Goal: Information Seeking & Learning: Learn about a topic

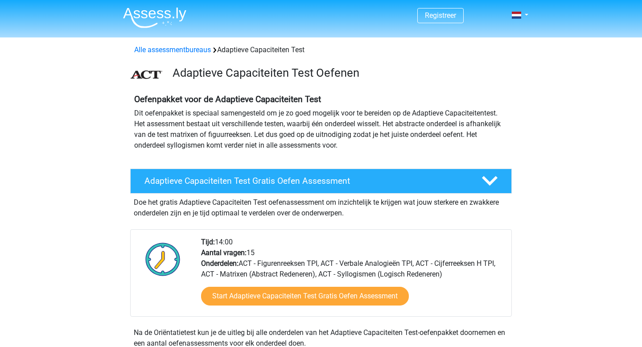
scroll to position [29, 0]
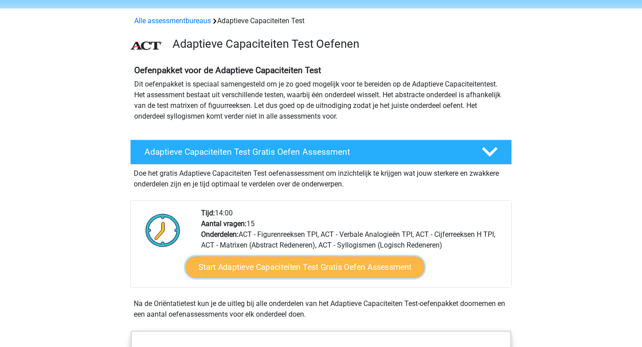
click at [284, 269] on link "Start Adaptieve Capaciteiten Test Gratis Oefen Assessment" at bounding box center [305, 267] width 239 height 21
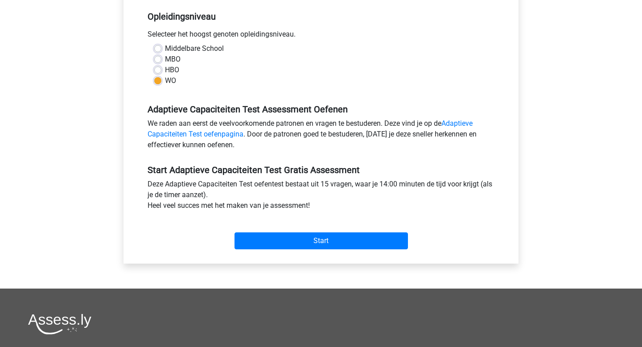
scroll to position [209, 0]
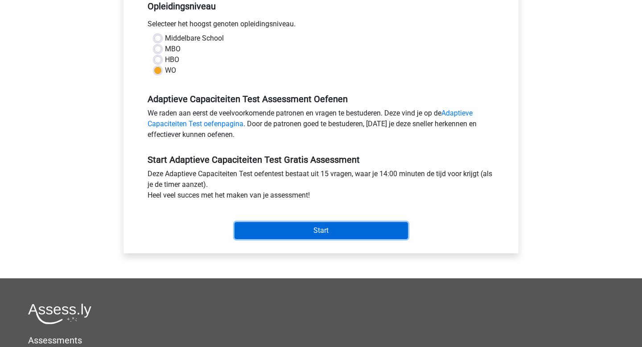
click at [340, 228] on input "Start" at bounding box center [322, 230] width 174 height 17
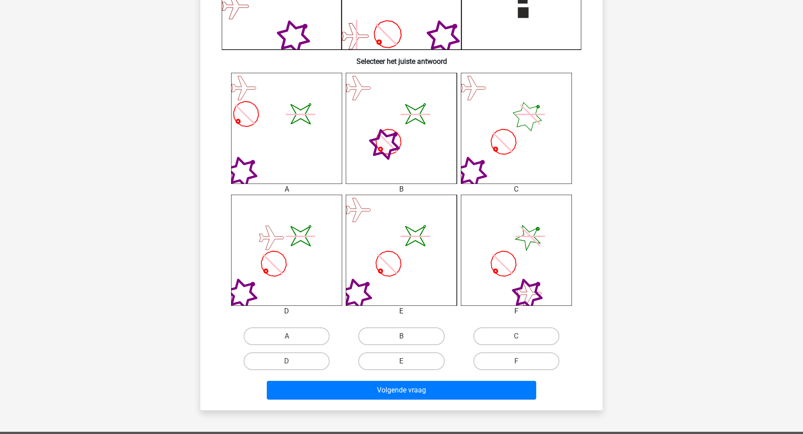
scroll to position [292, 0]
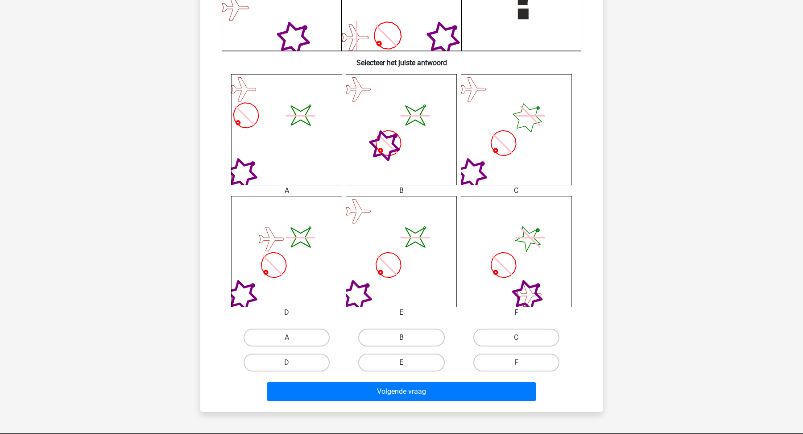
click at [426, 347] on label "E" at bounding box center [401, 362] width 86 height 18
click at [407, 347] on input "E" at bounding box center [404, 365] width 6 height 6
radio input "true"
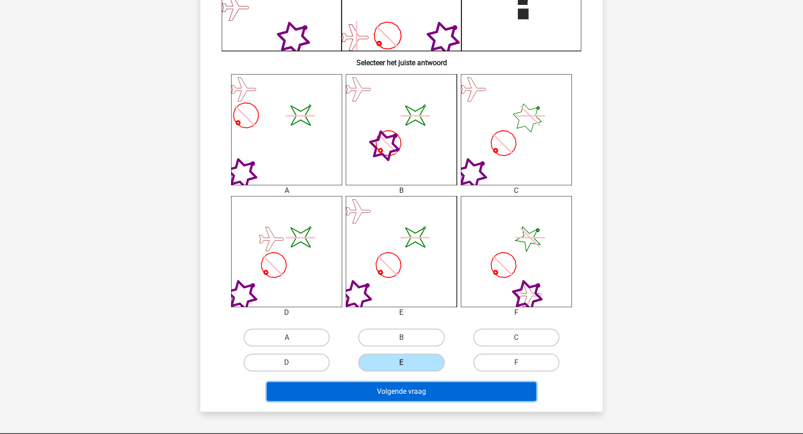
click at [426, 347] on button "Volgende vraag" at bounding box center [402, 391] width 270 height 19
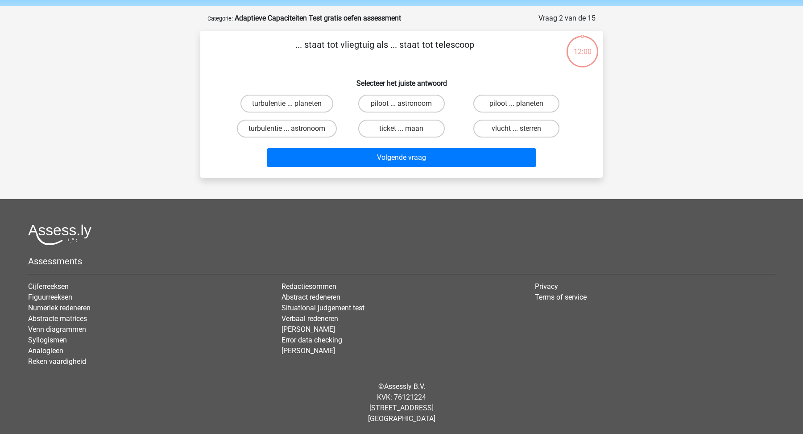
scroll to position [0, 0]
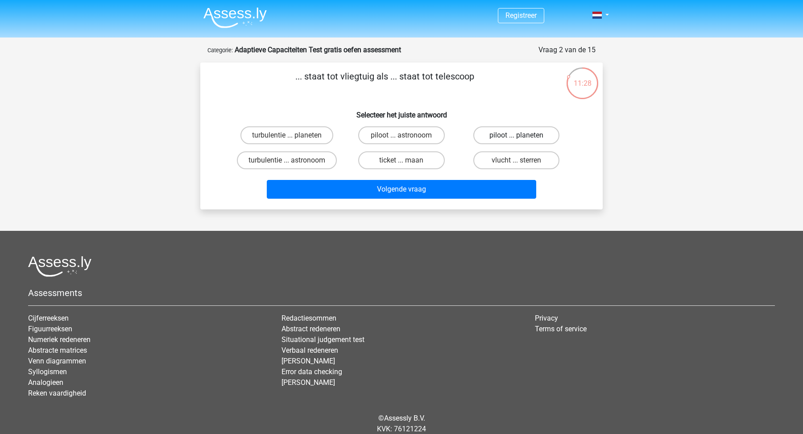
click at [530, 131] on label "piloot ... planeten" at bounding box center [516, 135] width 86 height 18
click at [522, 135] on input "piloot ... planeten" at bounding box center [519, 138] width 6 height 6
radio input "true"
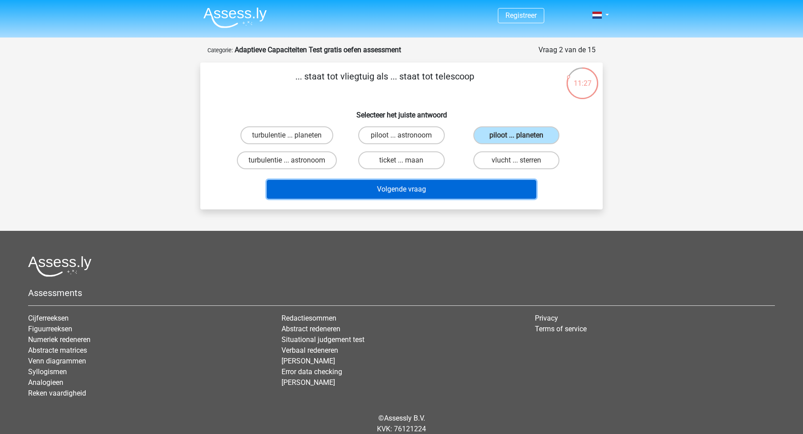
click at [459, 196] on button "Volgende vraag" at bounding box center [402, 189] width 270 height 19
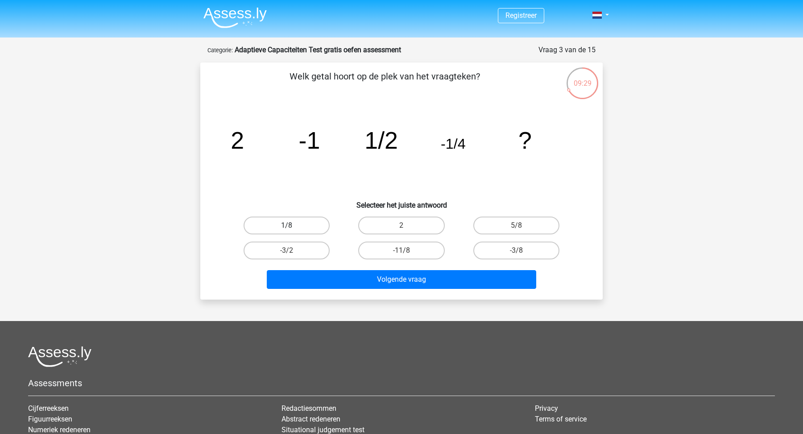
click at [314, 226] on label "1/8" at bounding box center [287, 225] width 86 height 18
click at [293, 226] on input "1/8" at bounding box center [290, 228] width 6 height 6
radio input "true"
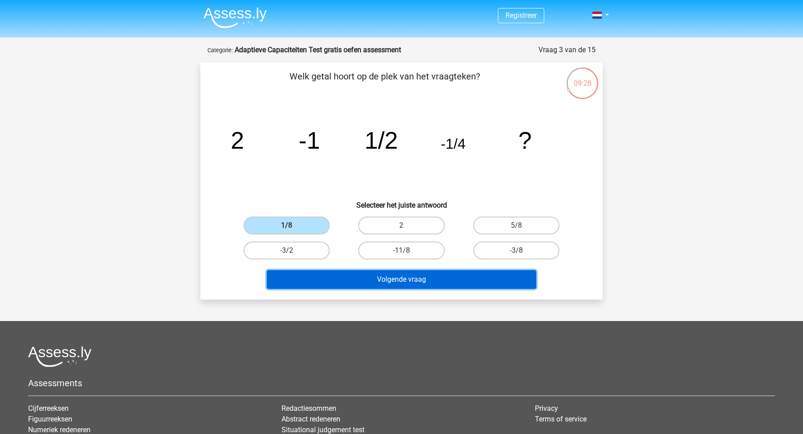
click at [388, 285] on button "Volgende vraag" at bounding box center [402, 279] width 270 height 19
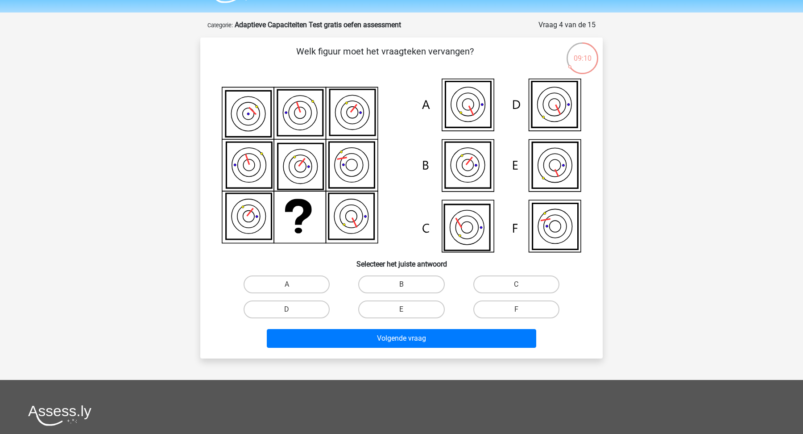
scroll to position [24, 0]
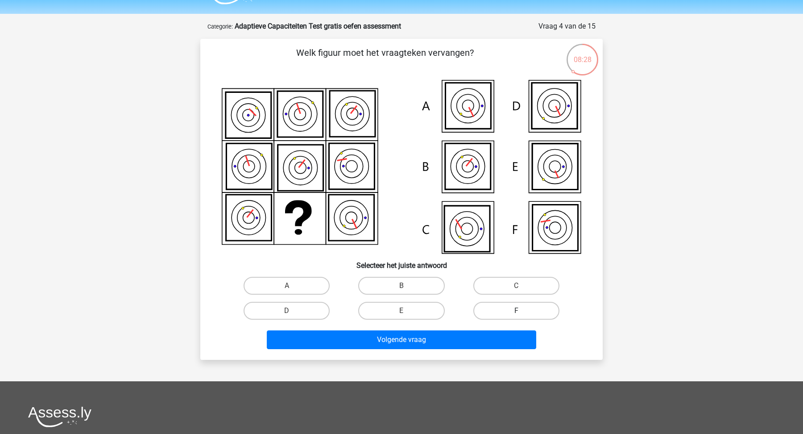
click at [494, 307] on label "F" at bounding box center [516, 311] width 86 height 18
click at [516, 310] on input "F" at bounding box center [519, 313] width 6 height 6
radio input "true"
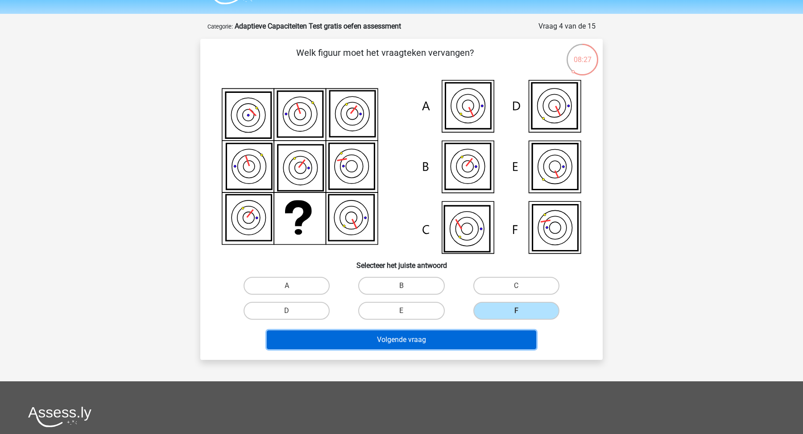
click at [469, 344] on button "Volgende vraag" at bounding box center [402, 339] width 270 height 19
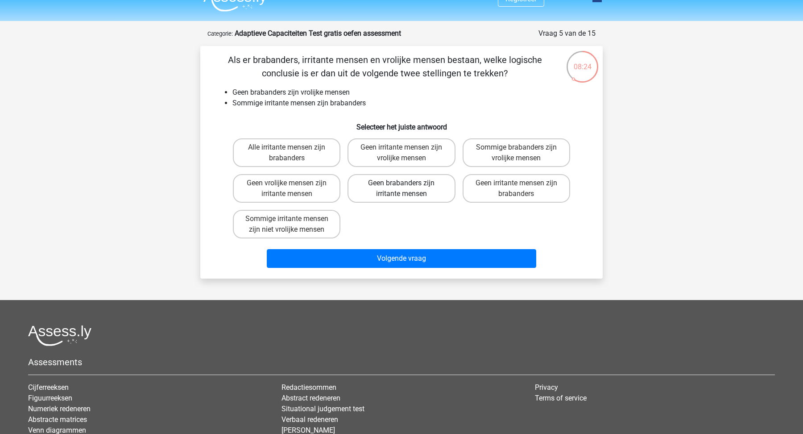
scroll to position [16, 0]
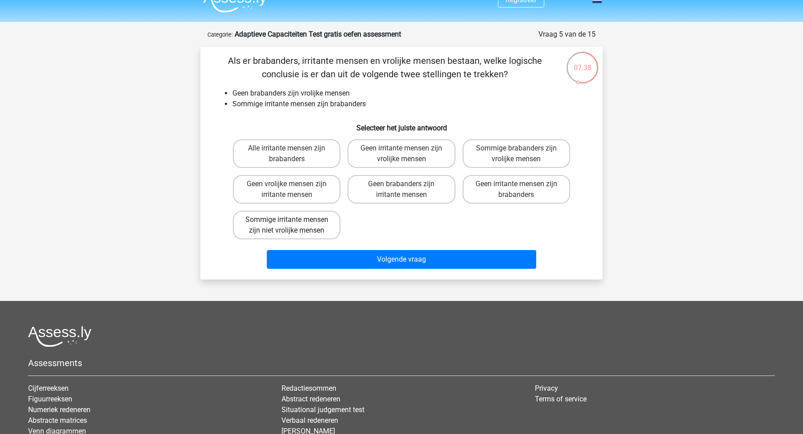
click at [331, 229] on label "Sommige irritante mensen zijn niet vrolijke mensen" at bounding box center [287, 225] width 108 height 29
click at [293, 225] on input "Sommige irritante mensen zijn niet vrolijke mensen" at bounding box center [290, 222] width 6 height 6
radio input "true"
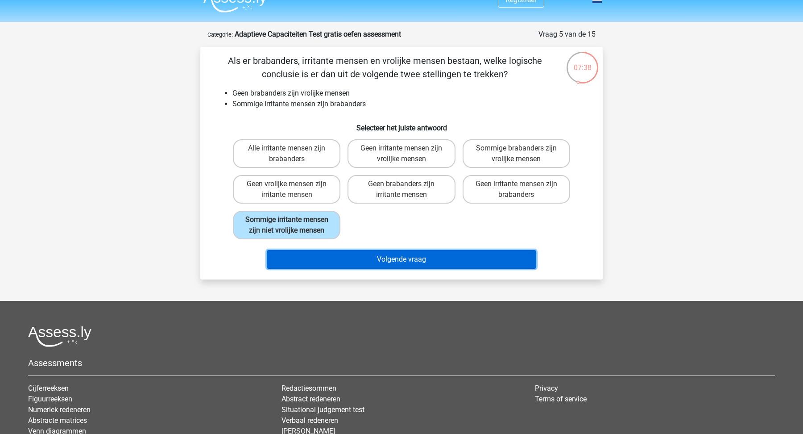
click at [375, 258] on button "Volgende vraag" at bounding box center [402, 259] width 270 height 19
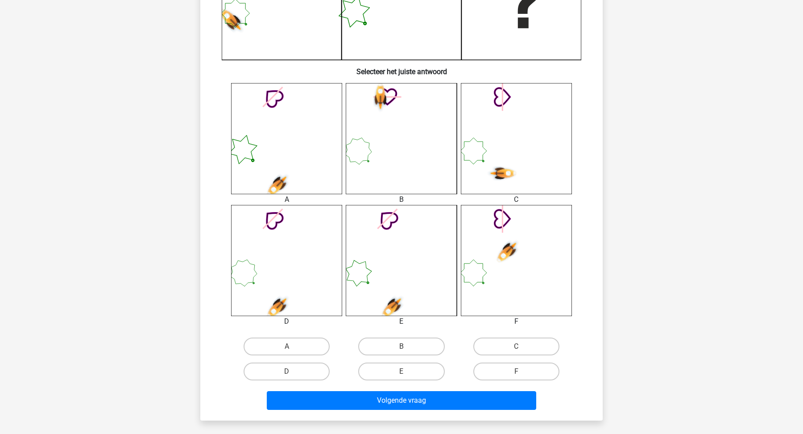
scroll to position [291, 0]
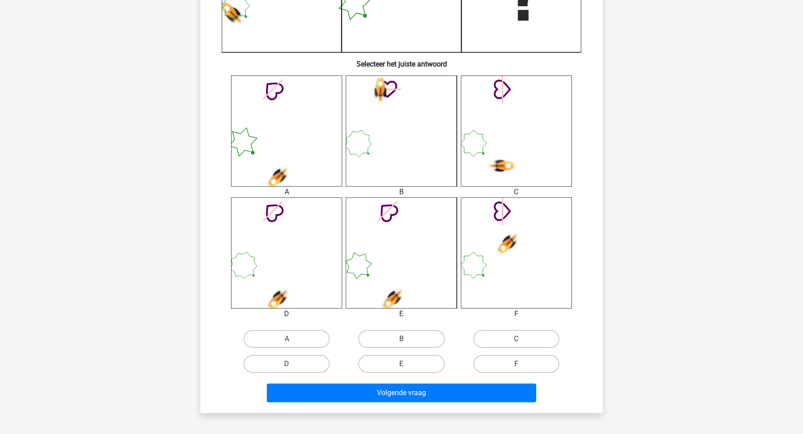
click at [529, 347] on div "C" at bounding box center [516, 338] width 115 height 25
click at [529, 343] on label "C" at bounding box center [516, 339] width 86 height 18
click at [522, 343] on input "C" at bounding box center [519, 342] width 6 height 6
radio input "true"
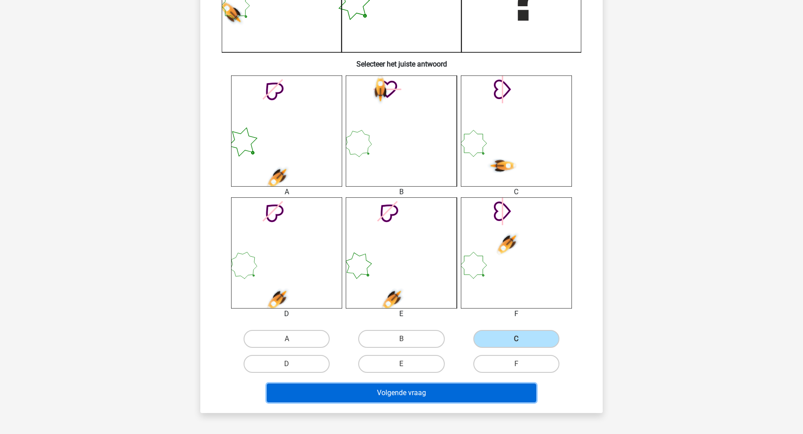
click at [487, 347] on button "Volgende vraag" at bounding box center [402, 392] width 270 height 19
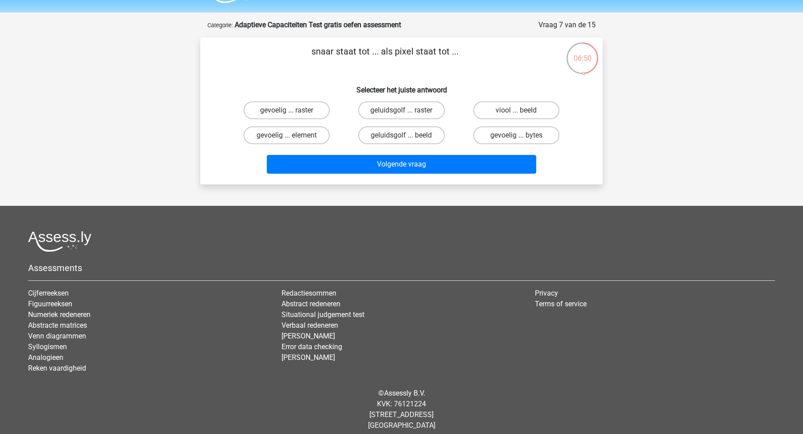
scroll to position [23, 0]
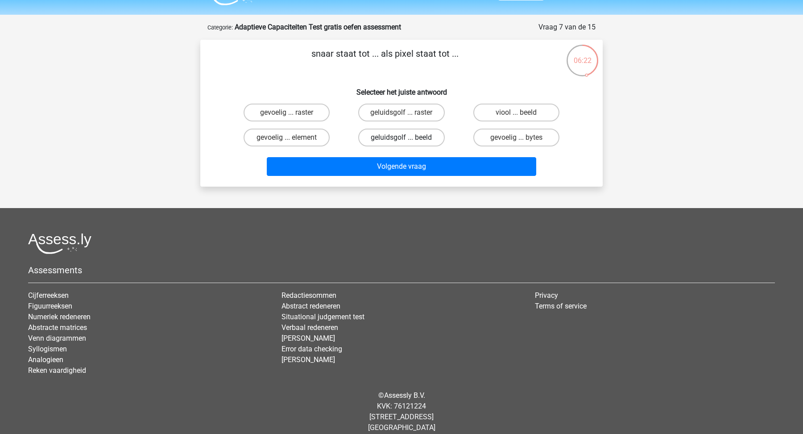
click at [427, 134] on label "geluidsgolf ... beeld" at bounding box center [401, 137] width 86 height 18
click at [407, 137] on input "geluidsgolf ... beeld" at bounding box center [404, 140] width 6 height 6
radio input "true"
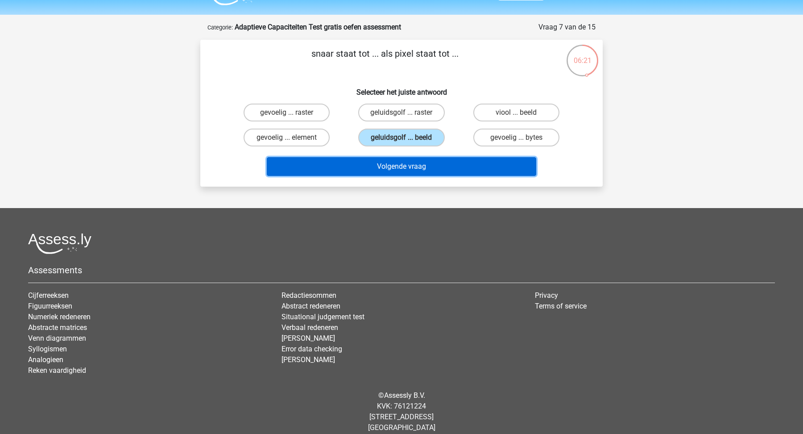
click at [427, 163] on button "Volgende vraag" at bounding box center [402, 166] width 270 height 19
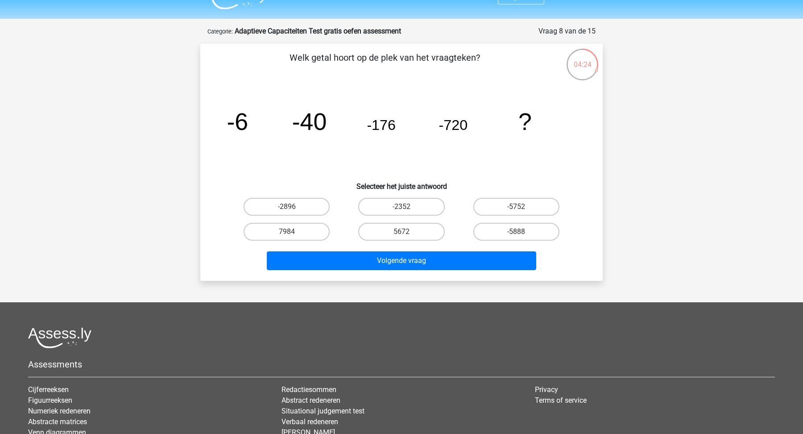
scroll to position [18, 0]
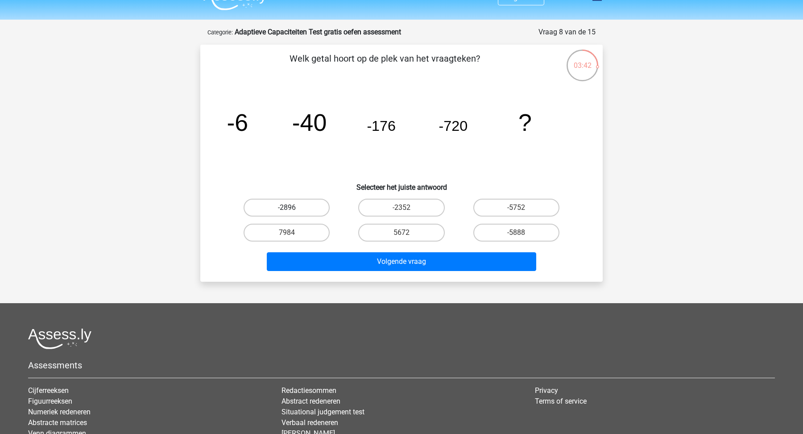
click at [306, 206] on label "-2896" at bounding box center [287, 208] width 86 height 18
click at [293, 207] on input "-2896" at bounding box center [290, 210] width 6 height 6
radio input "true"
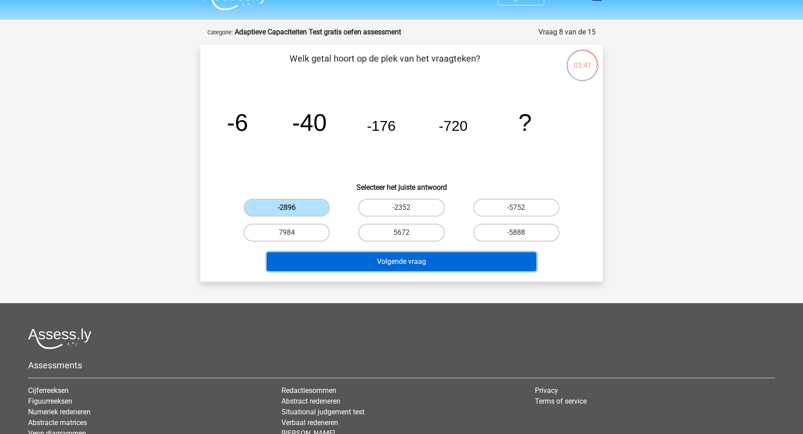
click at [398, 262] on button "Volgende vraag" at bounding box center [402, 261] width 270 height 19
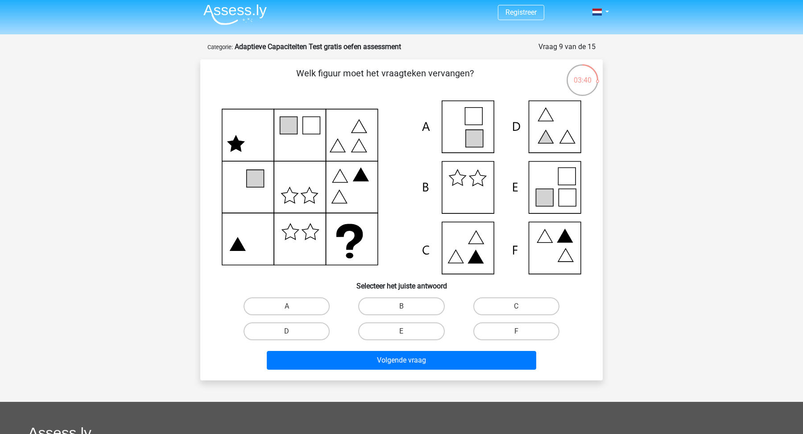
scroll to position [3, 0]
click at [410, 329] on label "E" at bounding box center [401, 332] width 86 height 18
click at [407, 331] on input "E" at bounding box center [404, 334] width 6 height 6
radio input "true"
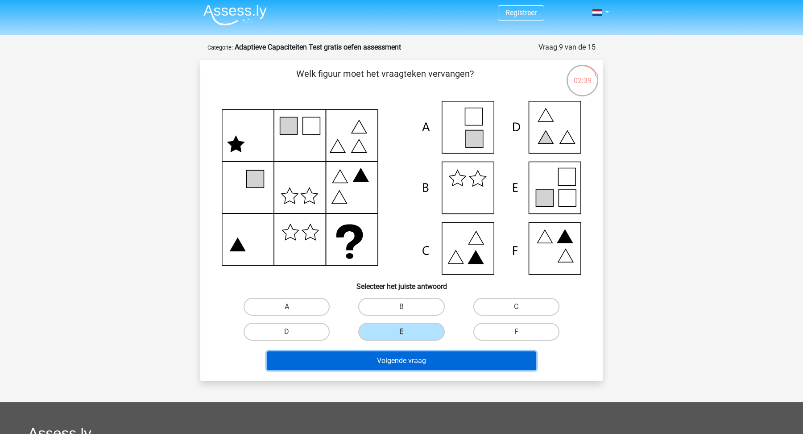
click at [418, 347] on button "Volgende vraag" at bounding box center [402, 360] width 270 height 19
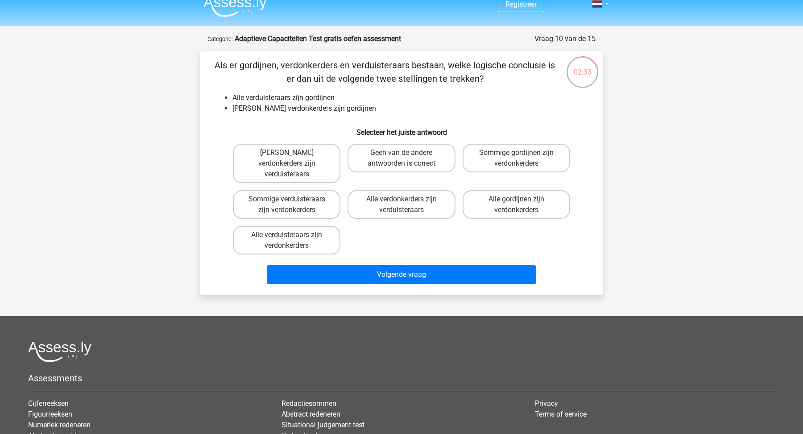
scroll to position [0, 0]
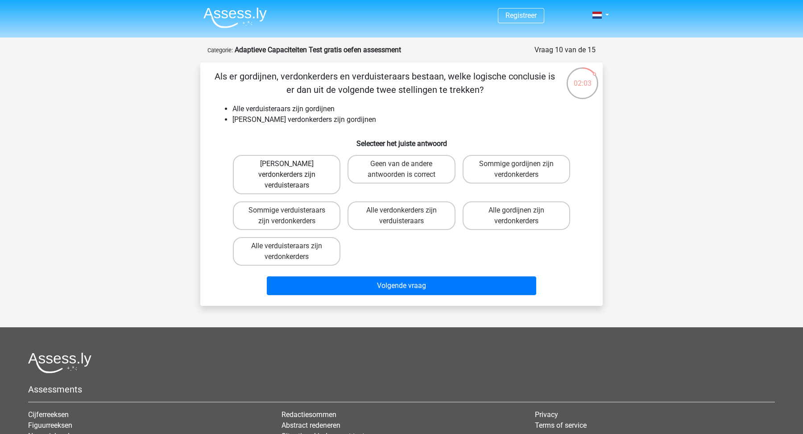
click at [303, 162] on label "Geen verdonkerders zijn verduisteraars" at bounding box center [287, 174] width 108 height 39
click at [293, 164] on input "Geen verdonkerders zijn verduisteraars" at bounding box center [290, 167] width 6 height 6
radio input "true"
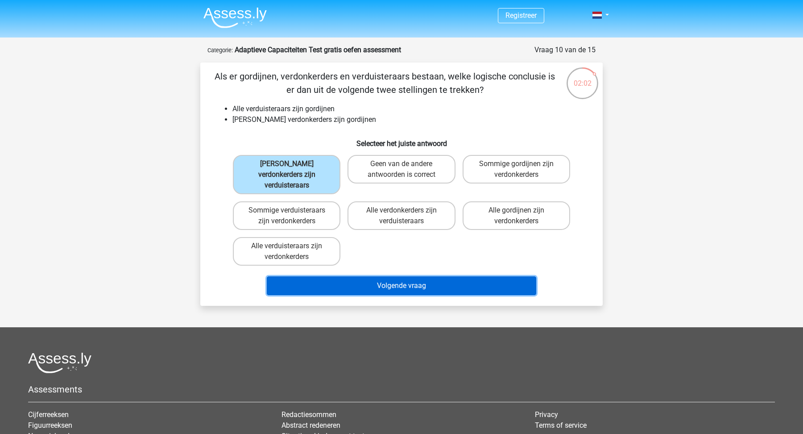
click at [389, 276] on button "Volgende vraag" at bounding box center [402, 285] width 270 height 19
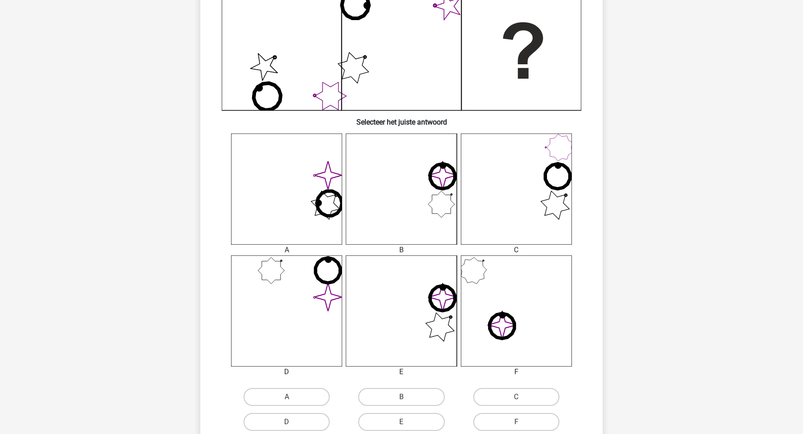
scroll to position [310, 0]
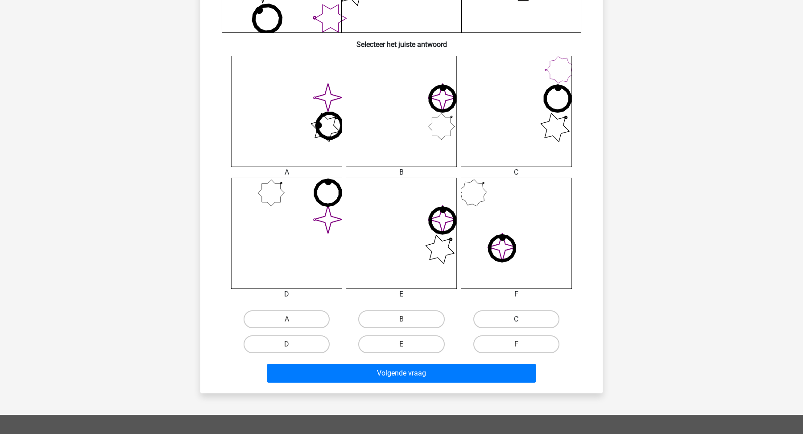
click at [523, 316] on label "C" at bounding box center [516, 319] width 86 height 18
click at [522, 319] on input "C" at bounding box center [519, 322] width 6 height 6
radio input "true"
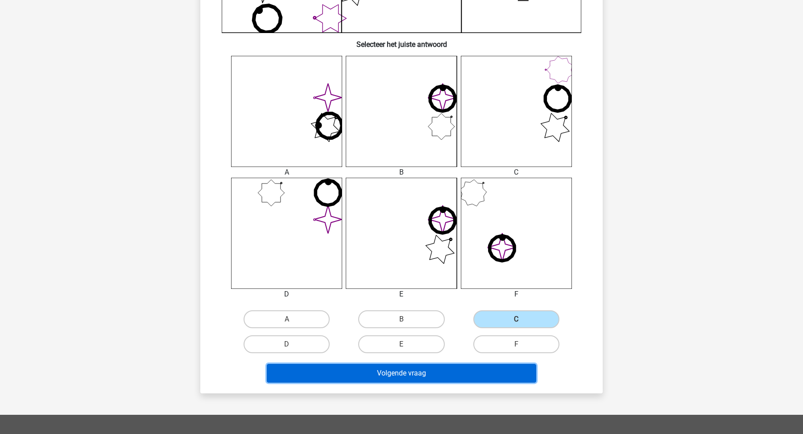
click at [488, 347] on button "Volgende vraag" at bounding box center [402, 373] width 270 height 19
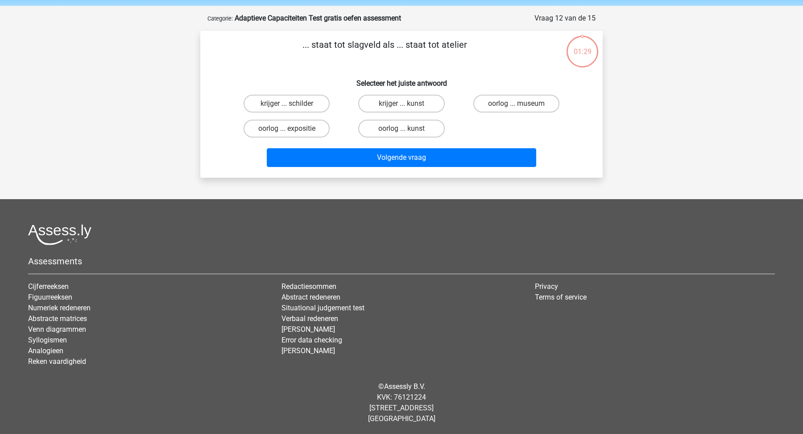
scroll to position [0, 0]
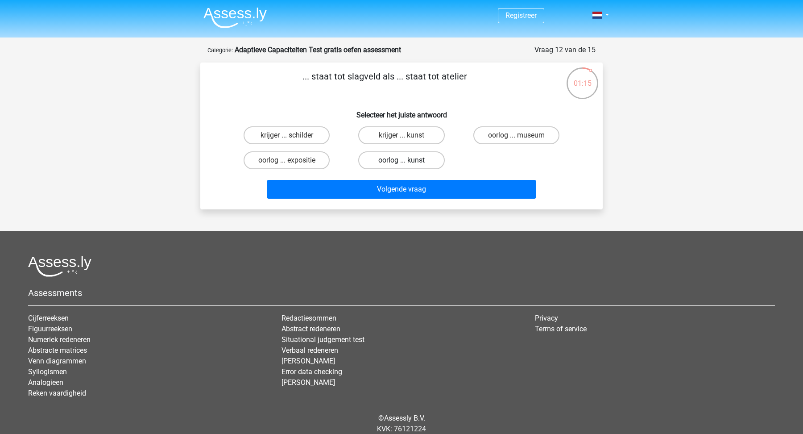
click at [420, 157] on label "oorlog ... kunst" at bounding box center [401, 160] width 86 height 18
click at [407, 160] on input "oorlog ... kunst" at bounding box center [404, 163] width 6 height 6
radio input "true"
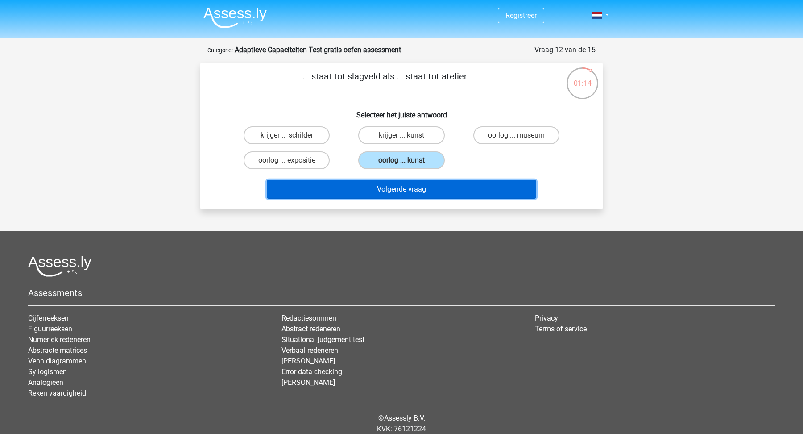
click at [428, 189] on button "Volgende vraag" at bounding box center [402, 189] width 270 height 19
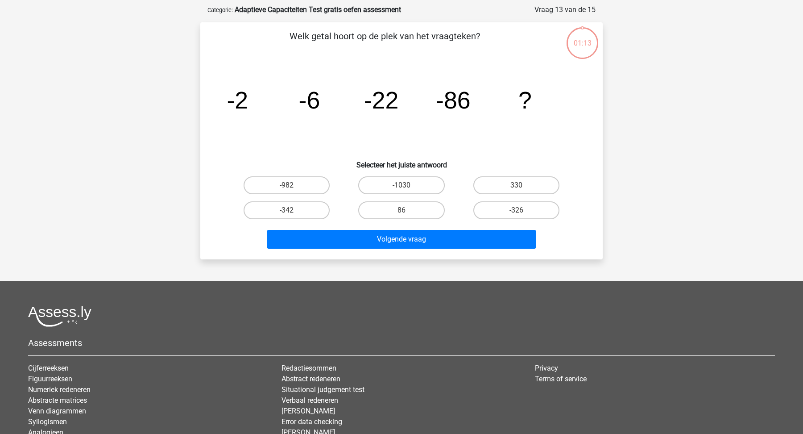
scroll to position [45, 0]
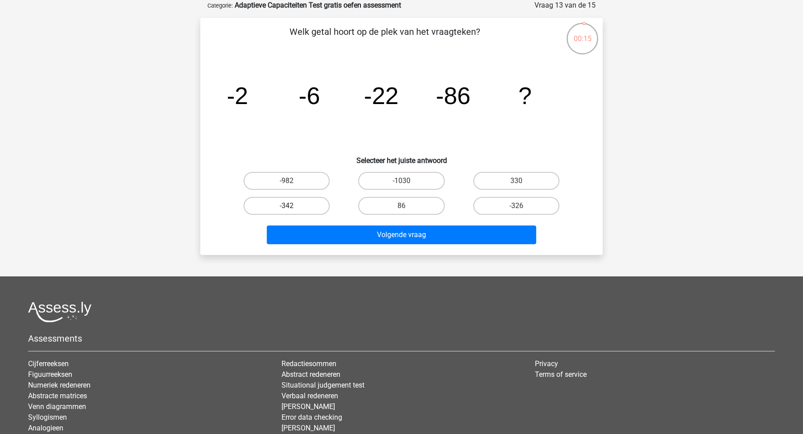
click at [288, 203] on label "-342" at bounding box center [287, 206] width 86 height 18
click at [288, 206] on input "-342" at bounding box center [290, 209] width 6 height 6
radio input "true"
click at [492, 212] on label "-326" at bounding box center [516, 206] width 86 height 18
click at [516, 211] on input "-326" at bounding box center [519, 209] width 6 height 6
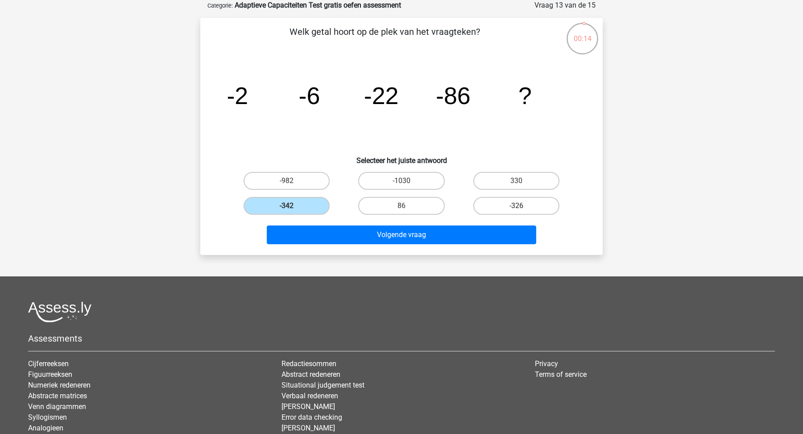
radio input "true"
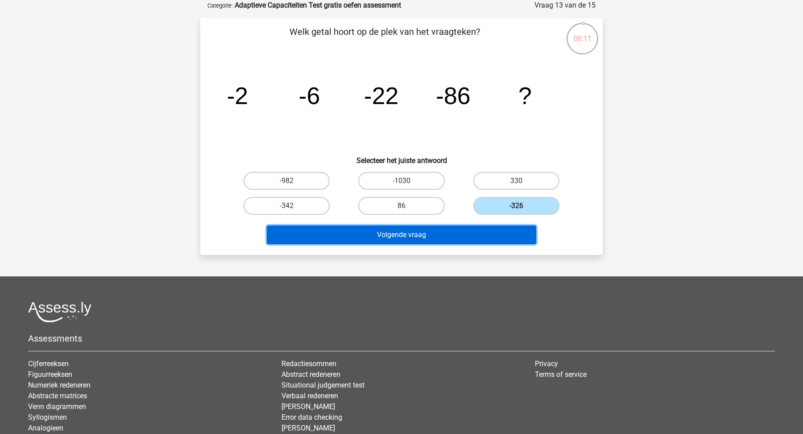
click at [401, 235] on button "Volgende vraag" at bounding box center [402, 234] width 270 height 19
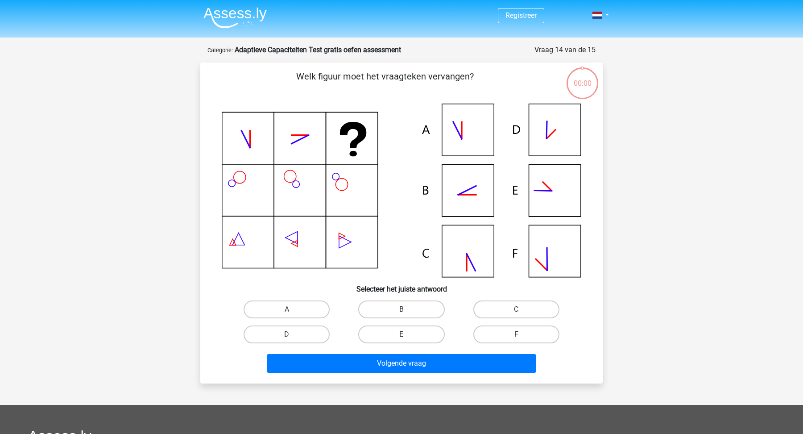
scroll to position [45, 0]
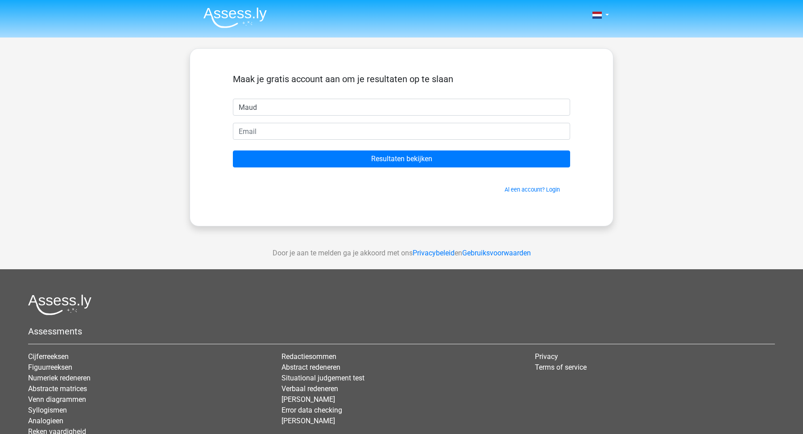
type input "Maud"
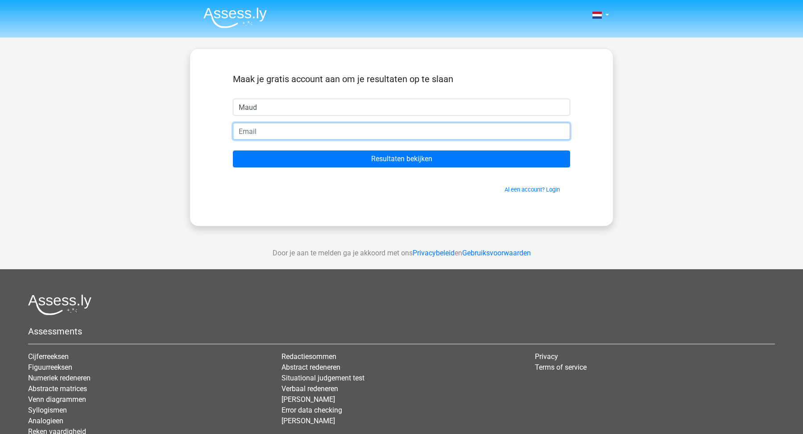
click at [268, 132] on input "email" at bounding box center [401, 131] width 337 height 17
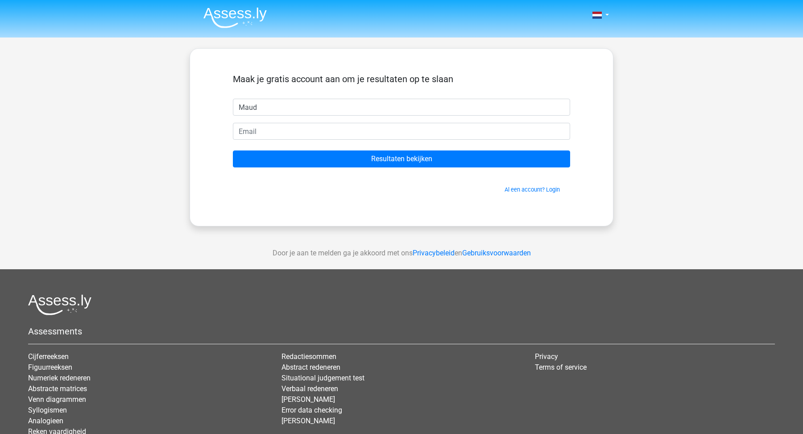
click at [512, 184] on div "Al een account? Login" at bounding box center [401, 183] width 337 height 19
click at [513, 186] on link "Al een account? Login" at bounding box center [532, 189] width 55 height 7
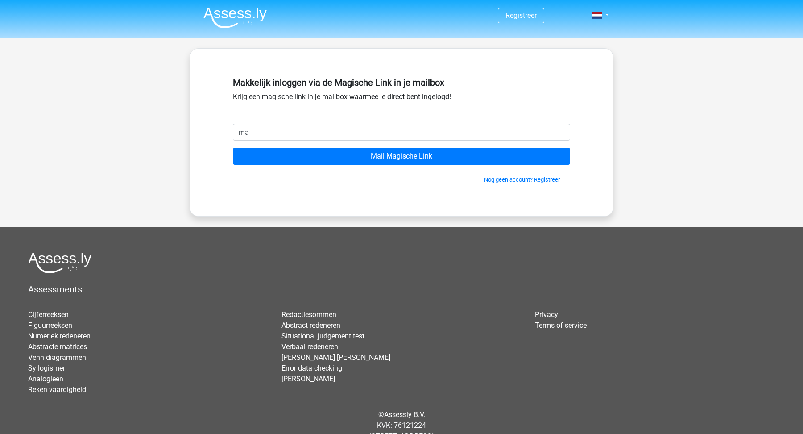
type input "maudvdrunen@icloud.com"
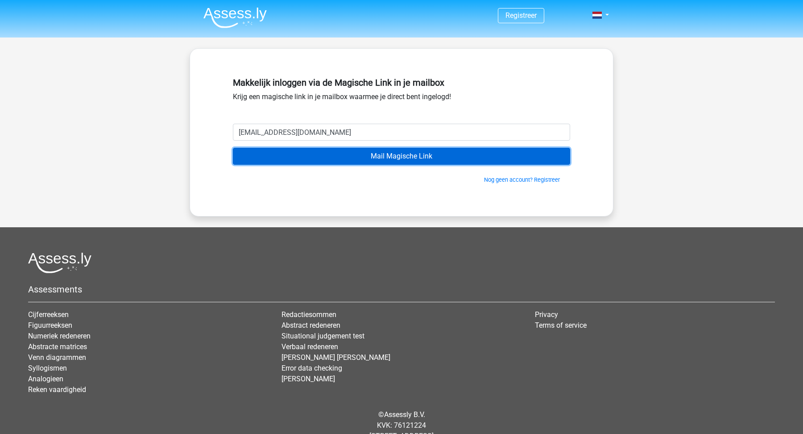
click at [319, 155] on input "Mail Magische Link" at bounding box center [401, 156] width 337 height 17
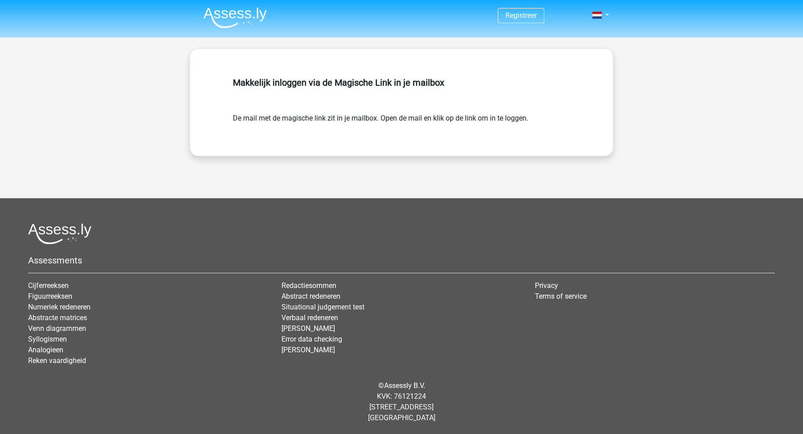
click at [275, 10] on nav "Registreer Login" at bounding box center [401, 15] width 410 height 29
click at [249, 10] on img at bounding box center [234, 17] width 63 height 21
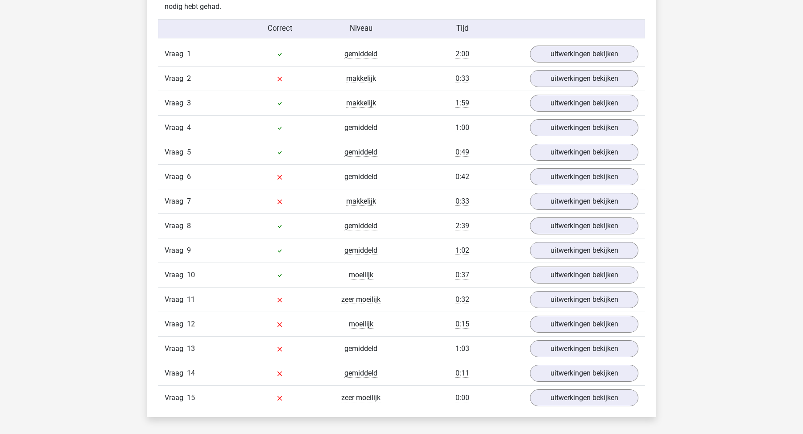
scroll to position [1093, 0]
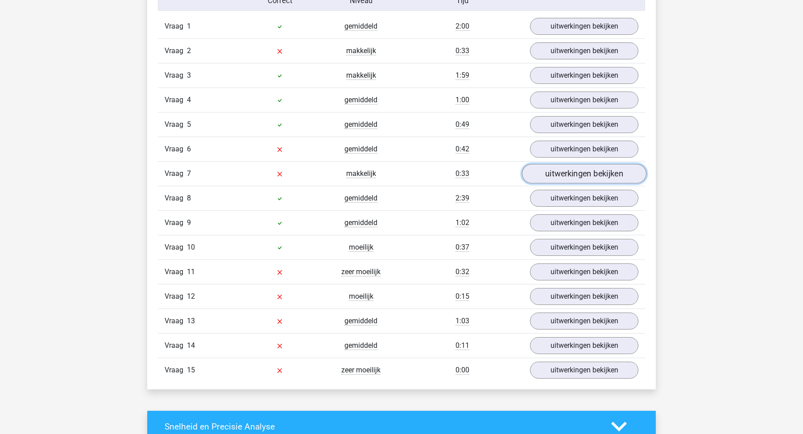
click at [409, 165] on link "uitwerkingen bekijken" at bounding box center [584, 174] width 124 height 20
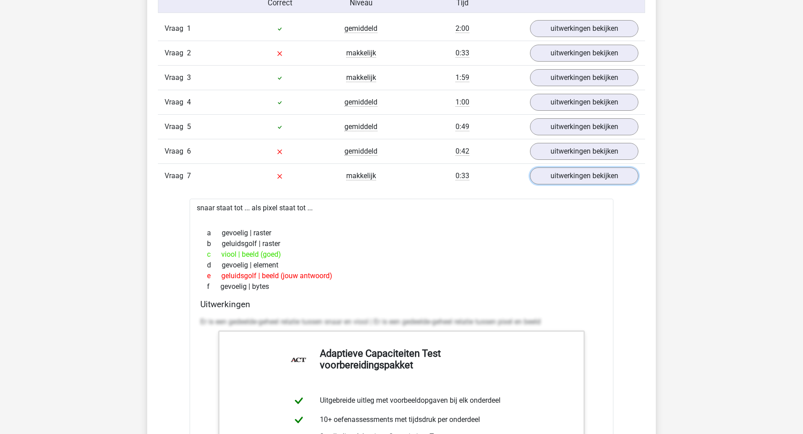
scroll to position [1054, 0]
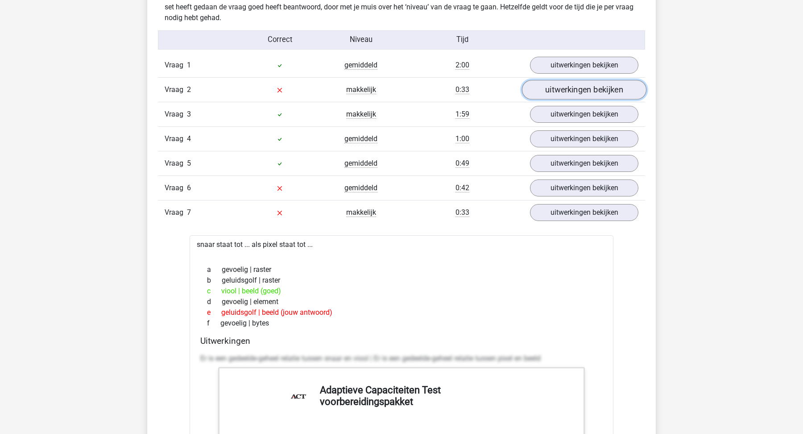
click at [409, 89] on link "uitwerkingen bekijken" at bounding box center [584, 90] width 124 height 20
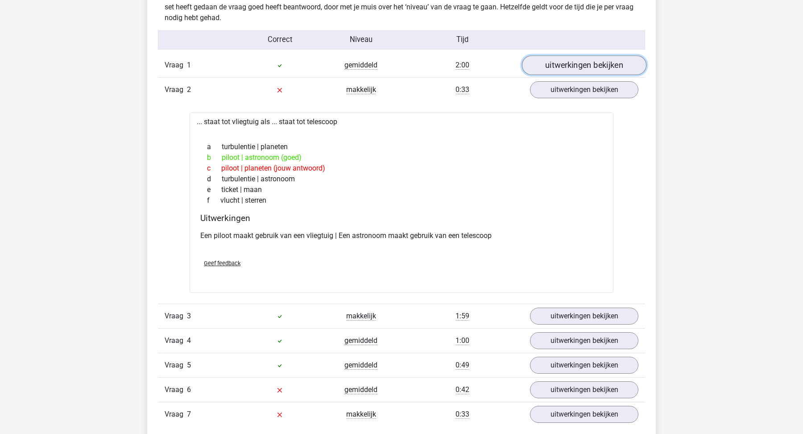
click at [409, 68] on link "uitwerkingen bekijken" at bounding box center [584, 65] width 124 height 20
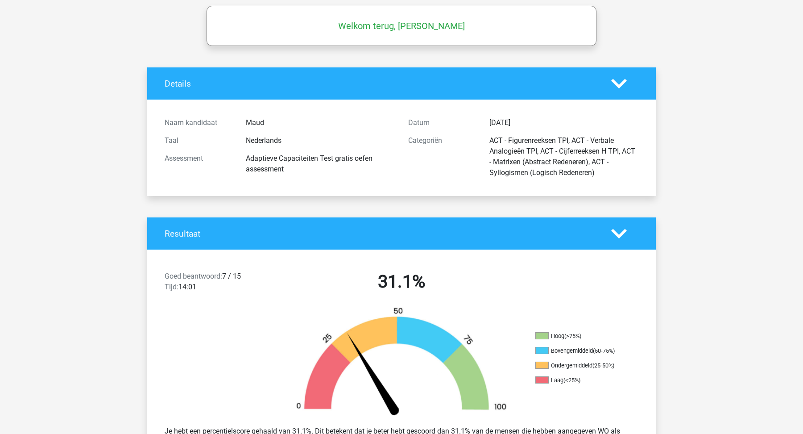
scroll to position [0, 0]
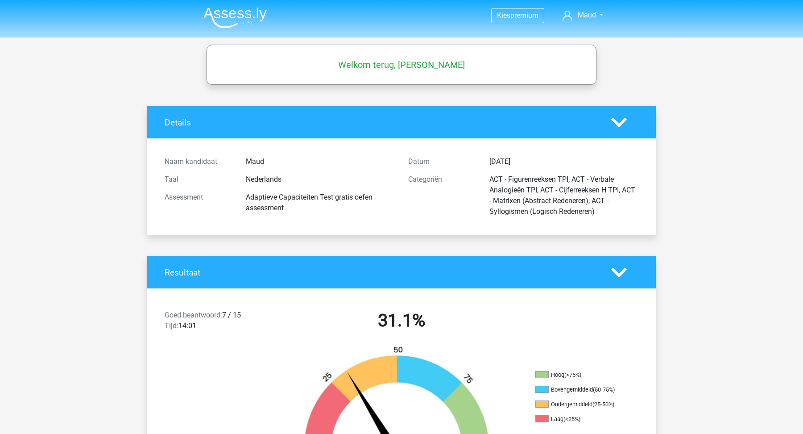
click at [231, 20] on img at bounding box center [234, 17] width 63 height 21
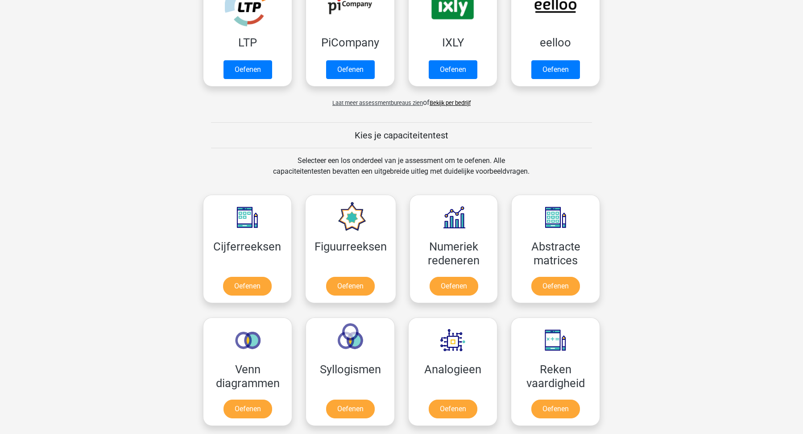
scroll to position [188, 0]
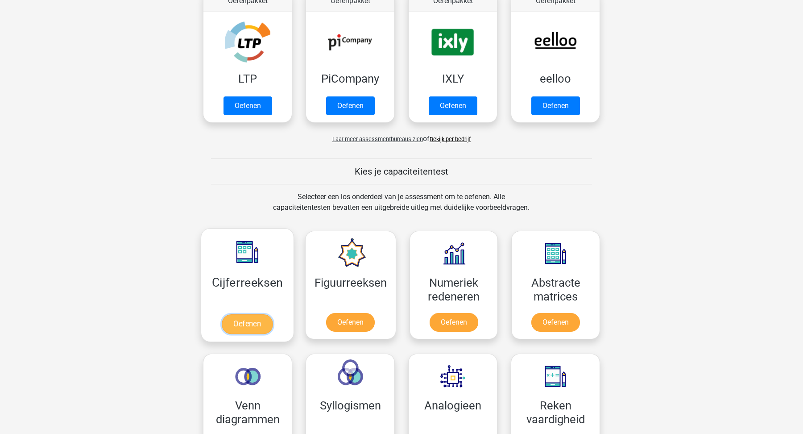
click at [248, 320] on link "Oefenen" at bounding box center [247, 324] width 51 height 20
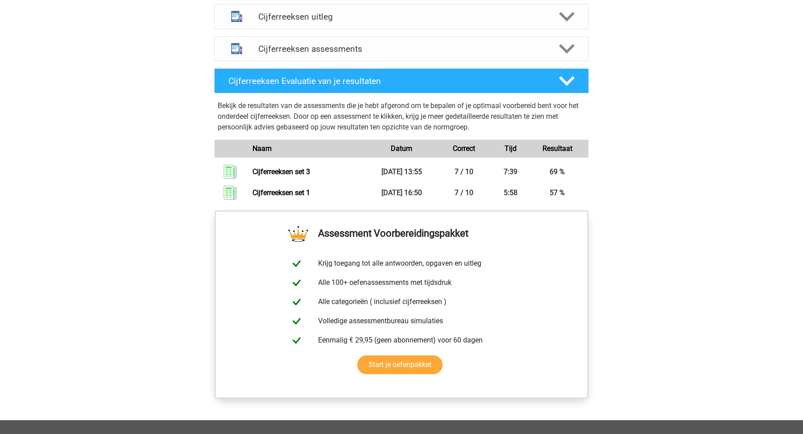
scroll to position [559, 0]
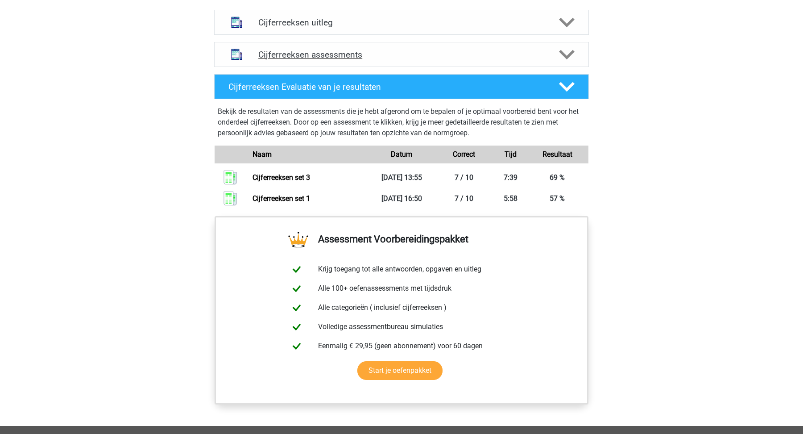
click at [550, 60] on div "Cijferreeksen assessments" at bounding box center [402, 55] width 300 height 10
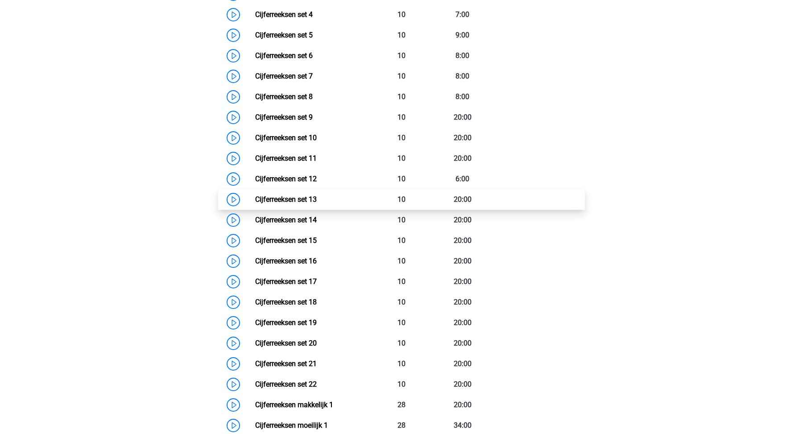
scroll to position [739, 0]
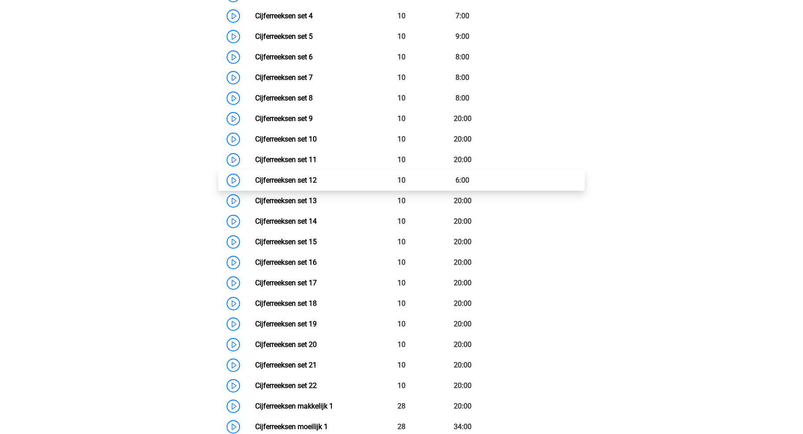
click at [255, 184] on link "Cijferreeksen set 12" at bounding box center [286, 180] width 62 height 8
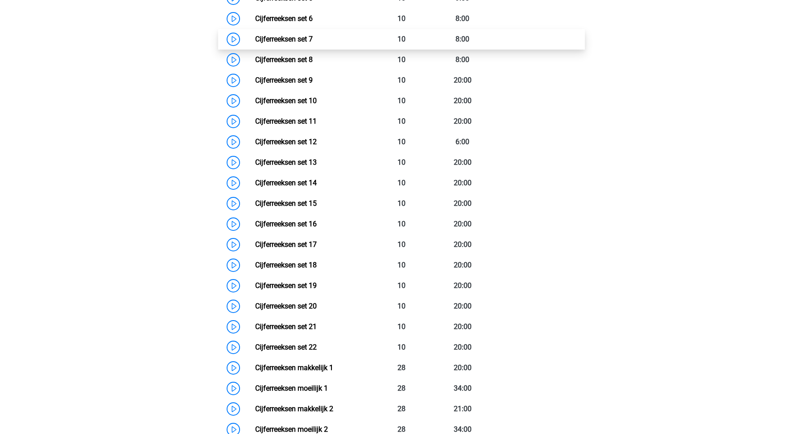
scroll to position [778, 0]
click at [296, 42] on link "Cijferreeksen set 7" at bounding box center [284, 38] width 58 height 8
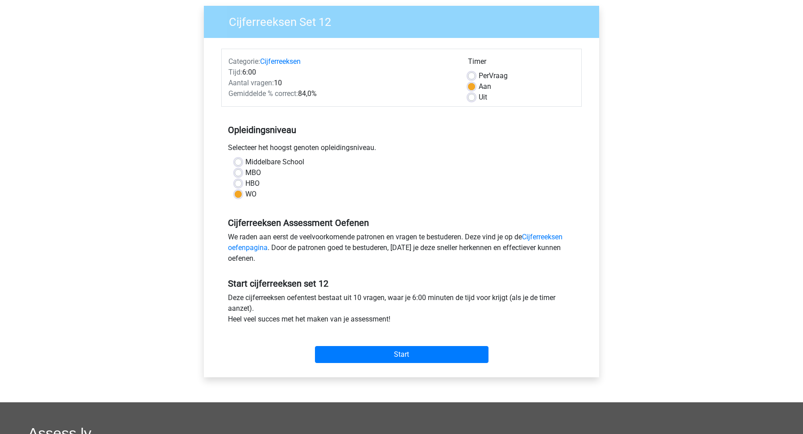
scroll to position [90, 0]
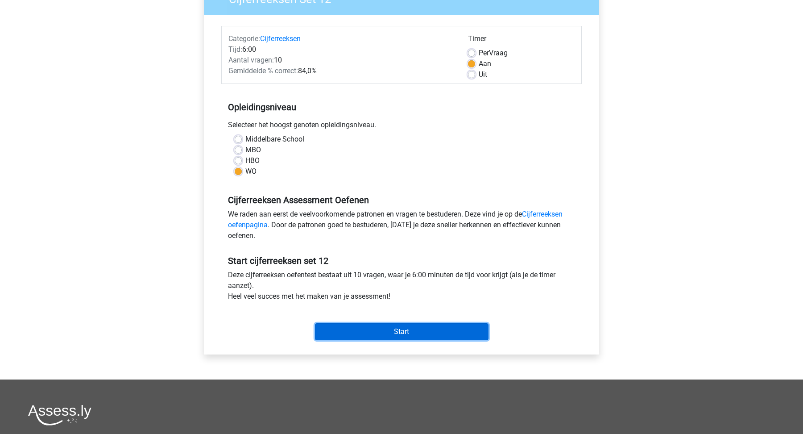
click at [383, 329] on input "Start" at bounding box center [402, 331] width 174 height 17
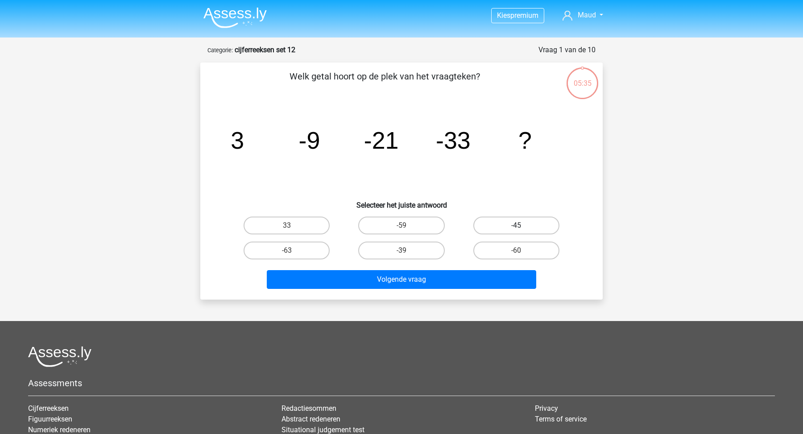
click at [502, 224] on label "-45" at bounding box center [516, 225] width 86 height 18
click at [516, 225] on input "-45" at bounding box center [519, 228] width 6 height 6
radio input "true"
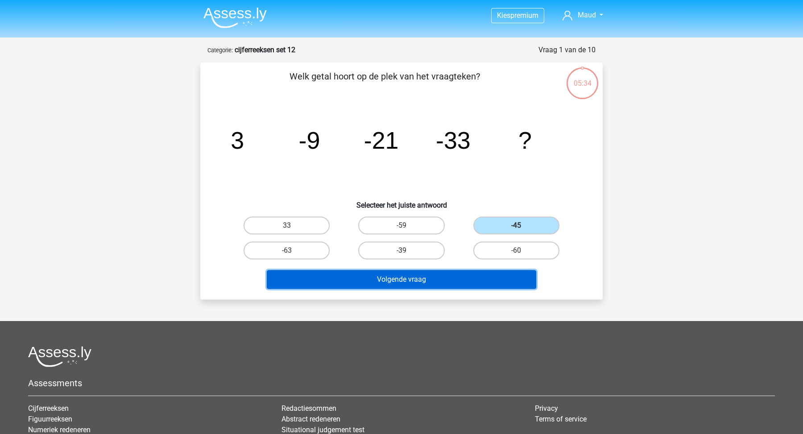
click at [476, 287] on button "Volgende vraag" at bounding box center [402, 279] width 270 height 19
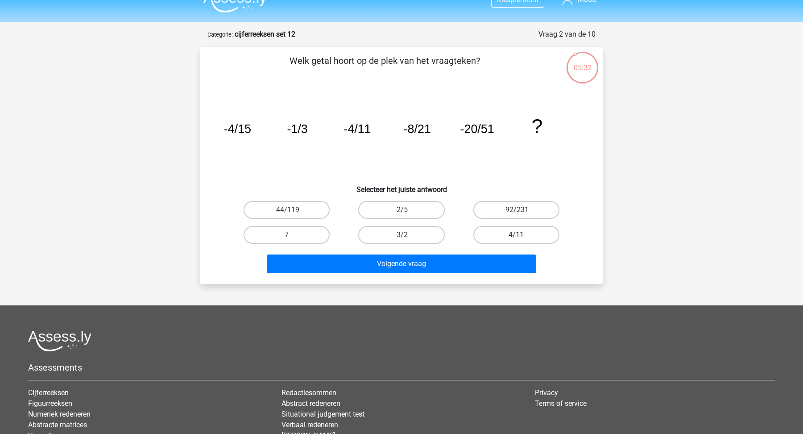
scroll to position [14, 0]
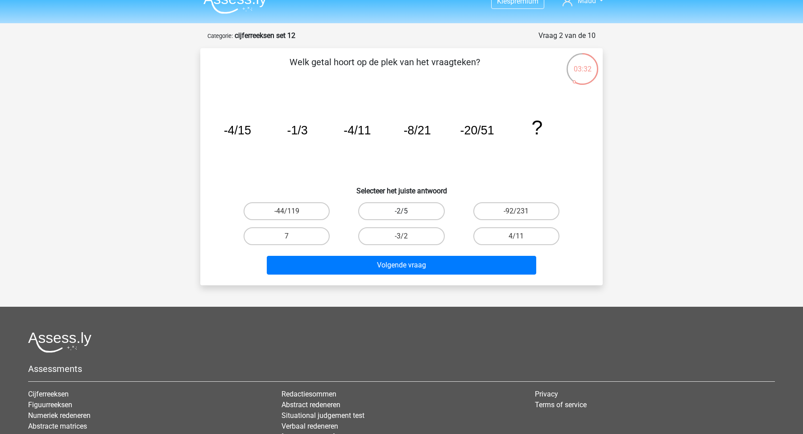
click at [410, 206] on label "-2/5" at bounding box center [401, 211] width 86 height 18
click at [407, 211] on input "-2/5" at bounding box center [404, 214] width 6 height 6
radio input "true"
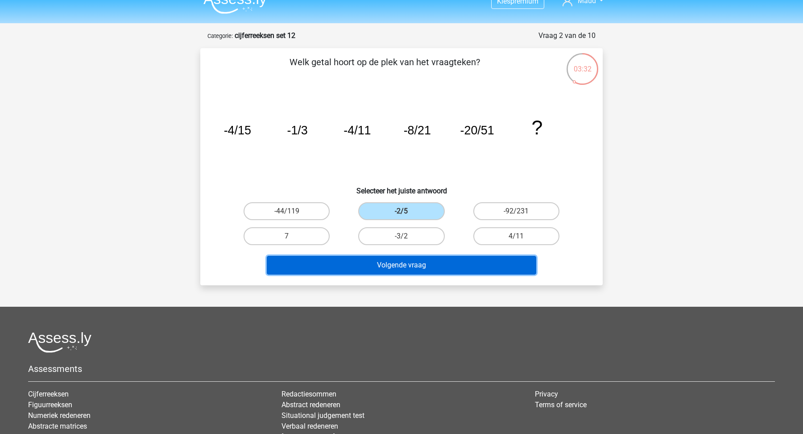
click at [429, 273] on button "Volgende vraag" at bounding box center [402, 265] width 270 height 19
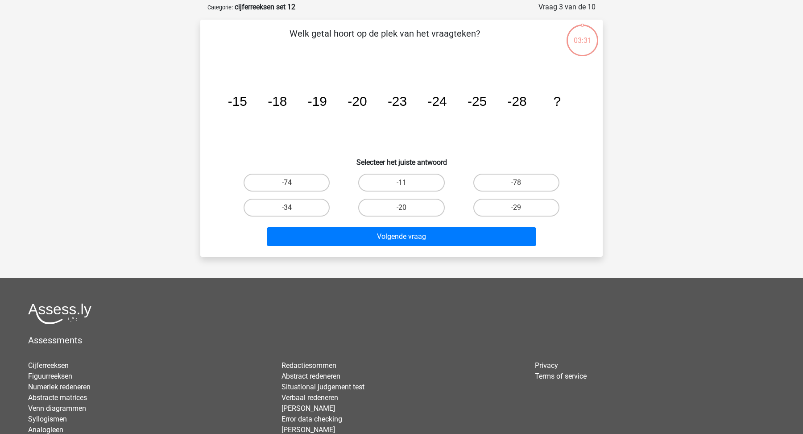
scroll to position [45, 0]
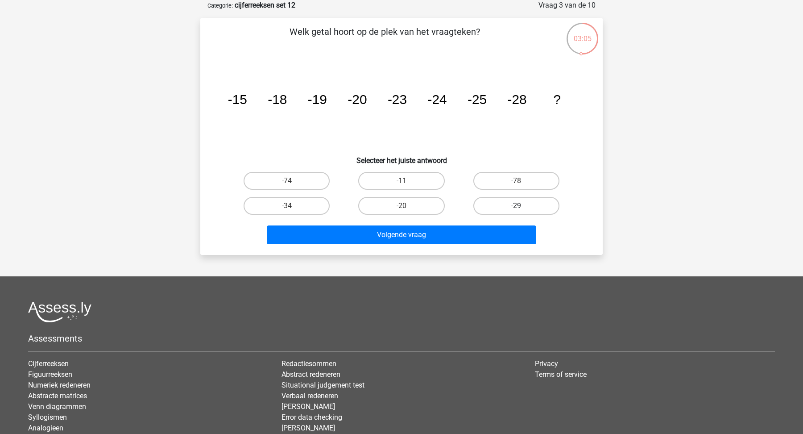
click at [505, 203] on label "-29" at bounding box center [516, 206] width 86 height 18
click at [516, 206] on input "-29" at bounding box center [519, 209] width 6 height 6
radio input "true"
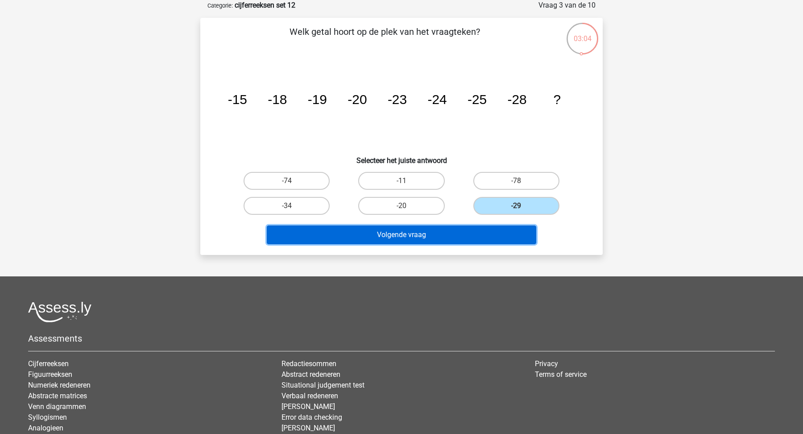
click at [472, 239] on button "Volgende vraag" at bounding box center [402, 234] width 270 height 19
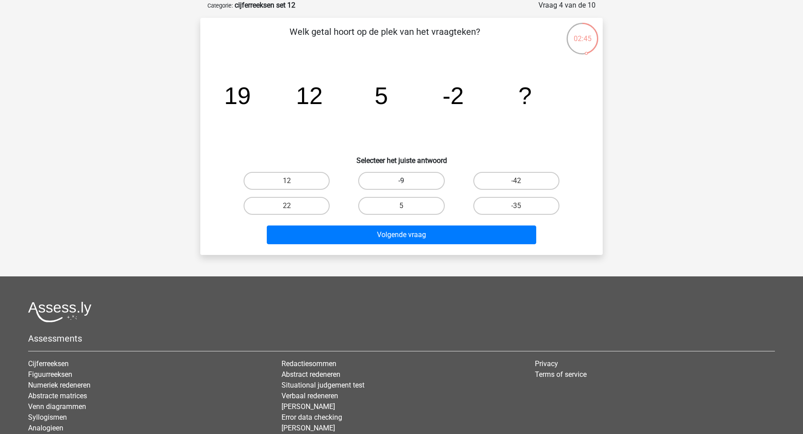
click at [412, 185] on label "-9" at bounding box center [401, 181] width 86 height 18
click at [407, 185] on input "-9" at bounding box center [404, 184] width 6 height 6
radio input "true"
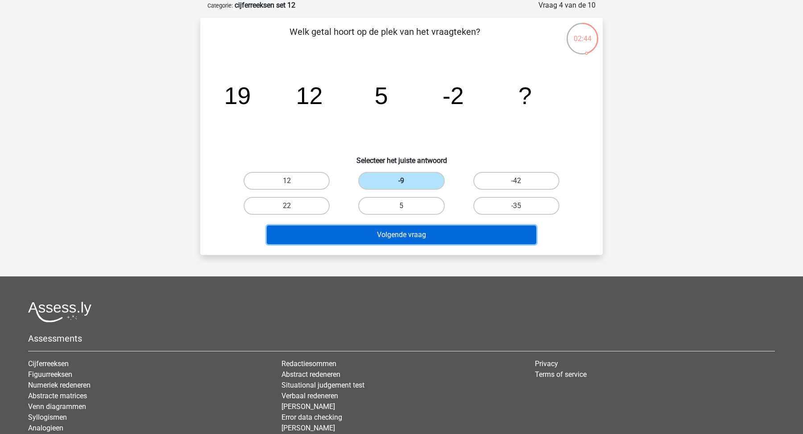
click at [433, 235] on button "Volgende vraag" at bounding box center [402, 234] width 270 height 19
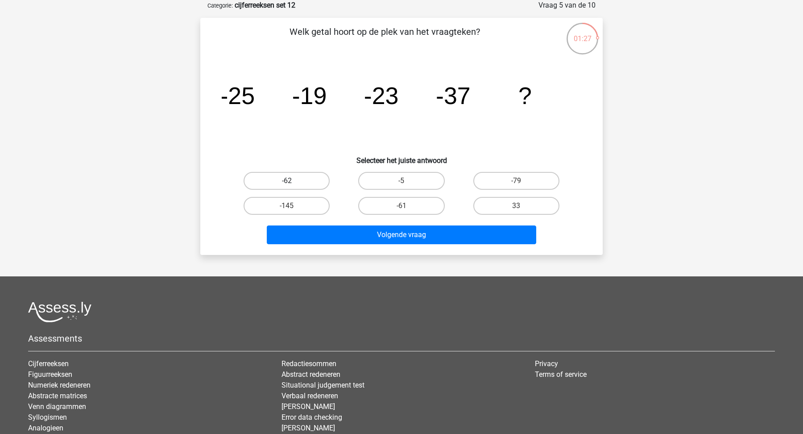
click at [285, 186] on label "-62" at bounding box center [287, 181] width 86 height 18
click at [287, 186] on input "-62" at bounding box center [290, 184] width 6 height 6
radio input "true"
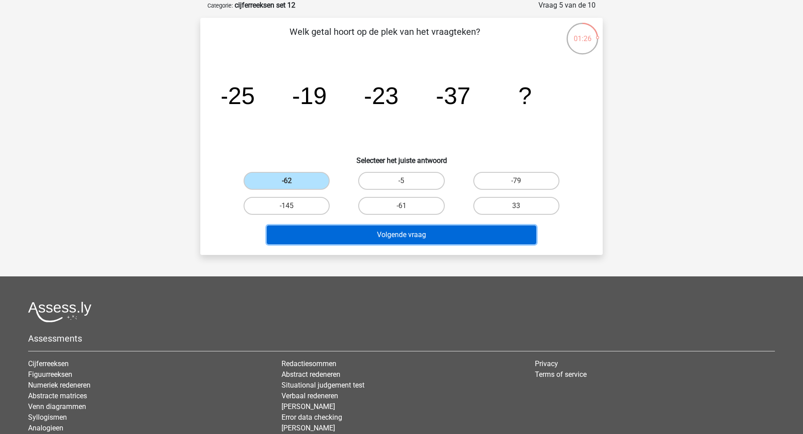
click at [389, 228] on button "Volgende vraag" at bounding box center [402, 234] width 270 height 19
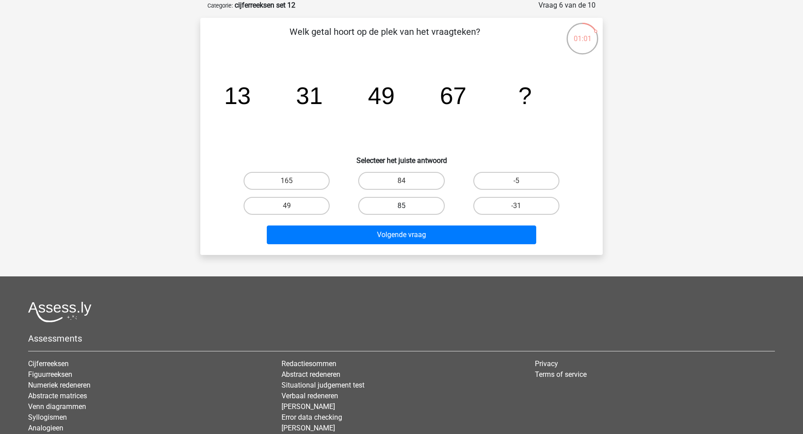
click at [398, 210] on label "85" at bounding box center [401, 206] width 86 height 18
click at [401, 210] on input "85" at bounding box center [404, 209] width 6 height 6
radio input "true"
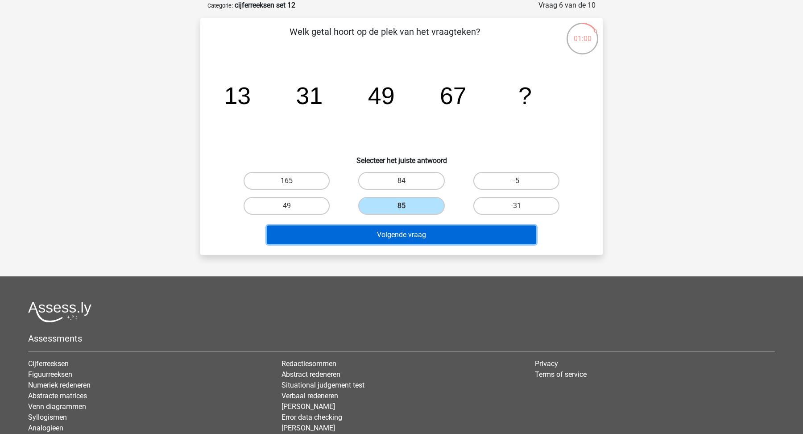
click at [402, 238] on button "Volgende vraag" at bounding box center [402, 234] width 270 height 19
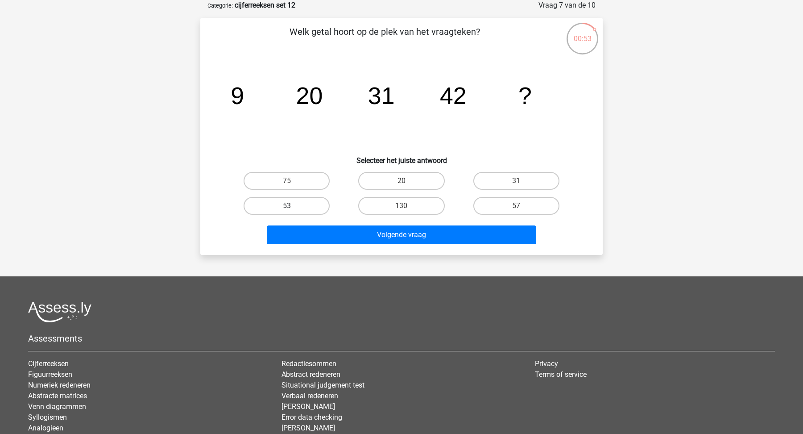
click at [298, 207] on label "53" at bounding box center [287, 206] width 86 height 18
click at [293, 207] on input "53" at bounding box center [290, 209] width 6 height 6
radio input "true"
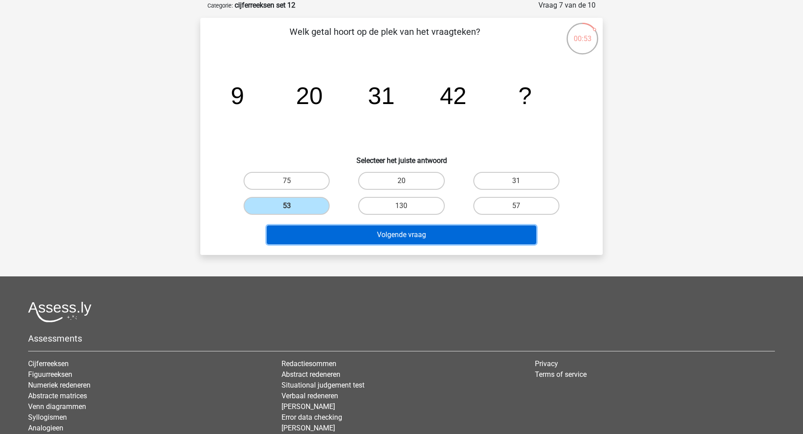
click at [329, 232] on button "Volgende vraag" at bounding box center [402, 234] width 270 height 19
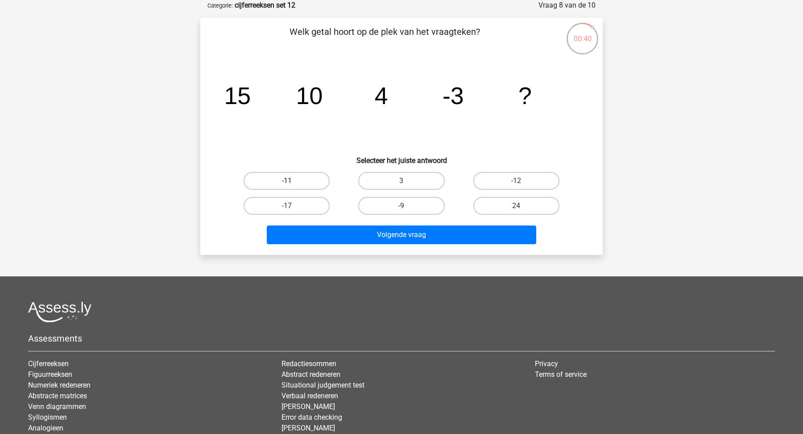
click at [306, 184] on label "-11" at bounding box center [287, 181] width 86 height 18
click at [293, 184] on input "-11" at bounding box center [290, 184] width 6 height 6
radio input "true"
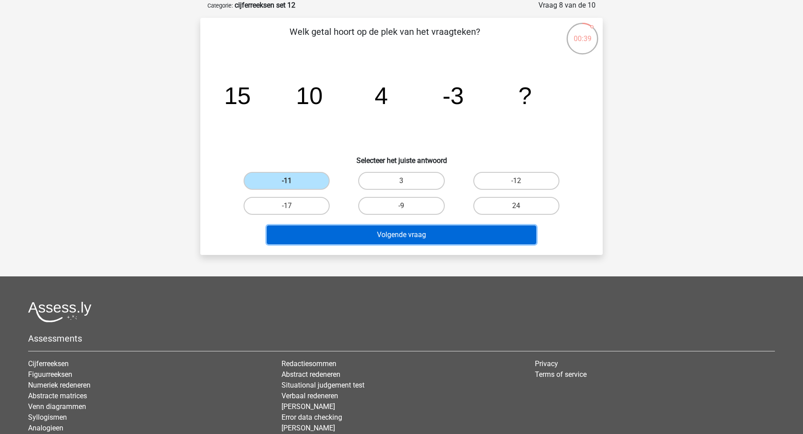
click at [371, 242] on button "Volgende vraag" at bounding box center [402, 234] width 270 height 19
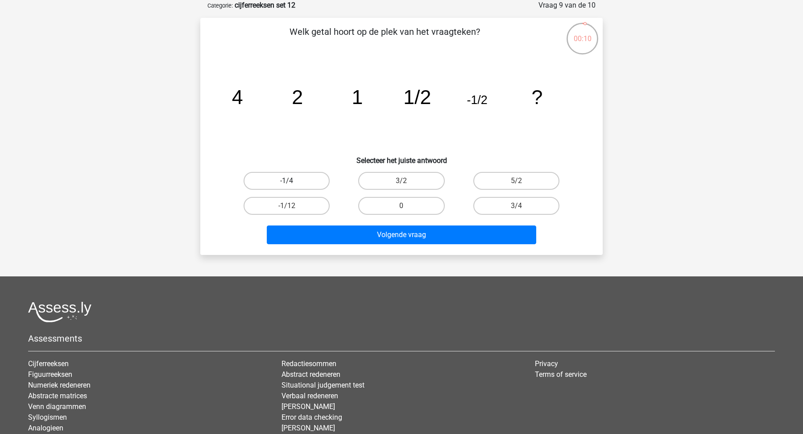
click at [312, 180] on label "-1/4" at bounding box center [287, 181] width 86 height 18
click at [293, 181] on input "-1/4" at bounding box center [290, 184] width 6 height 6
radio input "true"
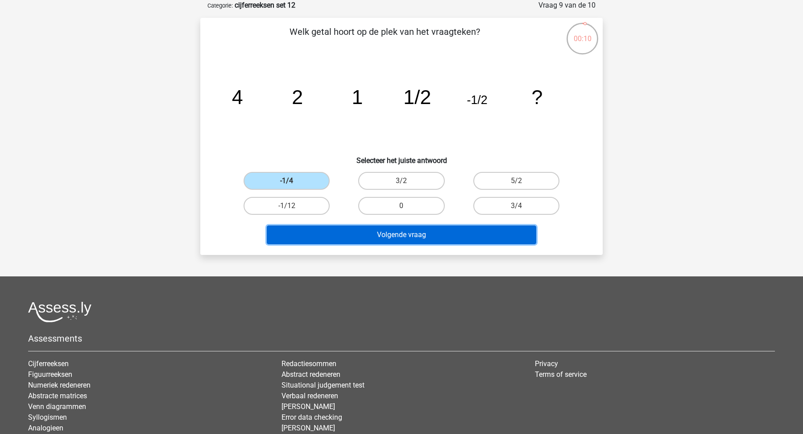
click at [382, 240] on button "Volgende vraag" at bounding box center [402, 234] width 270 height 19
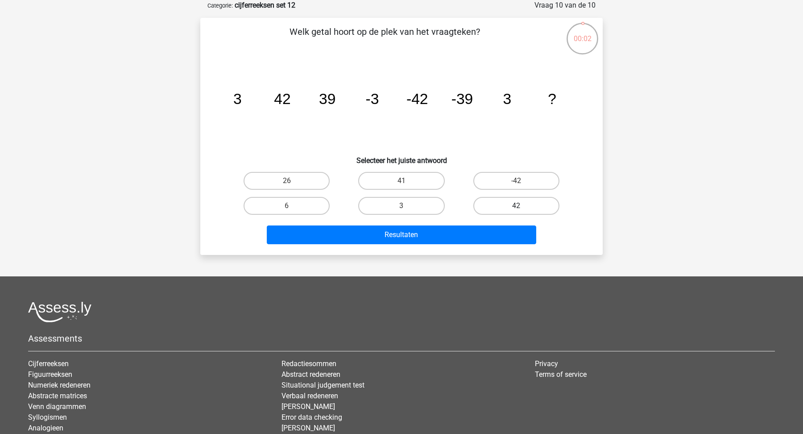
click at [523, 204] on label "42" at bounding box center [516, 206] width 86 height 18
click at [522, 206] on input "42" at bounding box center [519, 209] width 6 height 6
radio input "true"
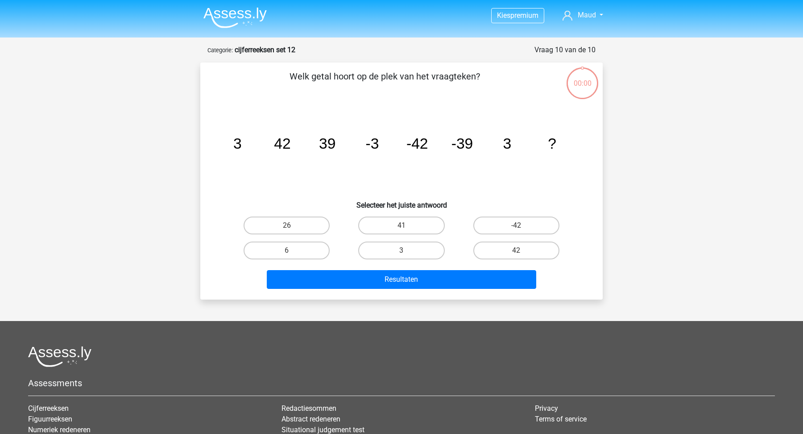
scroll to position [45, 0]
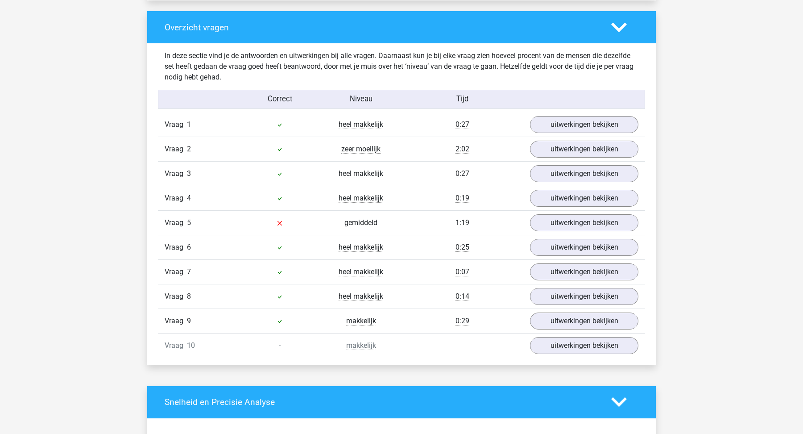
scroll to position [664, 0]
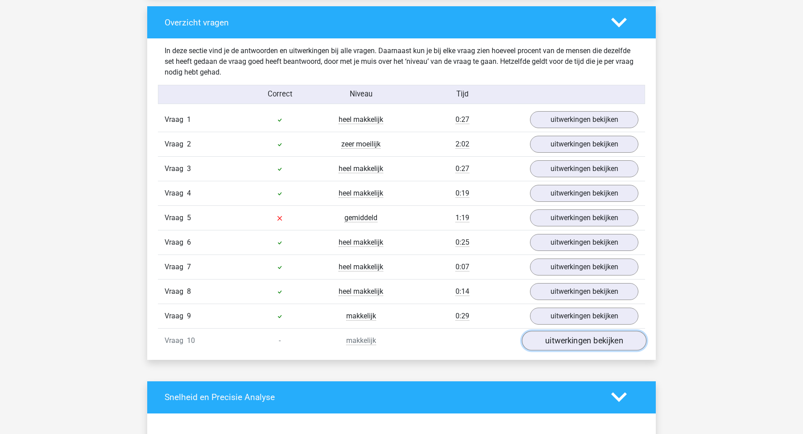
click at [566, 333] on link "uitwerkingen bekijken" at bounding box center [584, 341] width 124 height 20
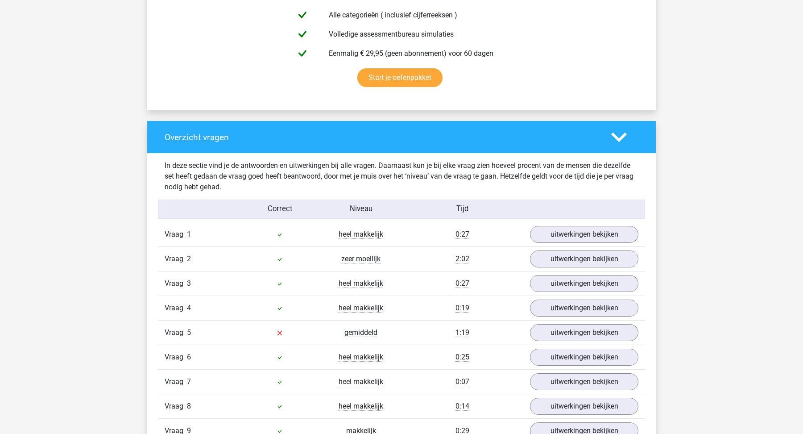
scroll to position [576, 0]
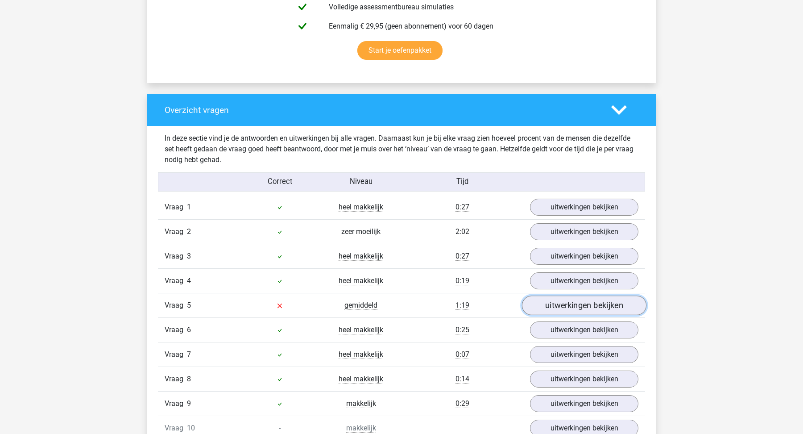
click at [596, 302] on link "uitwerkingen bekijken" at bounding box center [584, 305] width 124 height 20
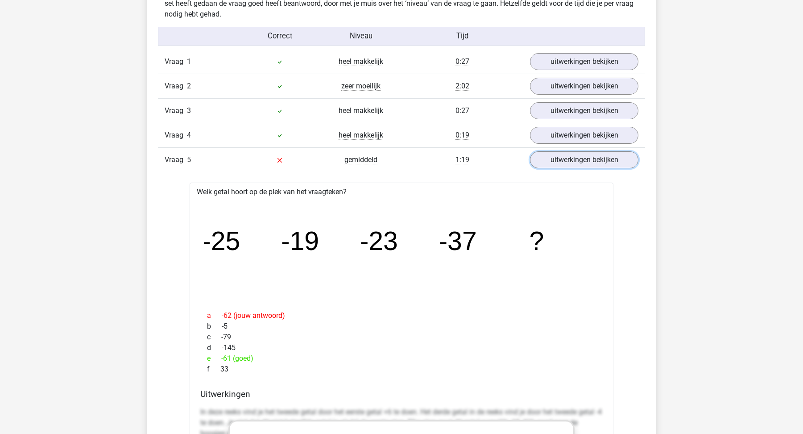
scroll to position [721, 0]
click at [562, 156] on link "uitwerkingen bekijken" at bounding box center [584, 161] width 124 height 20
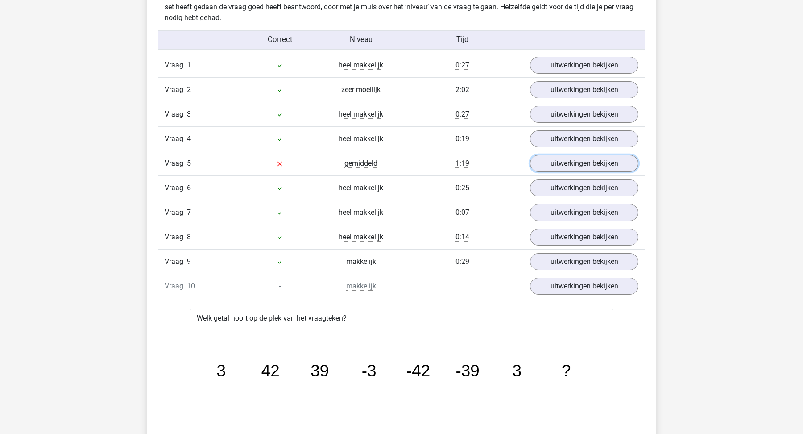
scroll to position [716, 0]
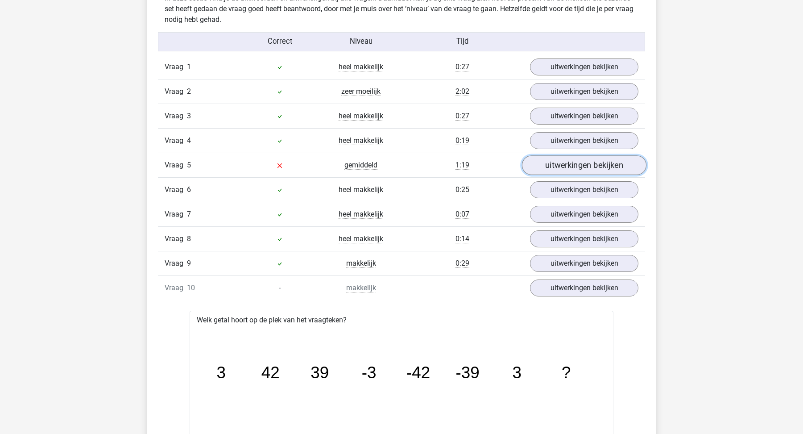
click at [590, 156] on link "uitwerkingen bekijken" at bounding box center [584, 165] width 124 height 20
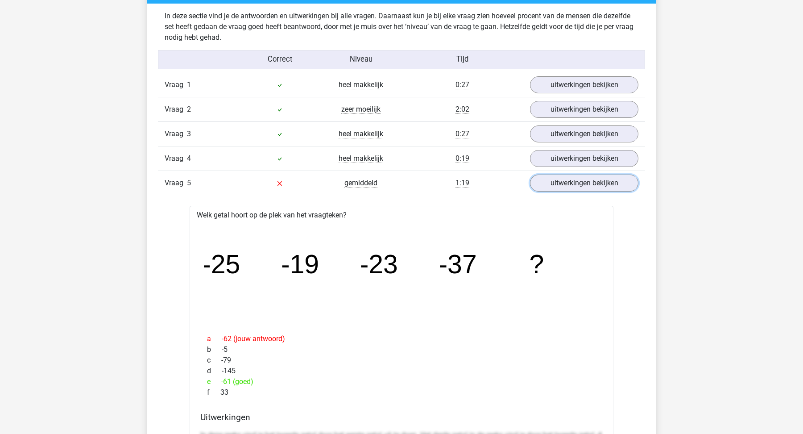
scroll to position [693, 0]
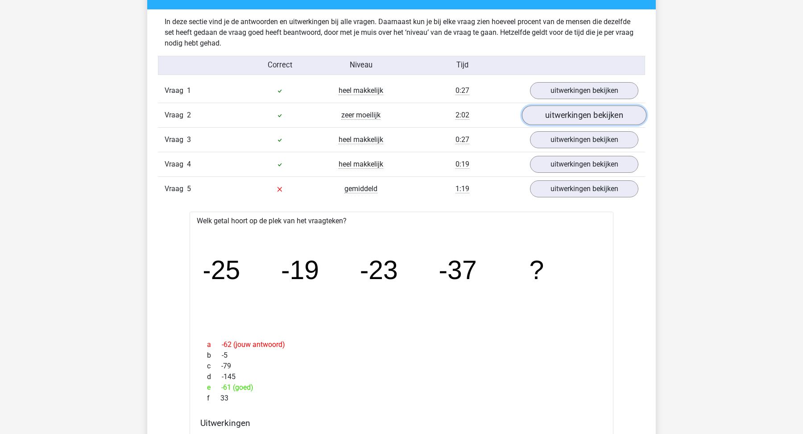
click at [531, 114] on link "uitwerkingen bekijken" at bounding box center [584, 115] width 124 height 20
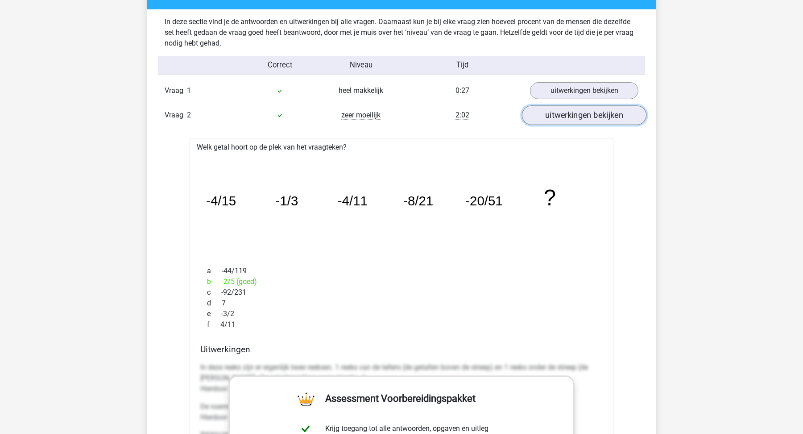
click at [531, 116] on link "uitwerkingen bekijken" at bounding box center [584, 115] width 124 height 20
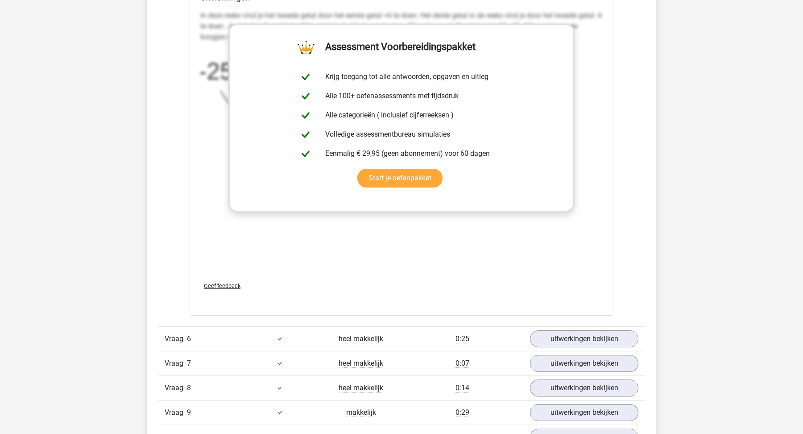
scroll to position [1117, 0]
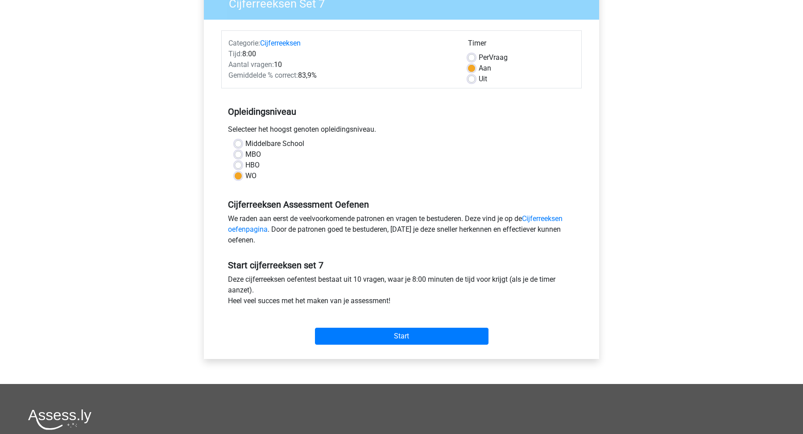
scroll to position [97, 0]
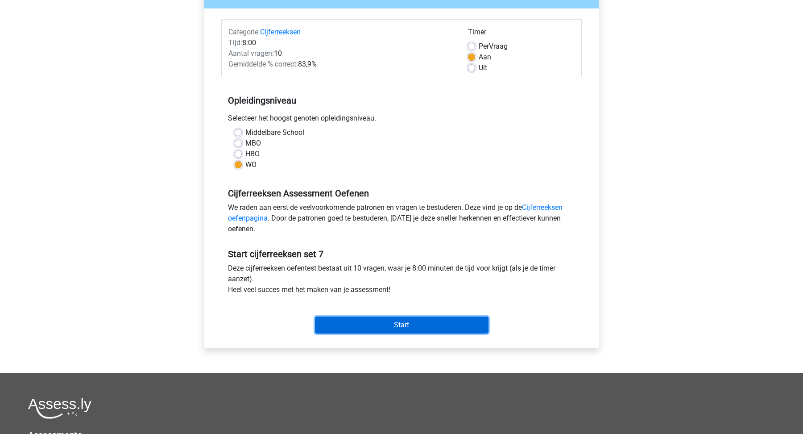
click at [376, 329] on input "Start" at bounding box center [402, 324] width 174 height 17
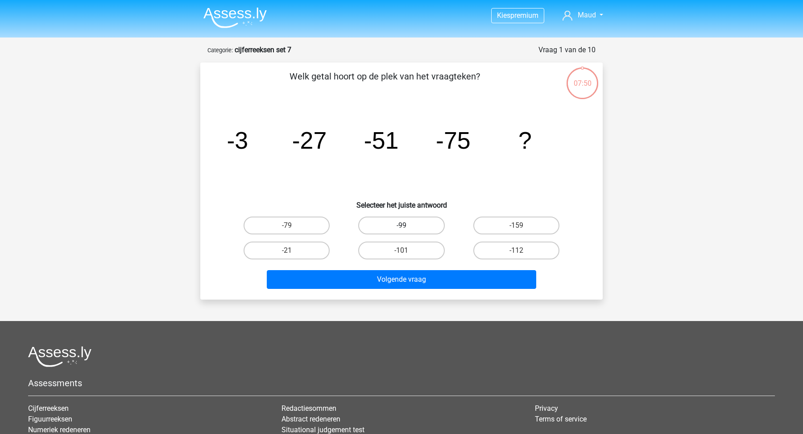
click at [422, 228] on label "-99" at bounding box center [401, 225] width 86 height 18
click at [407, 228] on input "-99" at bounding box center [404, 228] width 6 height 6
radio input "true"
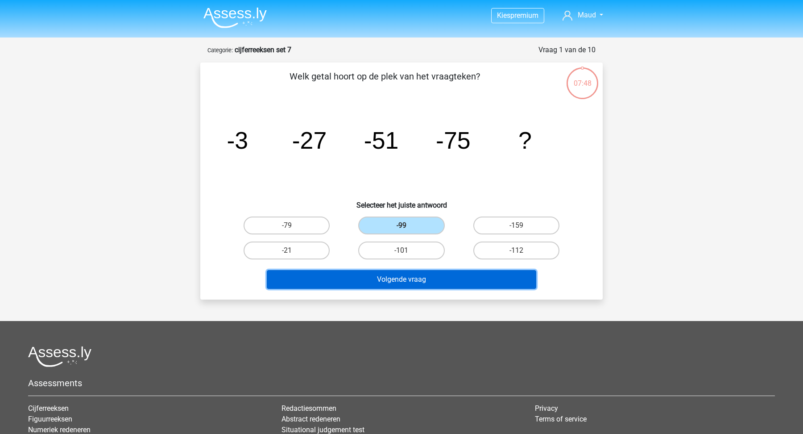
click at [422, 281] on button "Volgende vraag" at bounding box center [402, 279] width 270 height 19
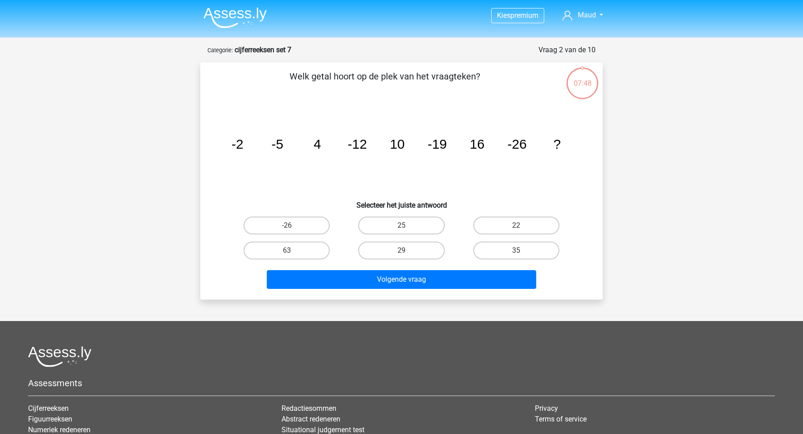
scroll to position [45, 0]
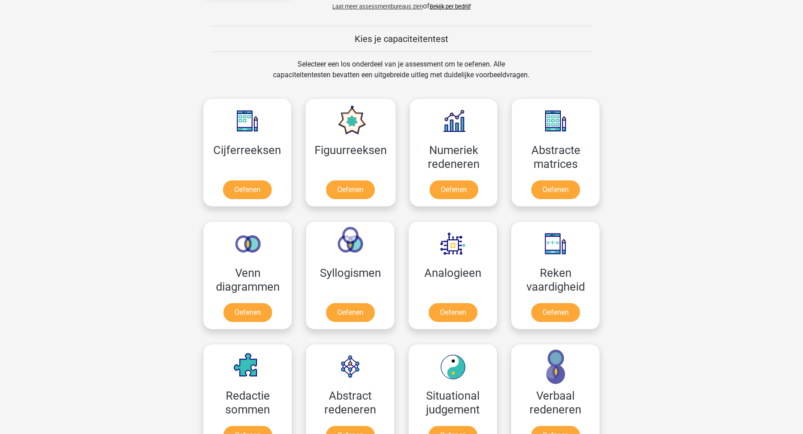
scroll to position [391, 0]
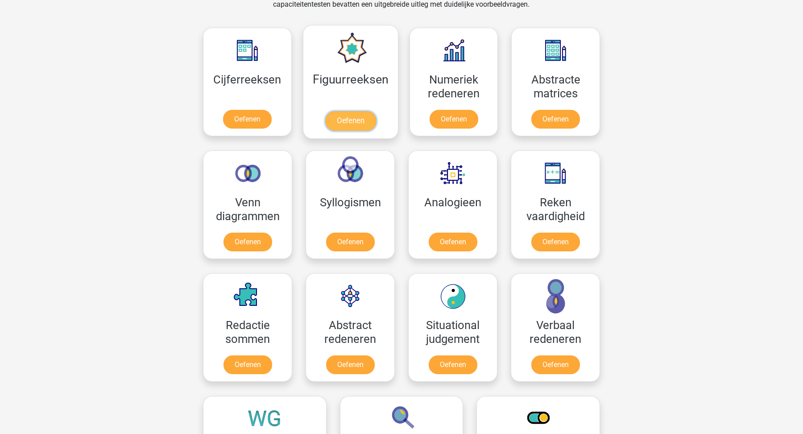
click at [372, 111] on link "Oefenen" at bounding box center [350, 121] width 51 height 20
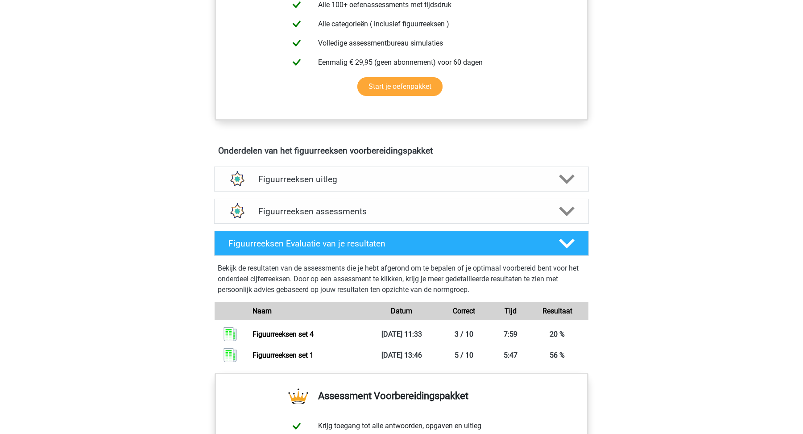
scroll to position [402, 0]
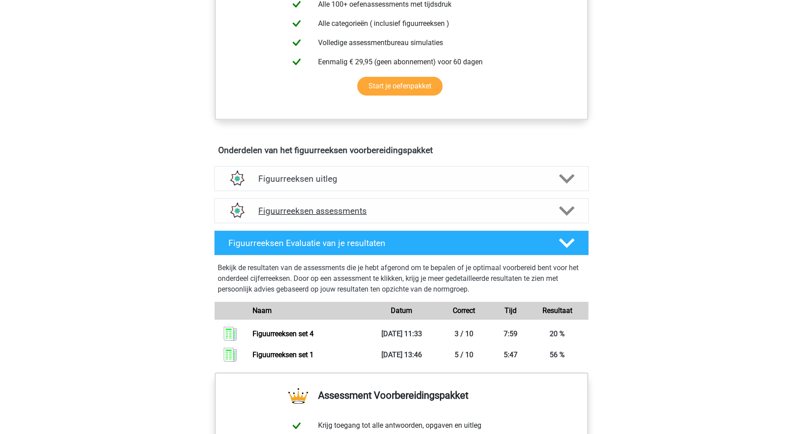
click at [371, 219] on div "Figuurreeksen assessments" at bounding box center [401, 210] width 375 height 25
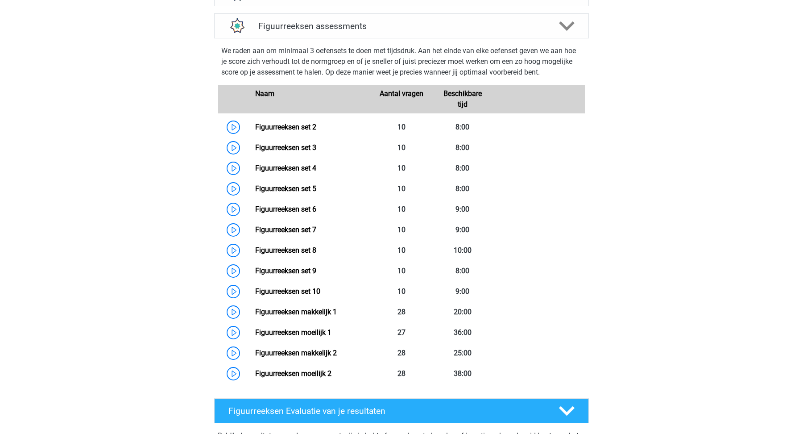
scroll to position [588, 0]
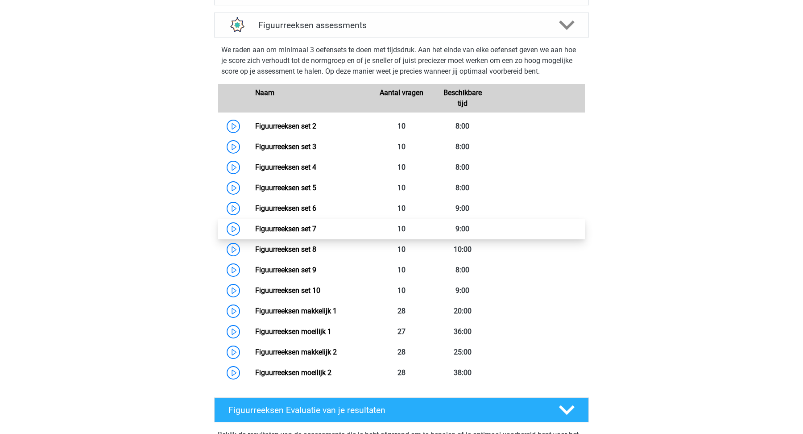
click at [301, 224] on link "Figuurreeksen set 7" at bounding box center [285, 228] width 61 height 8
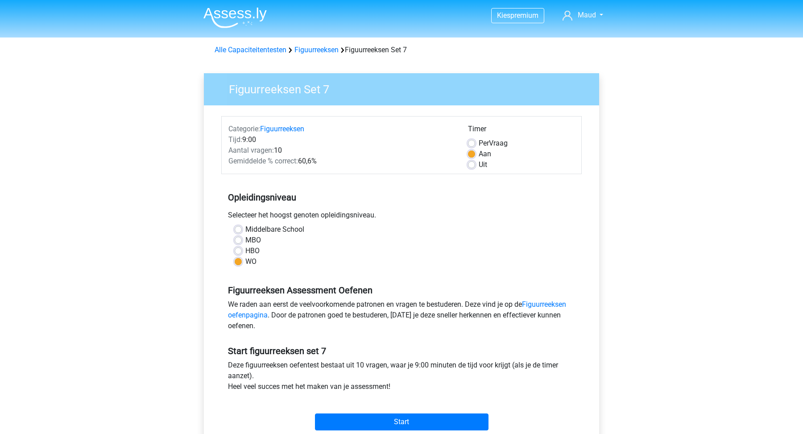
scroll to position [74, 0]
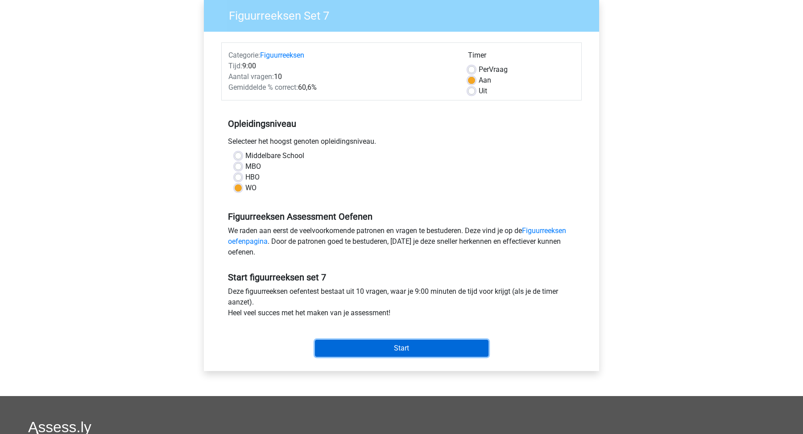
click at [383, 346] on input "Start" at bounding box center [402, 347] width 174 height 17
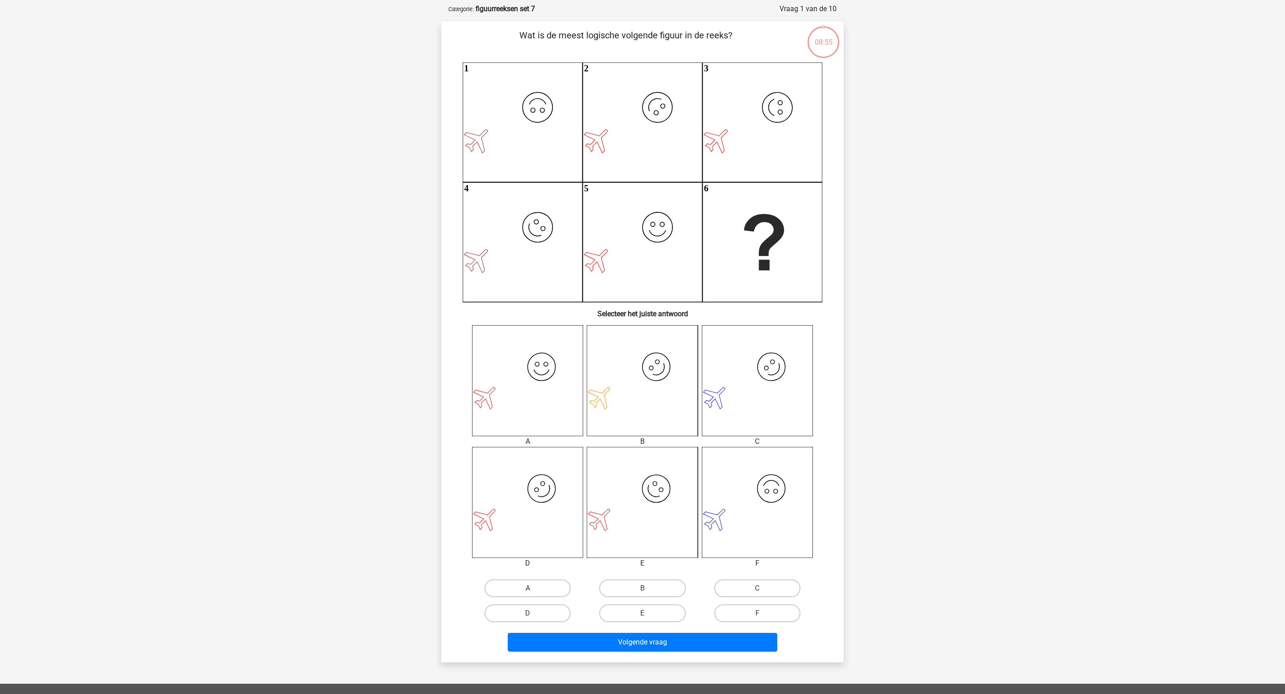
scroll to position [37, 0]
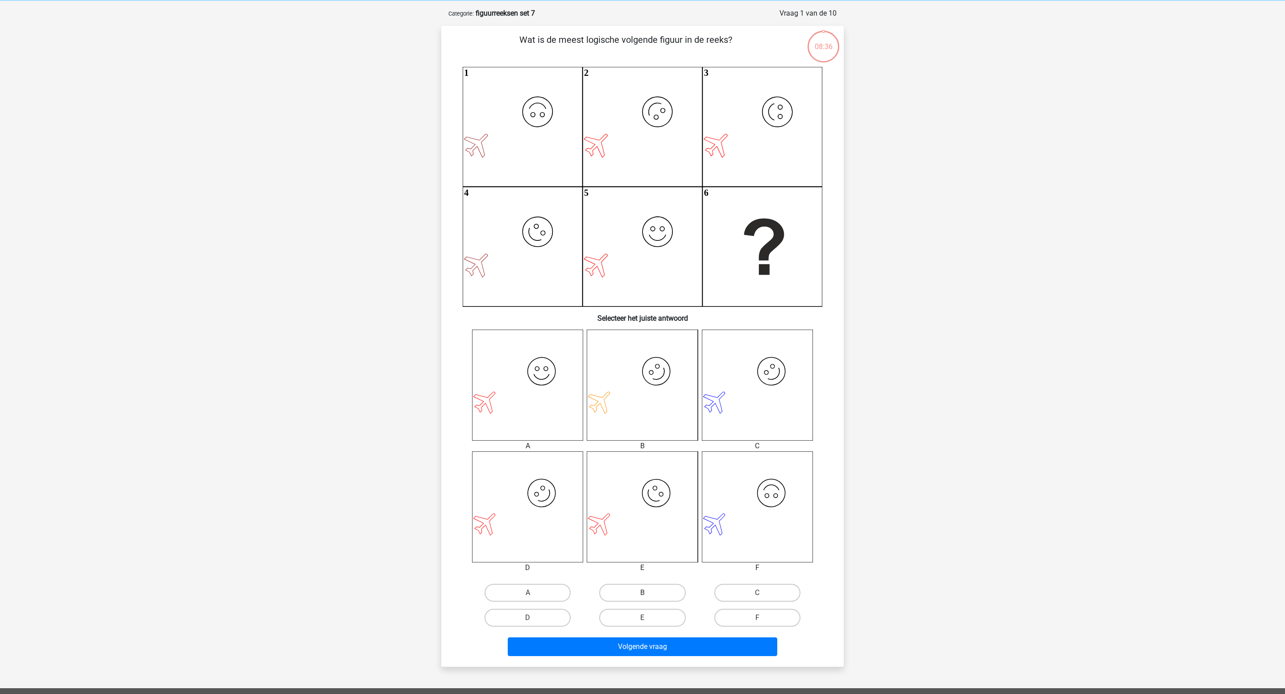
click at [636, 433] on label "B" at bounding box center [642, 593] width 86 height 18
click at [642, 433] on input "B" at bounding box center [645, 596] width 6 height 6
radio input "true"
click at [638, 433] on div "Wat is de meest logische volgende figuur in de reeks? image/svg+xml 1 image/svg…" at bounding box center [642, 346] width 402 height 641
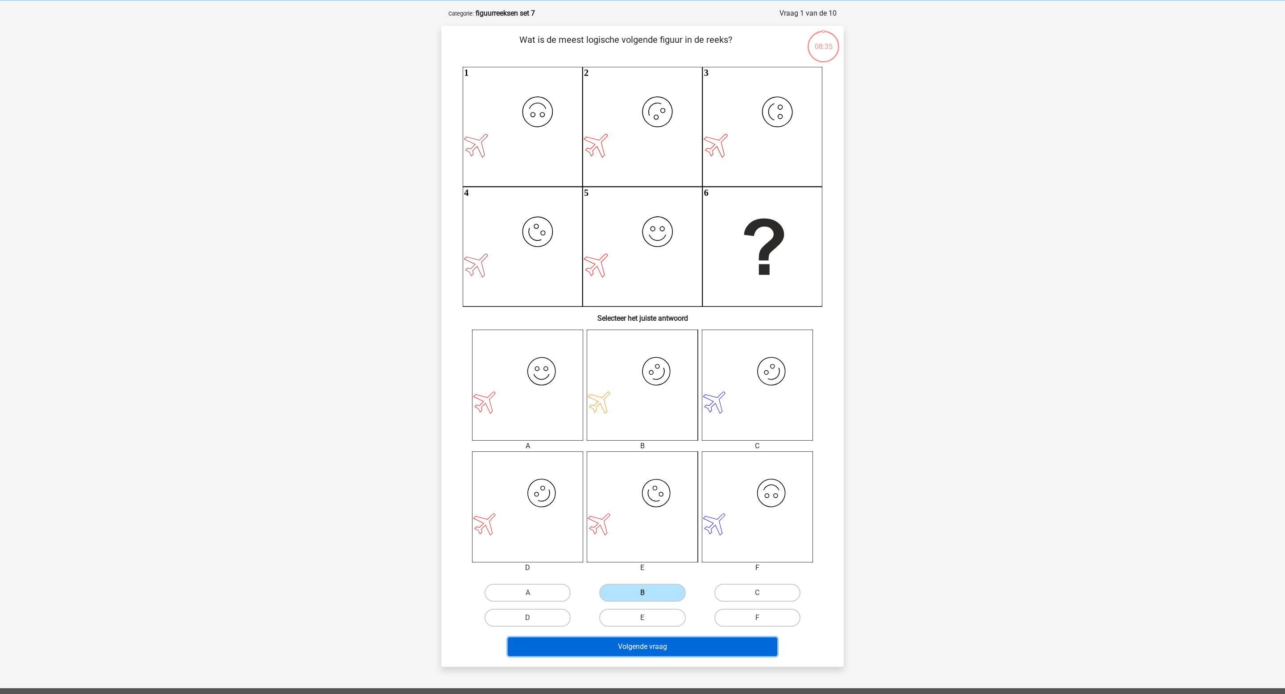
click at [638, 433] on button "Volgende vraag" at bounding box center [643, 646] width 270 height 19
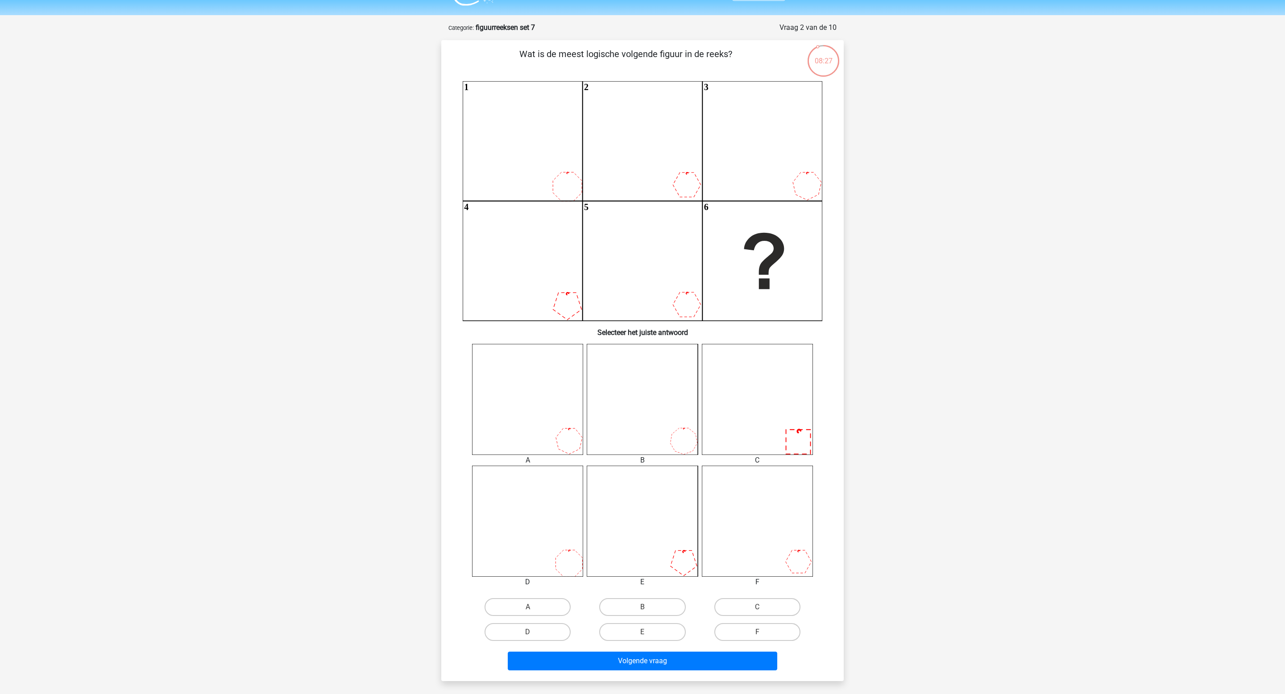
scroll to position [18, 0]
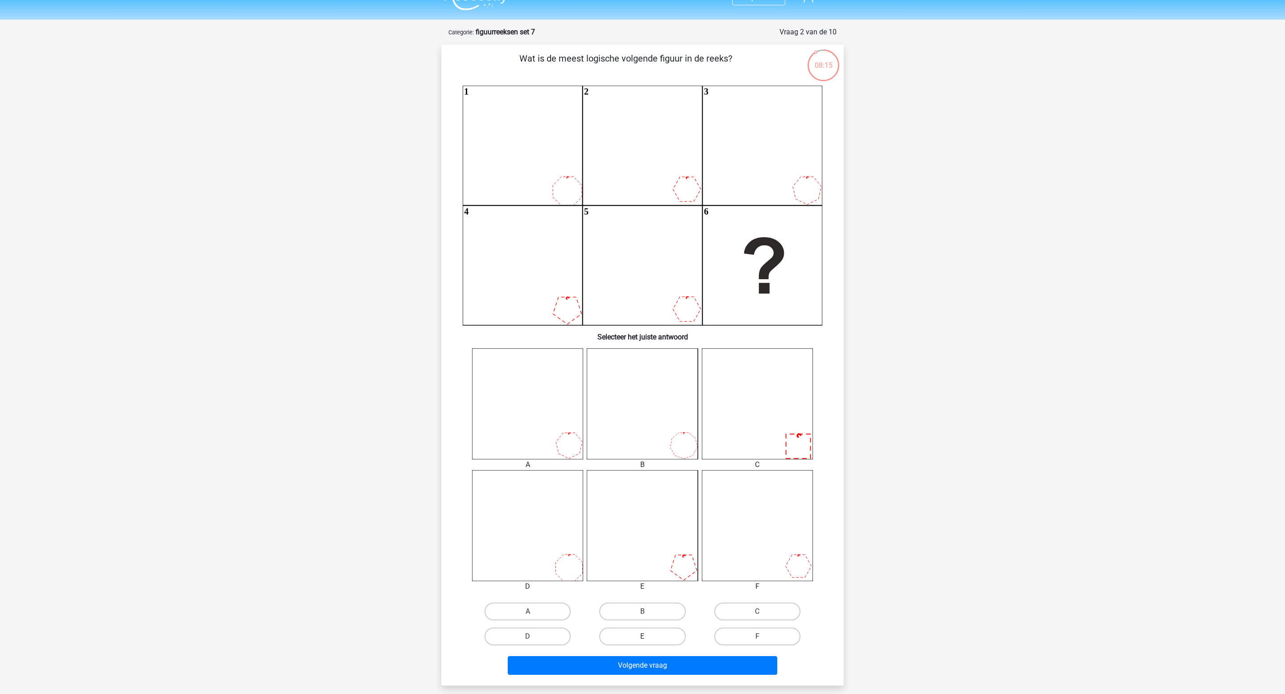
click at [666, 433] on label "E" at bounding box center [642, 637] width 86 height 18
click at [648, 433] on input "E" at bounding box center [645, 640] width 6 height 6
radio input "true"
click at [660, 433] on button "Volgende vraag" at bounding box center [643, 665] width 270 height 19
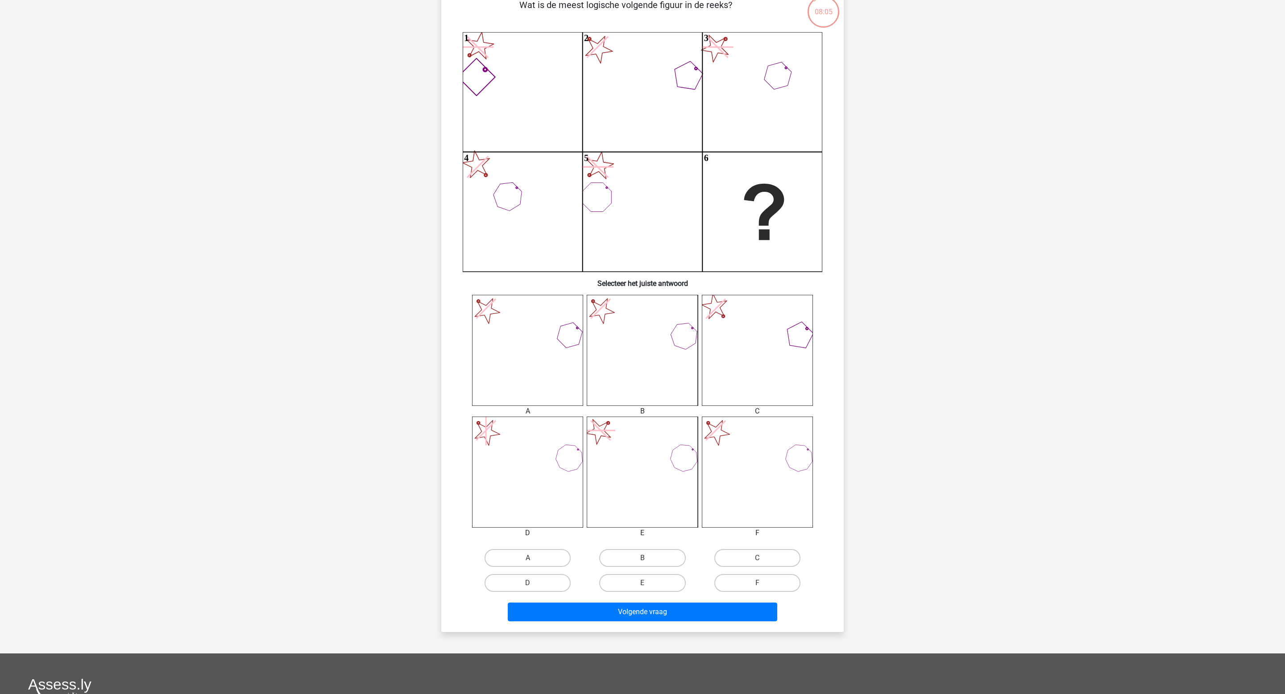
scroll to position [70, 0]
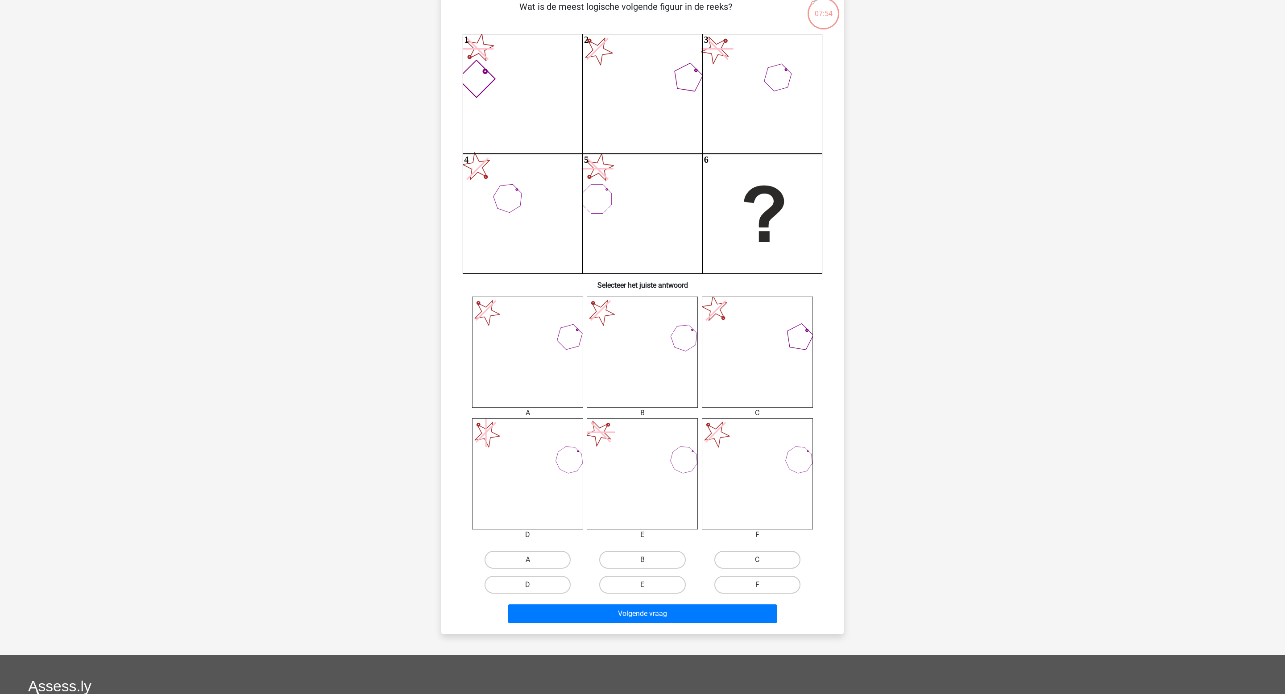
click at [774, 433] on label "C" at bounding box center [757, 560] width 86 height 18
click at [763, 433] on input "C" at bounding box center [760, 563] width 6 height 6
radio input "true"
click at [718, 433] on button "Volgende vraag" at bounding box center [643, 613] width 270 height 19
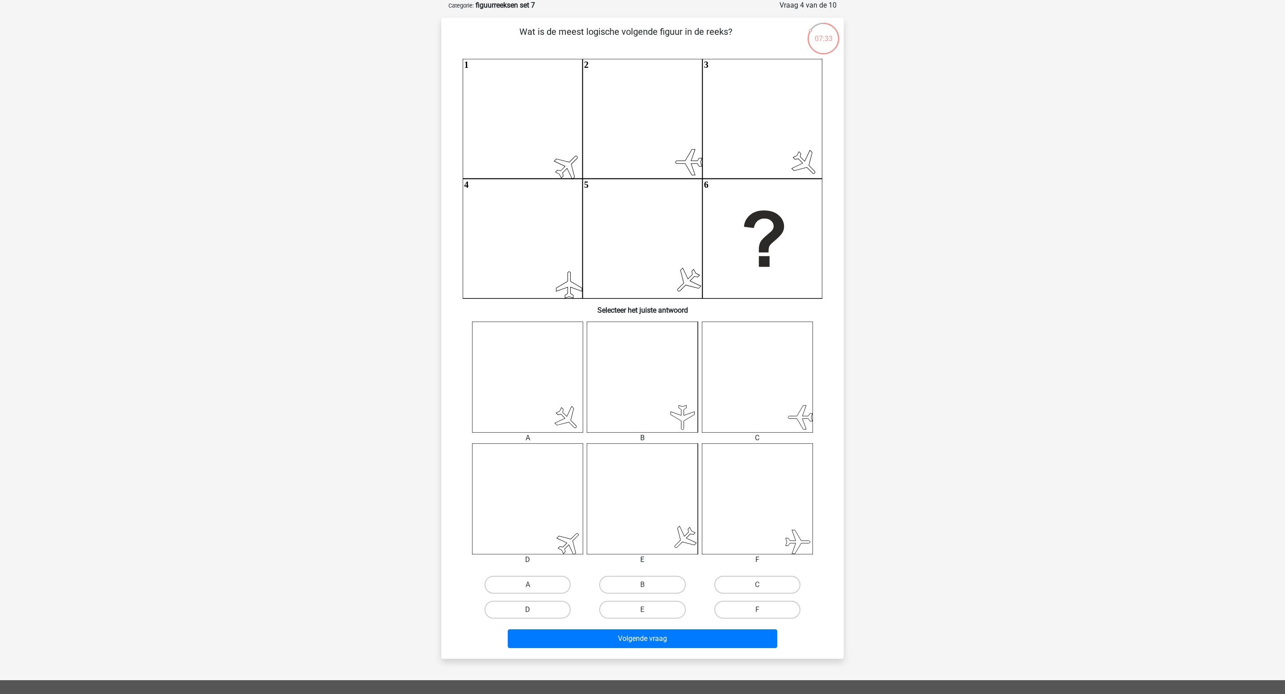
click at [534, 433] on label "D" at bounding box center [527, 610] width 86 height 18
click at [534, 433] on input "D" at bounding box center [531, 613] width 6 height 6
radio input "true"
click at [560, 433] on button "Volgende vraag" at bounding box center [643, 638] width 270 height 19
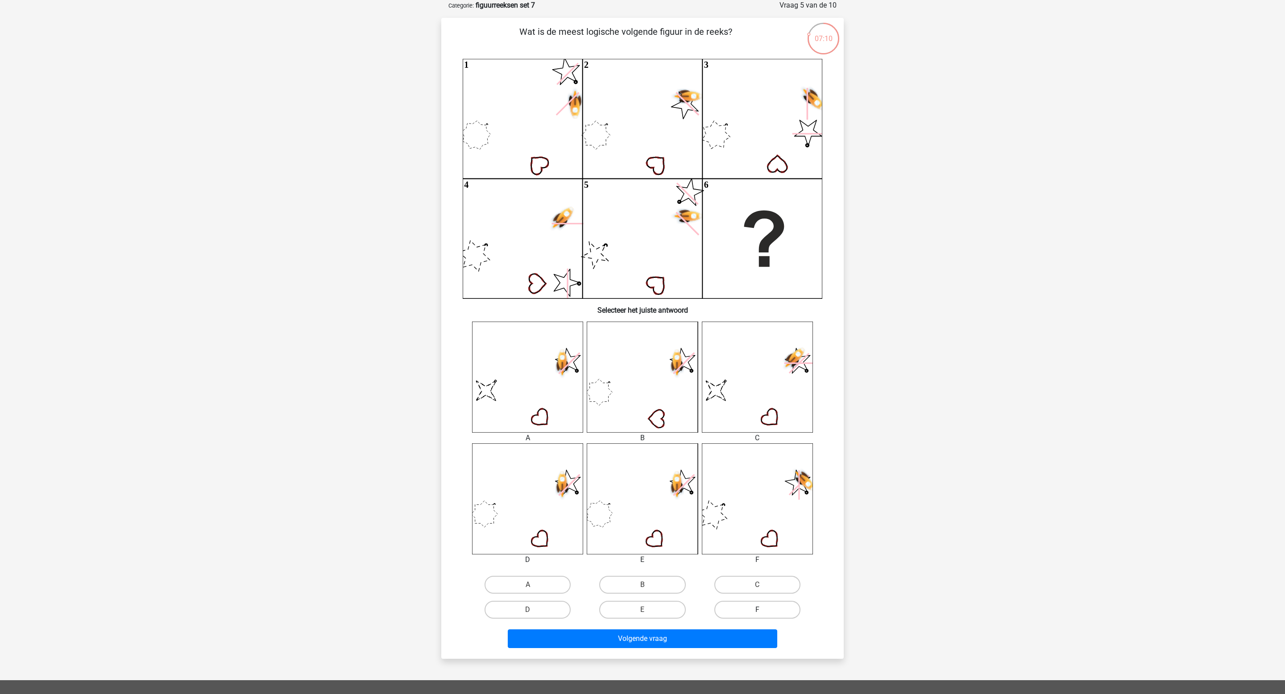
click at [737, 433] on label "F" at bounding box center [757, 610] width 86 height 18
click at [757, 433] on input "F" at bounding box center [760, 613] width 6 height 6
radio input "true"
click at [724, 433] on button "Volgende vraag" at bounding box center [643, 638] width 270 height 19
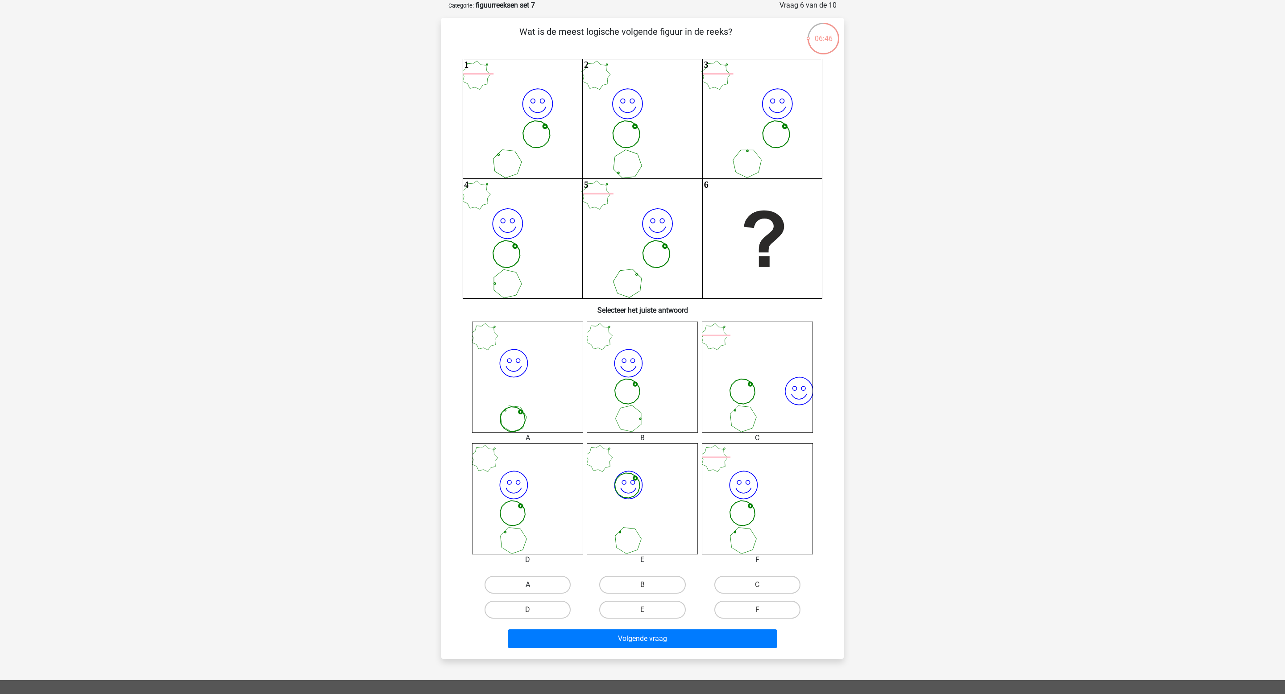
click at [542, 433] on label "A" at bounding box center [527, 585] width 86 height 18
click at [534, 433] on input "A" at bounding box center [531, 588] width 6 height 6
radio input "true"
click at [589, 433] on button "Volgende vraag" at bounding box center [643, 638] width 270 height 19
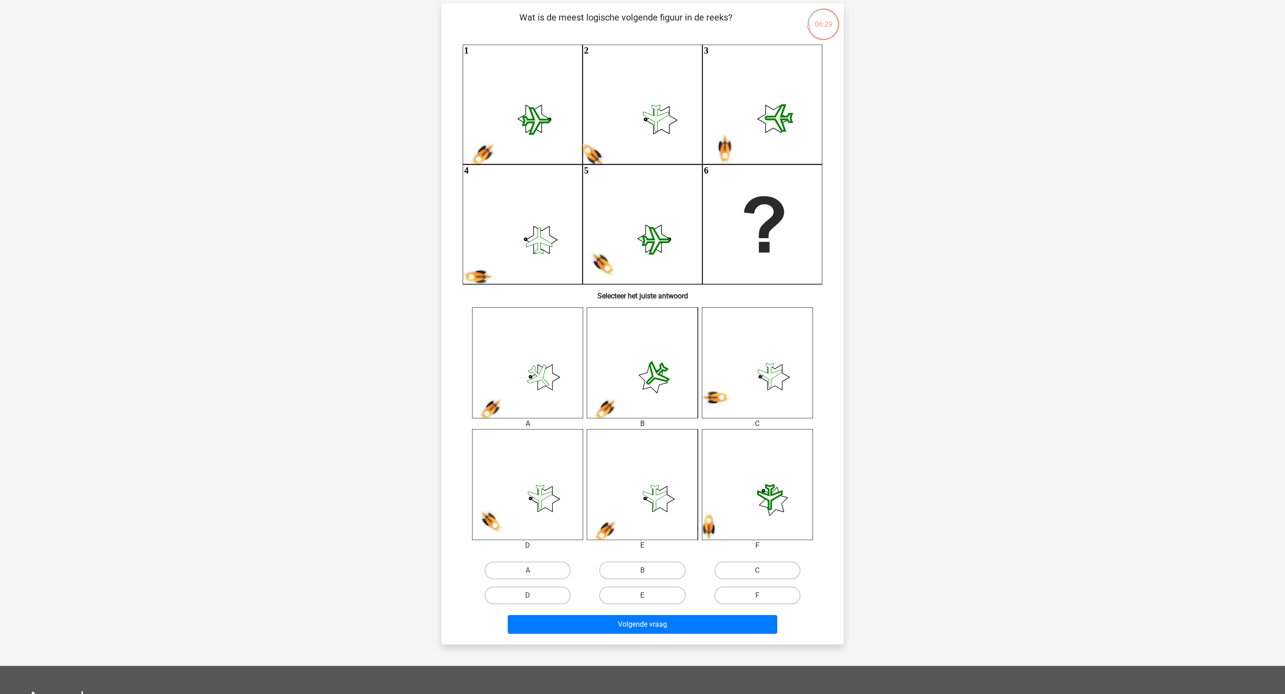
scroll to position [57, 0]
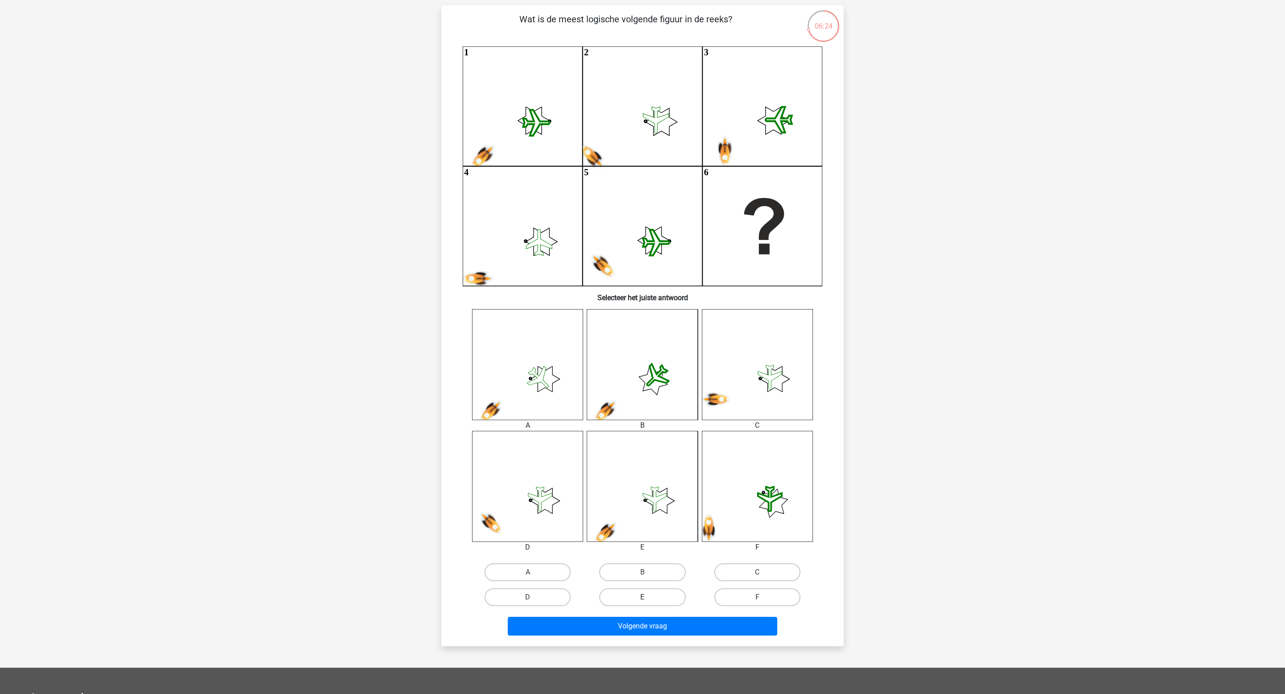
click at [677, 433] on label "E" at bounding box center [642, 597] width 86 height 18
click at [648, 433] on input "E" at bounding box center [645, 600] width 6 height 6
radio input "true"
click at [676, 433] on button "Volgende vraag" at bounding box center [643, 626] width 270 height 19
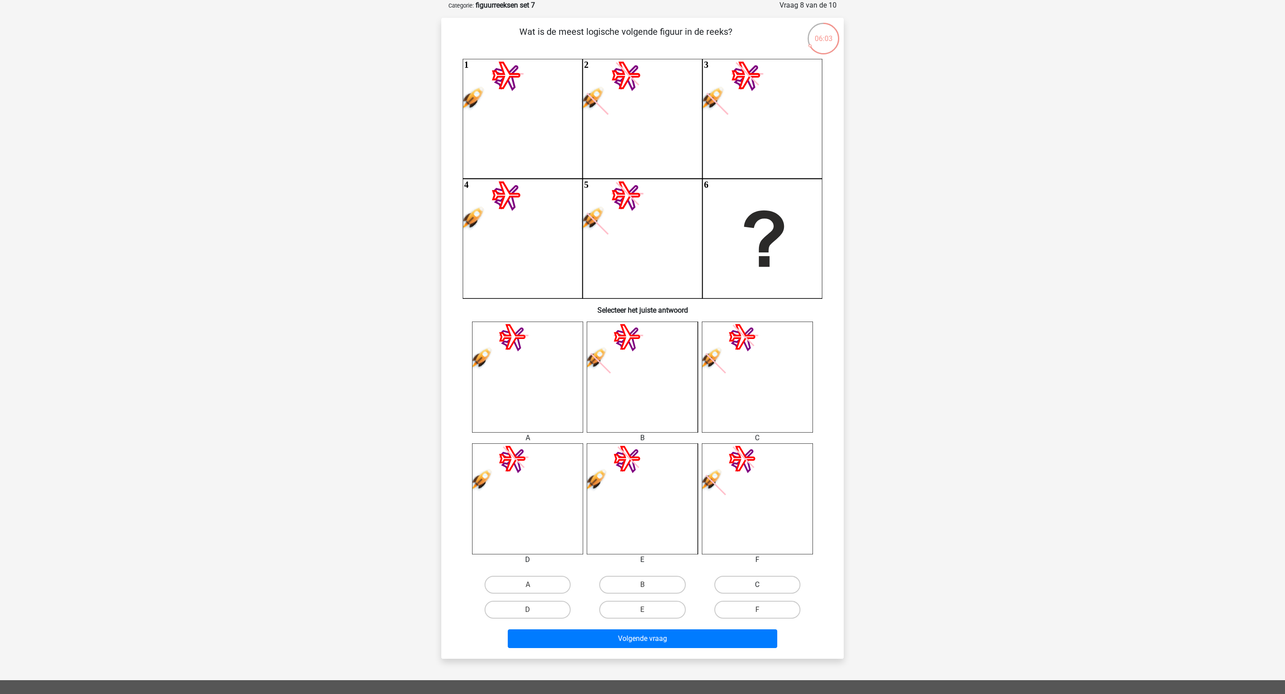
click at [742, 433] on label "C" at bounding box center [757, 585] width 86 height 18
click at [757, 433] on input "C" at bounding box center [760, 588] width 6 height 6
radio input "true"
click at [725, 433] on div "Wat is de meest logische volgende figuur in de reeks? 1 2 3 4 5 6 Selecteer het…" at bounding box center [642, 338] width 402 height 641
click at [715, 433] on button "Volgende vraag" at bounding box center [643, 638] width 270 height 19
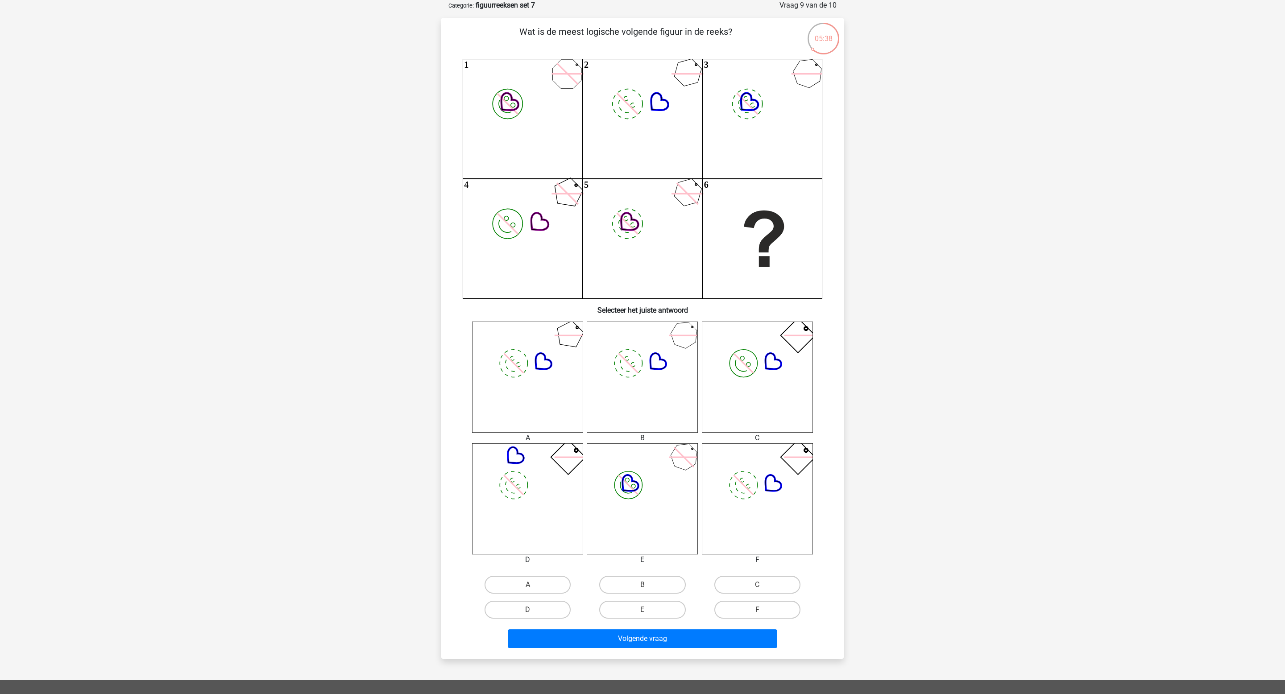
drag, startPoint x: 768, startPoint y: 583, endPoint x: 759, endPoint y: 587, distance: 9.2
click at [768, 433] on label "C" at bounding box center [757, 585] width 86 height 18
click at [763, 433] on input "C" at bounding box center [760, 588] width 6 height 6
radio input "true"
click at [716, 433] on button "Volgende vraag" at bounding box center [643, 638] width 270 height 19
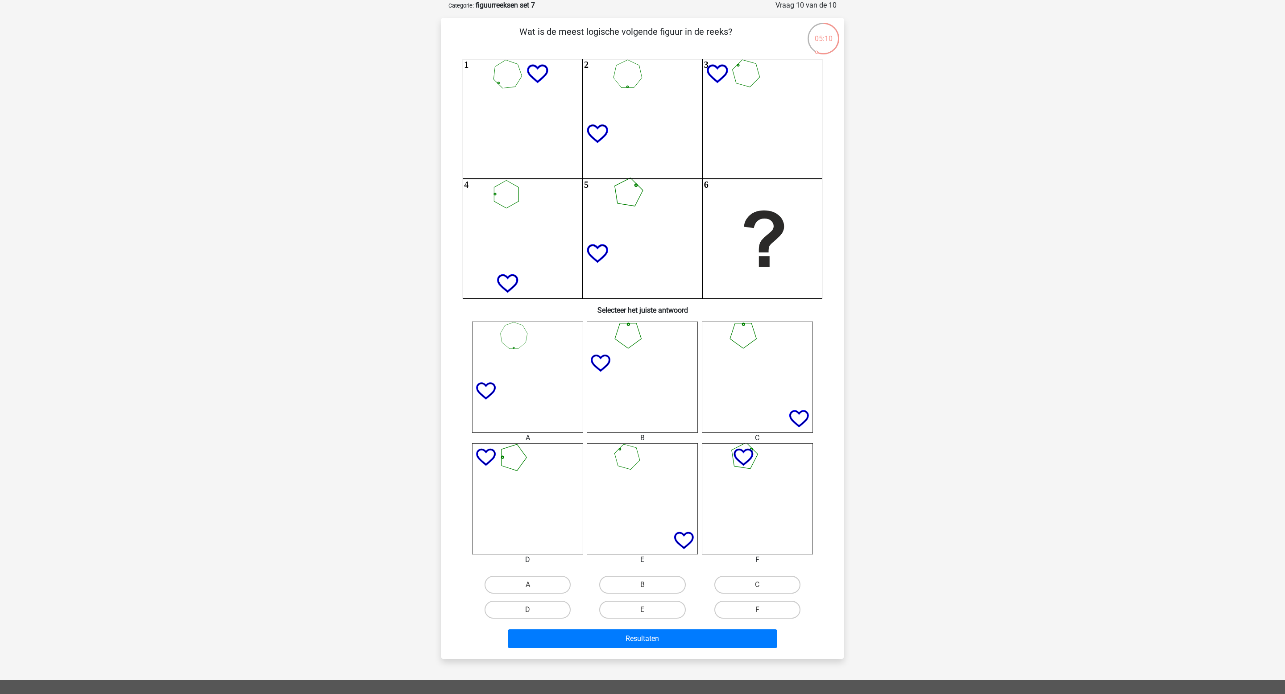
click at [757, 433] on input "F" at bounding box center [760, 613] width 6 height 6
radio input "true"
click at [745, 433] on button "Resultaten" at bounding box center [643, 638] width 270 height 19
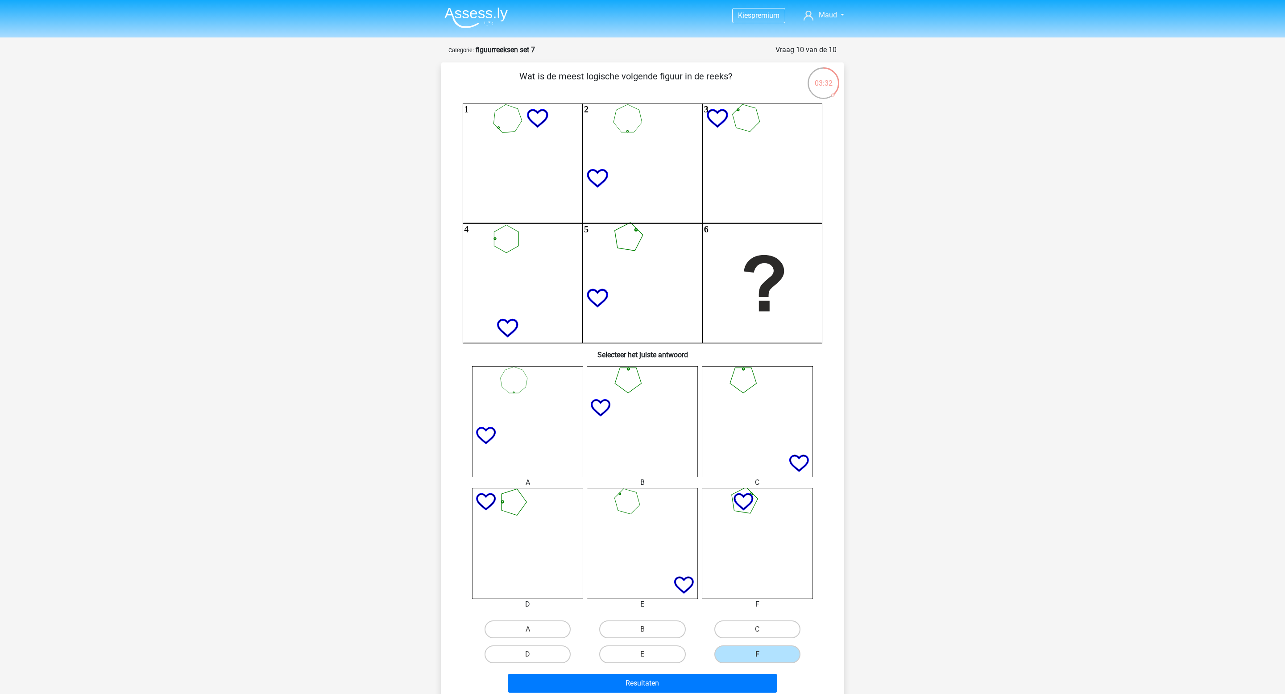
click at [484, 31] on header "Kies premium Maud maudvdrunen@icloud.com" at bounding box center [642, 18] width 1285 height 37
click at [484, 12] on img at bounding box center [475, 17] width 63 height 21
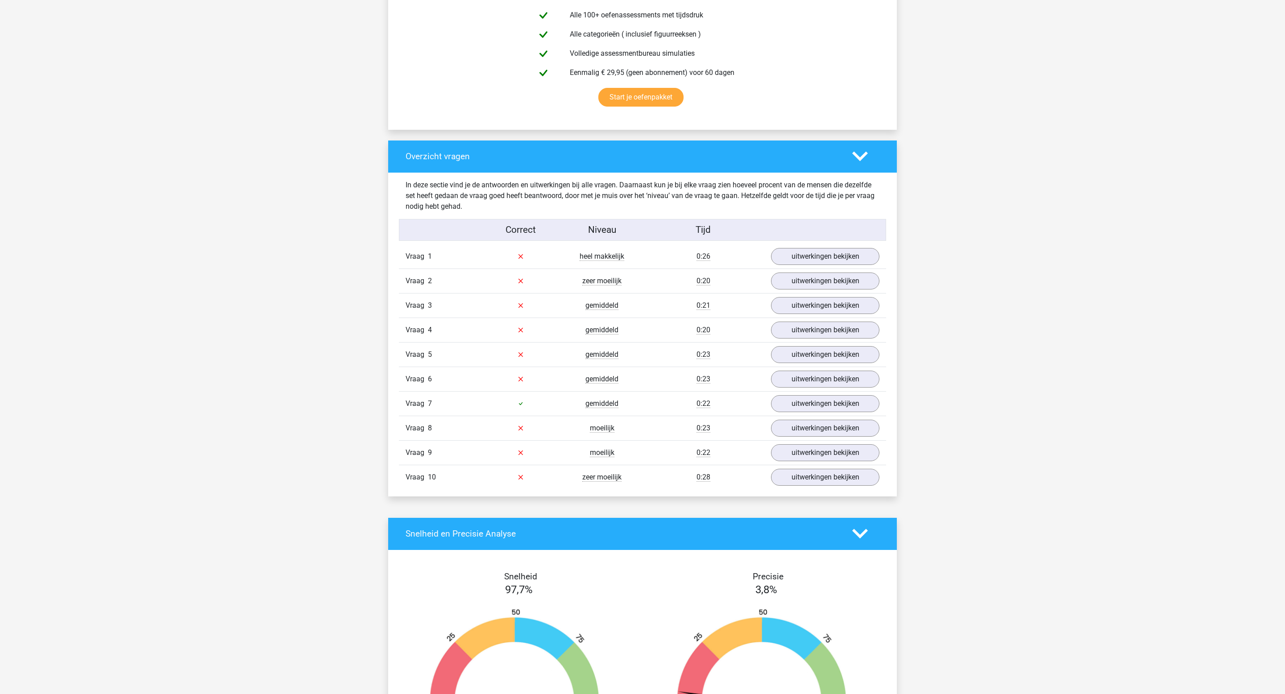
scroll to position [595, 0]
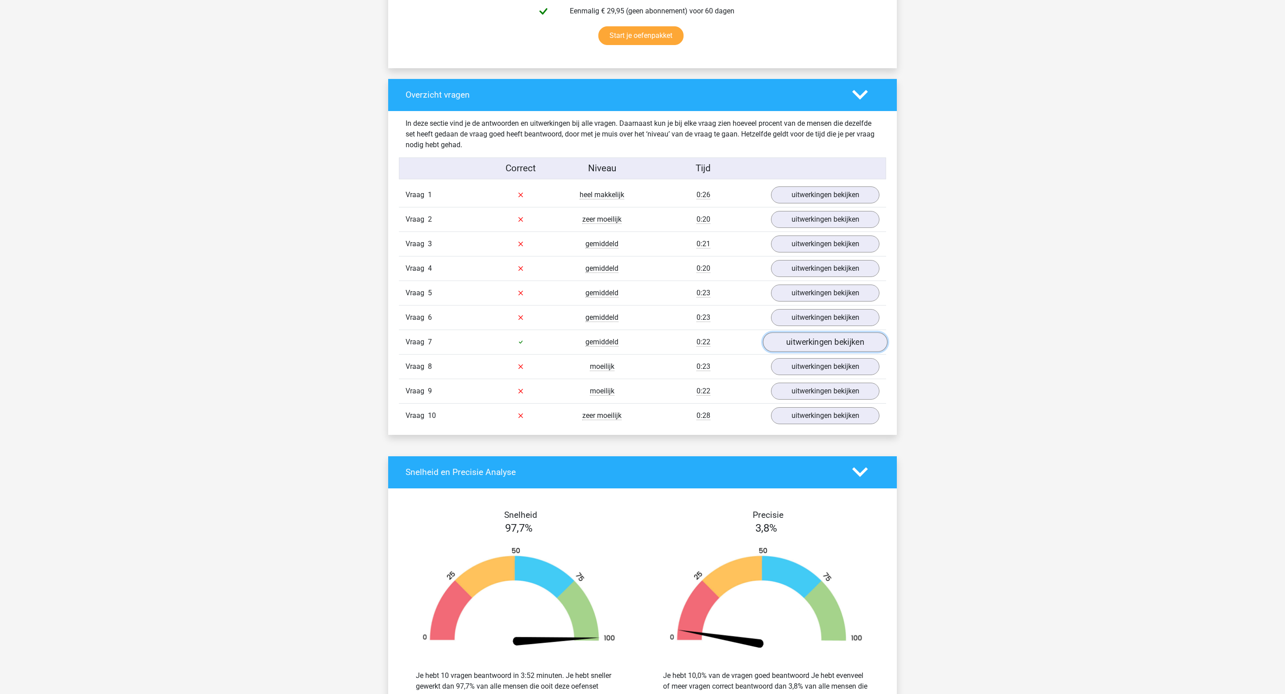
click at [829, 339] on link "uitwerkingen bekijken" at bounding box center [825, 342] width 124 height 20
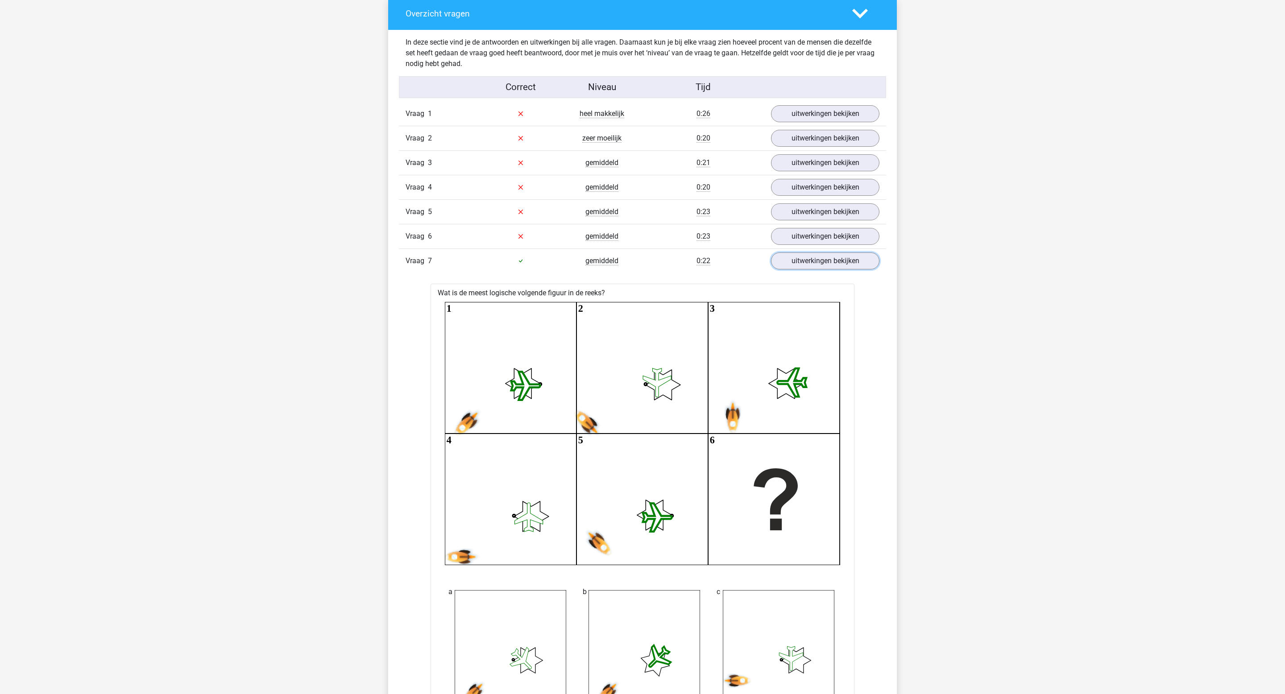
scroll to position [675, 0]
click at [852, 266] on link "uitwerkingen bekijken" at bounding box center [825, 262] width 124 height 20
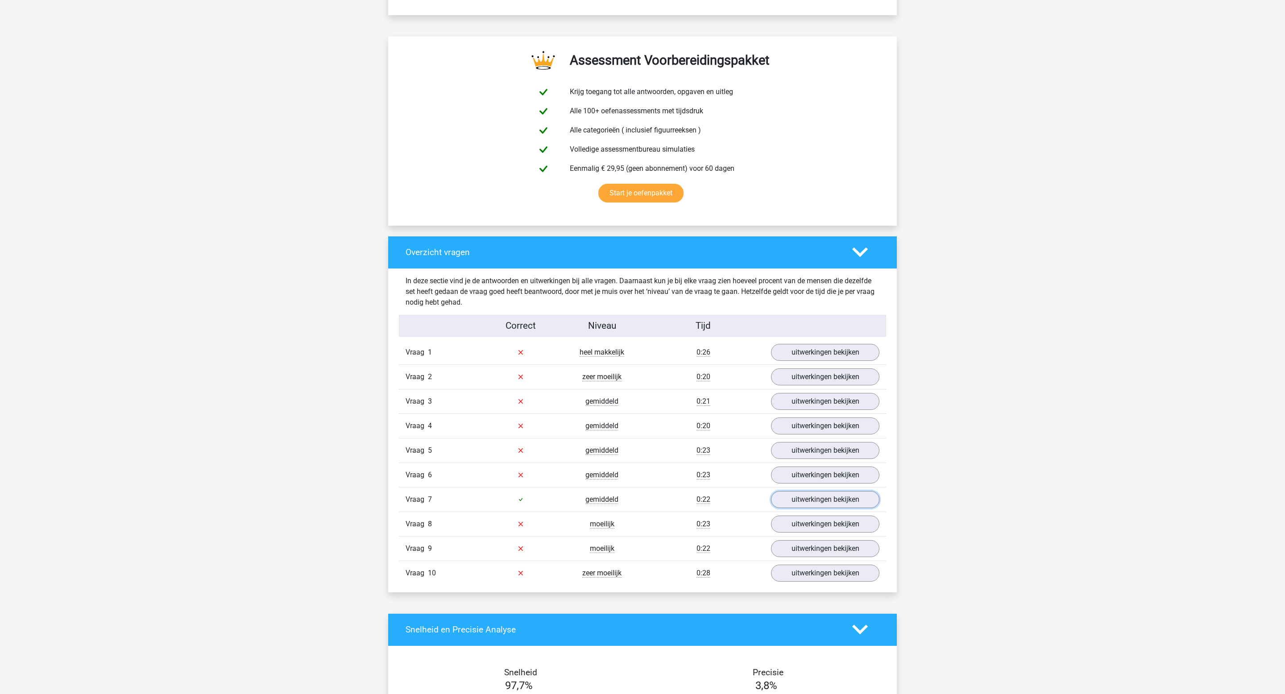
scroll to position [447, 0]
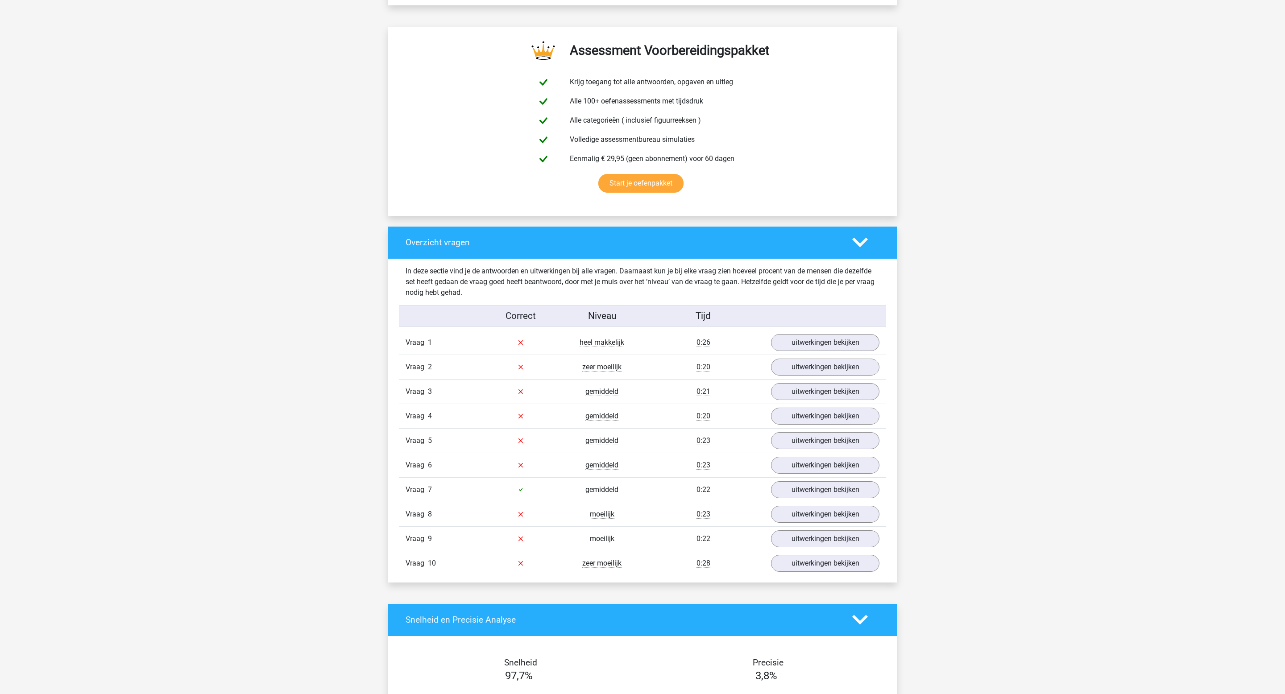
click at [862, 332] on div "Vraag 1 heel makkelijk 0:26 uitwerkingen bekijken" at bounding box center [642, 343] width 487 height 24
click at [835, 345] on link "uitwerkingen bekijken" at bounding box center [825, 343] width 124 height 20
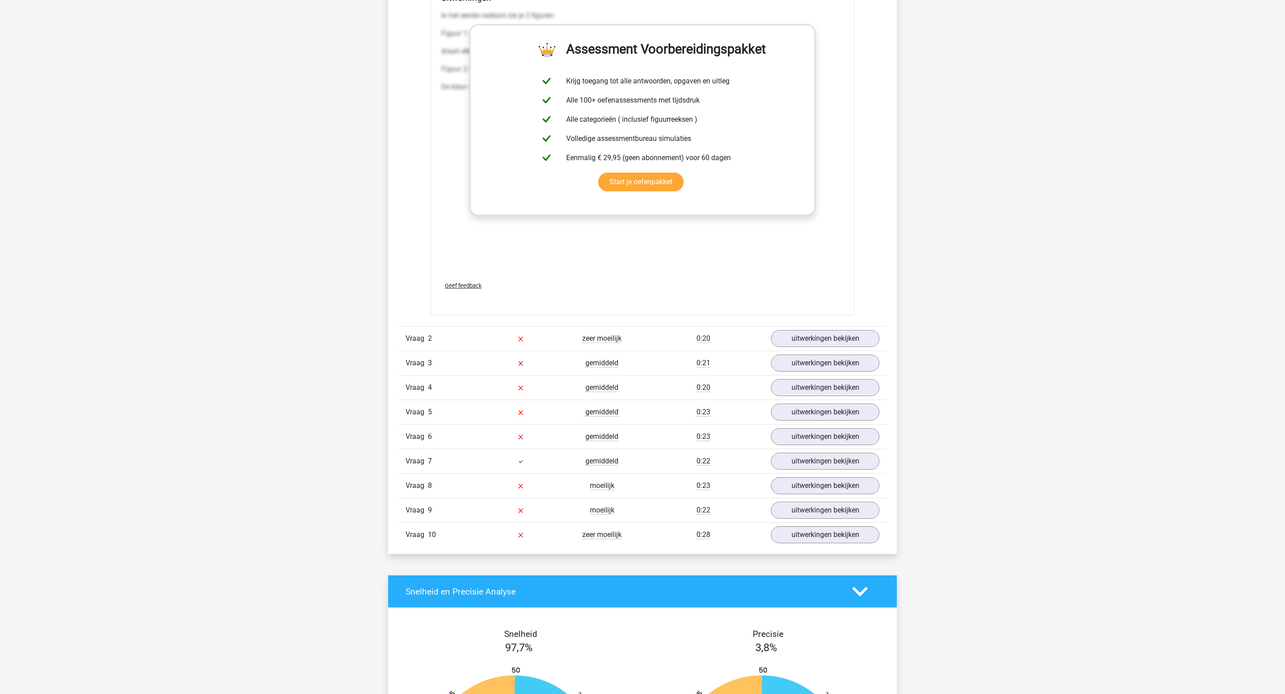
scroll to position [1415, 0]
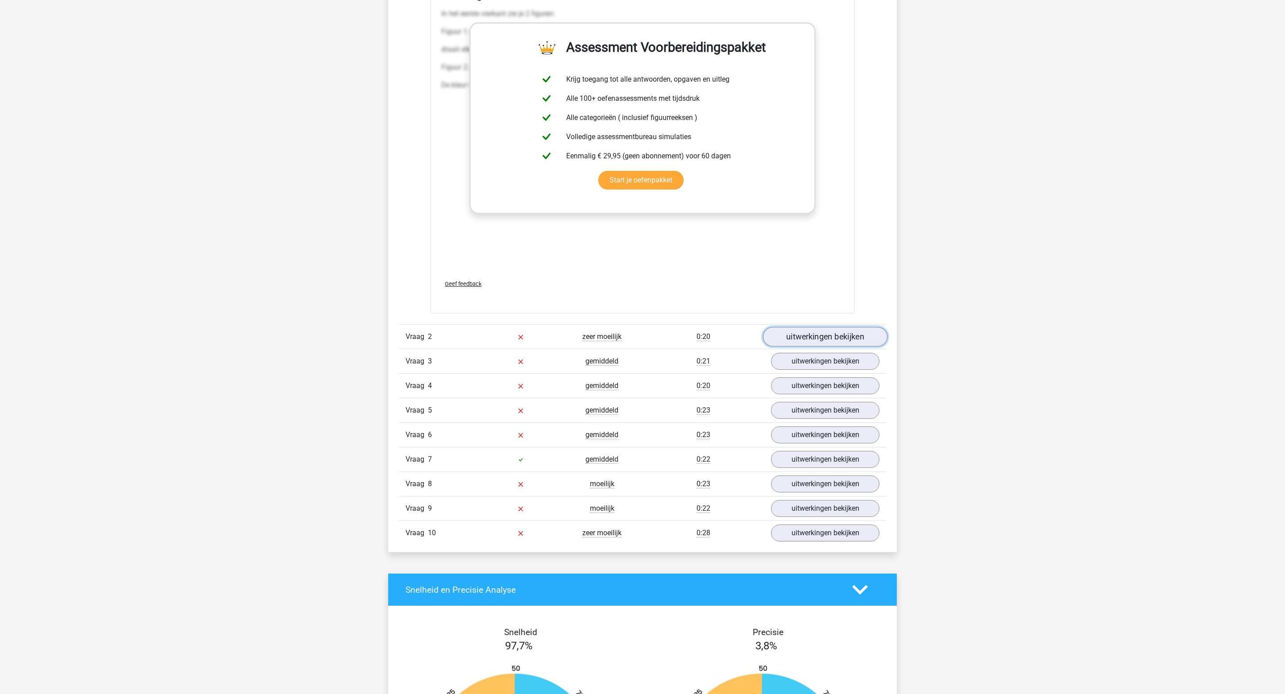
click at [851, 330] on link "uitwerkingen bekijken" at bounding box center [825, 337] width 124 height 20
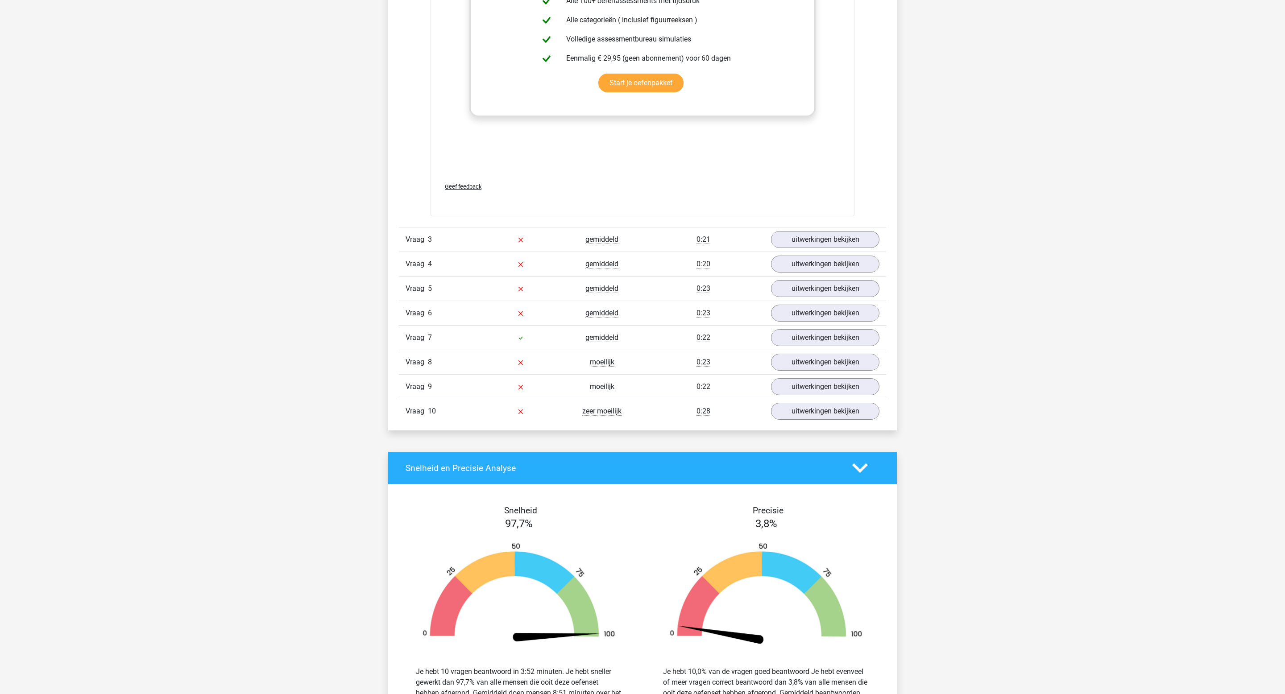
scroll to position [2500, 0]
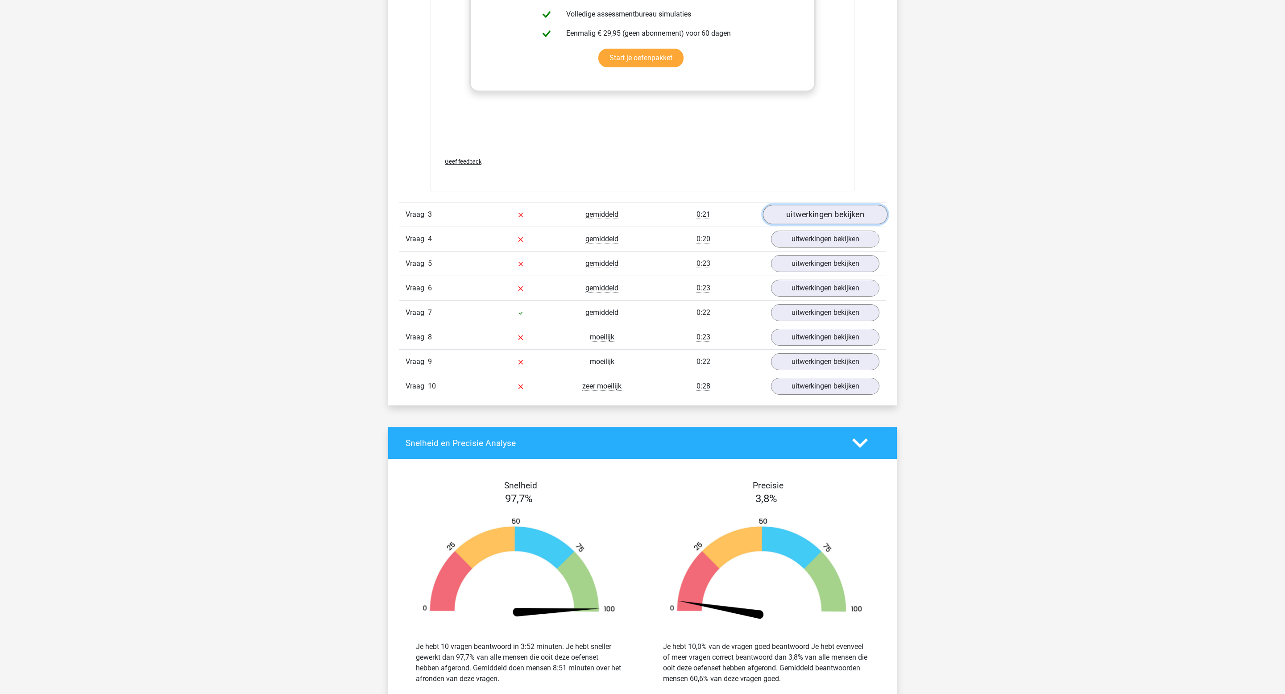
click at [833, 210] on link "uitwerkingen bekijken" at bounding box center [825, 215] width 124 height 20
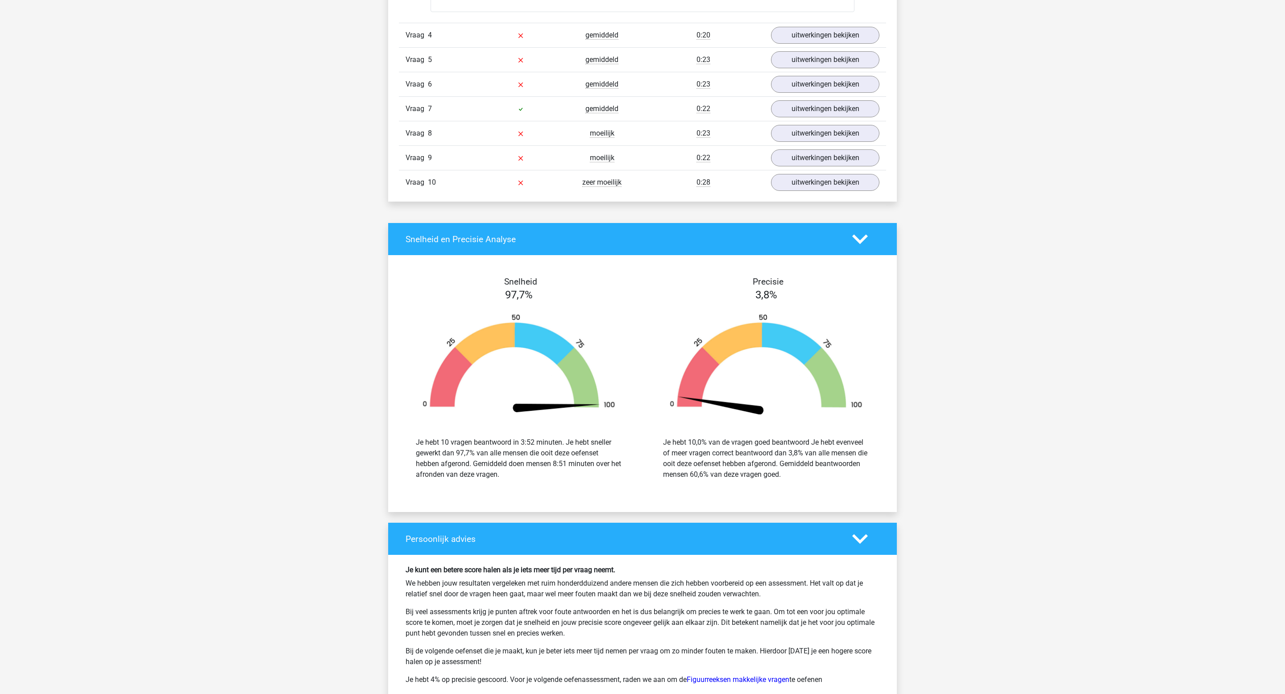
scroll to position [3641, 0]
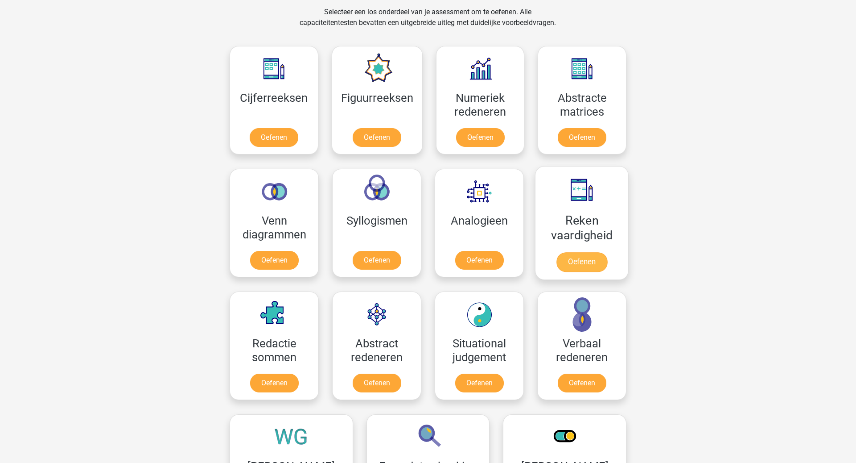
scroll to position [298, 0]
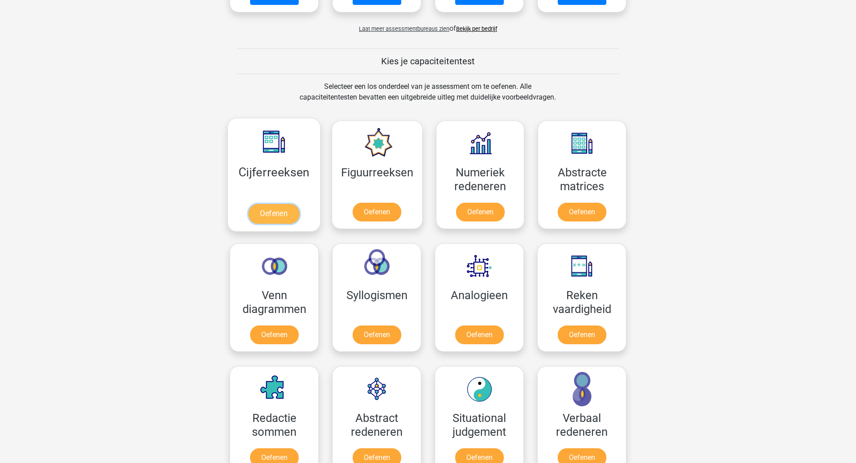
click at [269, 204] on link "Oefenen" at bounding box center [273, 214] width 51 height 20
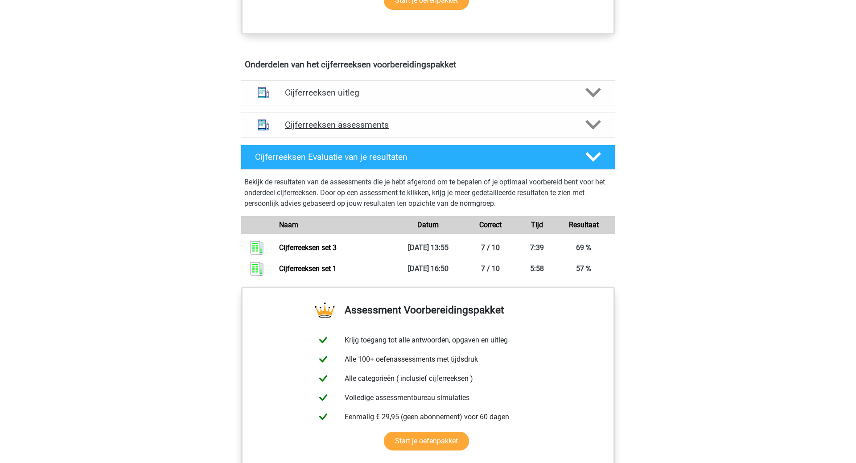
scroll to position [488, 0]
click at [571, 152] on div "Cijferreeksen Evaluatie van je resultaten Bekijk de resultaten van de assessmen…" at bounding box center [428, 213] width 410 height 145
click at [571, 138] on div "Cijferreeksen assessments" at bounding box center [428, 125] width 375 height 25
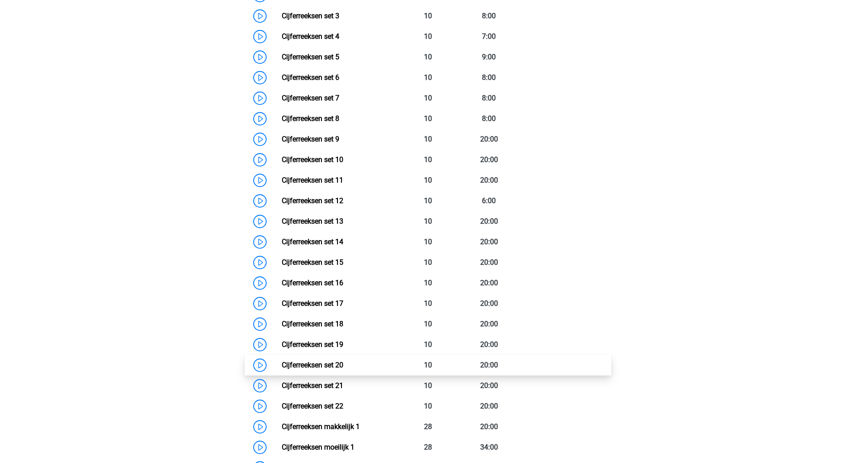
scroll to position [716, 0]
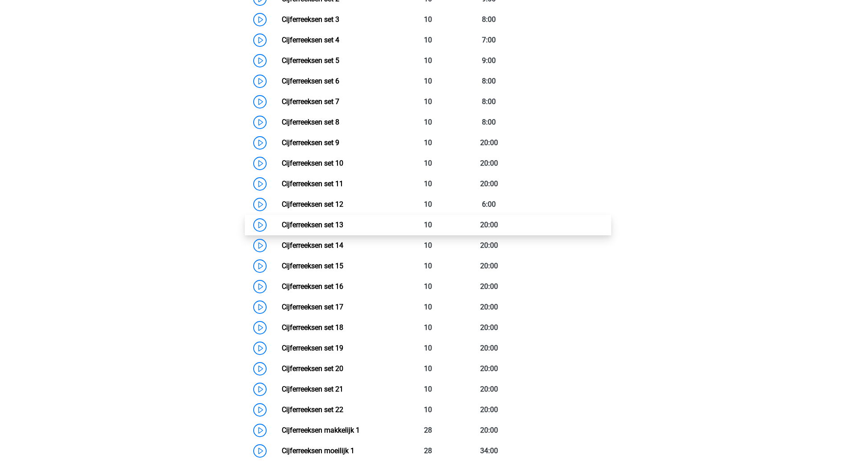
click at [343, 229] on link "Cijferreeksen set 13" at bounding box center [313, 224] width 62 height 8
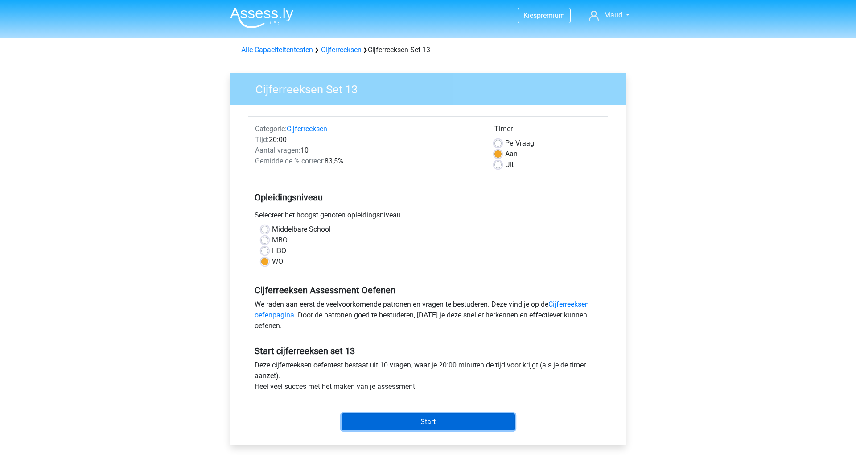
click at [435, 418] on input "Start" at bounding box center [429, 421] width 174 height 17
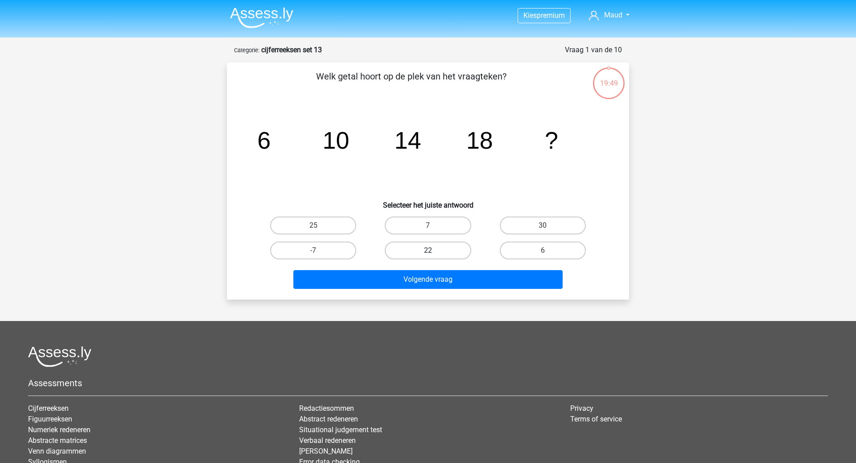
click at [451, 248] on label "22" at bounding box center [428, 250] width 86 height 18
click at [434, 250] on input "22" at bounding box center [431, 253] width 6 height 6
radio input "true"
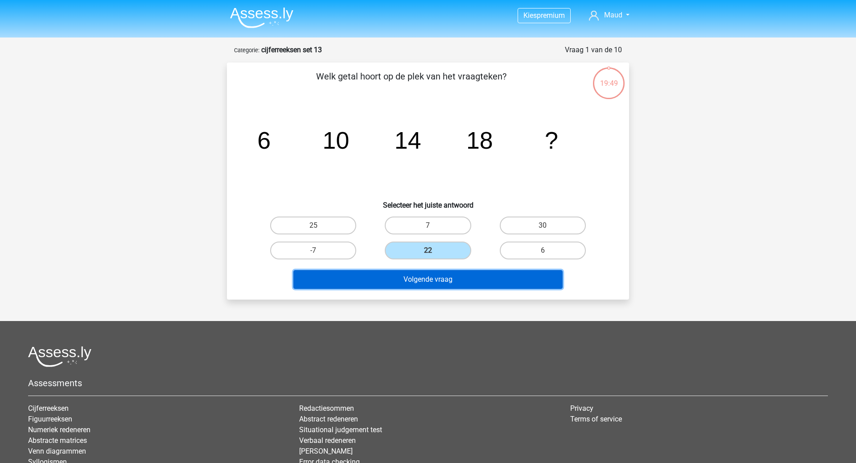
click at [455, 278] on button "Volgende vraag" at bounding box center [429, 279] width 270 height 19
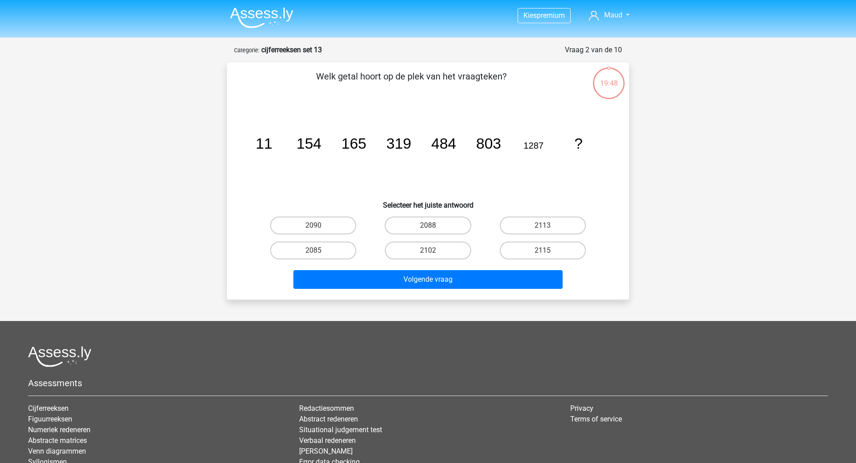
scroll to position [45, 0]
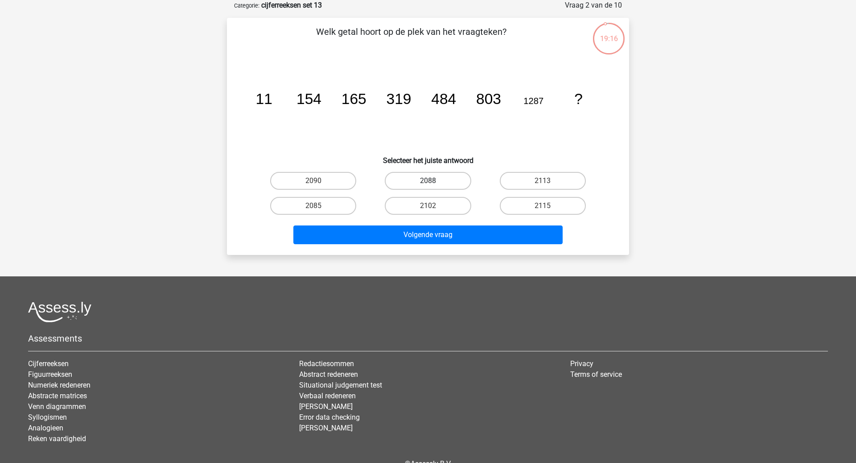
click at [456, 183] on label "2088" at bounding box center [428, 181] width 86 height 18
click at [434, 183] on input "2088" at bounding box center [431, 184] width 6 height 6
radio input "true"
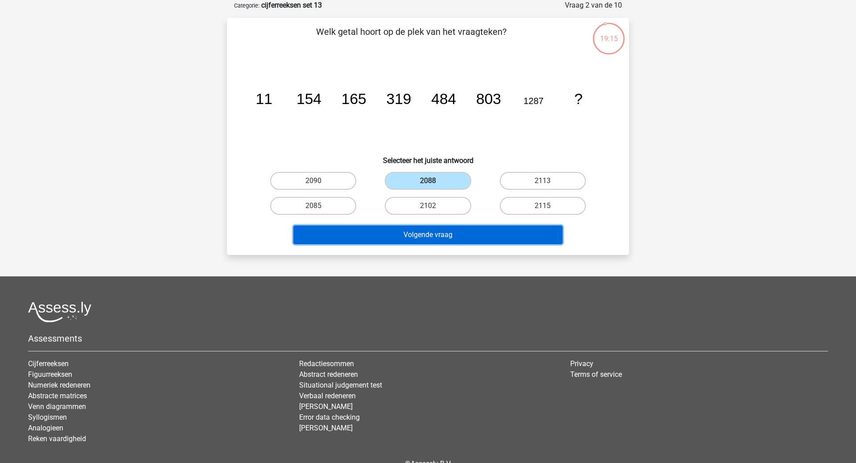
click at [458, 237] on button "Volgende vraag" at bounding box center [429, 234] width 270 height 19
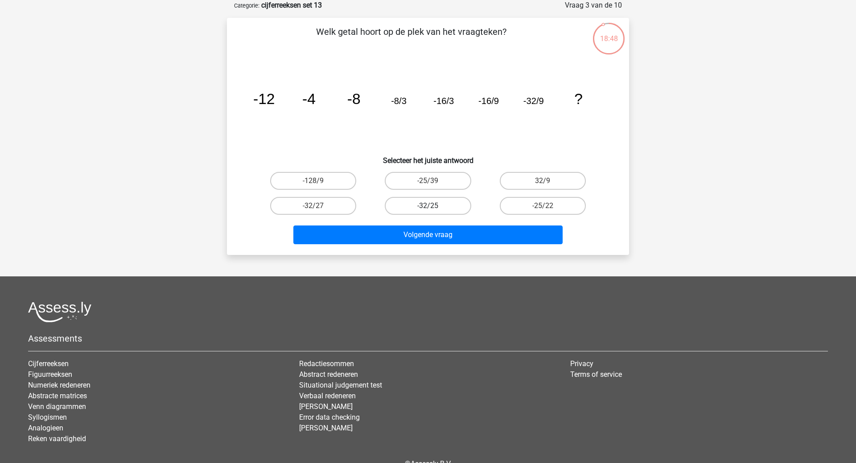
click at [420, 206] on label "-32/25" at bounding box center [428, 206] width 86 height 18
click at [428, 206] on input "-32/25" at bounding box center [431, 209] width 6 height 6
radio input "true"
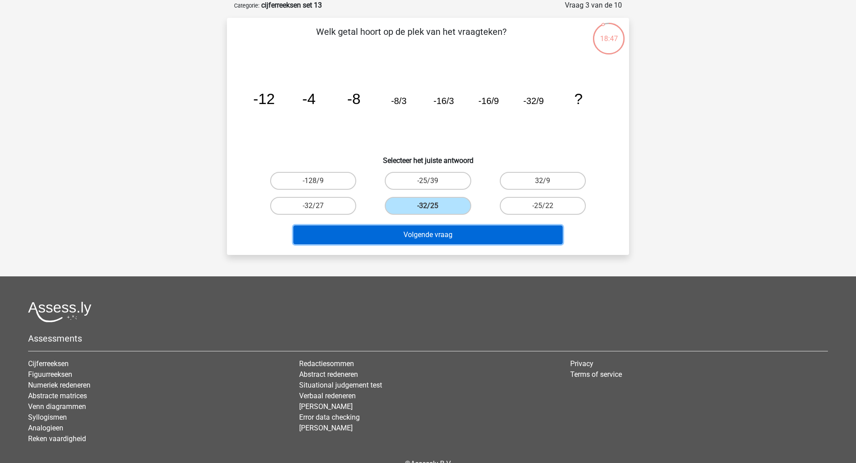
click at [426, 234] on button "Volgende vraag" at bounding box center [429, 234] width 270 height 19
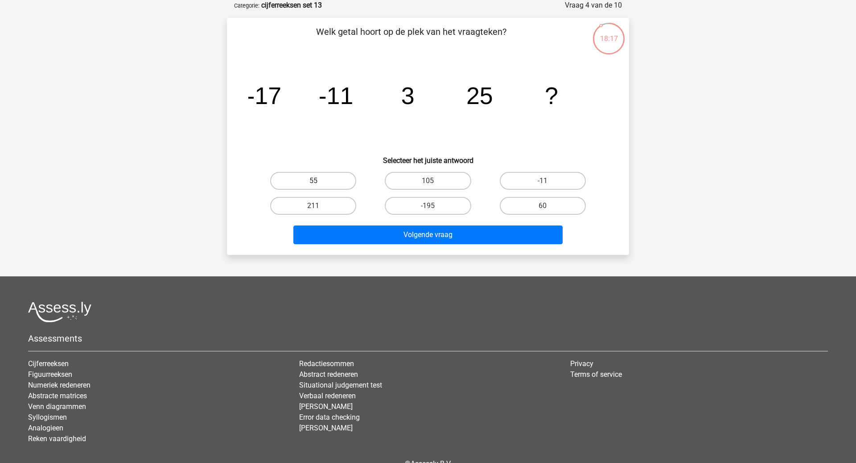
click at [314, 173] on label "55" at bounding box center [313, 181] width 86 height 18
click at [314, 181] on input "55" at bounding box center [317, 184] width 6 height 6
radio input "true"
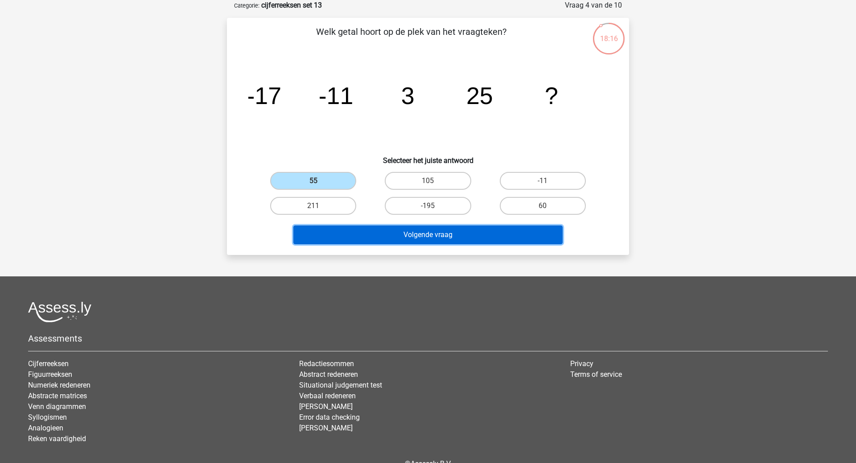
click at [393, 228] on button "Volgende vraag" at bounding box center [429, 234] width 270 height 19
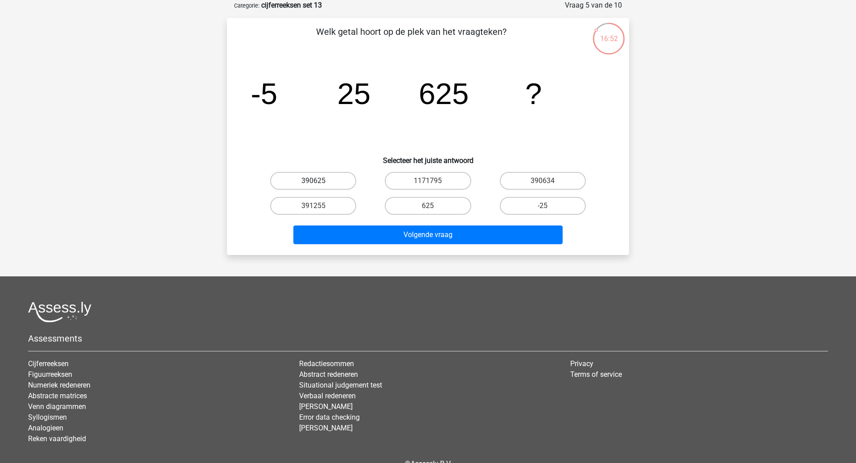
click at [309, 184] on label "390625" at bounding box center [313, 181] width 86 height 18
click at [314, 184] on input "390625" at bounding box center [317, 184] width 6 height 6
radio input "true"
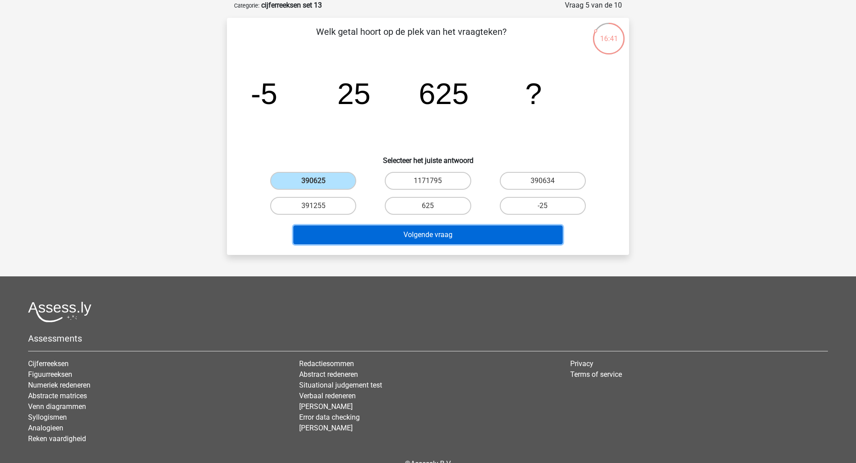
click at [384, 234] on button "Volgende vraag" at bounding box center [429, 234] width 270 height 19
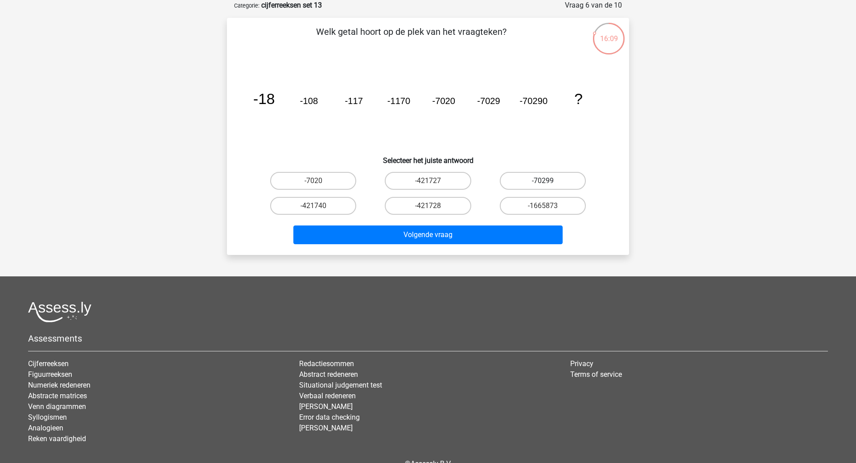
click at [528, 182] on label "-70299" at bounding box center [543, 181] width 86 height 18
click at [543, 182] on input "-70299" at bounding box center [546, 184] width 6 height 6
radio input "true"
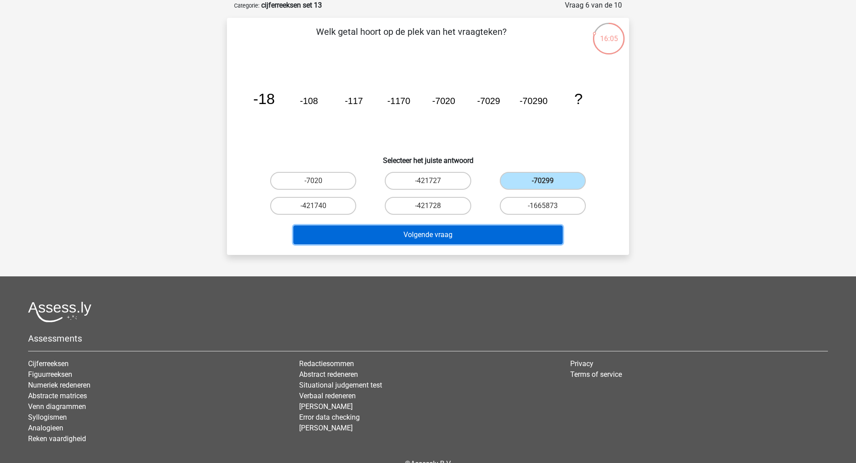
click at [529, 238] on button "Volgende vraag" at bounding box center [429, 234] width 270 height 19
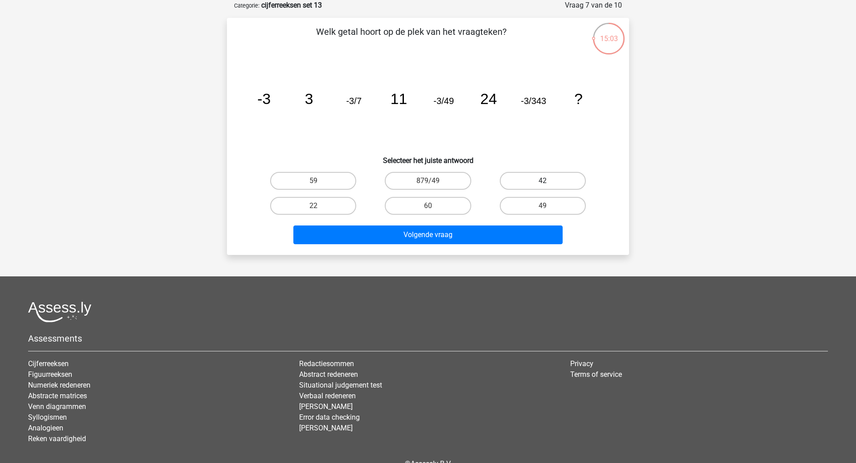
click at [566, 175] on label "42" at bounding box center [543, 181] width 86 height 18
click at [549, 181] on input "42" at bounding box center [546, 184] width 6 height 6
radio input "true"
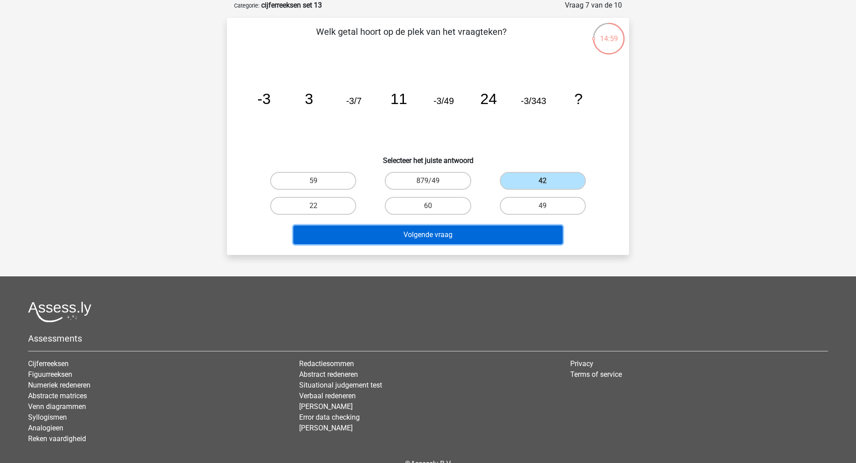
click at [509, 233] on button "Volgende vraag" at bounding box center [429, 234] width 270 height 19
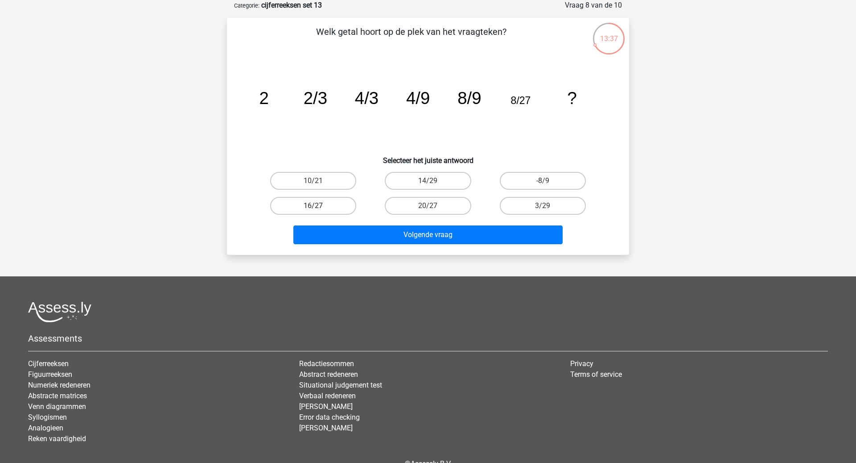
click at [335, 198] on label "16/27" at bounding box center [313, 206] width 86 height 18
click at [319, 206] on input "16/27" at bounding box center [317, 209] width 6 height 6
radio input "true"
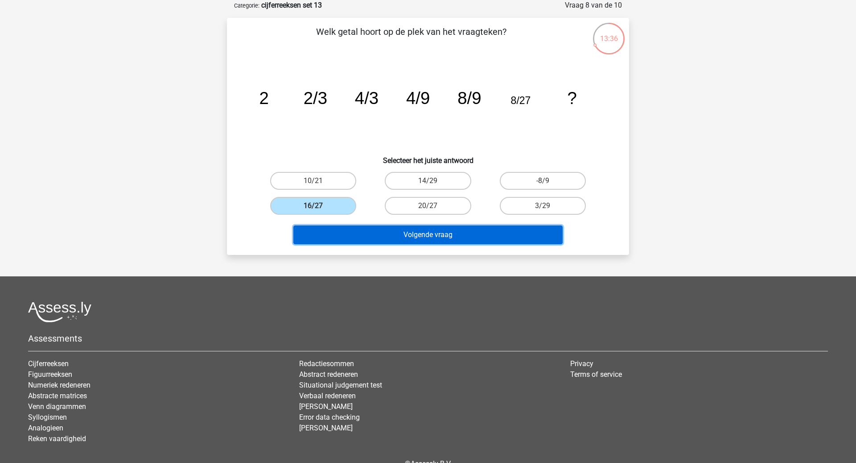
click at [369, 230] on button "Volgende vraag" at bounding box center [429, 234] width 270 height 19
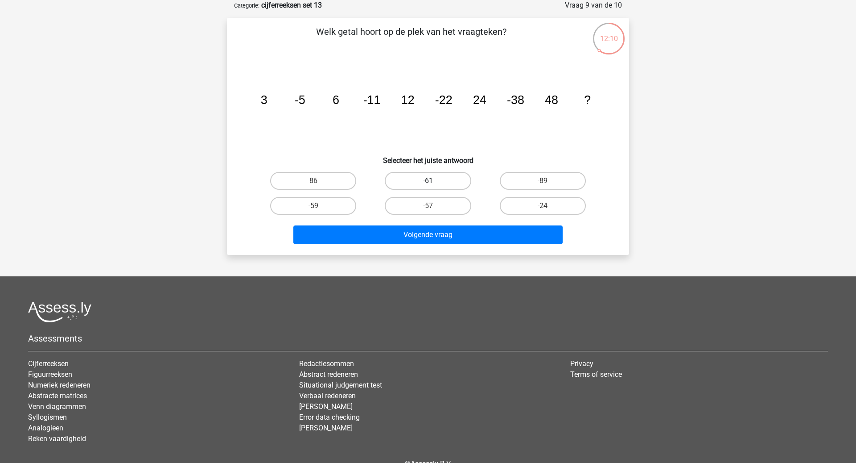
click at [458, 186] on label "-61" at bounding box center [428, 181] width 86 height 18
click at [434, 186] on input "-61" at bounding box center [431, 184] width 6 height 6
radio input "true"
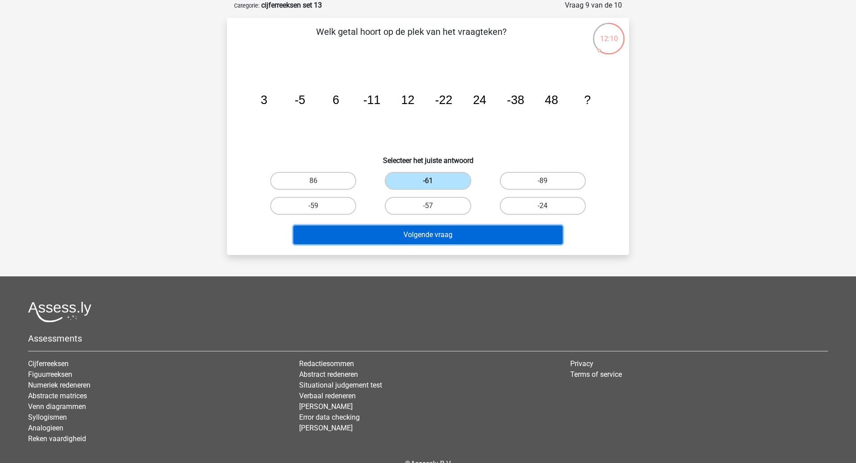
click at [480, 233] on button "Volgende vraag" at bounding box center [429, 234] width 270 height 19
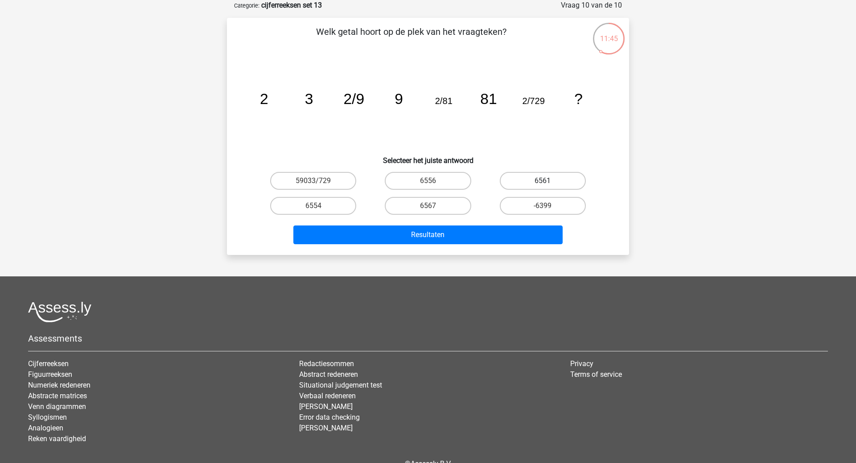
click at [577, 178] on label "6561" at bounding box center [543, 181] width 86 height 18
click at [549, 181] on input "6561" at bounding box center [546, 184] width 6 height 6
radio input "true"
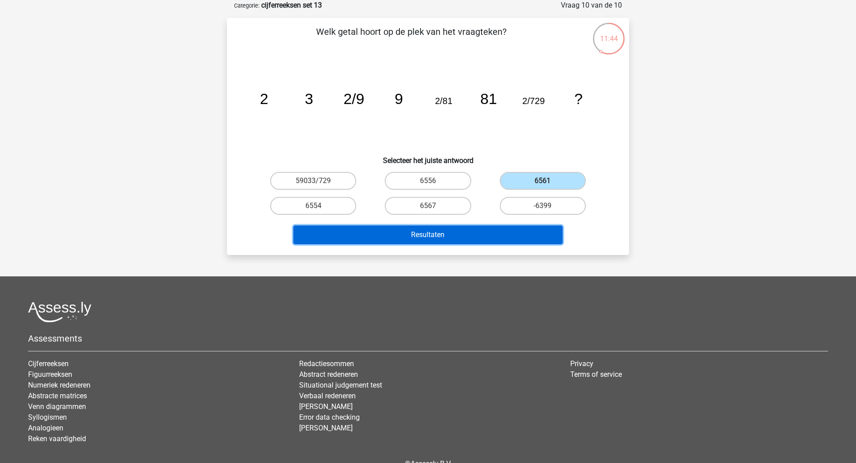
click at [523, 236] on button "Resultaten" at bounding box center [429, 234] width 270 height 19
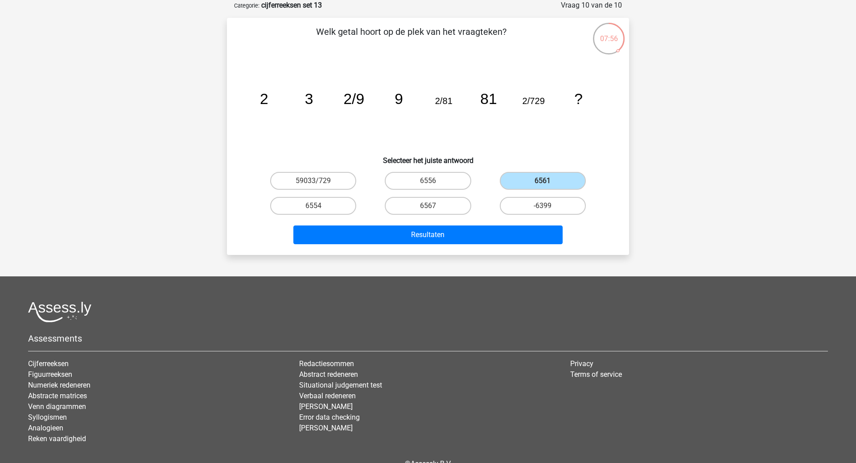
scroll to position [0, 0]
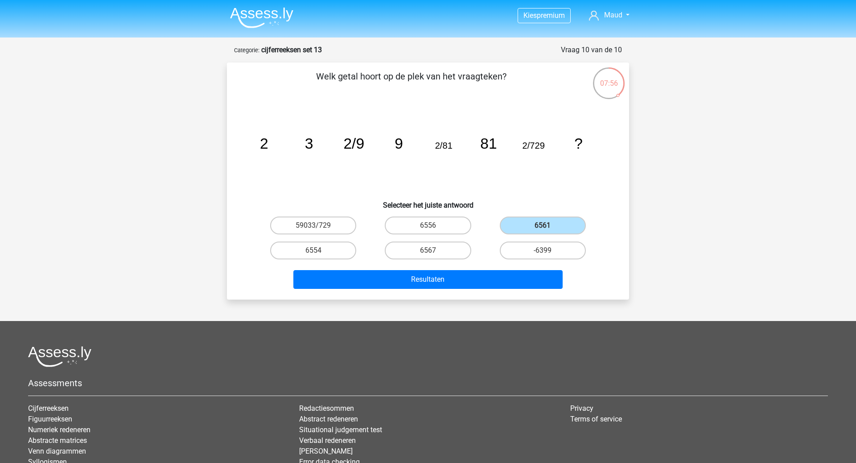
click at [270, 10] on img at bounding box center [261, 17] width 63 height 21
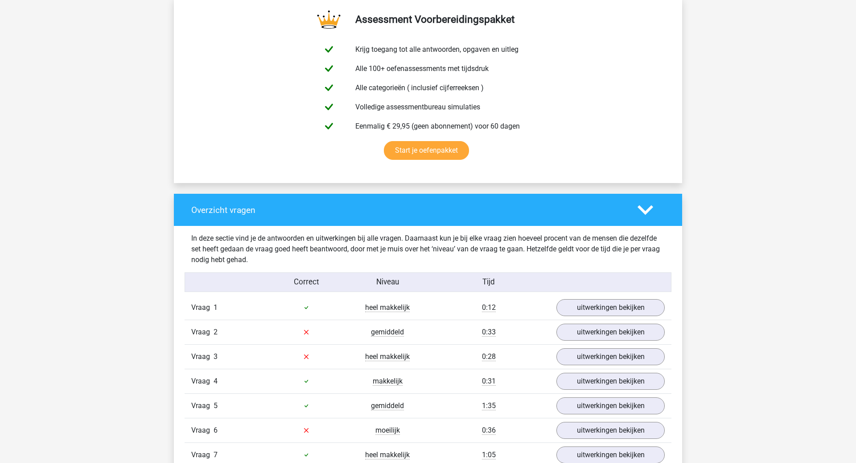
scroll to position [531, 0]
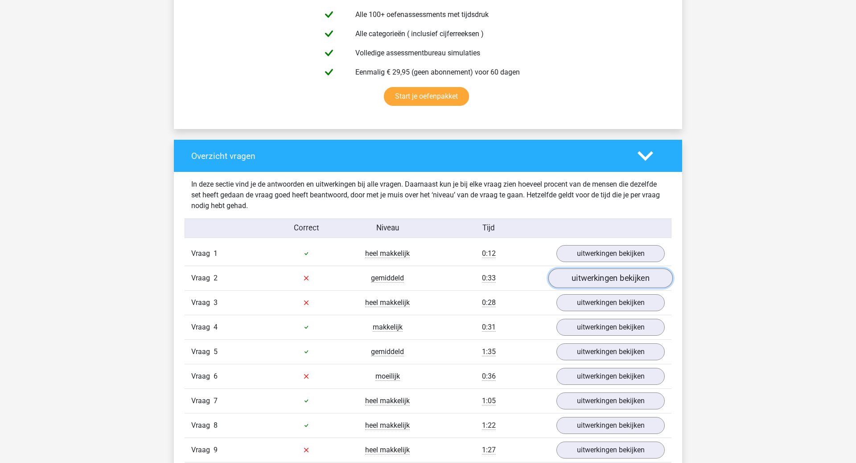
click at [580, 273] on link "uitwerkingen bekijken" at bounding box center [611, 278] width 124 height 20
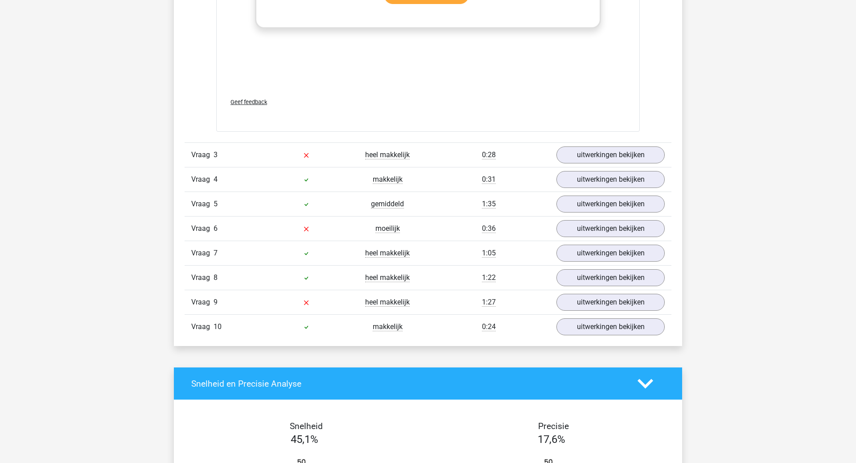
scroll to position [1232, 0]
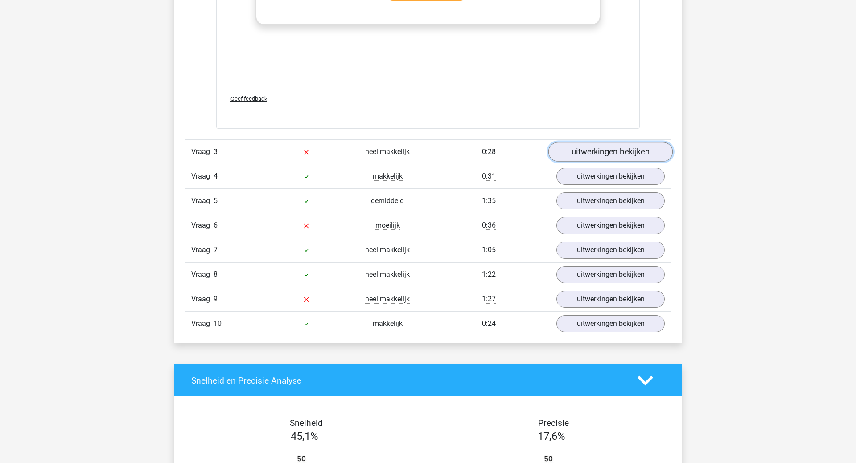
click at [609, 152] on link "uitwerkingen bekijken" at bounding box center [611, 152] width 124 height 20
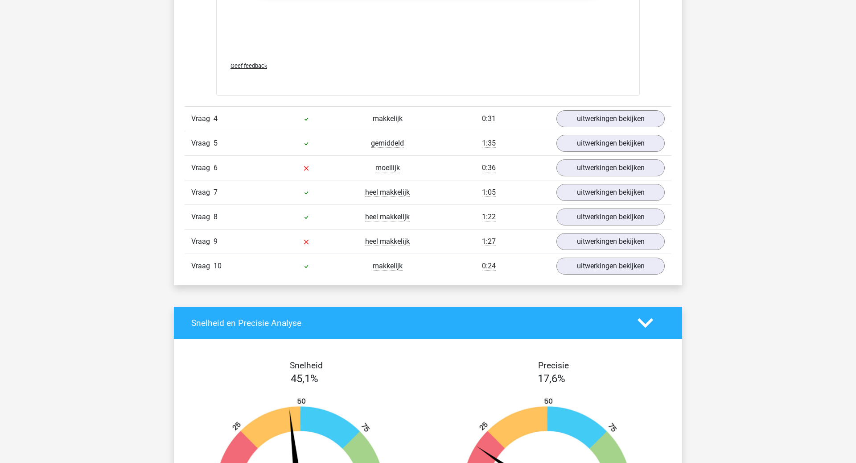
scroll to position [1842, 0]
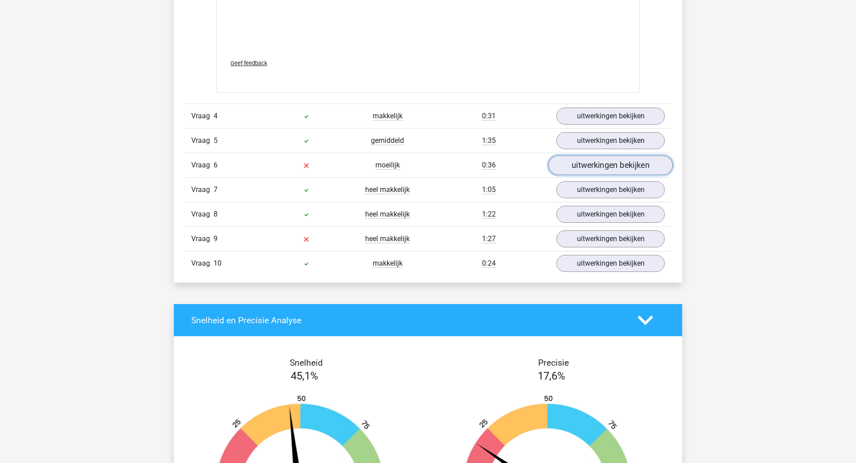
click at [604, 164] on link "uitwerkingen bekijken" at bounding box center [611, 165] width 124 height 20
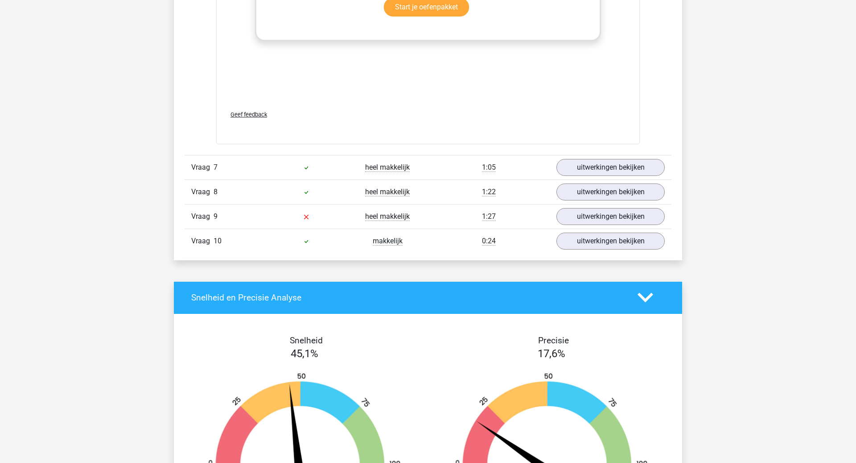
scroll to position [2418, 0]
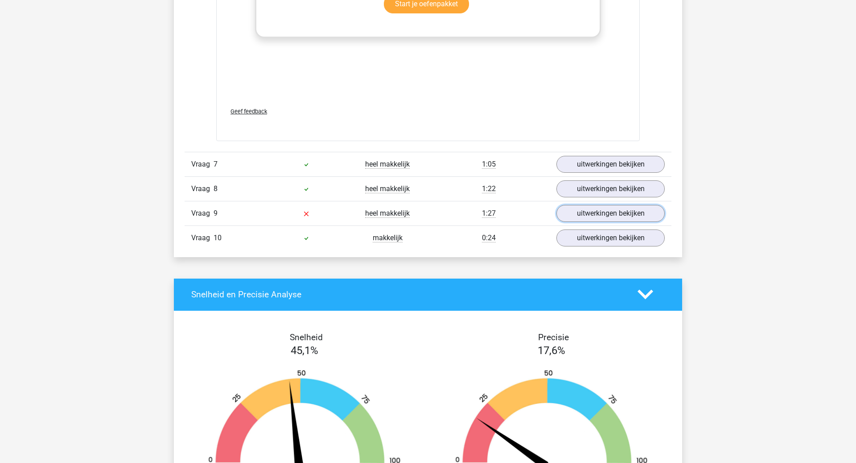
click at [586, 214] on link "uitwerkingen bekijken" at bounding box center [611, 213] width 108 height 17
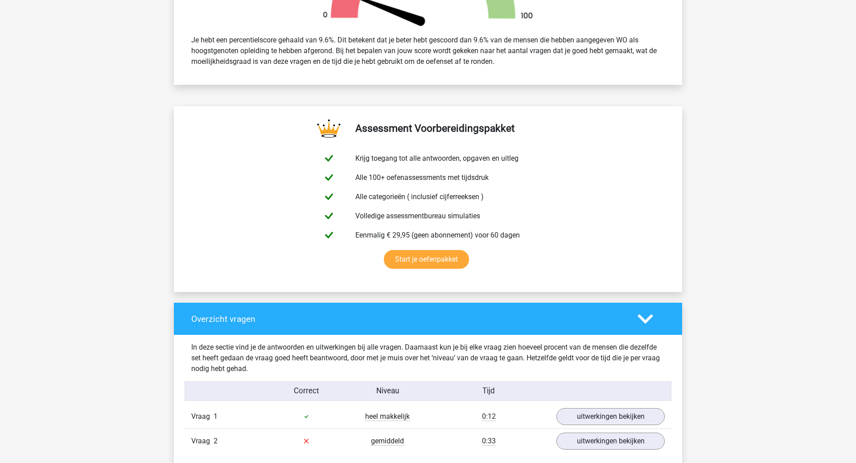
scroll to position [0, 0]
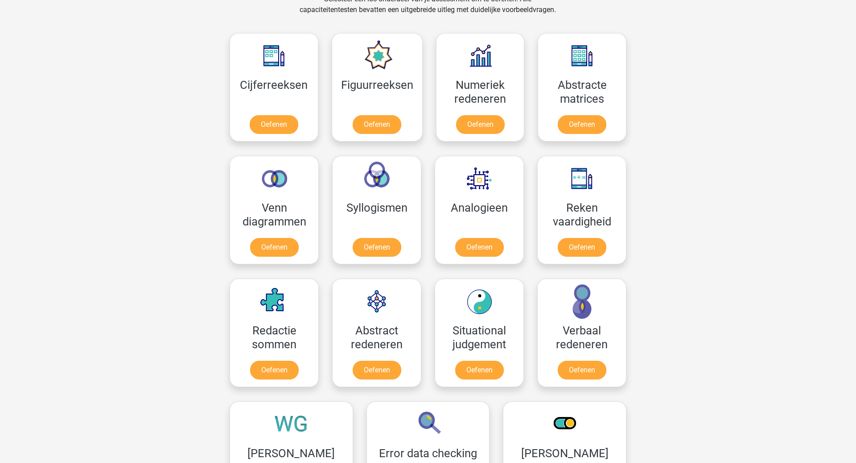
scroll to position [387, 0]
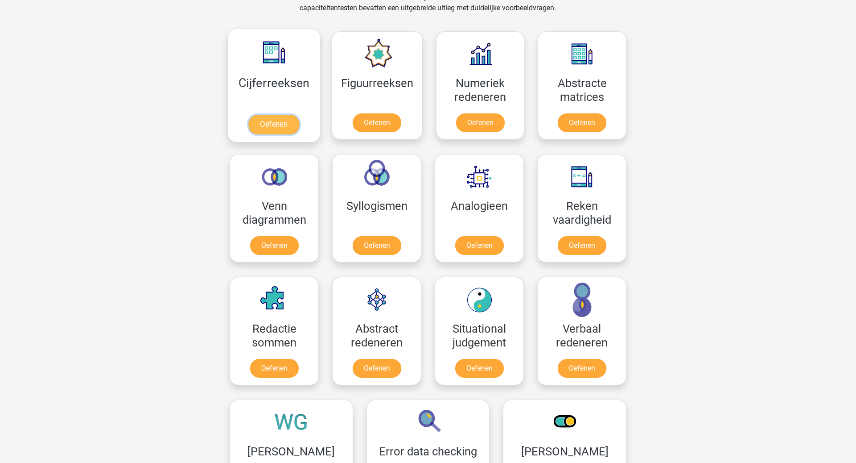
click at [292, 115] on link "Oefenen" at bounding box center [273, 125] width 51 height 20
click at [281, 237] on link "Oefenen" at bounding box center [274, 247] width 51 height 20
click at [369, 237] on link "Oefenen" at bounding box center [377, 247] width 51 height 20
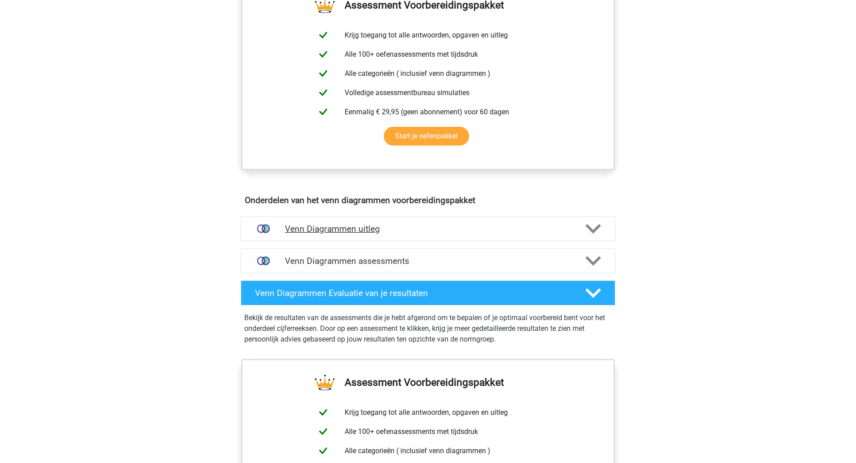
scroll to position [369, 0]
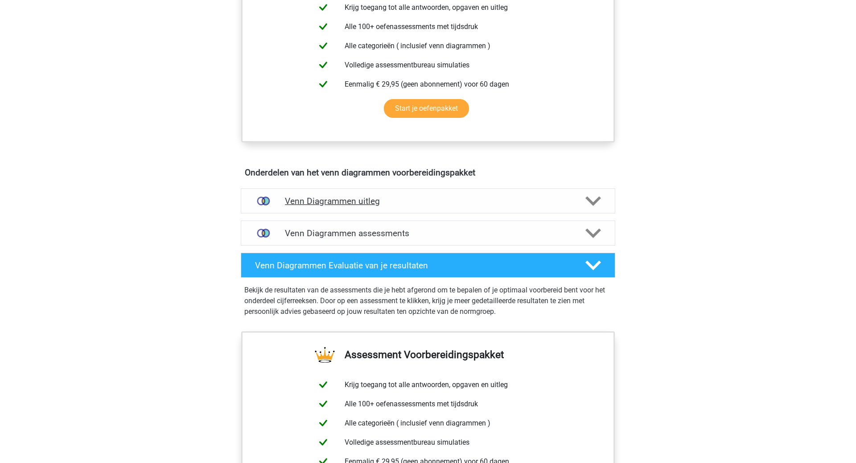
click at [356, 199] on h4 "Venn Diagrammen uitleg" at bounding box center [428, 201] width 286 height 10
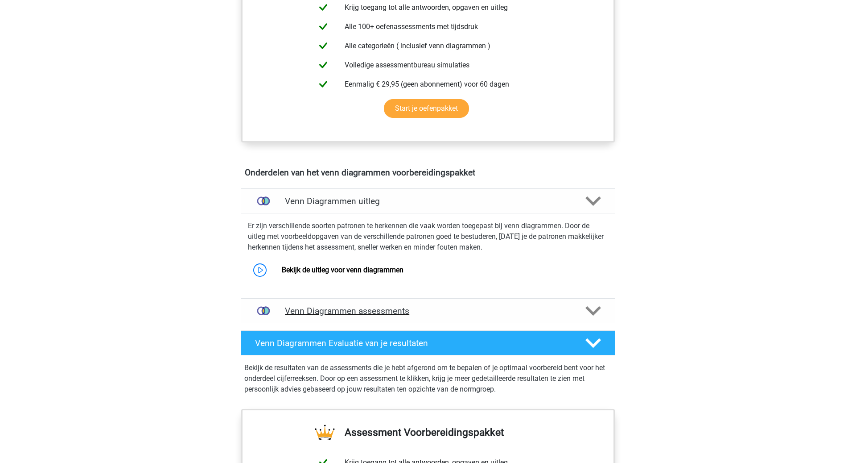
click at [356, 306] on h4 "Venn Diagrammen assessments" at bounding box center [428, 311] width 286 height 10
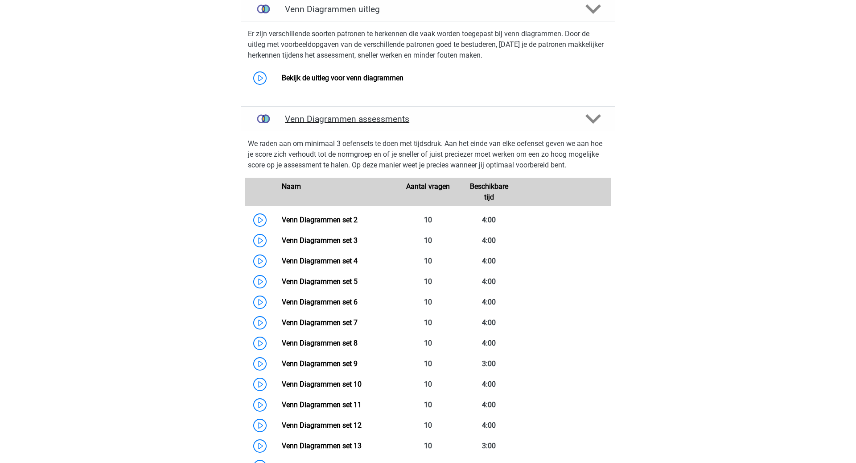
scroll to position [557, 0]
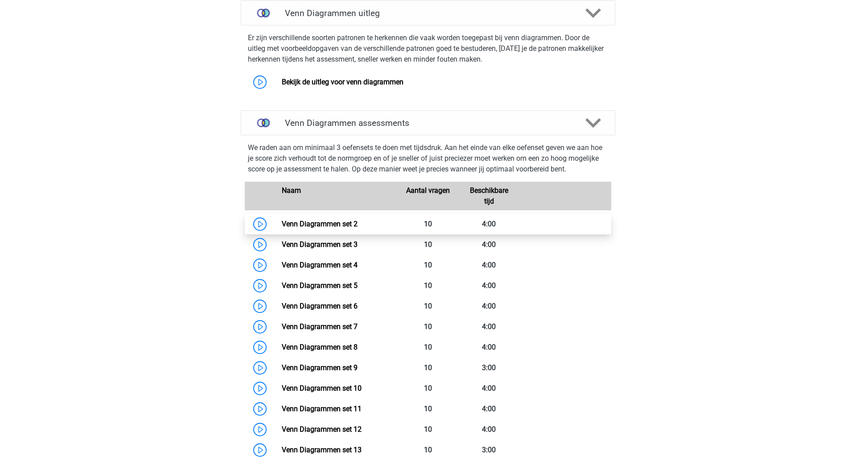
click at [348, 224] on link "Venn Diagrammen set 2" at bounding box center [320, 223] width 76 height 8
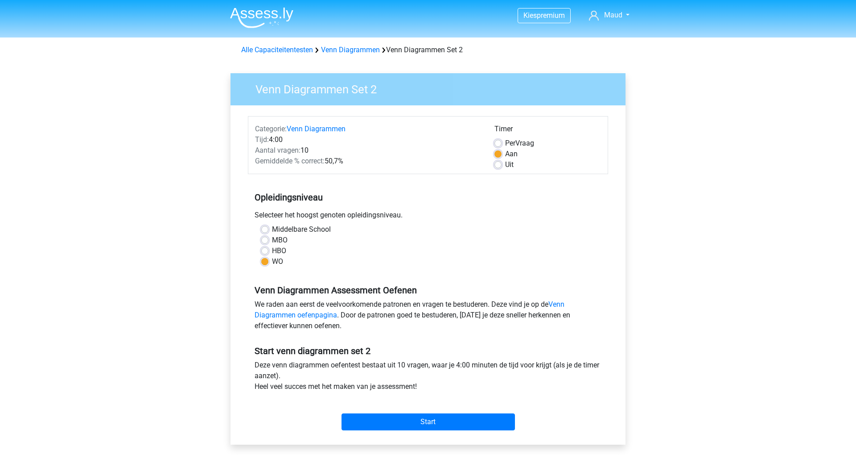
click at [279, 247] on label "HBO" at bounding box center [279, 250] width 14 height 11
click at [269, 247] on input "HBO" at bounding box center [264, 249] width 7 height 9
radio input "true"
click at [390, 424] on input "Start" at bounding box center [429, 421] width 174 height 17
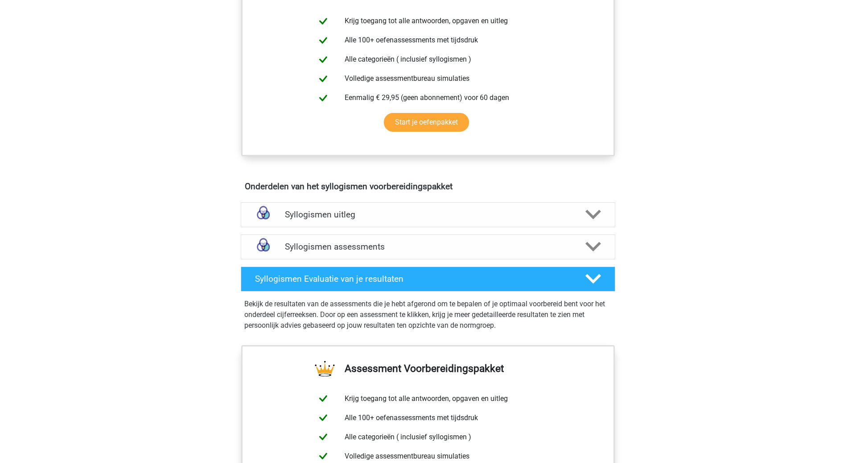
scroll to position [339, 0]
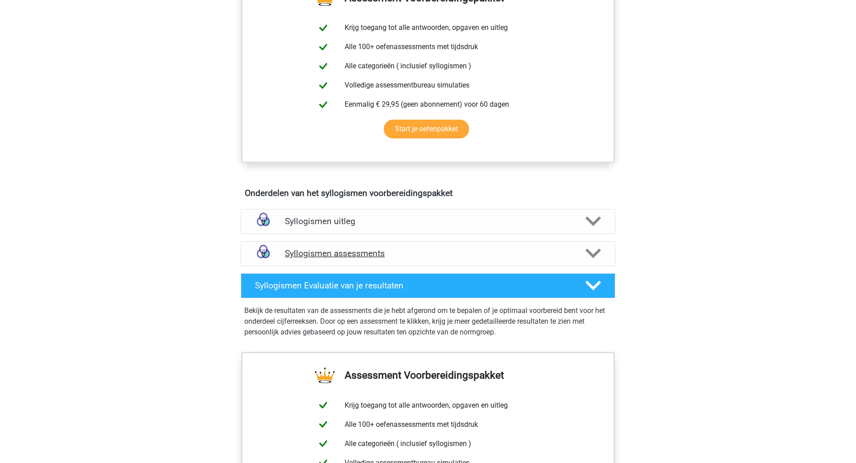
click at [356, 257] on div "Syllogismen assessments" at bounding box center [428, 253] width 375 height 25
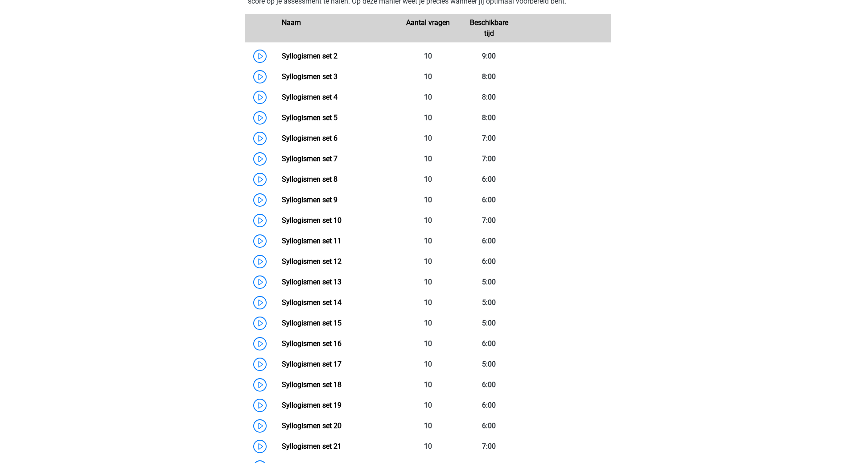
scroll to position [644, 0]
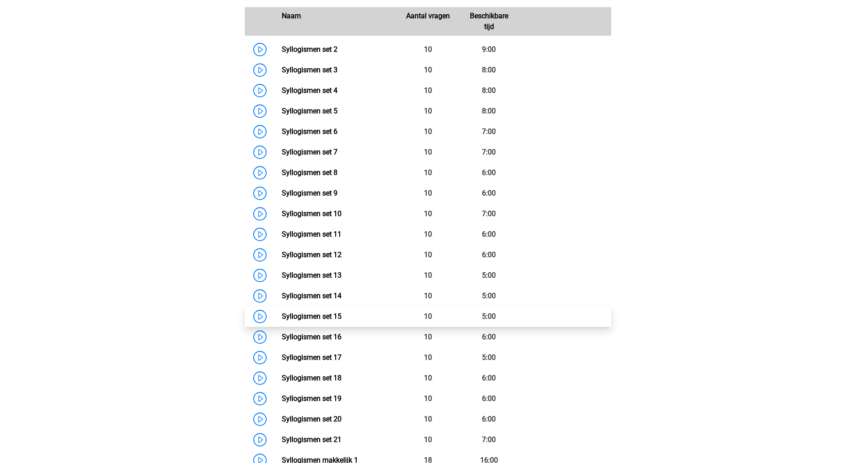
click at [334, 320] on link "Syllogismen set 15" at bounding box center [312, 316] width 60 height 8
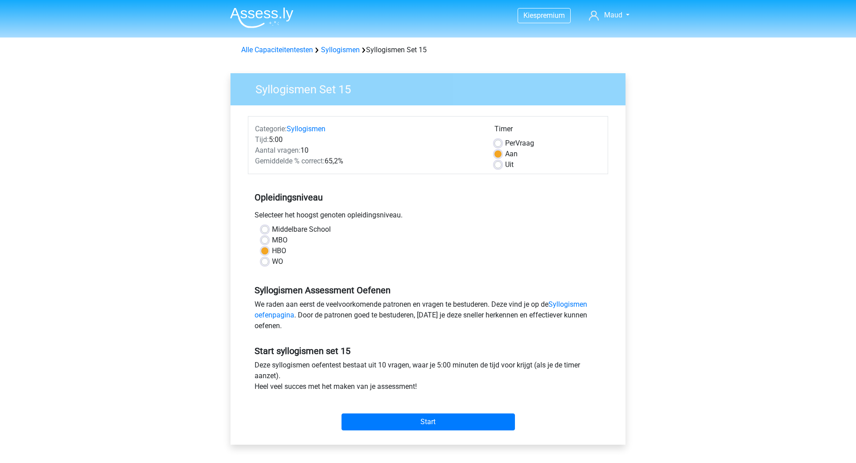
click at [409, 431] on div "Start" at bounding box center [428, 414] width 360 height 38
click at [409, 420] on input "Start" at bounding box center [429, 421] width 174 height 17
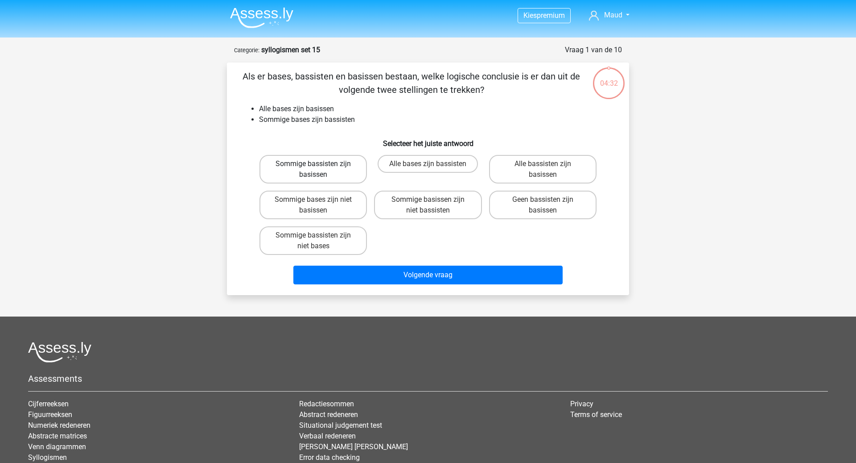
click at [334, 165] on label "Sommige bassisten zijn basissen" at bounding box center [314, 169] width 108 height 29
click at [319, 165] on input "Sommige bassisten zijn basissen" at bounding box center [317, 167] width 6 height 6
radio input "true"
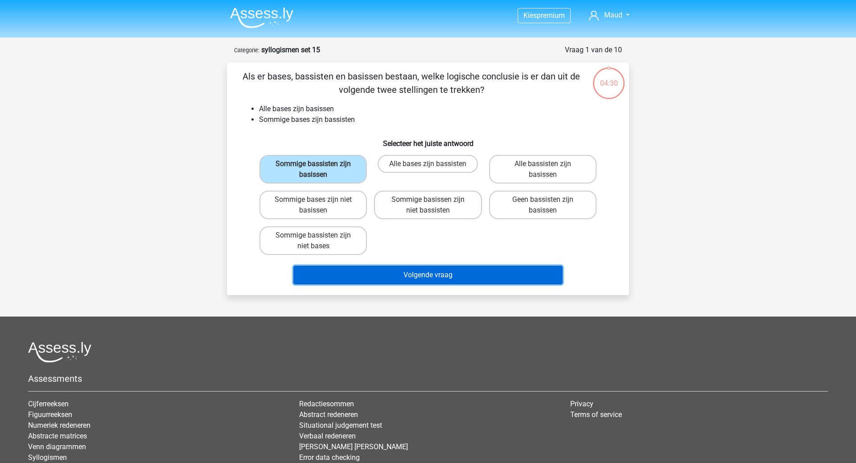
click at [417, 271] on button "Volgende vraag" at bounding box center [429, 274] width 270 height 19
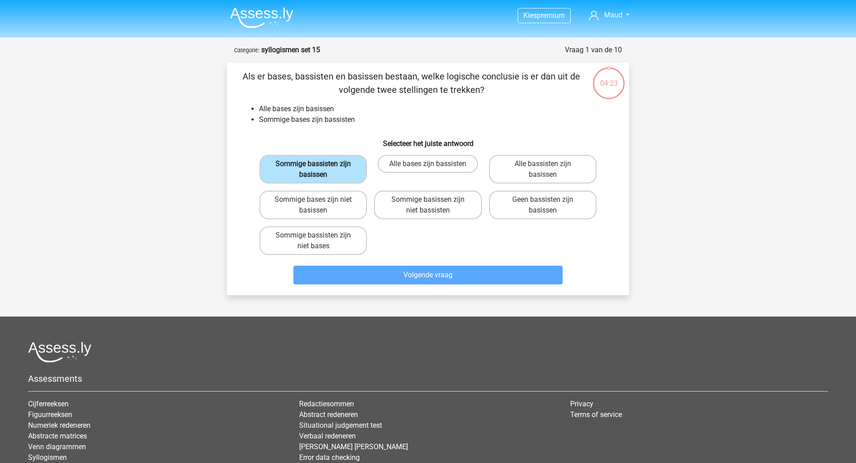
click at [316, 163] on label "Sommige bassisten zijn basissen" at bounding box center [314, 169] width 108 height 29
click at [316, 164] on input "Sommige bassisten zijn basissen" at bounding box center [317, 167] width 6 height 6
click at [265, 29] on nav "Kies premium Maud maudvdrunen@icloud.com" at bounding box center [428, 15] width 410 height 29
click at [265, 19] on img at bounding box center [261, 17] width 63 height 21
click at [286, 14] on img at bounding box center [261, 17] width 63 height 21
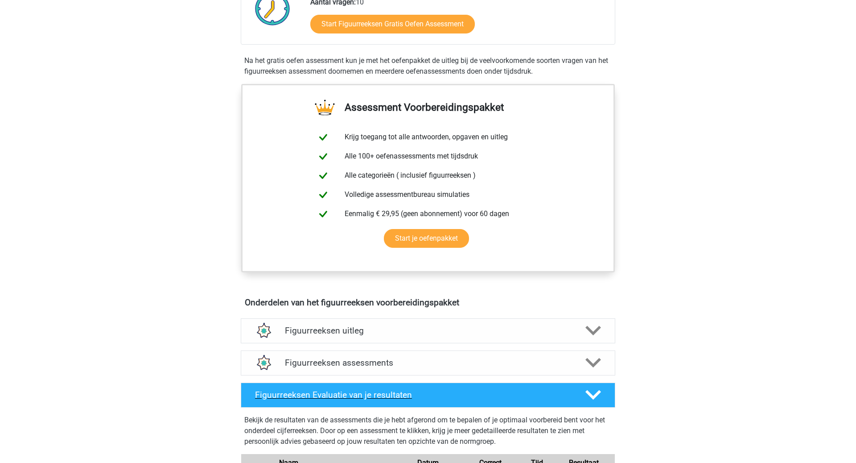
scroll to position [248, 0]
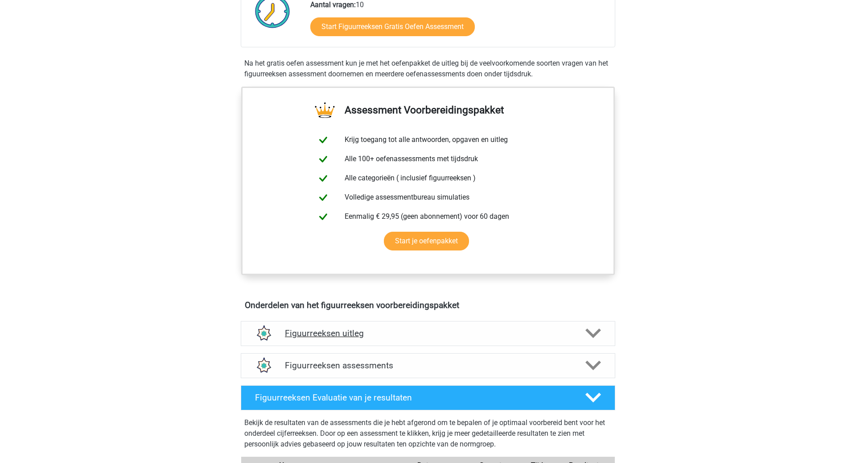
click at [319, 338] on div "Figuurreeksen uitleg" at bounding box center [428, 333] width 375 height 25
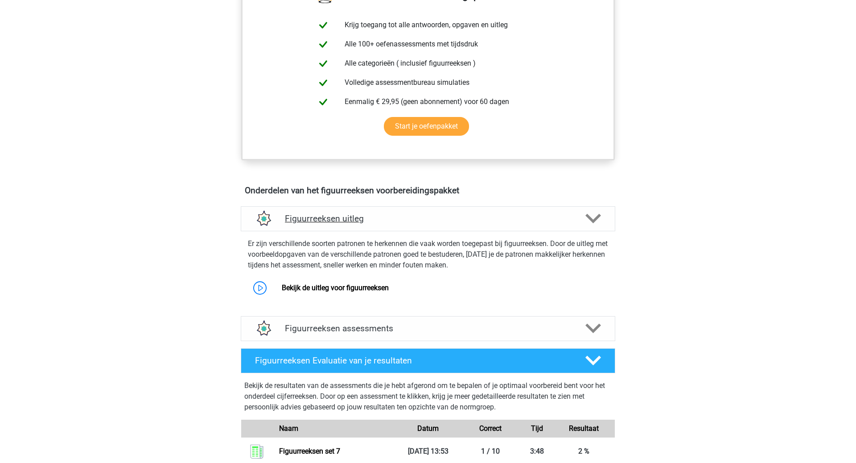
scroll to position [373, 0]
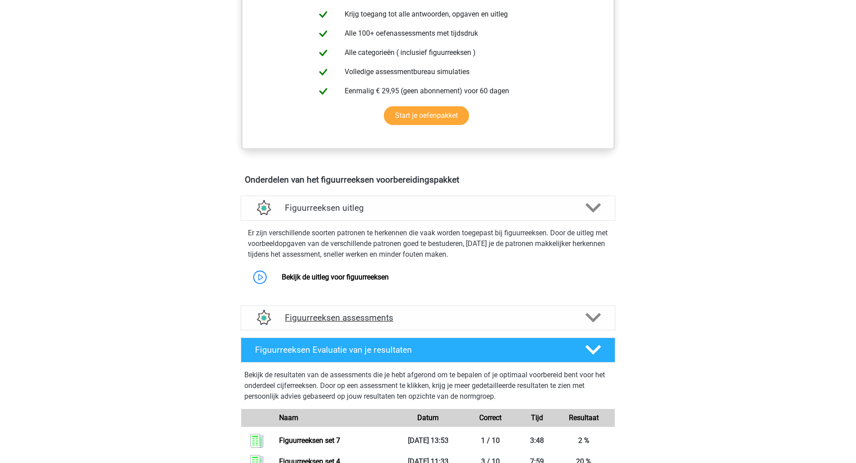
click at [327, 317] on h4 "Figuurreeksen assessments" at bounding box center [428, 317] width 286 height 10
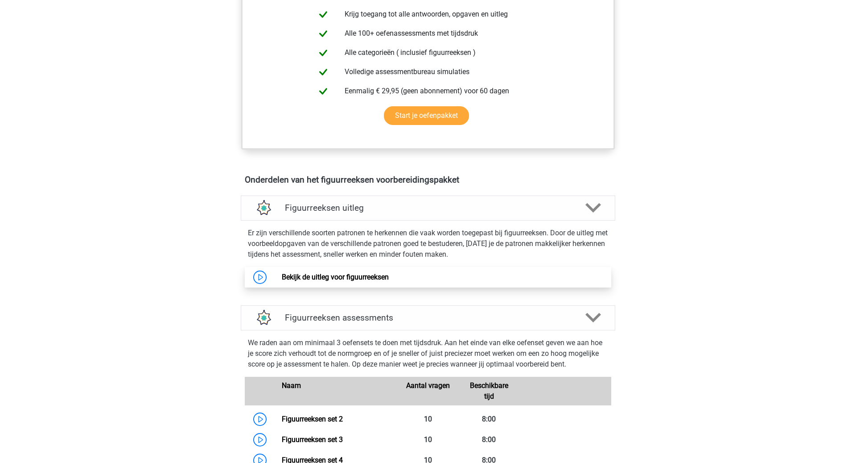
click at [338, 273] on link "Bekijk de uitleg voor figuurreeksen" at bounding box center [335, 277] width 107 height 8
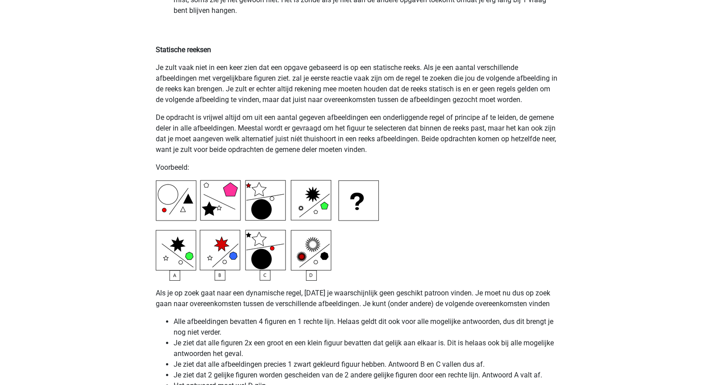
scroll to position [2081, 0]
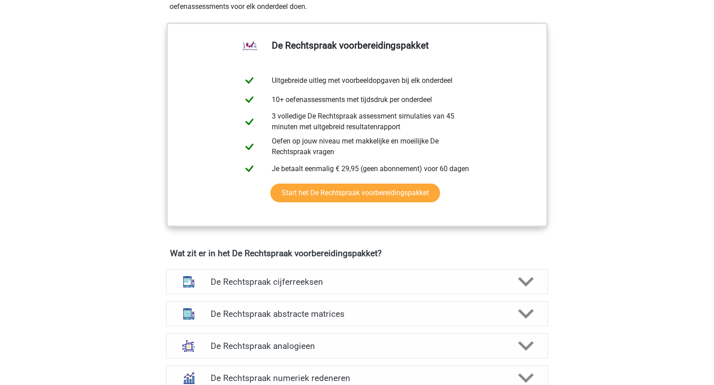
scroll to position [438, 0]
click at [211, 267] on div "De Rechtspraak cijferreeksen Er zijn grofweg zes verschillende soorten patronen…" at bounding box center [357, 281] width 417 height 32
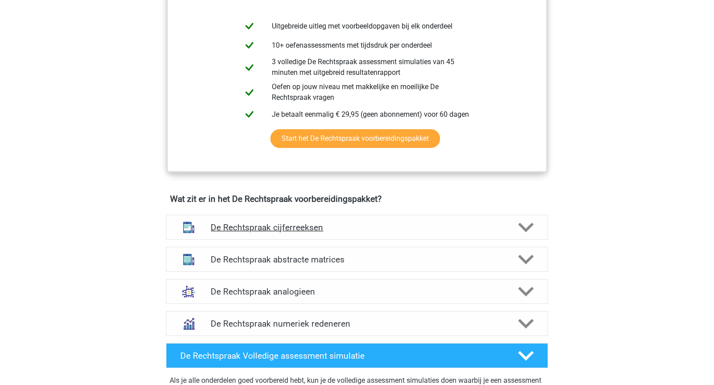
scroll to position [506, 0]
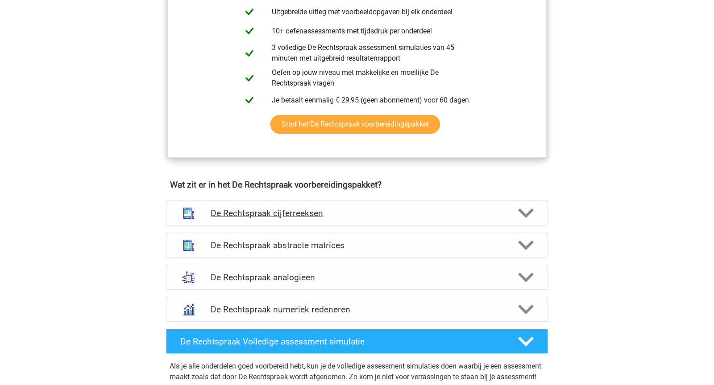
click at [256, 221] on div "De Rechtspraak cijferreeksen" at bounding box center [357, 213] width 382 height 25
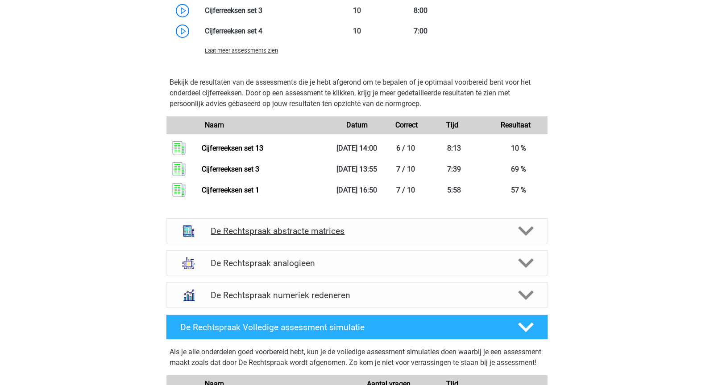
scroll to position [1113, 0]
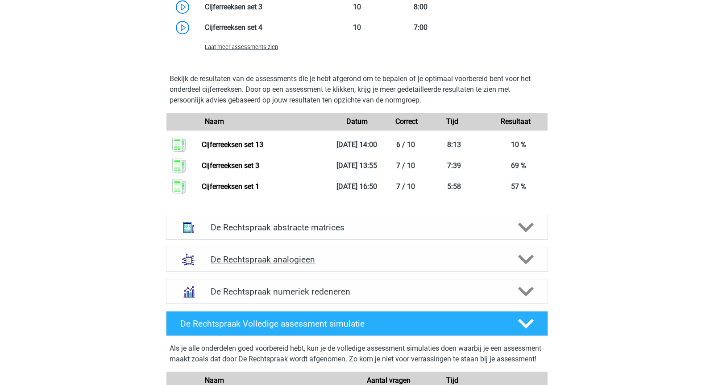
click at [281, 257] on h4 "De Rechtspraak analogieen" at bounding box center [357, 260] width 292 height 10
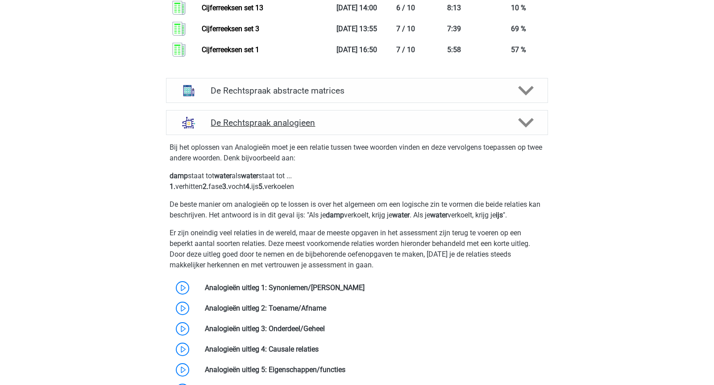
scroll to position [1255, 0]
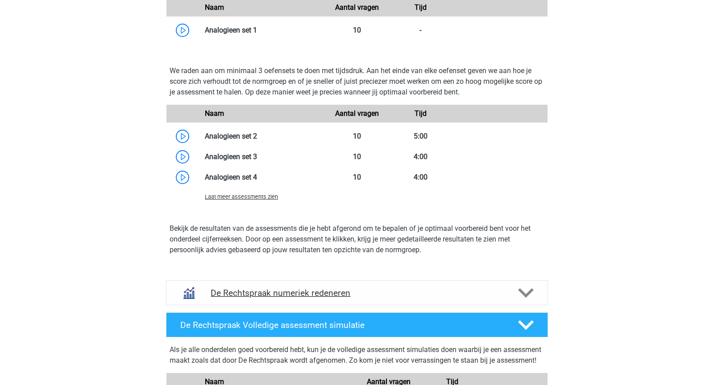
click at [284, 284] on div "De Rechtspraak numeriek redeneren" at bounding box center [357, 293] width 382 height 25
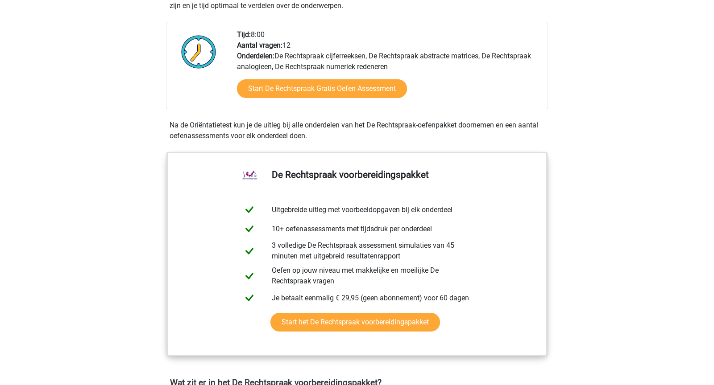
scroll to position [293, 0]
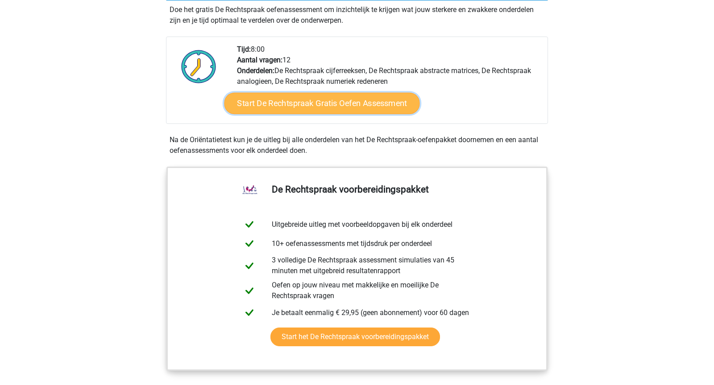
click at [335, 98] on link "Start De Rechtspraak Gratis Oefen Assessment" at bounding box center [321, 103] width 195 height 21
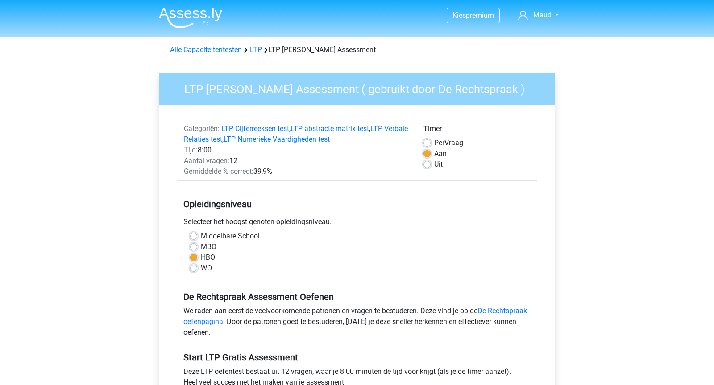
click at [232, 234] on label "Middelbare School" at bounding box center [230, 236] width 59 height 11
click at [197, 234] on input "Middelbare School" at bounding box center [193, 235] width 7 height 9
radio input "true"
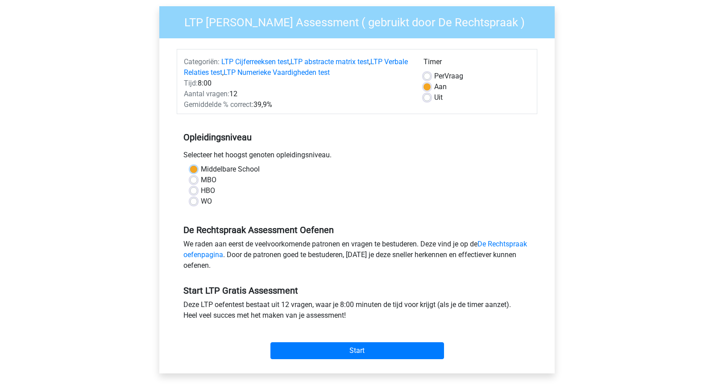
scroll to position [81, 0]
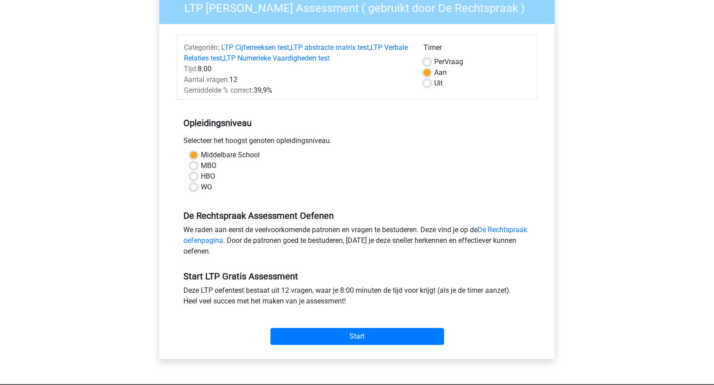
click at [210, 165] on label "MBO" at bounding box center [209, 166] width 16 height 11
click at [197, 165] on input "MBO" at bounding box center [193, 165] width 7 height 9
radio input "true"
click at [193, 180] on div "HBO" at bounding box center [357, 176] width 334 height 11
click at [201, 175] on label "HBO" at bounding box center [208, 176] width 14 height 11
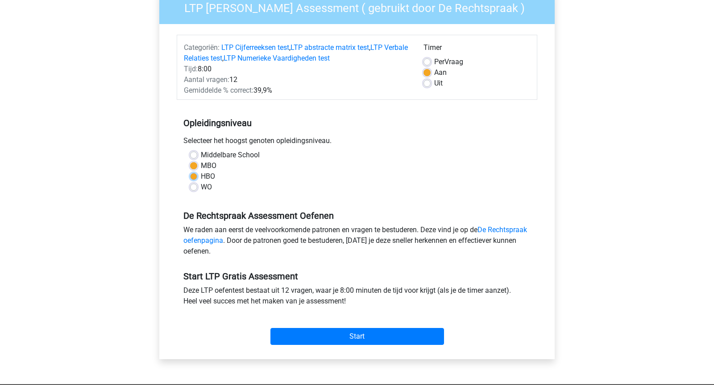
click at [197, 175] on input "HBO" at bounding box center [193, 175] width 7 height 9
radio input "true"
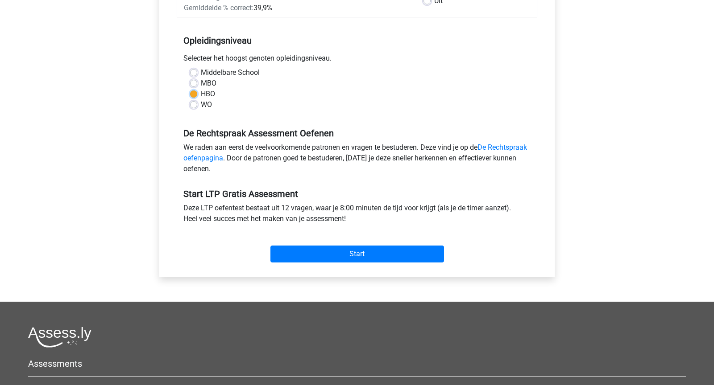
scroll to position [170, 0]
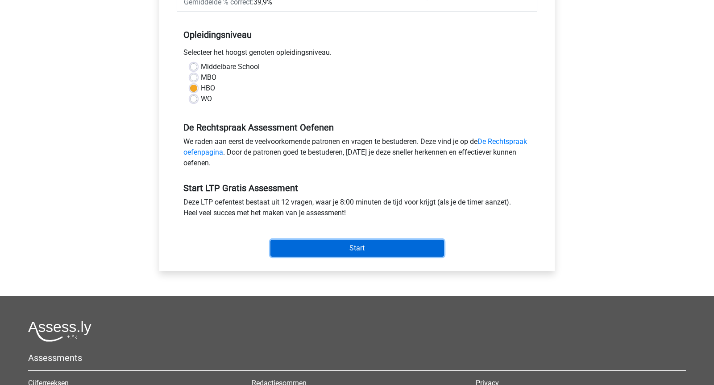
click at [364, 247] on input "Start" at bounding box center [357, 248] width 174 height 17
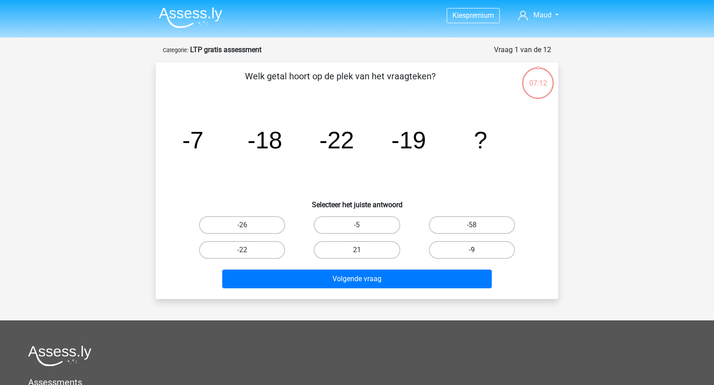
click at [485, 243] on label "-9" at bounding box center [472, 250] width 86 height 18
click at [477, 250] on input "-9" at bounding box center [475, 253] width 6 height 6
radio input "true"
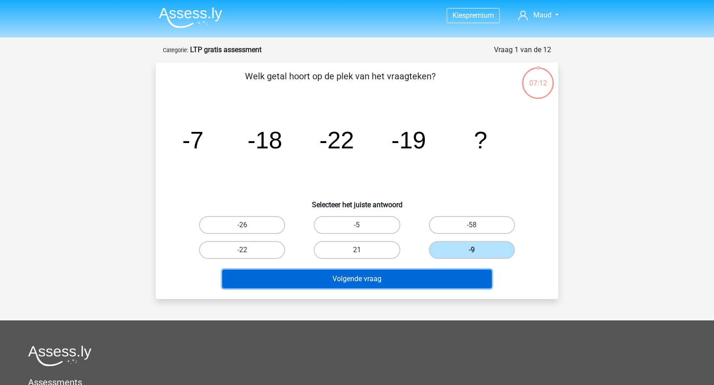
click at [437, 279] on button "Volgende vraag" at bounding box center [357, 279] width 270 height 19
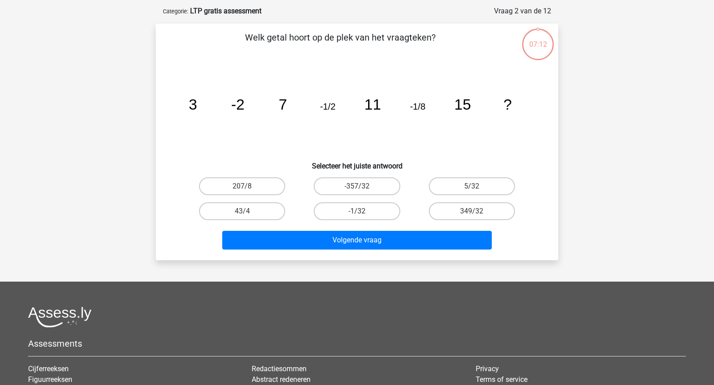
scroll to position [45, 0]
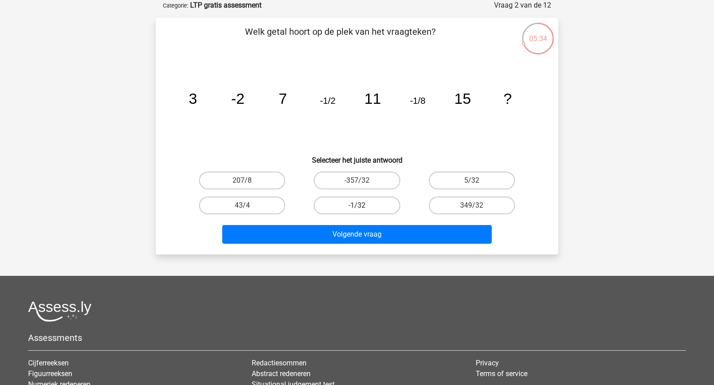
click at [351, 212] on label "-1/32" at bounding box center [357, 206] width 86 height 18
click at [357, 211] on input "-1/32" at bounding box center [360, 209] width 6 height 6
radio input "true"
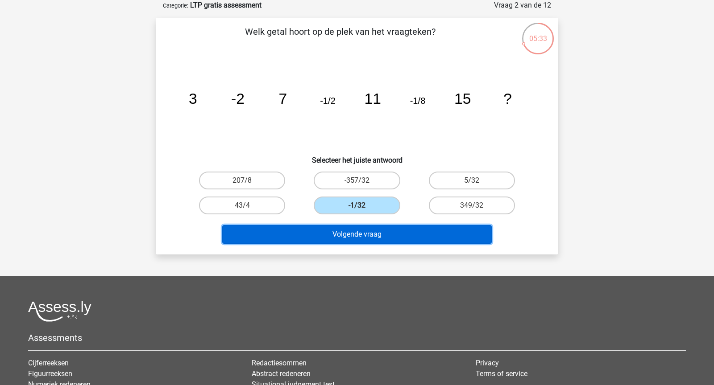
click at [393, 230] on button "Volgende vraag" at bounding box center [357, 234] width 270 height 19
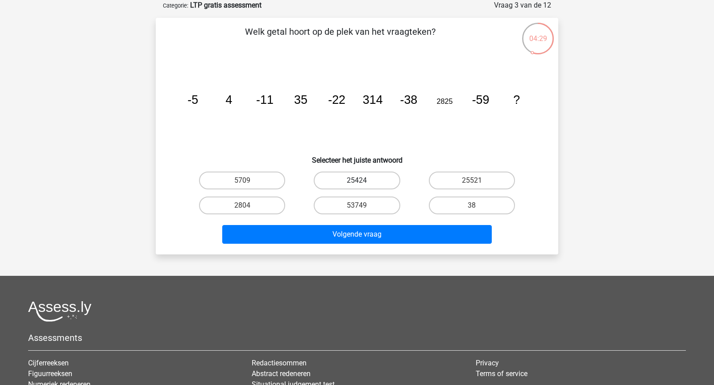
click at [354, 183] on label "25424" at bounding box center [357, 181] width 86 height 18
click at [357, 183] on input "25424" at bounding box center [360, 184] width 6 height 6
radio input "true"
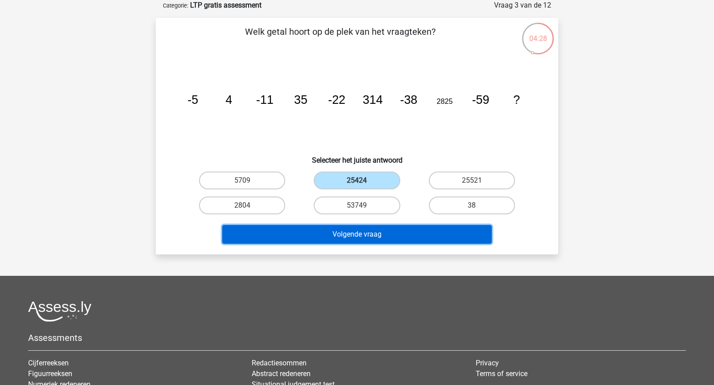
click at [387, 234] on button "Volgende vraag" at bounding box center [357, 234] width 270 height 19
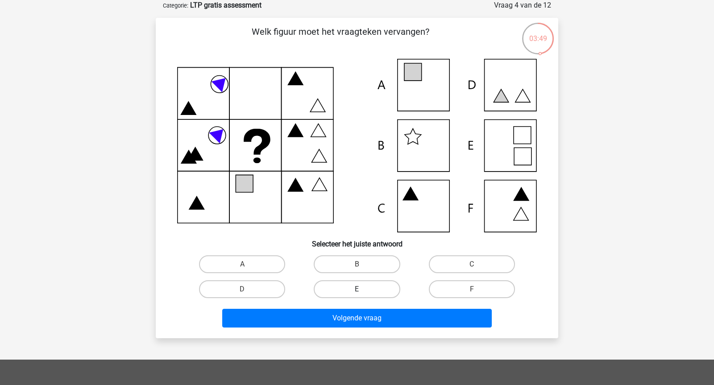
click at [349, 286] on label "E" at bounding box center [357, 290] width 86 height 18
click at [357, 290] on input "E" at bounding box center [360, 293] width 6 height 6
radio input "true"
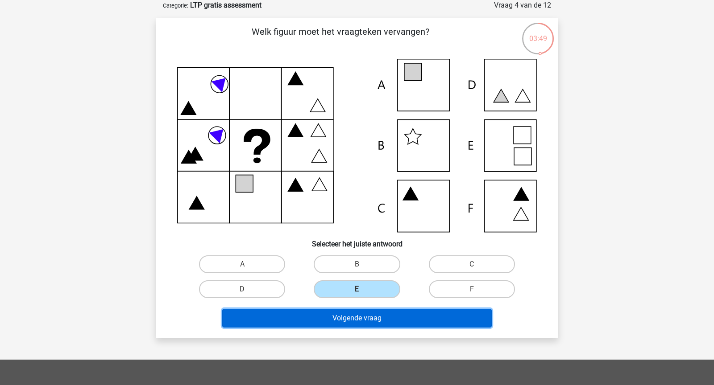
click at [359, 310] on button "Volgende vraag" at bounding box center [357, 318] width 270 height 19
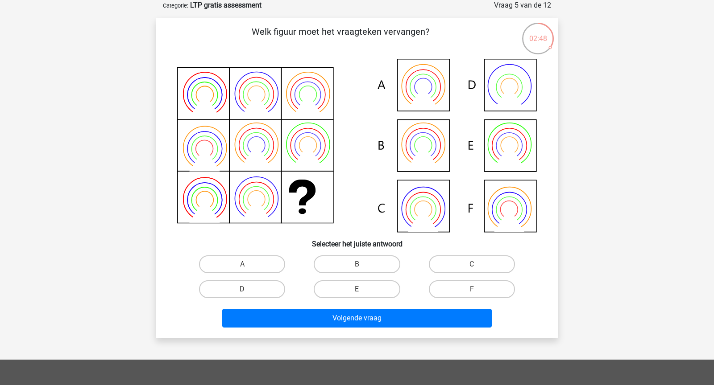
click at [417, 144] on icon at bounding box center [357, 146] width 360 height 174
click at [356, 267] on label "B" at bounding box center [357, 265] width 86 height 18
click at [357, 267] on input "B" at bounding box center [360, 268] width 6 height 6
radio input "true"
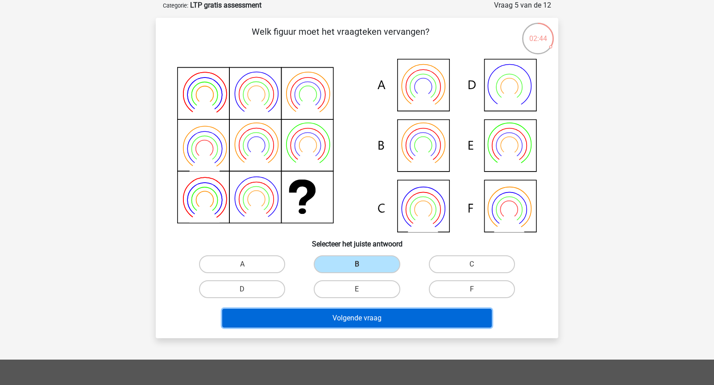
click at [377, 320] on button "Volgende vraag" at bounding box center [357, 318] width 270 height 19
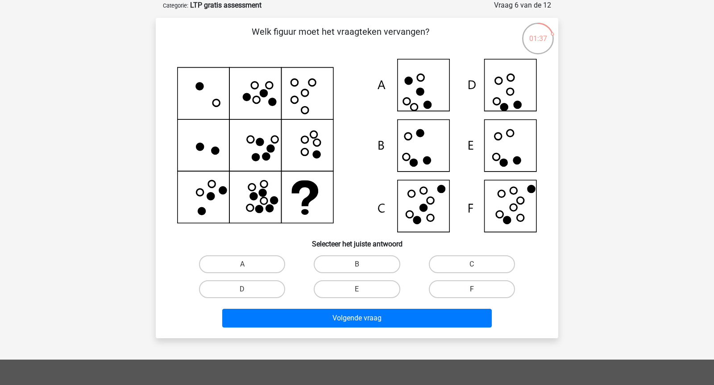
click at [466, 281] on label "F" at bounding box center [472, 290] width 86 height 18
click at [472, 290] on input "F" at bounding box center [475, 293] width 6 height 6
radio input "true"
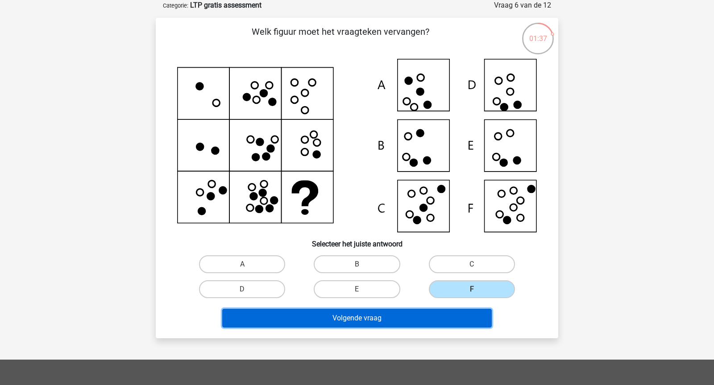
click at [466, 310] on button "Volgende vraag" at bounding box center [357, 318] width 270 height 19
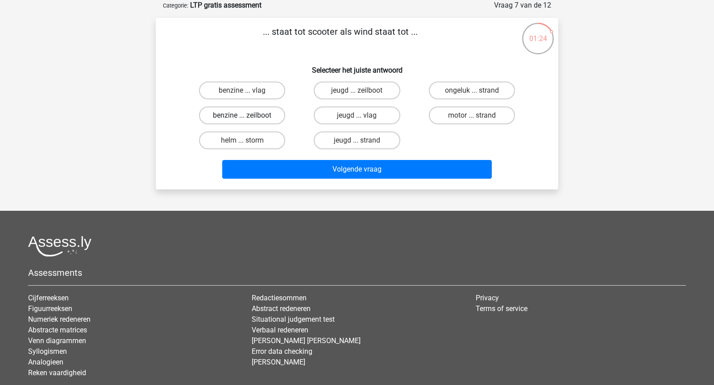
click at [269, 115] on label "benzine ... zeilboot" at bounding box center [242, 116] width 86 height 18
click at [248, 116] on input "benzine ... zeilboot" at bounding box center [245, 119] width 6 height 6
radio input "true"
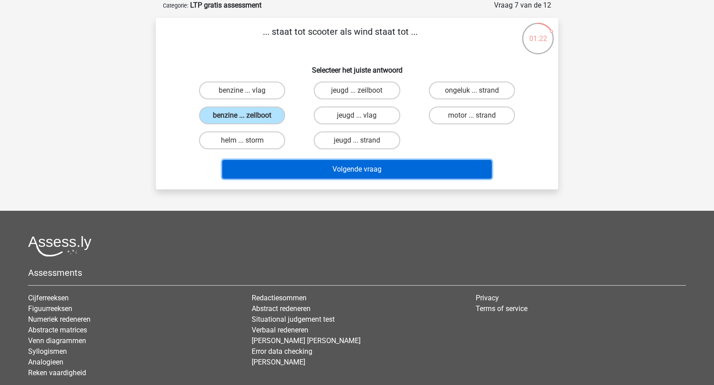
click at [374, 173] on button "Volgende vraag" at bounding box center [357, 169] width 270 height 19
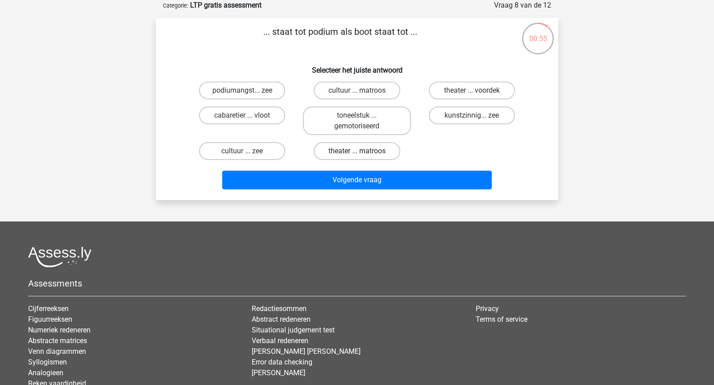
click at [379, 153] on label "theater ... matroos" at bounding box center [357, 151] width 86 height 18
click at [363, 153] on input "theater ... matroos" at bounding box center [360, 154] width 6 height 6
radio input "true"
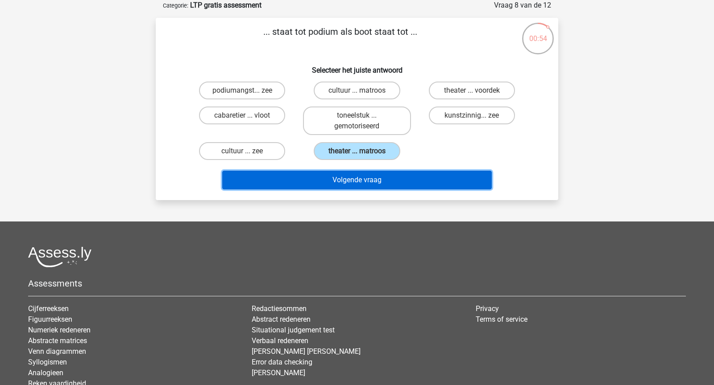
click at [381, 178] on button "Volgende vraag" at bounding box center [357, 180] width 270 height 19
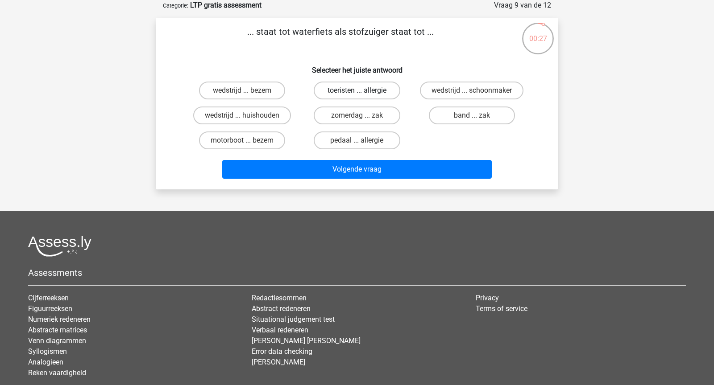
click at [387, 83] on label "toeristen ... allergie" at bounding box center [357, 91] width 86 height 18
click at [363, 91] on input "toeristen ... allergie" at bounding box center [360, 94] width 6 height 6
radio input "true"
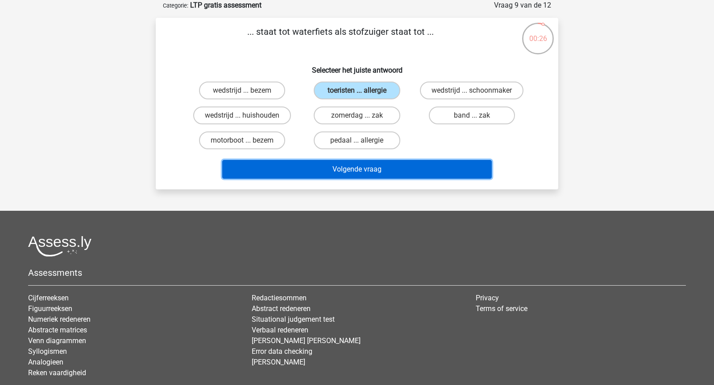
click at [382, 164] on button "Volgende vraag" at bounding box center [357, 169] width 270 height 19
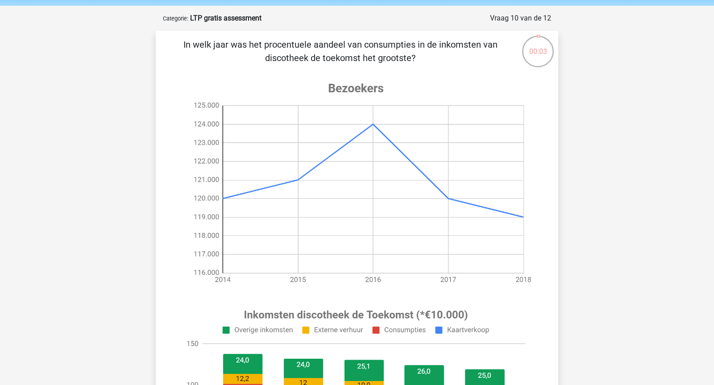
scroll to position [31, 0]
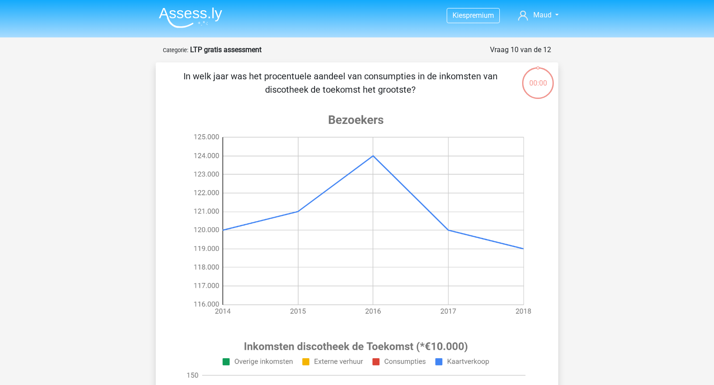
scroll to position [31, 0]
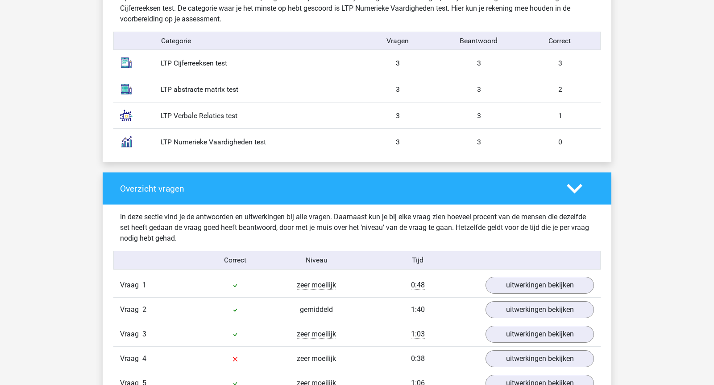
scroll to position [749, 0]
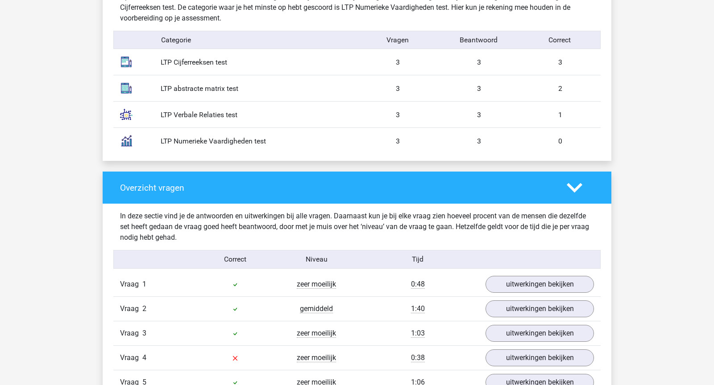
click at [325, 148] on div "LTP Numerieke Vaardigheden test 3 3 0" at bounding box center [356, 141] width 487 height 26
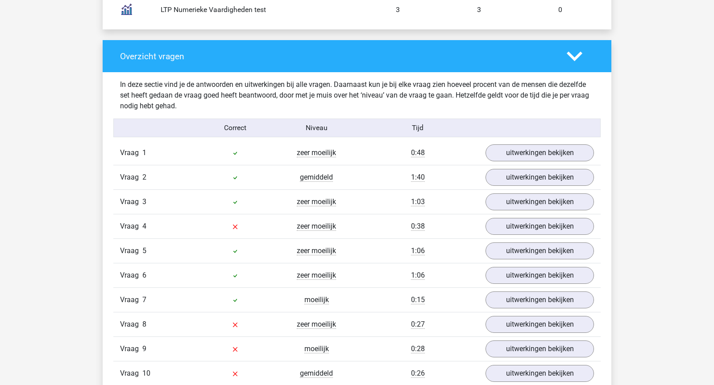
scroll to position [881, 0]
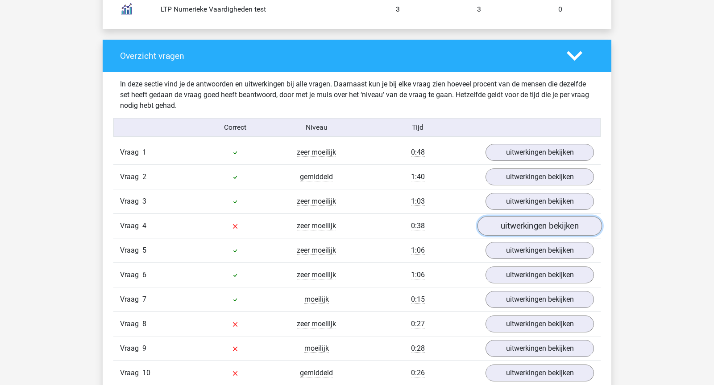
click at [521, 222] on link "uitwerkingen bekijken" at bounding box center [539, 226] width 124 height 20
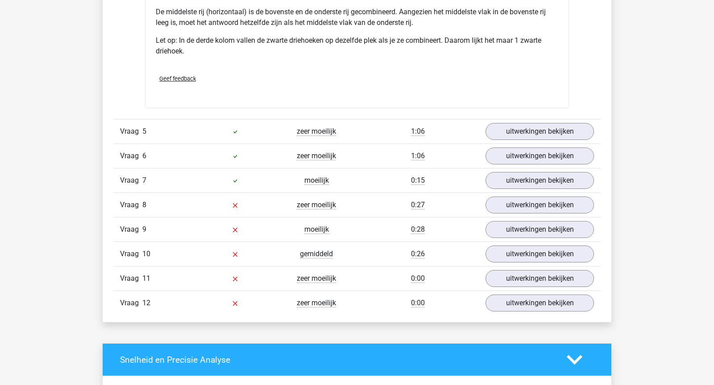
scroll to position [1430, 0]
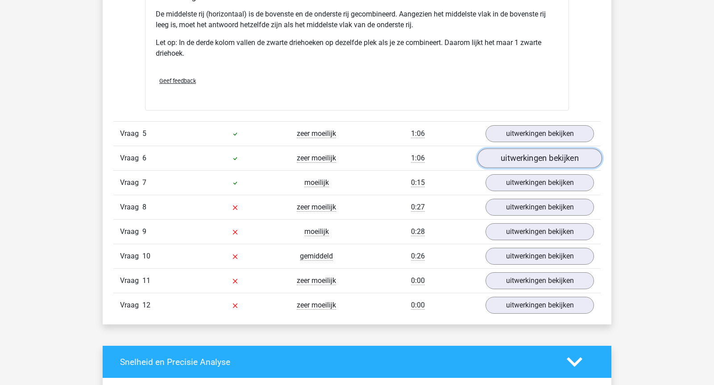
click at [534, 150] on link "uitwerkingen bekijken" at bounding box center [539, 159] width 124 height 20
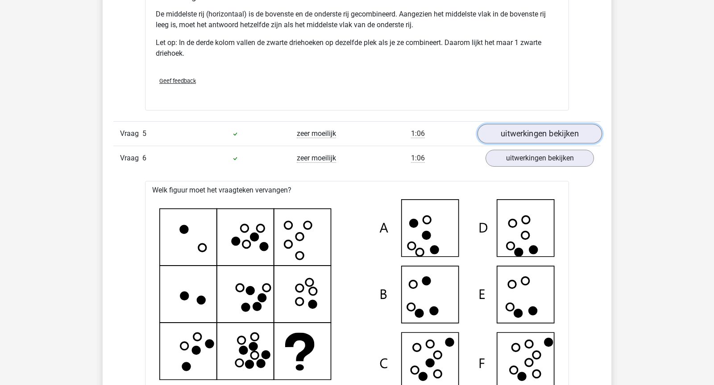
click at [536, 126] on link "uitwerkingen bekijken" at bounding box center [539, 134] width 124 height 20
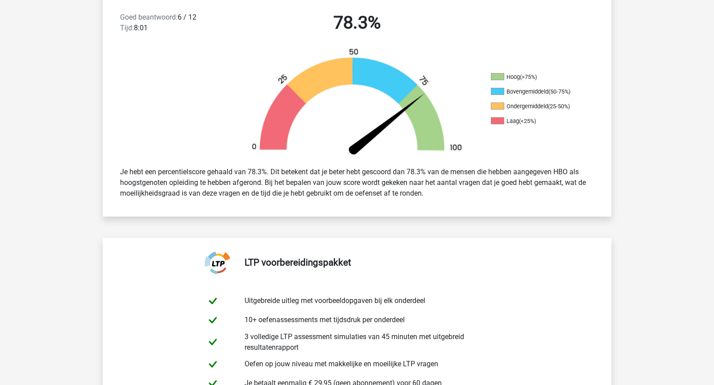
scroll to position [0, 0]
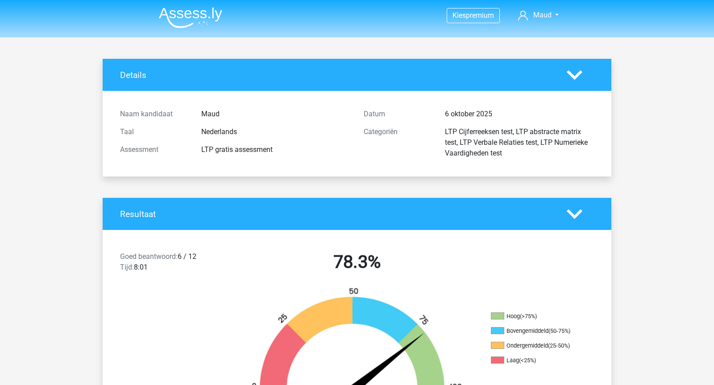
click at [224, 21] on nav "Kies premium Maud [EMAIL_ADDRESS][DOMAIN_NAME]" at bounding box center [357, 15] width 410 height 29
click at [212, 16] on img at bounding box center [190, 17] width 63 height 21
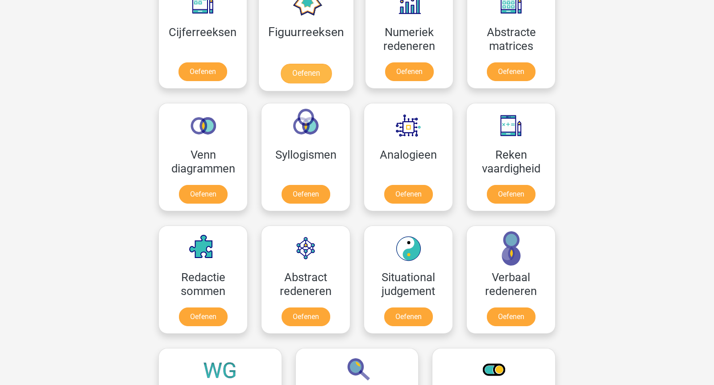
scroll to position [436, 0]
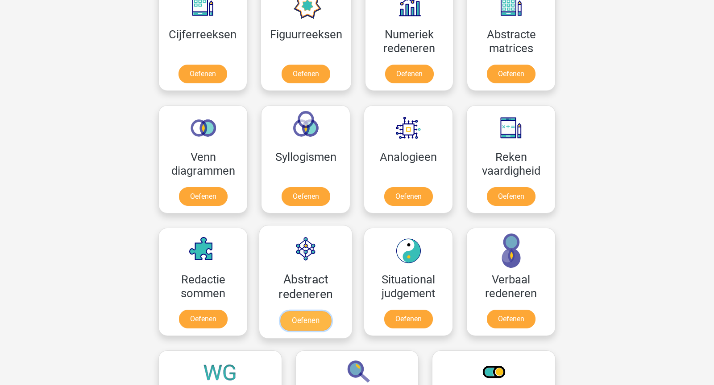
click at [310, 311] on link "Oefenen" at bounding box center [305, 321] width 51 height 20
click at [314, 66] on link "Oefenen" at bounding box center [305, 76] width 51 height 20
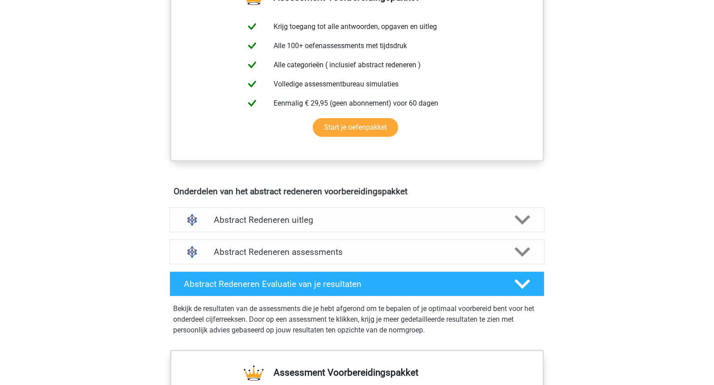
scroll to position [350, 0]
click at [313, 215] on h4 "Abstract Redeneren uitleg" at bounding box center [357, 220] width 286 height 10
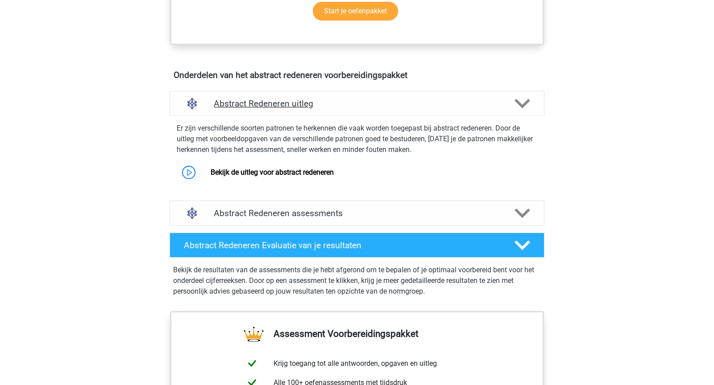
click at [313, 212] on h4 "Abstract Redeneren assessments" at bounding box center [357, 213] width 286 height 10
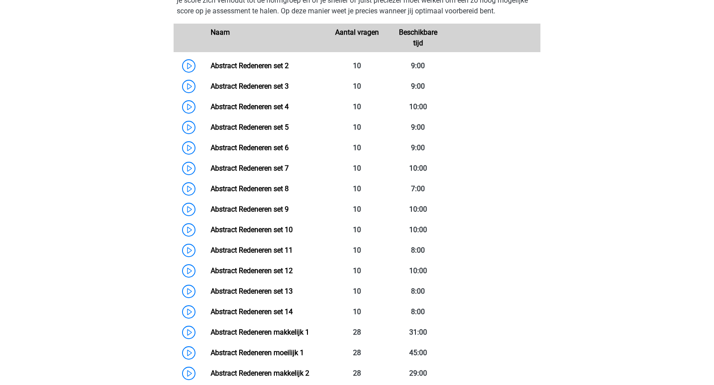
scroll to position [711, 0]
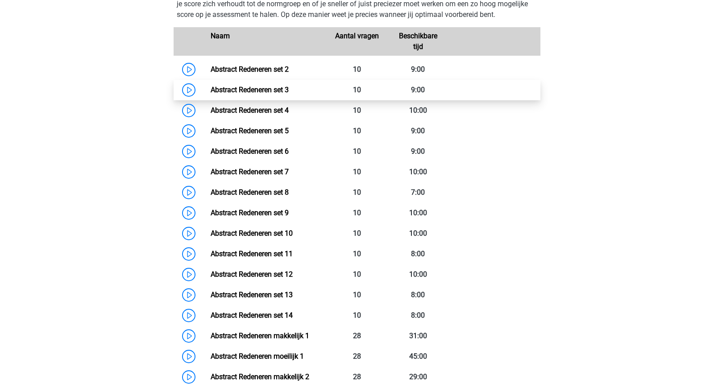
click at [281, 92] on link "Abstract Redeneren set 3" at bounding box center [250, 90] width 78 height 8
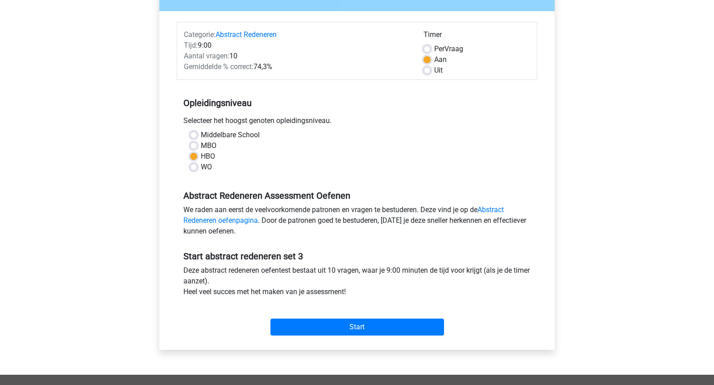
scroll to position [99, 0]
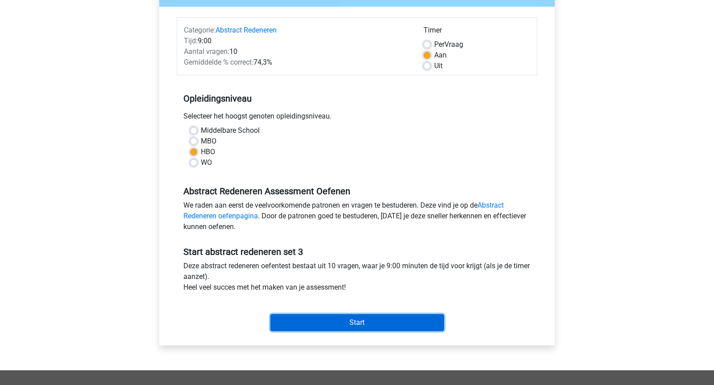
click at [342, 317] on input "Start" at bounding box center [357, 322] width 174 height 17
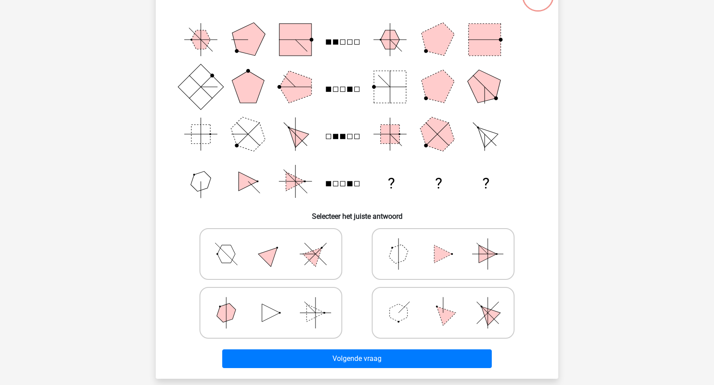
scroll to position [121, 0]
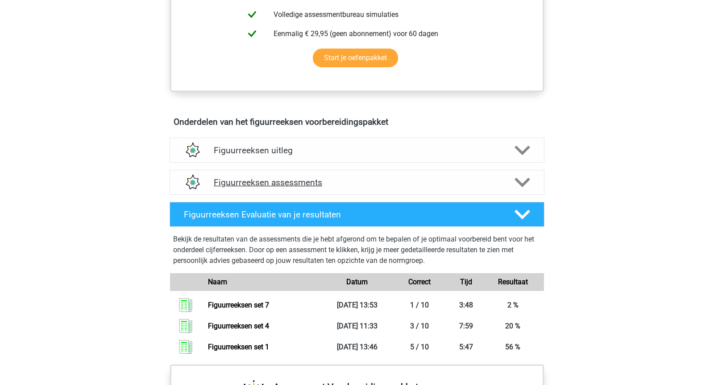
click at [319, 181] on h4 "Figuurreeksen assessments" at bounding box center [357, 183] width 286 height 10
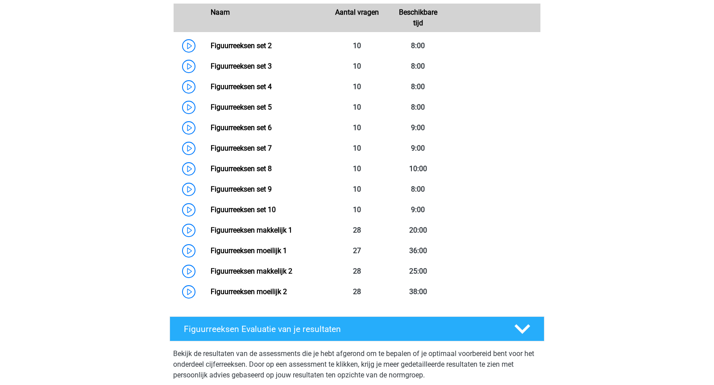
scroll to position [667, 0]
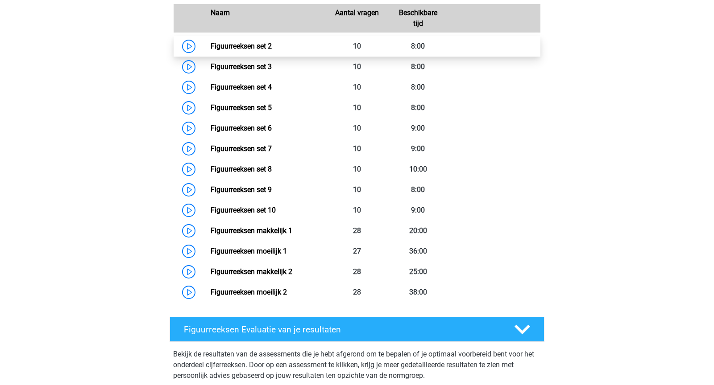
click at [272, 42] on link "Figuurreeksen set 2" at bounding box center [241, 46] width 61 height 8
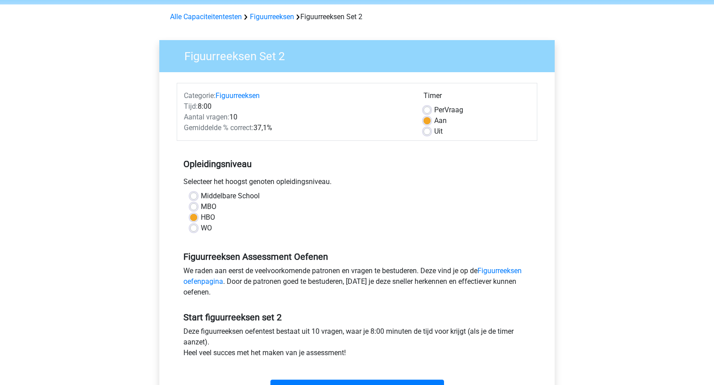
scroll to position [28, 0]
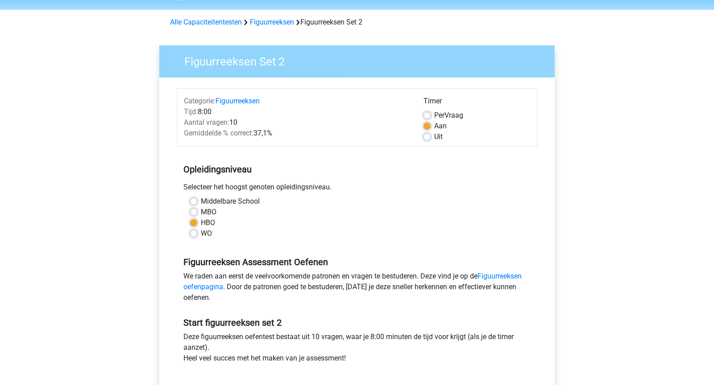
click at [455, 113] on label "Per Vraag" at bounding box center [448, 115] width 29 height 11
click at [430, 113] on input "Per Vraag" at bounding box center [426, 114] width 7 height 9
radio input "true"
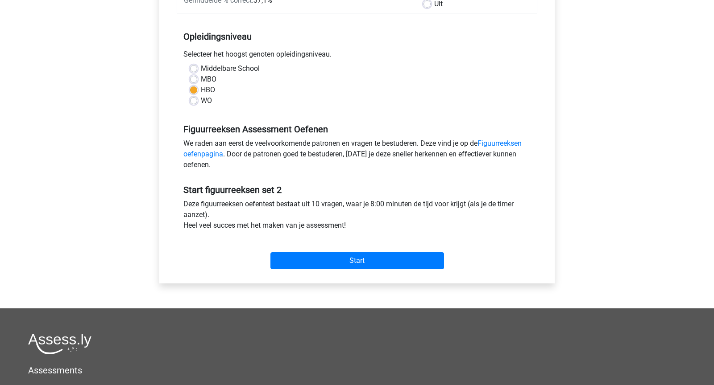
scroll to position [164, 0]
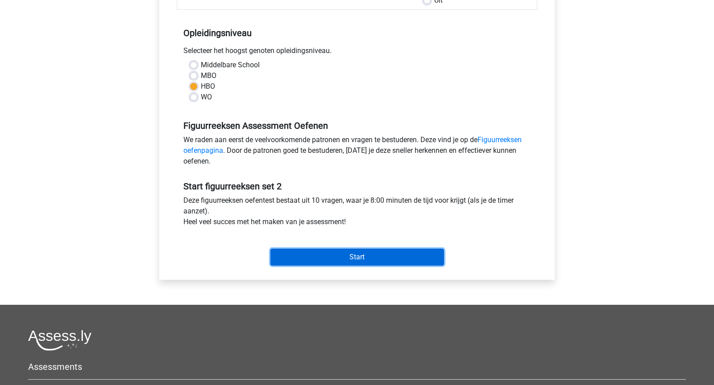
click at [363, 262] on input "Start" at bounding box center [357, 257] width 174 height 17
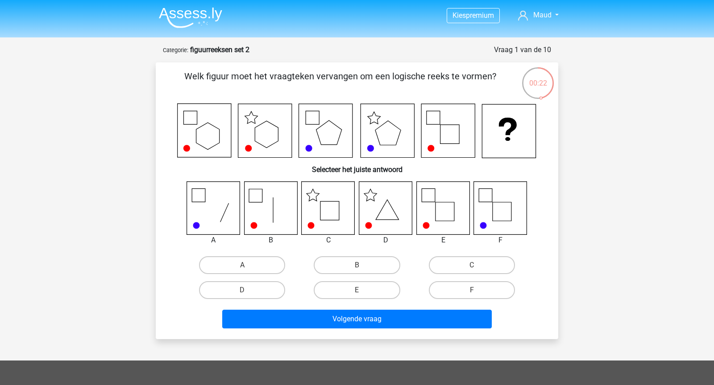
click at [360, 269] on input "B" at bounding box center [360, 268] width 6 height 6
radio input "true"
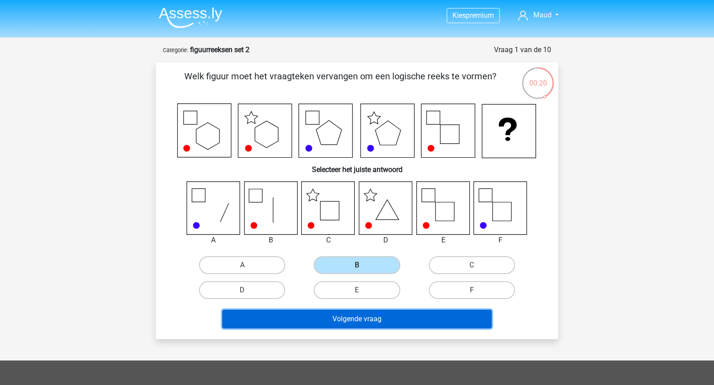
click at [381, 318] on button "Volgende vraag" at bounding box center [357, 319] width 270 height 19
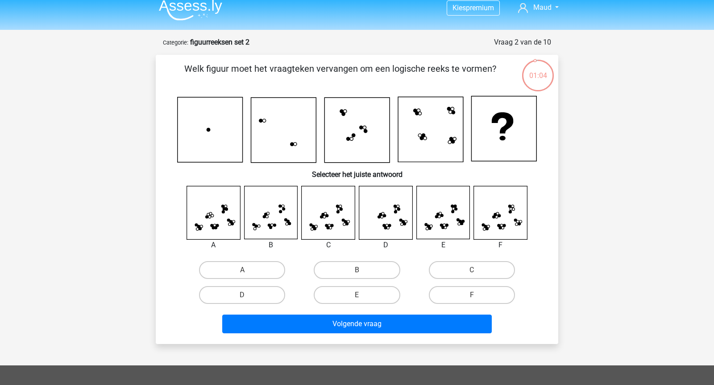
scroll to position [7, 0]
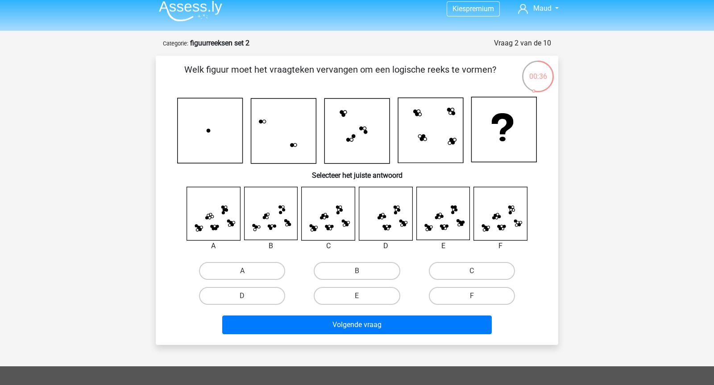
click at [476, 271] on input "C" at bounding box center [475, 274] width 6 height 6
radio input "true"
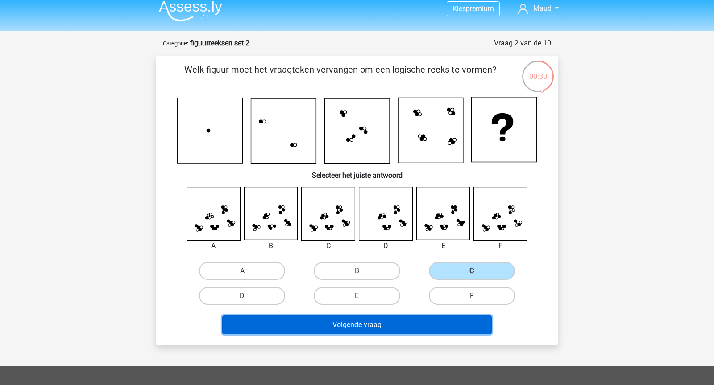
click at [399, 322] on button "Volgende vraag" at bounding box center [357, 325] width 270 height 19
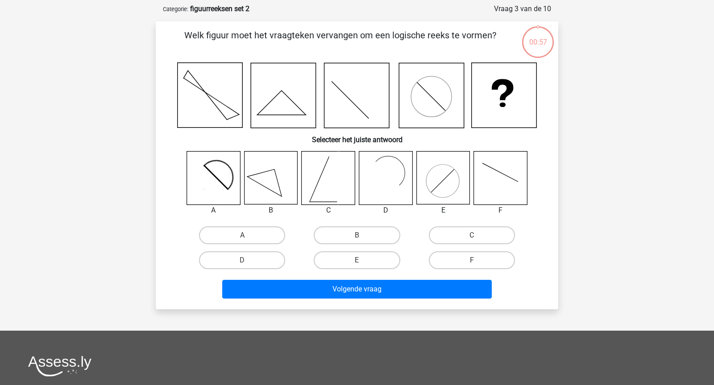
scroll to position [45, 0]
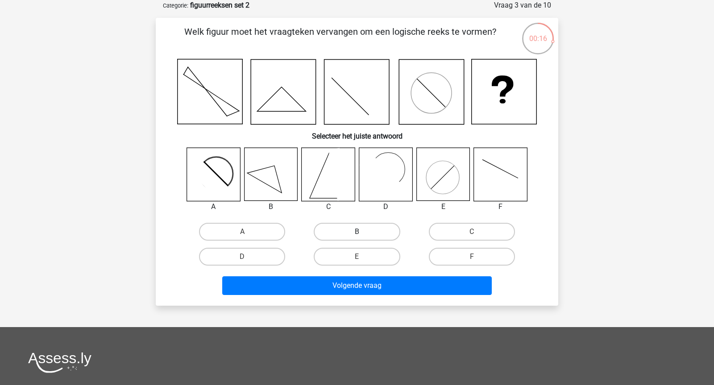
click at [338, 232] on label "B" at bounding box center [357, 232] width 86 height 18
click at [357, 232] on input "B" at bounding box center [360, 235] width 6 height 6
radio input "true"
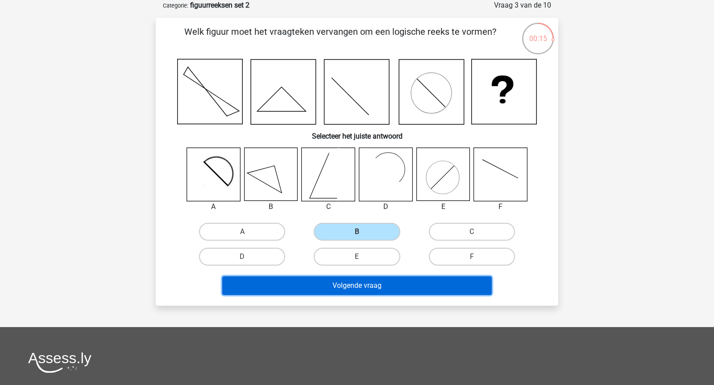
click at [369, 285] on button "Volgende vraag" at bounding box center [357, 286] width 270 height 19
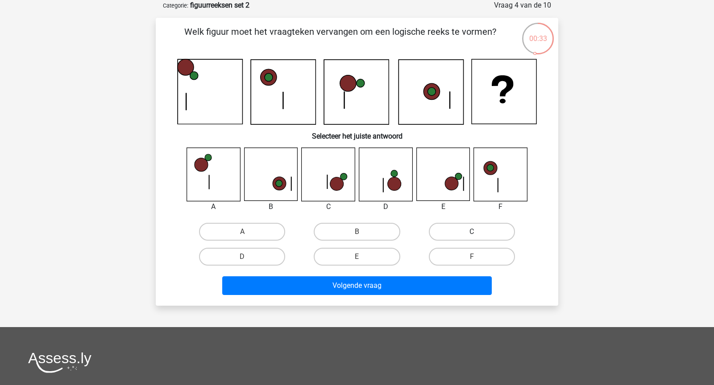
click at [472, 230] on label "C" at bounding box center [472, 232] width 86 height 18
click at [472, 232] on input "C" at bounding box center [475, 235] width 6 height 6
radio input "true"
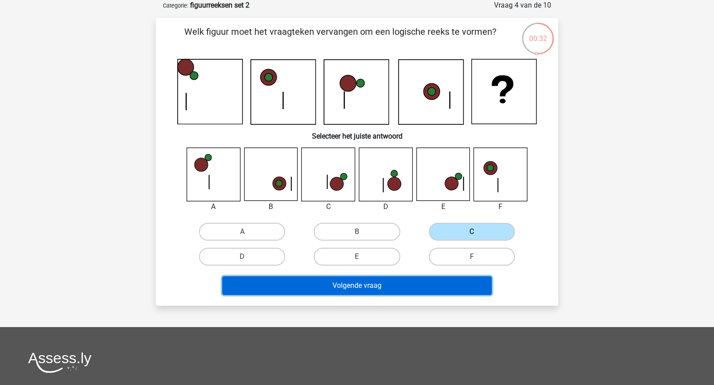
click at [440, 285] on button "Volgende vraag" at bounding box center [357, 286] width 270 height 19
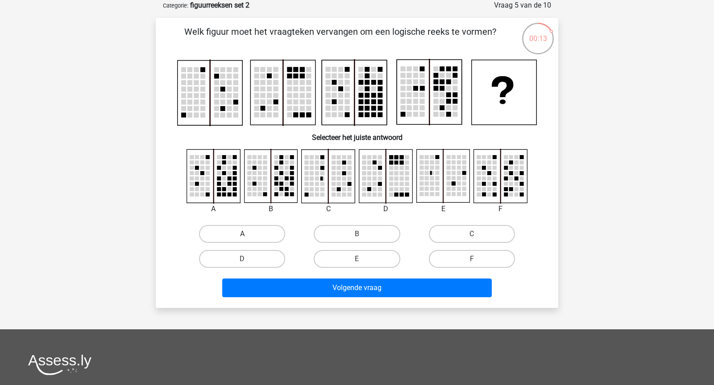
click at [252, 233] on label "A" at bounding box center [242, 234] width 86 height 18
click at [248, 234] on input "A" at bounding box center [245, 237] width 6 height 6
radio input "true"
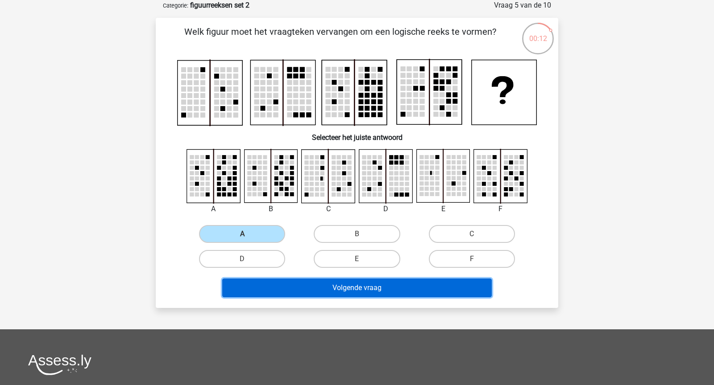
click at [305, 285] on button "Volgende vraag" at bounding box center [357, 288] width 270 height 19
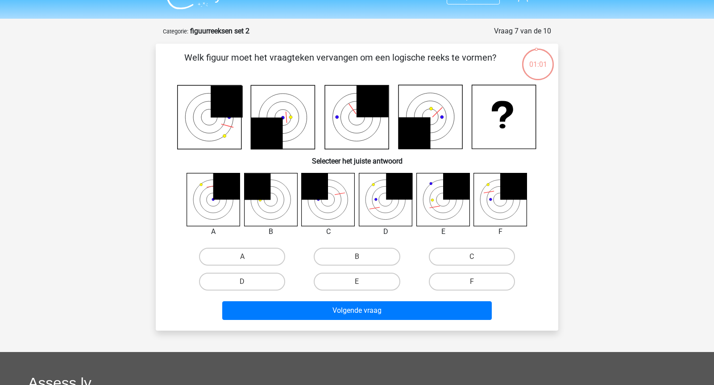
scroll to position [20, 0]
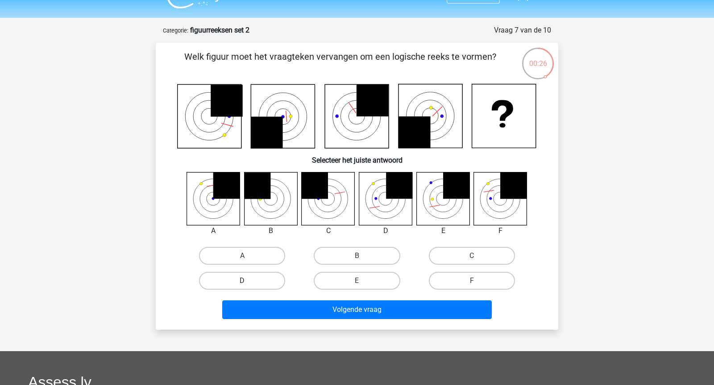
click at [248, 283] on label "D" at bounding box center [242, 281] width 86 height 18
click at [248, 283] on input "D" at bounding box center [245, 284] width 6 height 6
radio input "true"
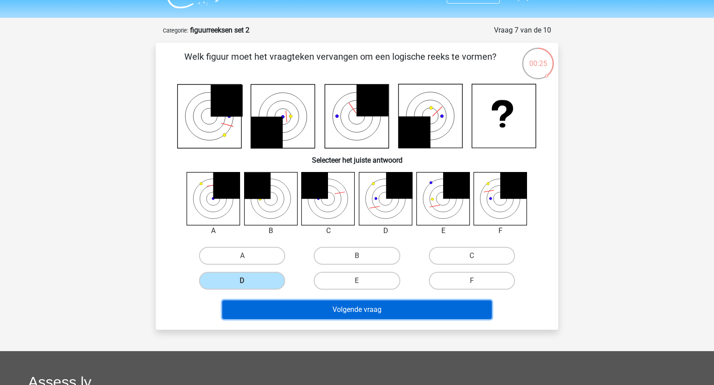
click at [292, 302] on button "Volgende vraag" at bounding box center [357, 310] width 270 height 19
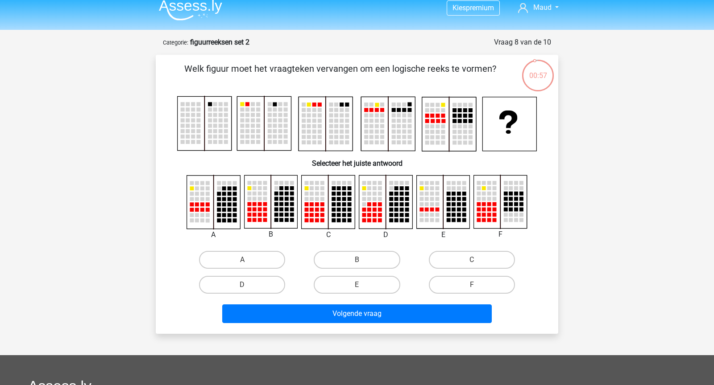
scroll to position [0, 0]
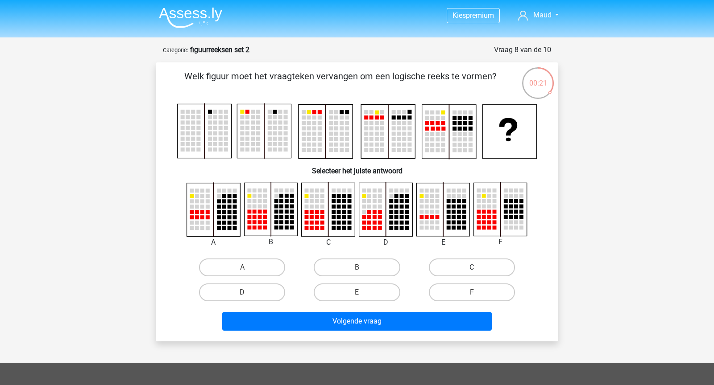
click at [463, 273] on label "C" at bounding box center [472, 268] width 86 height 18
click at [472, 273] on input "C" at bounding box center [475, 271] width 6 height 6
radio input "true"
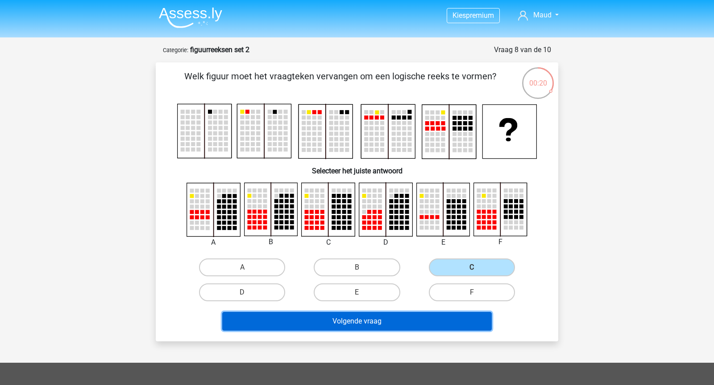
click at [446, 317] on button "Volgende vraag" at bounding box center [357, 321] width 270 height 19
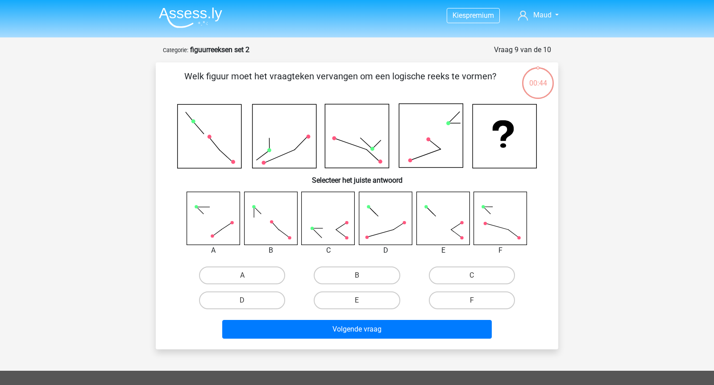
scroll to position [45, 0]
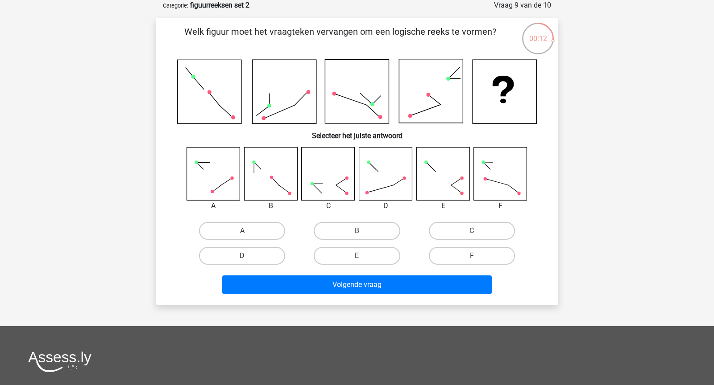
click at [360, 254] on label "E" at bounding box center [357, 256] width 86 height 18
click at [360, 256] on input "E" at bounding box center [360, 259] width 6 height 6
radio input "true"
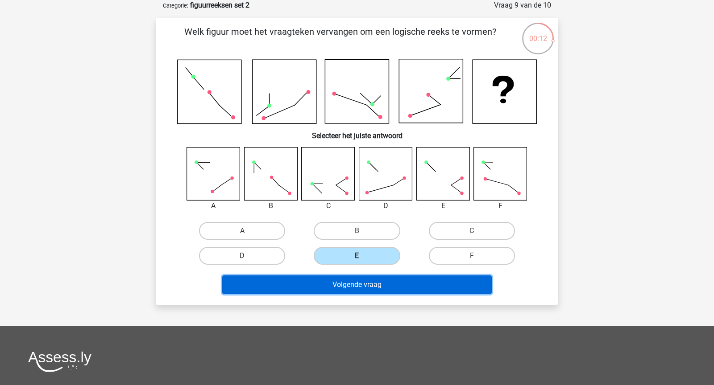
click at [361, 288] on button "Volgende vraag" at bounding box center [357, 285] width 270 height 19
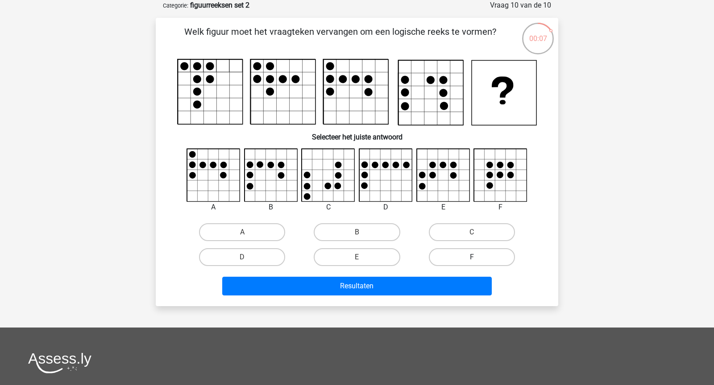
click at [461, 250] on label "F" at bounding box center [472, 257] width 86 height 18
click at [472, 257] on input "F" at bounding box center [475, 260] width 6 height 6
radio input "true"
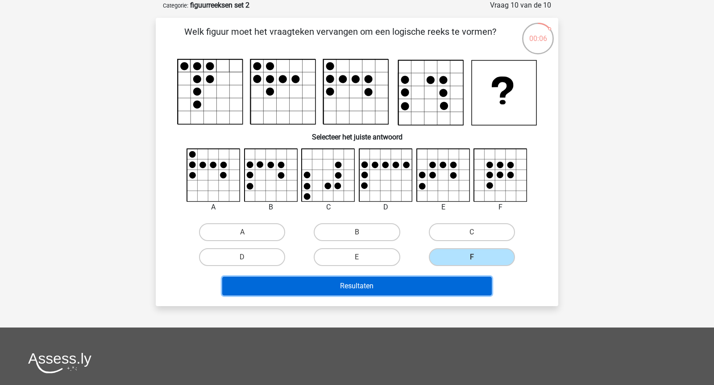
click at [455, 287] on button "Resultaten" at bounding box center [357, 286] width 270 height 19
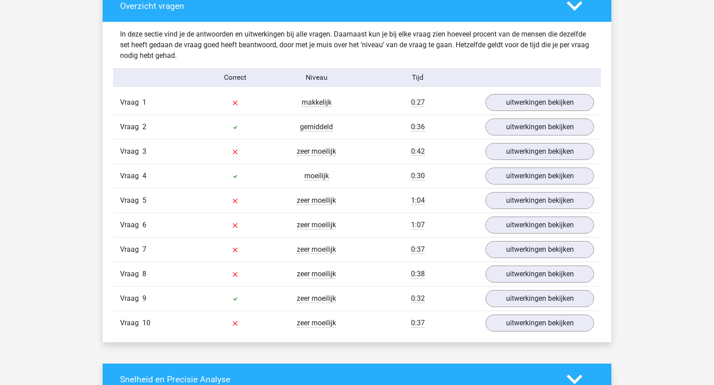
scroll to position [681, 0]
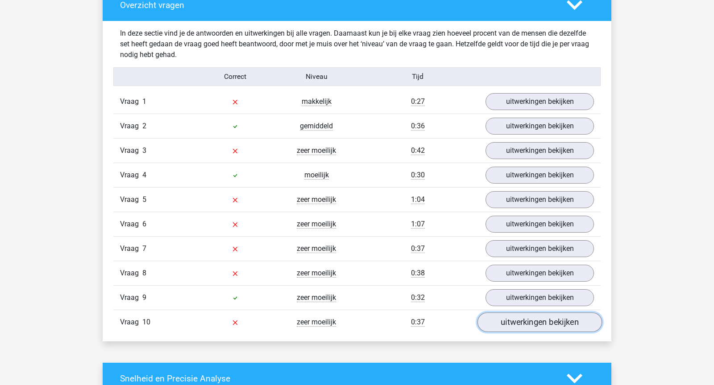
click at [526, 313] on link "uitwerkingen bekijken" at bounding box center [539, 323] width 124 height 20
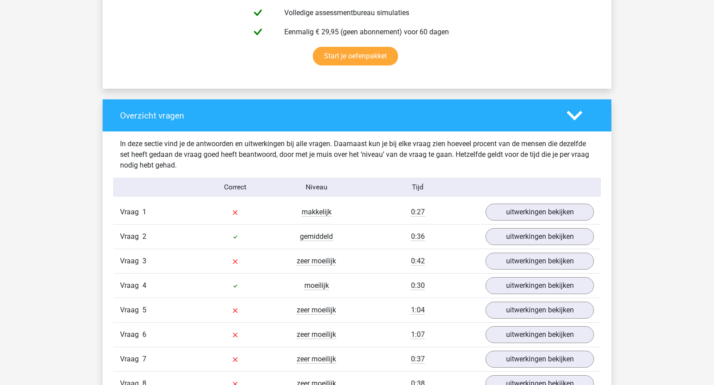
scroll to position [574, 0]
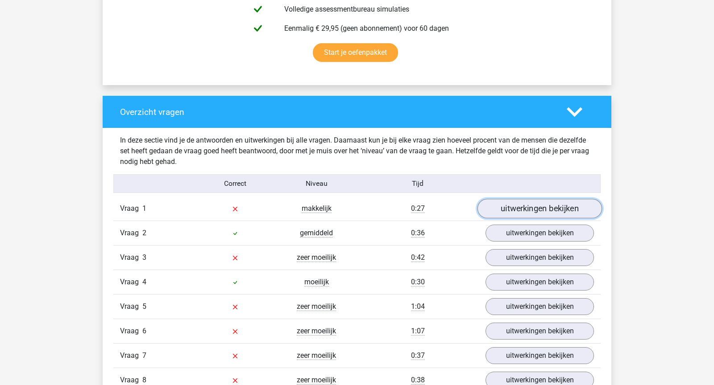
click at [539, 213] on link "uitwerkingen bekijken" at bounding box center [539, 209] width 124 height 20
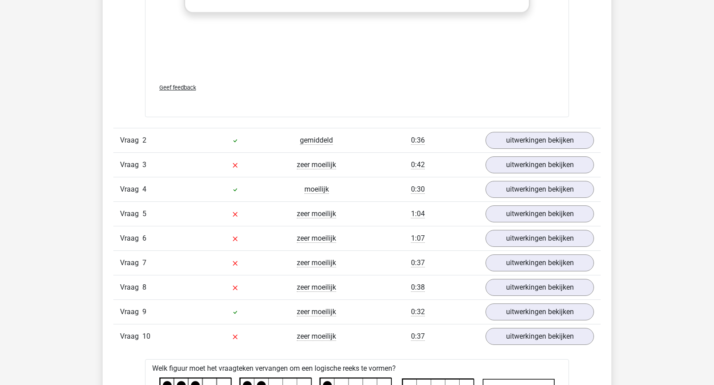
scroll to position [1403, 0]
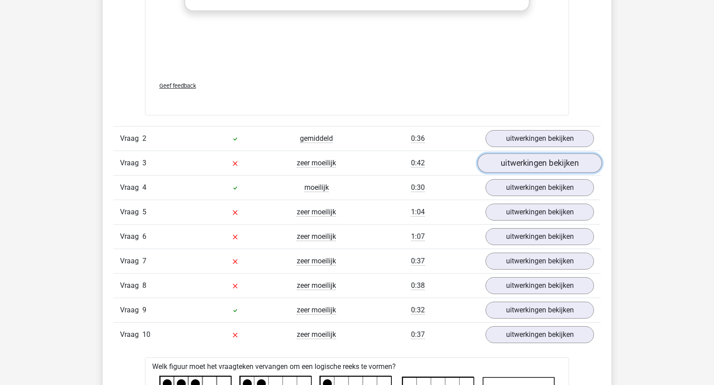
click at [530, 161] on link "uitwerkingen bekijken" at bounding box center [539, 164] width 124 height 20
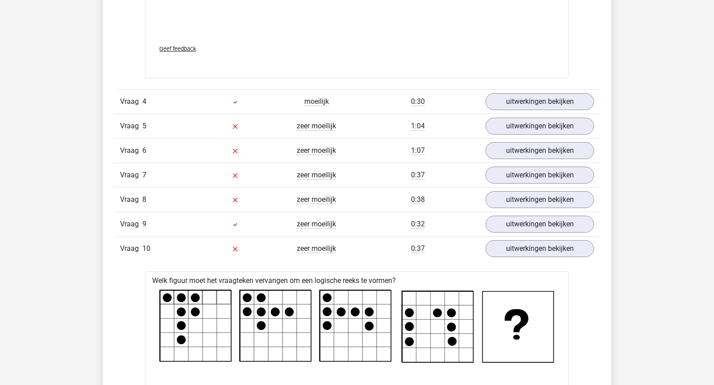
scroll to position [2254, 0]
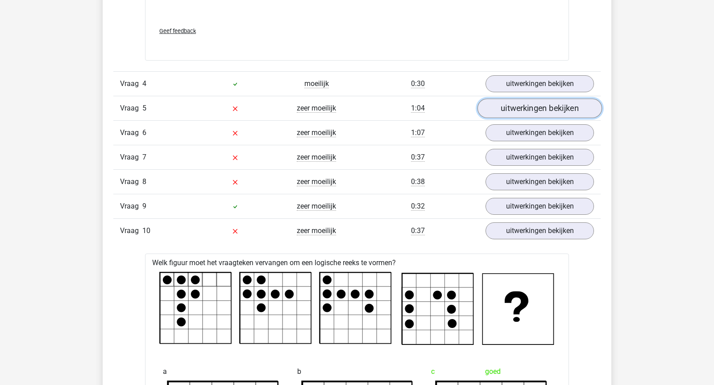
click at [530, 104] on link "uitwerkingen bekijken" at bounding box center [539, 109] width 124 height 20
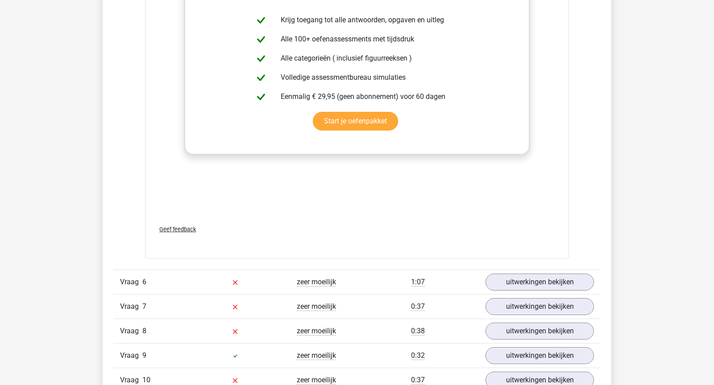
scroll to position [3024, 0]
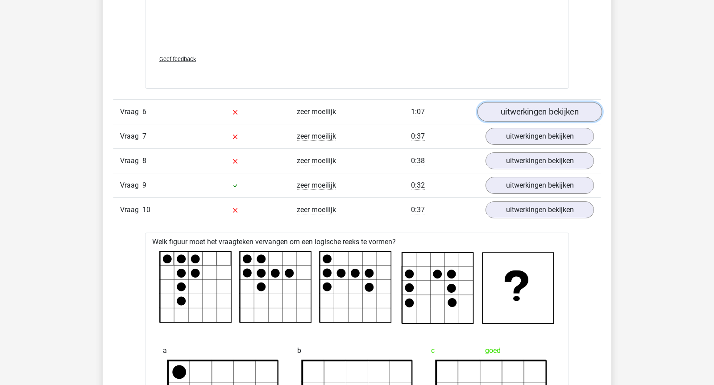
click at [506, 112] on link "uitwerkingen bekijken" at bounding box center [539, 112] width 124 height 20
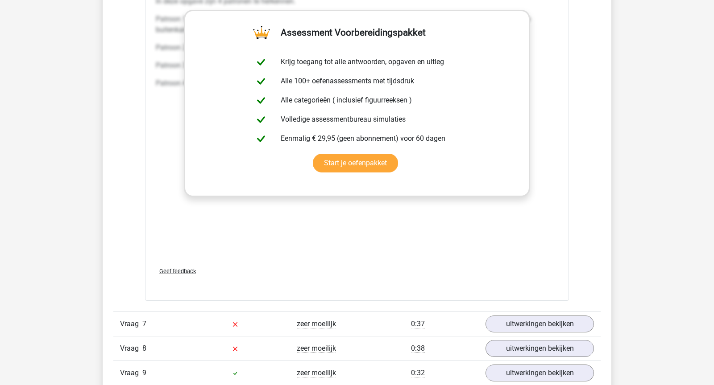
scroll to position [3592, 0]
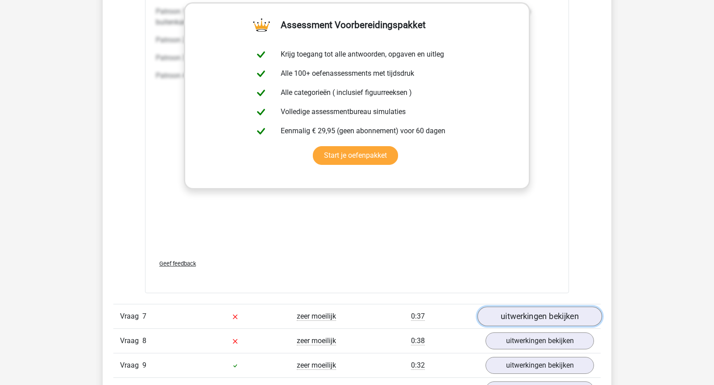
click at [495, 312] on link "uitwerkingen bekijken" at bounding box center [539, 317] width 124 height 20
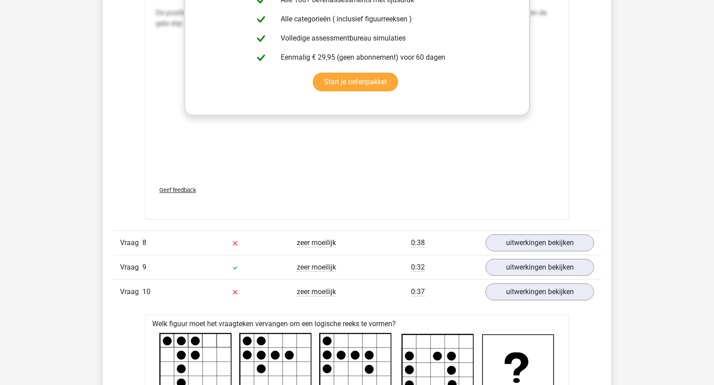
scroll to position [4471, 0]
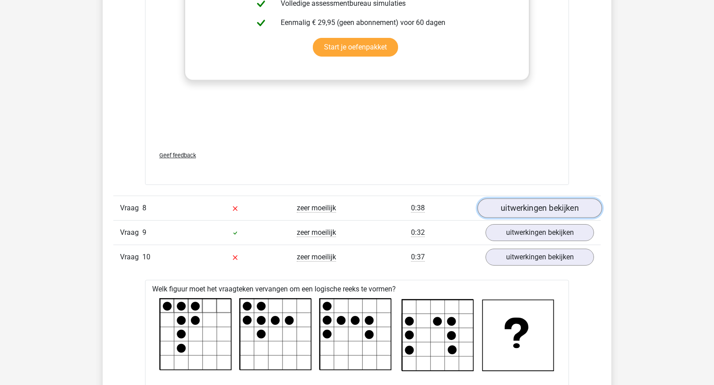
click at [516, 204] on link "uitwerkingen bekijken" at bounding box center [539, 209] width 124 height 20
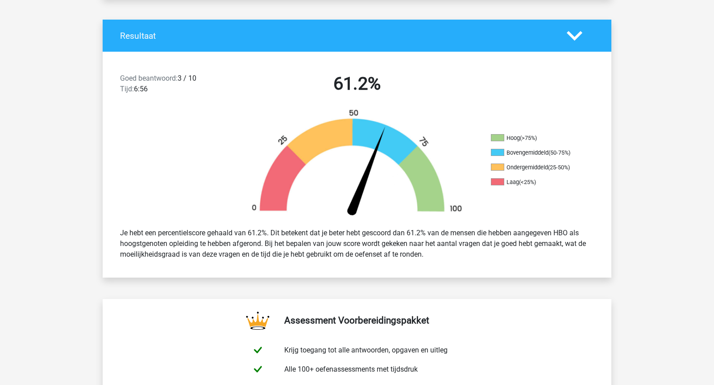
scroll to position [0, 0]
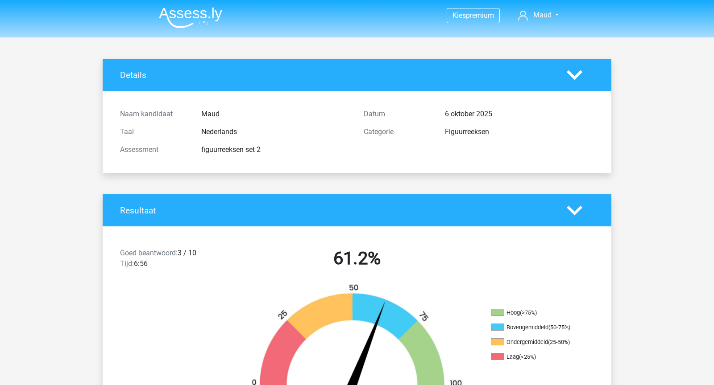
click at [198, 29] on nav "Kies premium Maud maudvdrunen@icloud.com" at bounding box center [357, 15] width 410 height 29
click at [197, 20] on img at bounding box center [190, 17] width 63 height 21
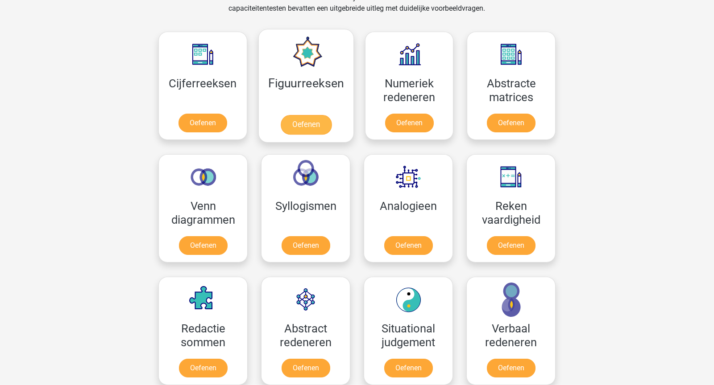
scroll to position [384, 0]
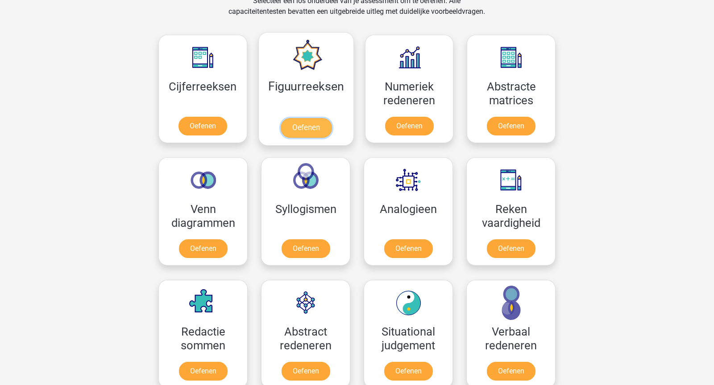
click at [291, 118] on link "Oefenen" at bounding box center [305, 128] width 51 height 20
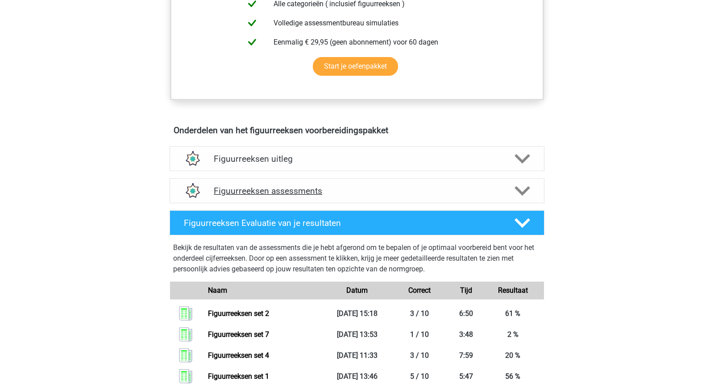
click at [312, 190] on h4 "Figuurreeksen assessments" at bounding box center [357, 191] width 286 height 10
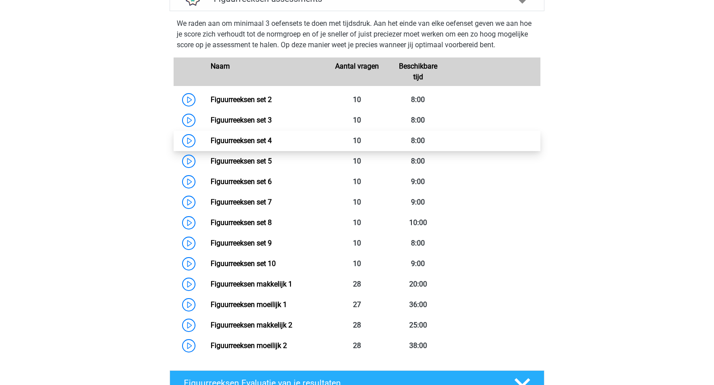
scroll to position [611, 0]
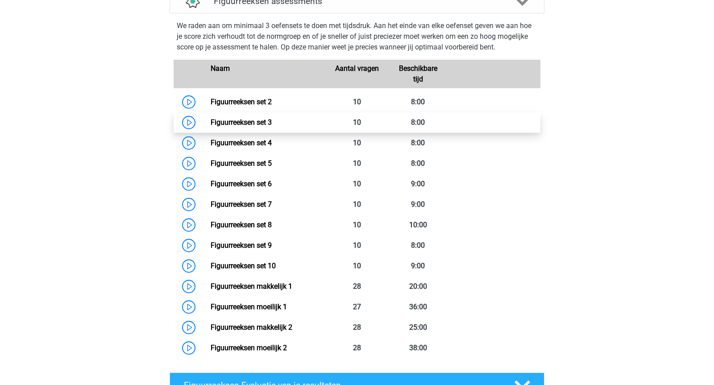
click at [265, 124] on link "Figuurreeksen set 3" at bounding box center [241, 122] width 61 height 8
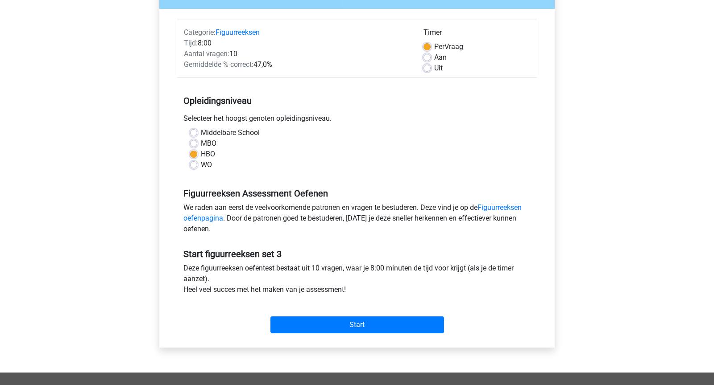
scroll to position [104, 0]
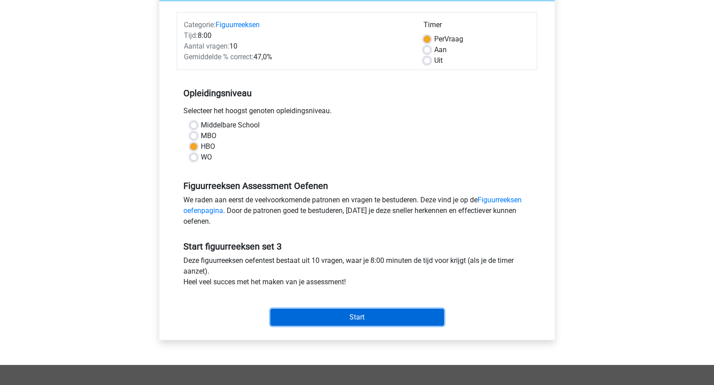
click at [365, 319] on input "Start" at bounding box center [357, 317] width 174 height 17
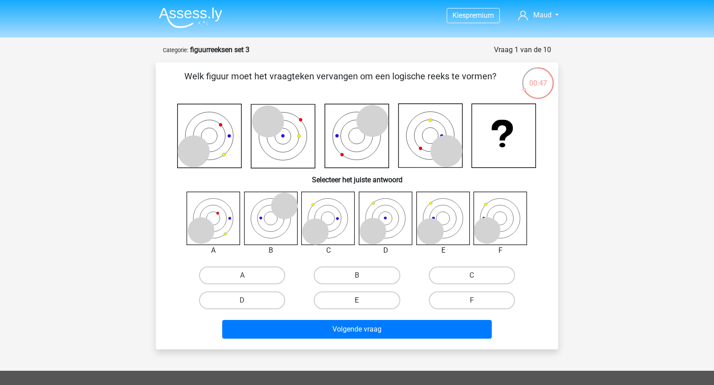
click at [353, 302] on label "E" at bounding box center [357, 301] width 86 height 18
click at [357, 302] on input "E" at bounding box center [360, 304] width 6 height 6
radio input "true"
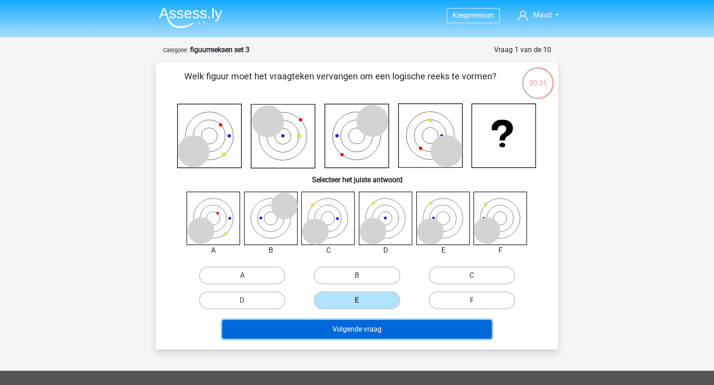
click at [427, 322] on button "Volgende vraag" at bounding box center [357, 329] width 270 height 19
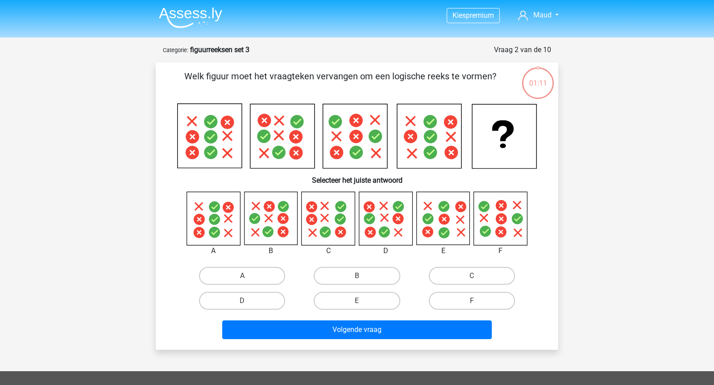
scroll to position [45, 0]
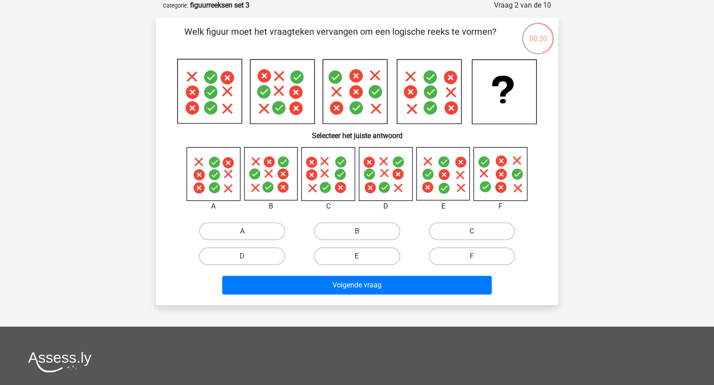
click at [470, 236] on label "C" at bounding box center [472, 232] width 86 height 18
click at [472, 236] on input "C" at bounding box center [475, 235] width 6 height 6
radio input "true"
click at [430, 294] on div "Volgende vraag" at bounding box center [357, 287] width 344 height 22
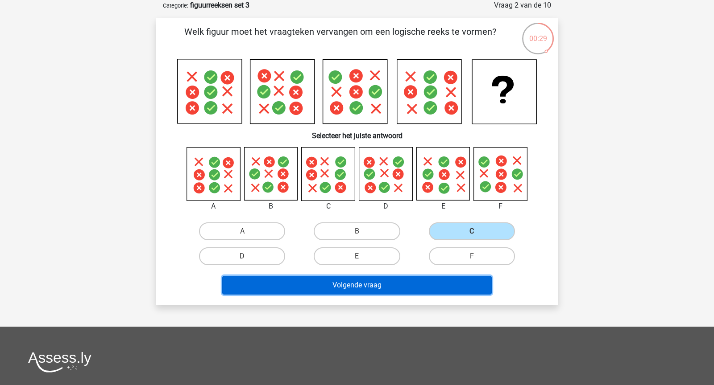
click at [430, 288] on button "Volgende vraag" at bounding box center [357, 285] width 270 height 19
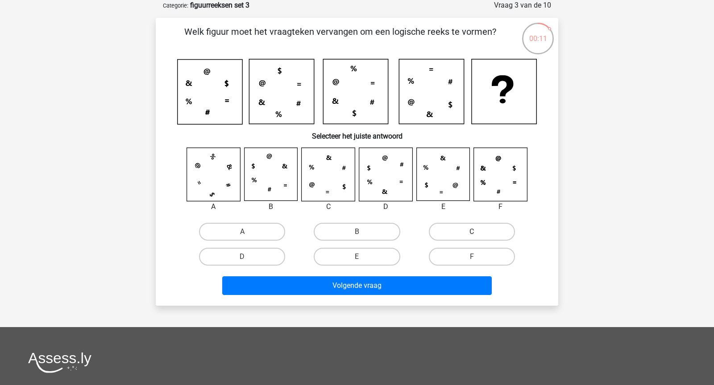
click at [454, 230] on label "C" at bounding box center [472, 232] width 86 height 18
click at [472, 232] on input "C" at bounding box center [475, 235] width 6 height 6
radio input "true"
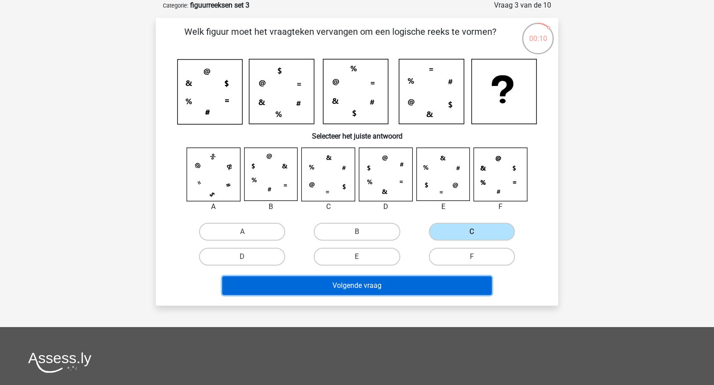
click at [430, 281] on button "Volgende vraag" at bounding box center [357, 286] width 270 height 19
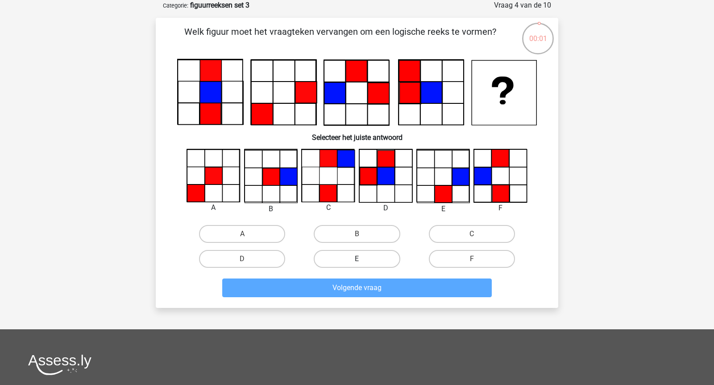
click at [368, 259] on label "E" at bounding box center [357, 259] width 86 height 18
click at [363, 259] on input "E" at bounding box center [360, 262] width 6 height 6
radio input "true"
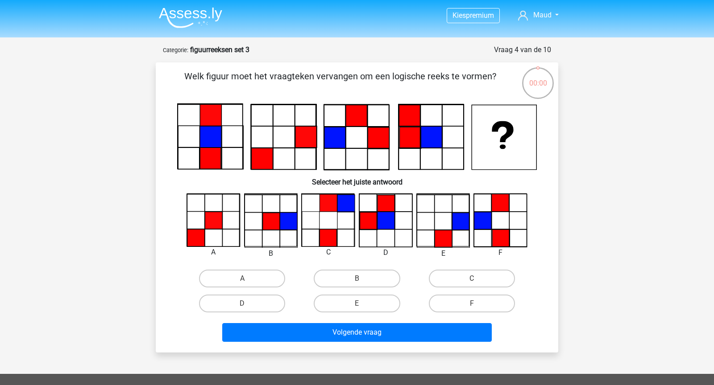
scroll to position [45, 0]
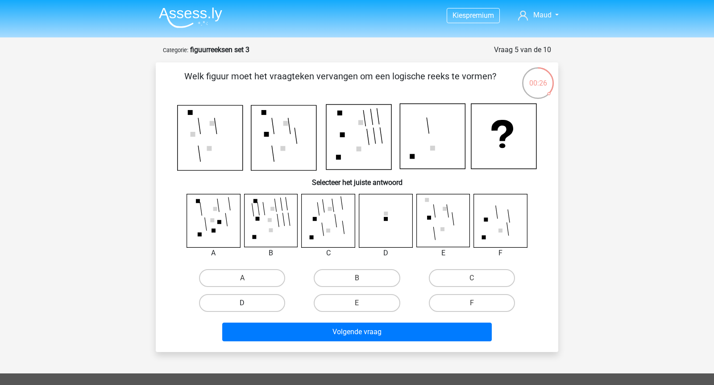
click at [274, 301] on label "D" at bounding box center [242, 303] width 86 height 18
click at [248, 303] on input "D" at bounding box center [245, 306] width 6 height 6
radio input "true"
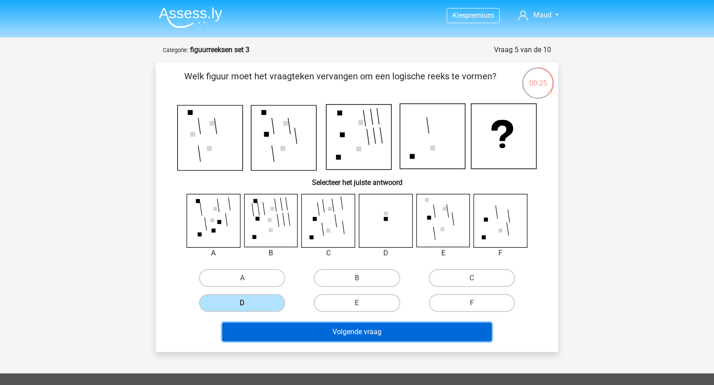
click at [298, 327] on button "Volgende vraag" at bounding box center [357, 332] width 270 height 19
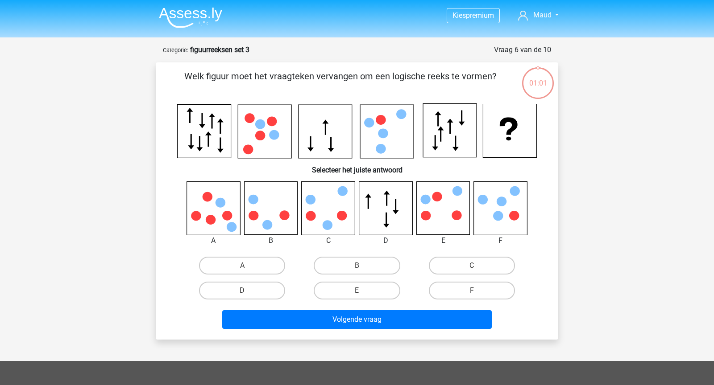
scroll to position [45, 0]
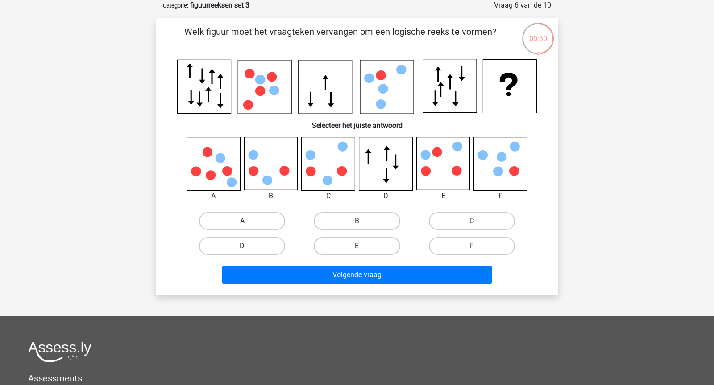
click at [253, 218] on label "A" at bounding box center [242, 221] width 86 height 18
click at [248, 221] on input "A" at bounding box center [245, 224] width 6 height 6
radio input "true"
click at [381, 219] on label "B" at bounding box center [357, 221] width 86 height 18
click at [363, 221] on input "B" at bounding box center [360, 224] width 6 height 6
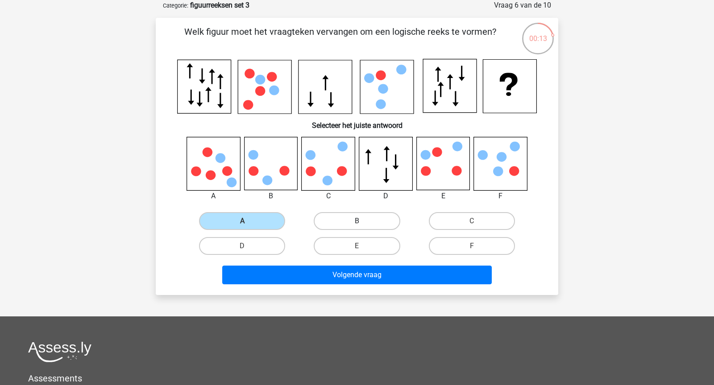
radio input "true"
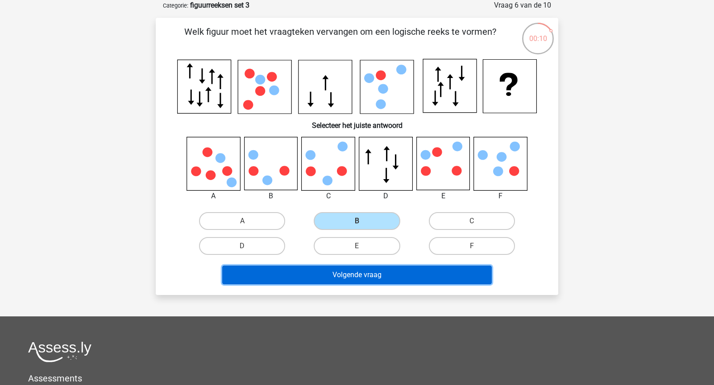
click at [389, 274] on button "Volgende vraag" at bounding box center [357, 275] width 270 height 19
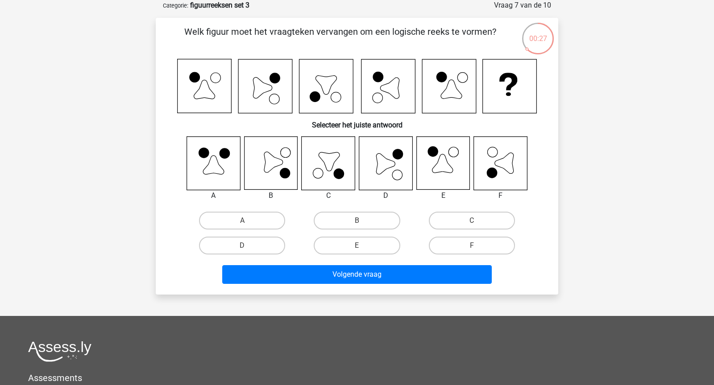
click at [244, 250] on input "D" at bounding box center [245, 249] width 6 height 6
radio input "true"
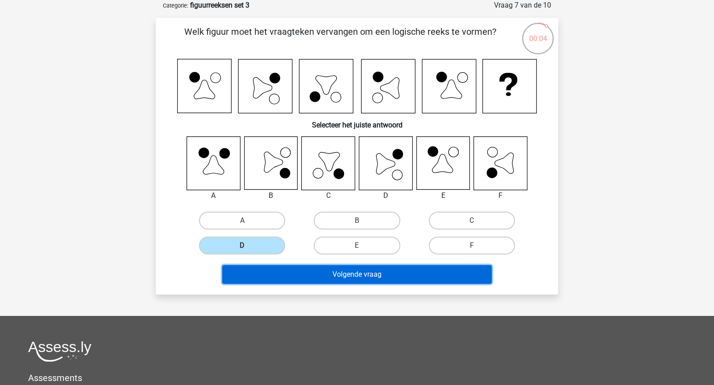
click at [324, 272] on button "Volgende vraag" at bounding box center [357, 274] width 270 height 19
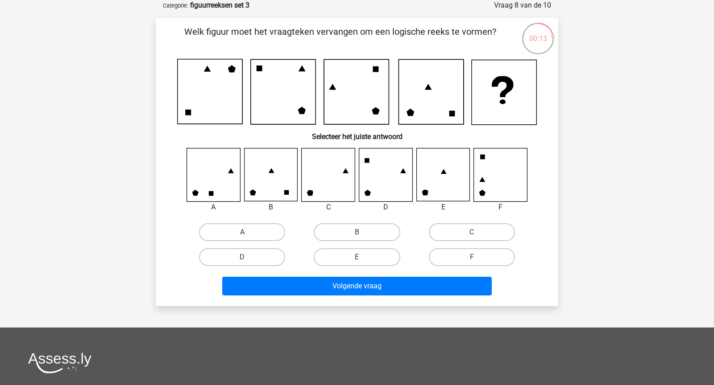
click at [461, 215] on div "A B C D E" at bounding box center [357, 209] width 374 height 122
click at [463, 230] on label "C" at bounding box center [472, 232] width 86 height 18
click at [472, 232] on input "C" at bounding box center [475, 235] width 6 height 6
radio input "true"
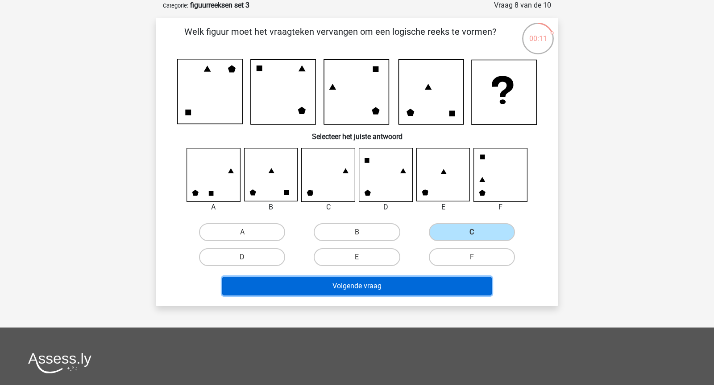
click at [442, 289] on button "Volgende vraag" at bounding box center [357, 286] width 270 height 19
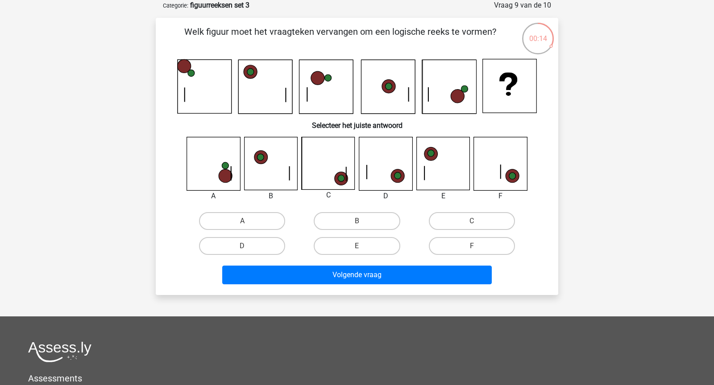
click at [424, 222] on div "C" at bounding box center [472, 221] width 108 height 18
click at [468, 220] on label "C" at bounding box center [472, 221] width 86 height 18
click at [472, 221] on input "C" at bounding box center [475, 224] width 6 height 6
radio input "true"
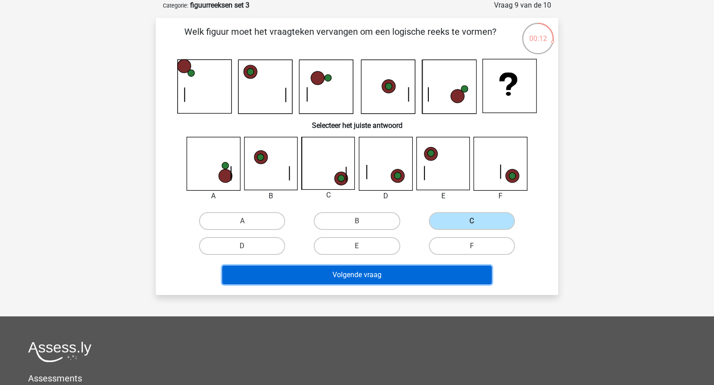
click at [455, 280] on button "Volgende vraag" at bounding box center [357, 275] width 270 height 19
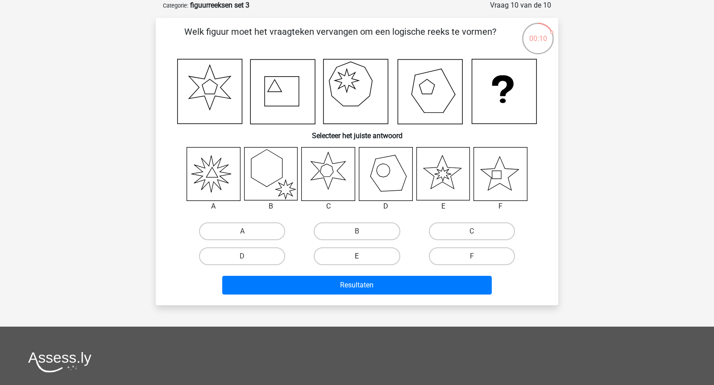
click at [372, 253] on label "E" at bounding box center [357, 257] width 86 height 18
click at [363, 257] on input "E" at bounding box center [360, 260] width 6 height 6
radio input "true"
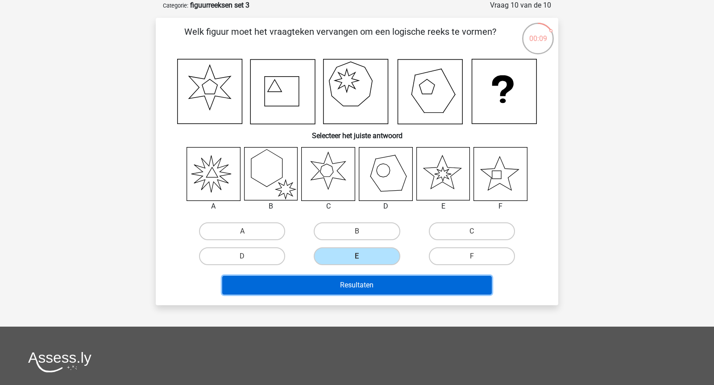
click at [380, 292] on button "Resultaten" at bounding box center [357, 285] width 270 height 19
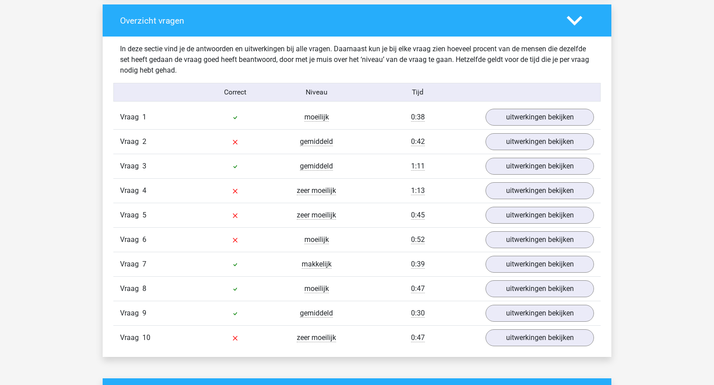
scroll to position [666, 0]
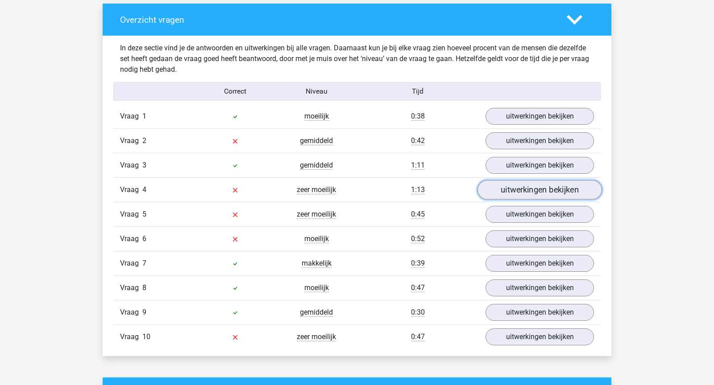
click at [536, 182] on link "uitwerkingen bekijken" at bounding box center [539, 190] width 124 height 20
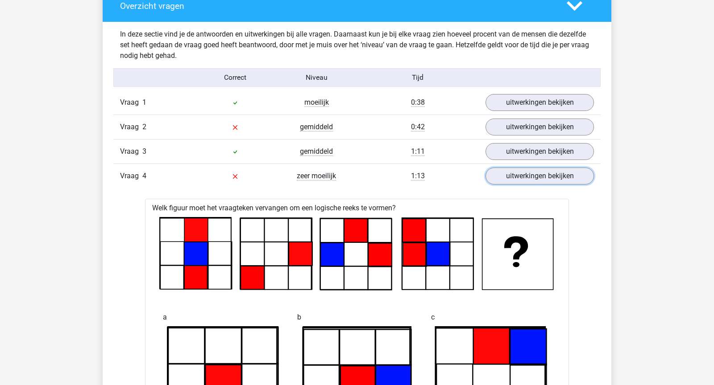
scroll to position [678, 0]
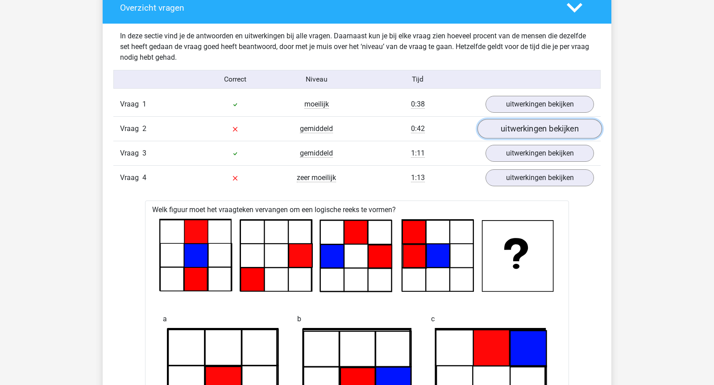
click at [538, 122] on link "uitwerkingen bekijken" at bounding box center [539, 129] width 124 height 20
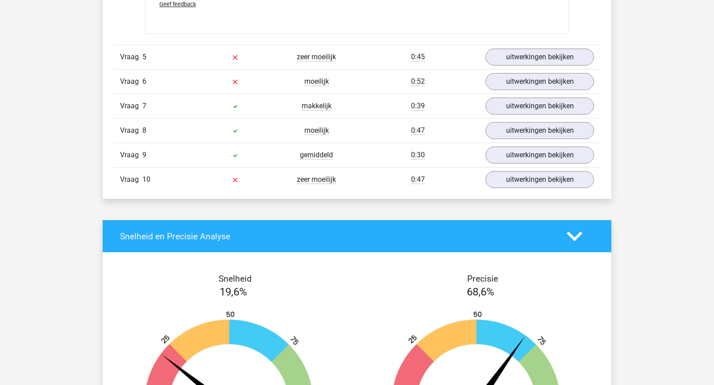
scroll to position [2317, 0]
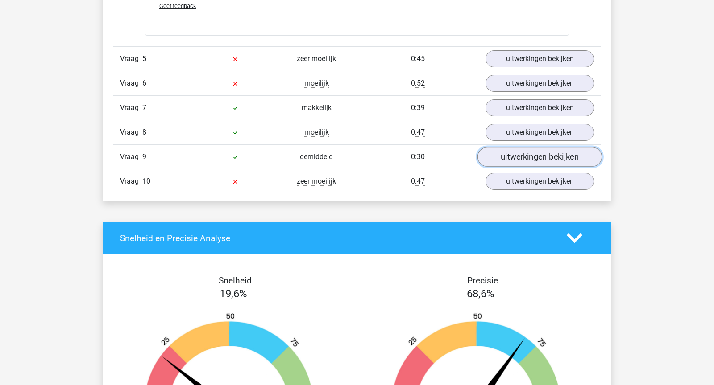
click at [537, 149] on link "uitwerkingen bekijken" at bounding box center [539, 157] width 124 height 20
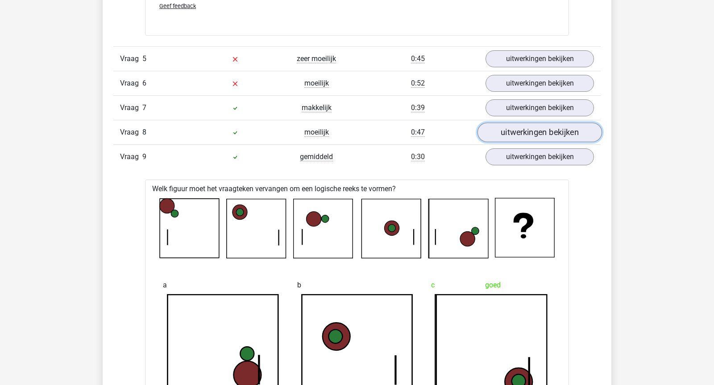
click at [535, 124] on link "uitwerkingen bekijken" at bounding box center [539, 133] width 124 height 20
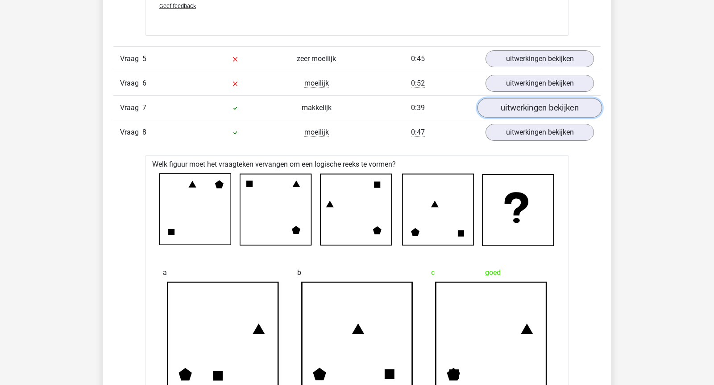
click at [534, 100] on link "uitwerkingen bekijken" at bounding box center [539, 108] width 124 height 20
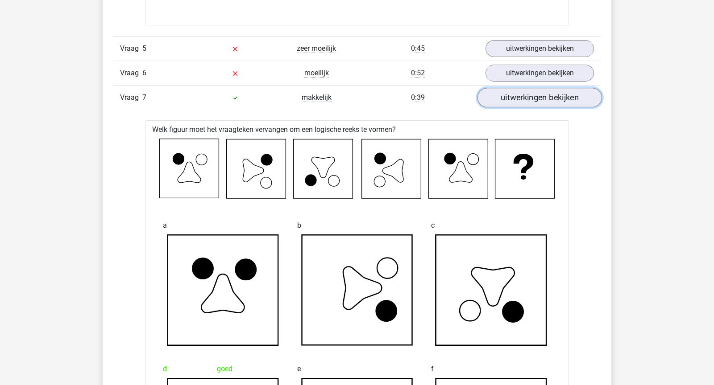
scroll to position [2327, 0]
click at [550, 60] on div "Vraag 6 moeilijk 0:52 uitwerkingen bekijken" at bounding box center [356, 72] width 487 height 25
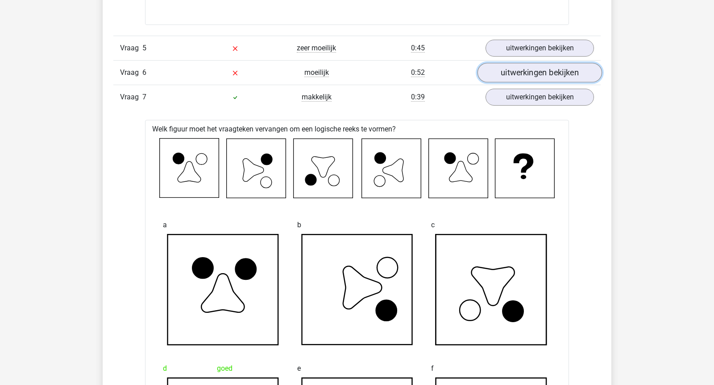
click at [550, 67] on link "uitwerkingen bekijken" at bounding box center [539, 73] width 124 height 20
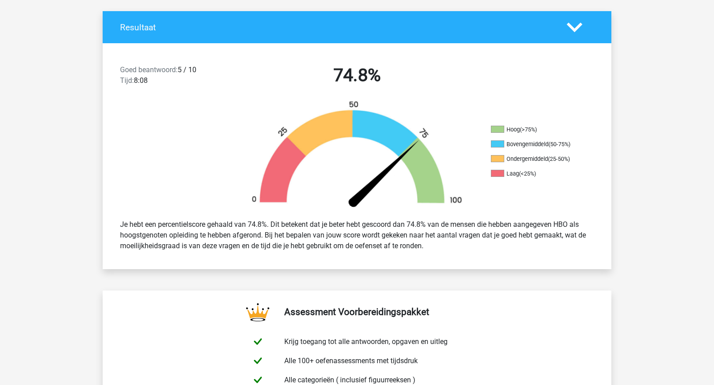
scroll to position [0, 0]
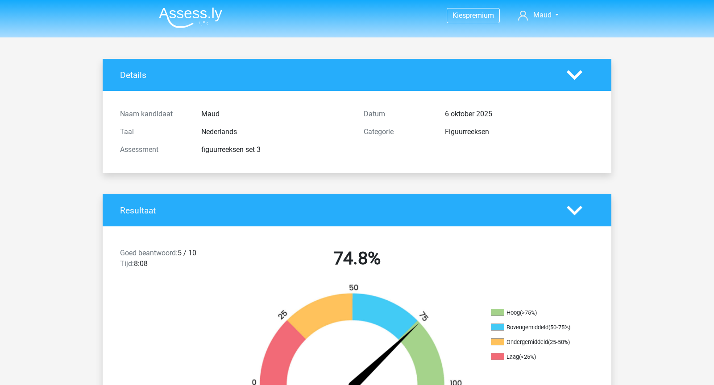
click at [196, 13] on img at bounding box center [190, 17] width 63 height 21
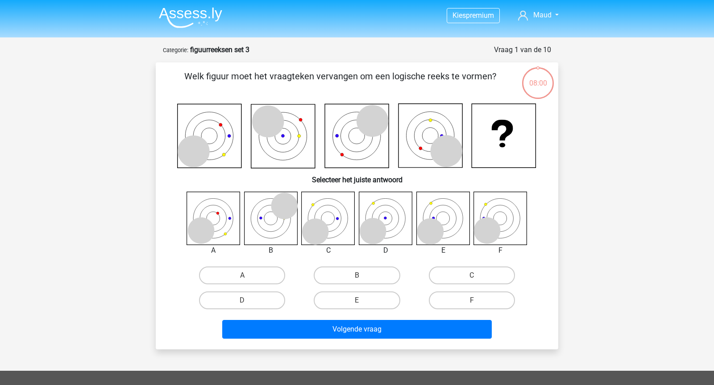
scroll to position [45, 0]
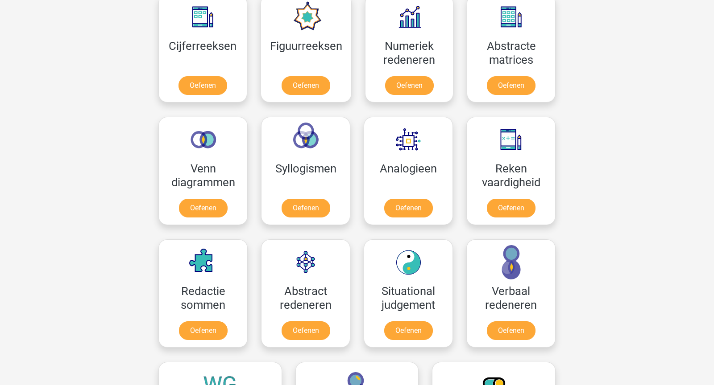
scroll to position [425, 0]
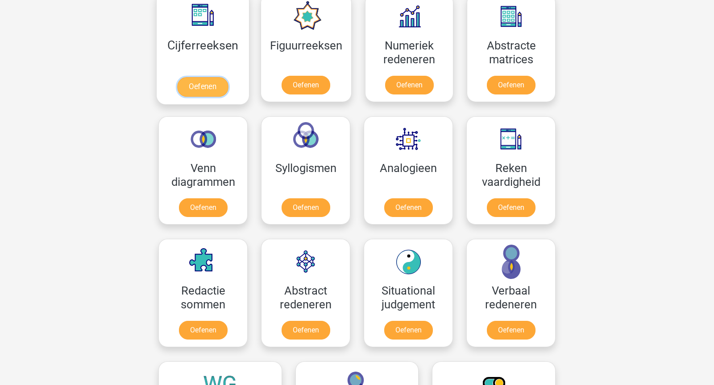
click at [211, 80] on link "Oefenen" at bounding box center [202, 87] width 51 height 20
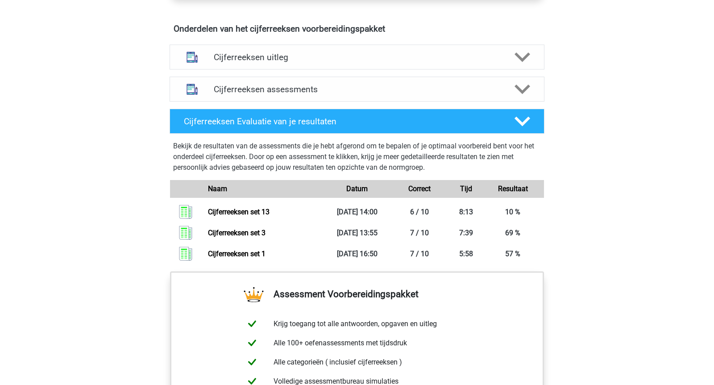
scroll to position [526, 0]
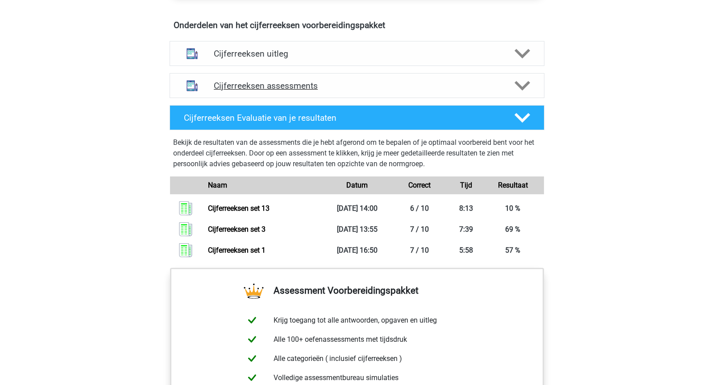
click at [306, 89] on div "Cijferreeksen assessments" at bounding box center [357, 85] width 375 height 25
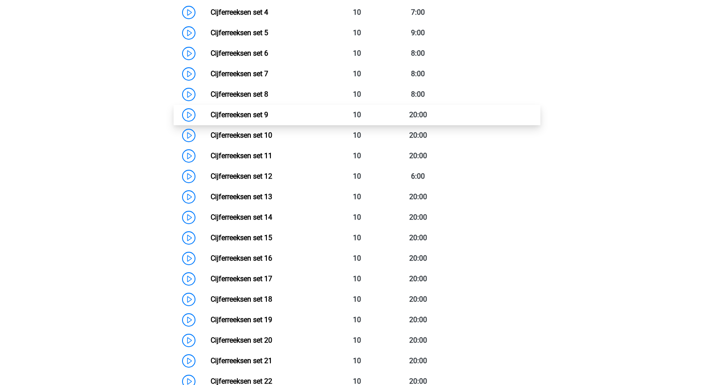
scroll to position [727, 0]
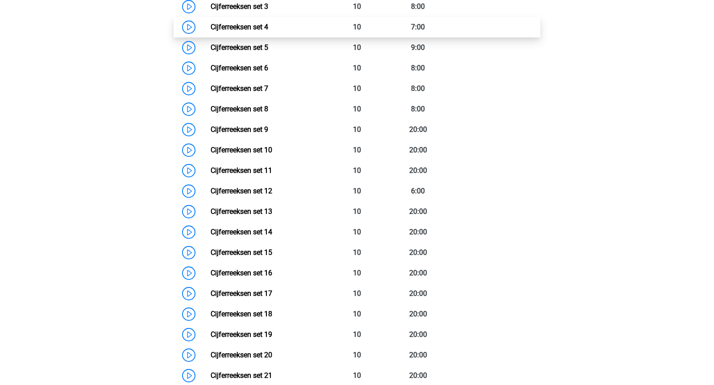
click at [268, 31] on link "Cijferreeksen set 4" at bounding box center [240, 27] width 58 height 8
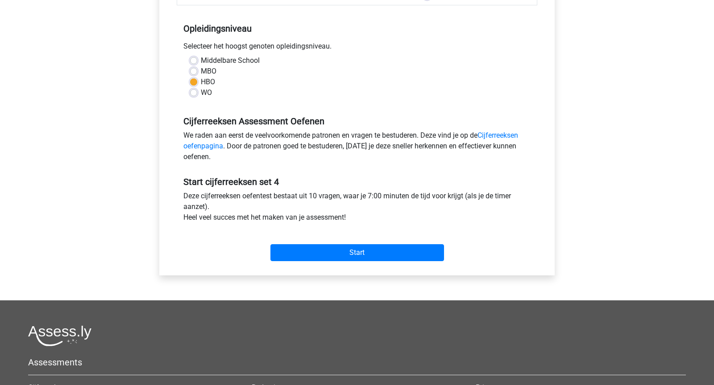
scroll to position [50, 0]
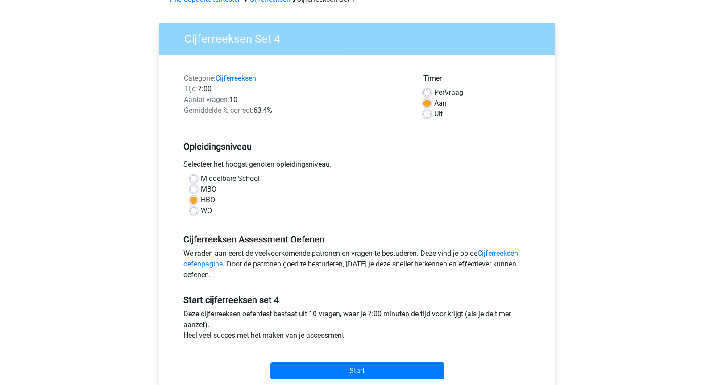
click at [439, 95] on span "Per" at bounding box center [439, 92] width 10 height 8
click at [430, 95] on input "Per Vraag" at bounding box center [426, 91] width 7 height 9
radio input "true"
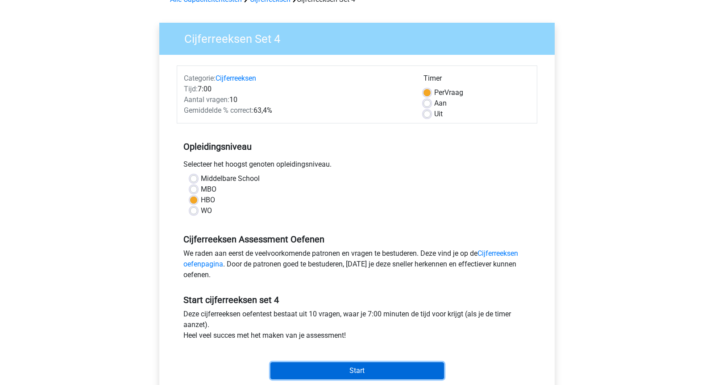
click at [393, 370] on input "Start" at bounding box center [357, 371] width 174 height 17
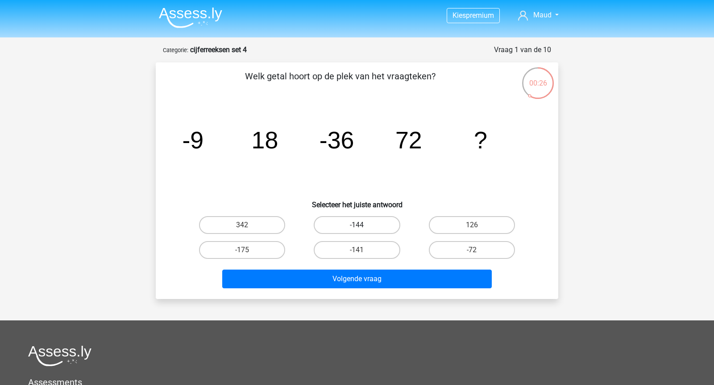
click at [376, 227] on label "-144" at bounding box center [357, 225] width 86 height 18
click at [363, 227] on input "-144" at bounding box center [360, 228] width 6 height 6
radio input "true"
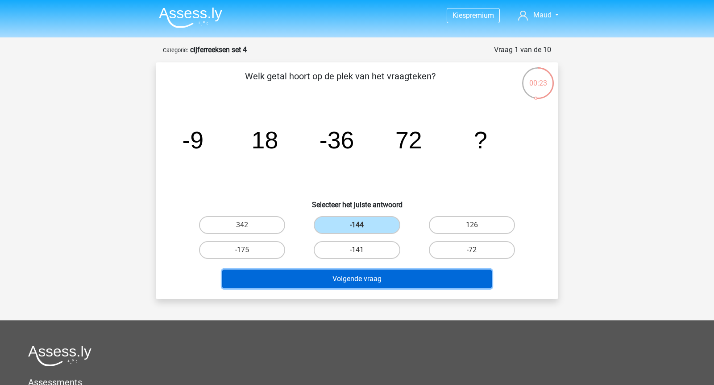
click at [378, 281] on button "Volgende vraag" at bounding box center [357, 279] width 270 height 19
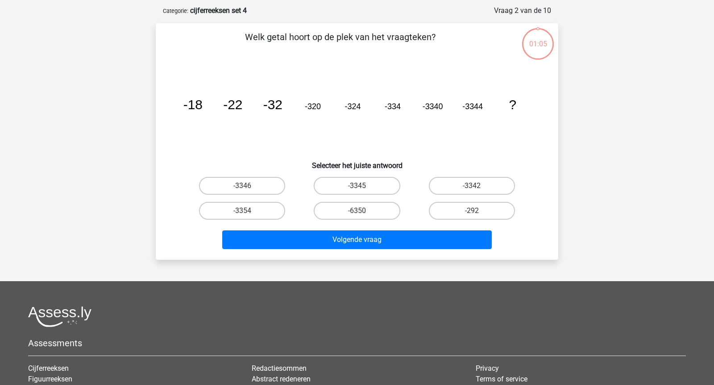
scroll to position [45, 0]
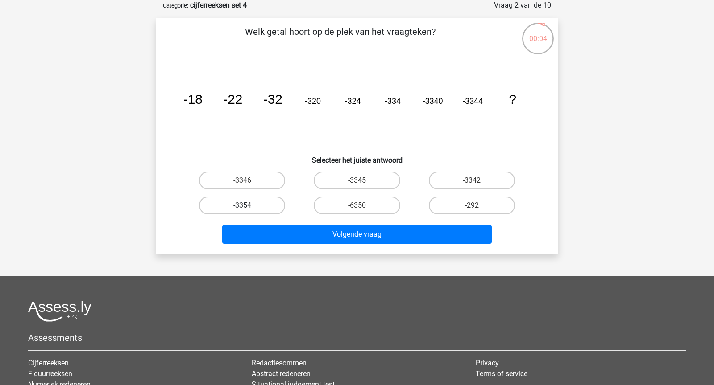
click at [269, 204] on label "-3354" at bounding box center [242, 206] width 86 height 18
click at [248, 206] on input "-3354" at bounding box center [245, 209] width 6 height 6
radio input "true"
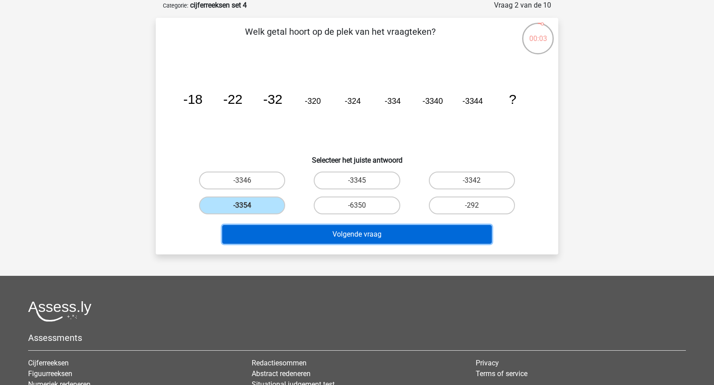
click at [301, 240] on button "Volgende vraag" at bounding box center [357, 234] width 270 height 19
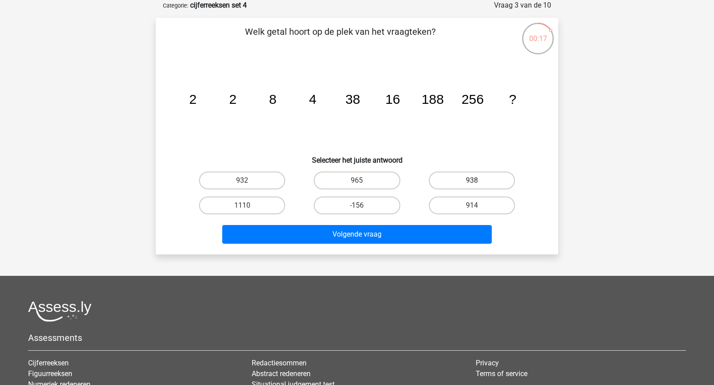
click at [492, 183] on label "938" at bounding box center [472, 181] width 86 height 18
click at [477, 183] on input "938" at bounding box center [475, 184] width 6 height 6
radio input "true"
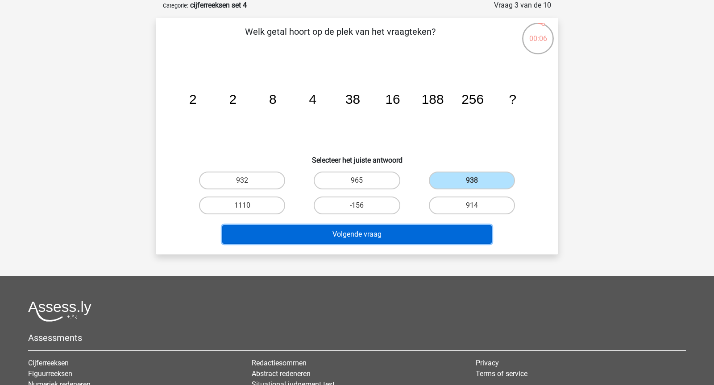
click at [462, 233] on button "Volgende vraag" at bounding box center [357, 234] width 270 height 19
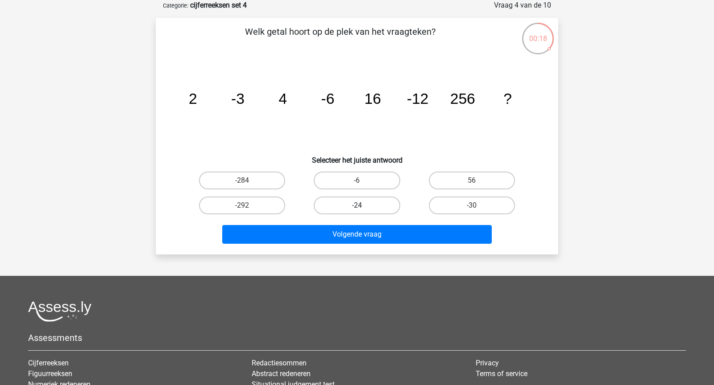
click at [366, 199] on label "-24" at bounding box center [357, 206] width 86 height 18
click at [363, 206] on input "-24" at bounding box center [360, 209] width 6 height 6
radio input "true"
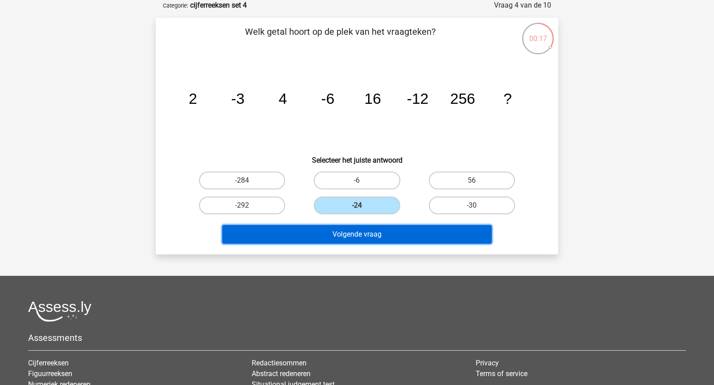
click at [364, 236] on button "Volgende vraag" at bounding box center [357, 234] width 270 height 19
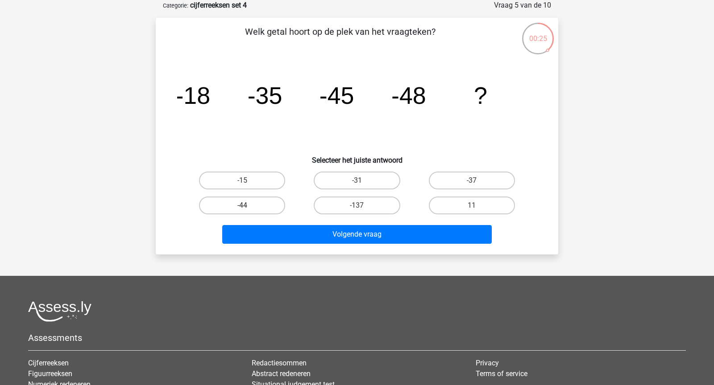
click at [231, 201] on label "-44" at bounding box center [242, 206] width 86 height 18
click at [242, 206] on input "-44" at bounding box center [245, 209] width 6 height 6
radio input "true"
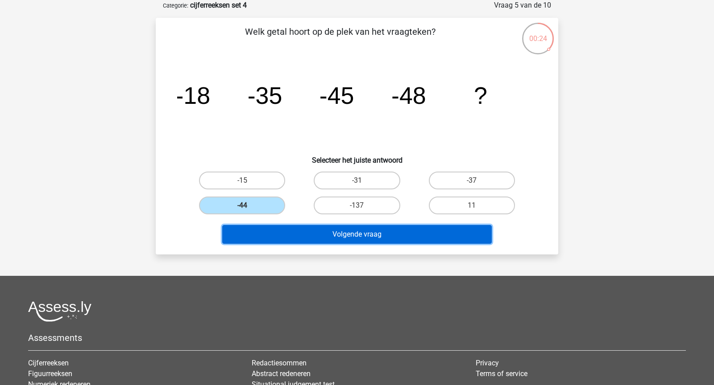
click at [328, 238] on button "Volgende vraag" at bounding box center [357, 234] width 270 height 19
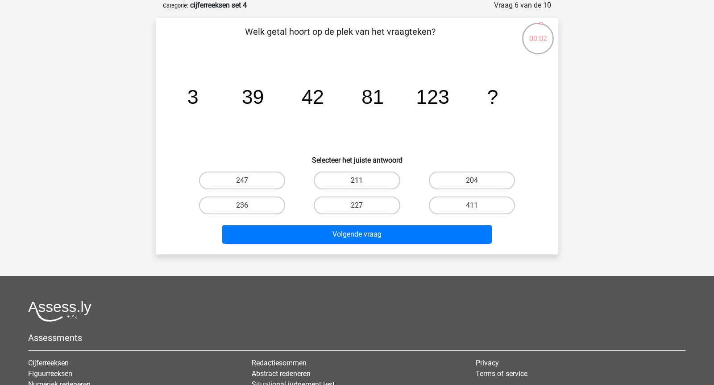
click at [371, 183] on label "211" at bounding box center [357, 181] width 86 height 18
click at [363, 183] on input "211" at bounding box center [360, 184] width 6 height 6
radio input "true"
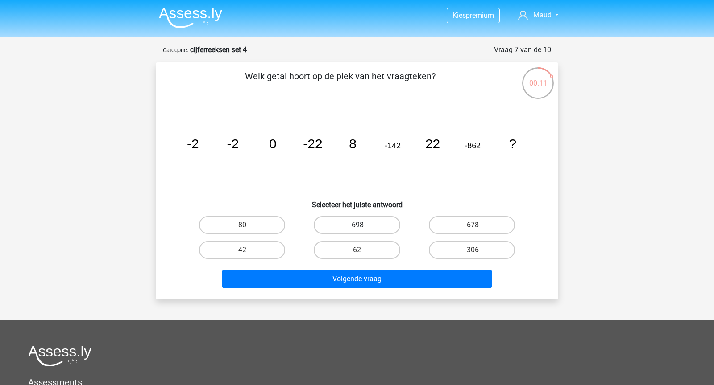
click at [363, 222] on label "-698" at bounding box center [357, 225] width 86 height 18
click at [363, 225] on input "-698" at bounding box center [360, 228] width 6 height 6
radio input "true"
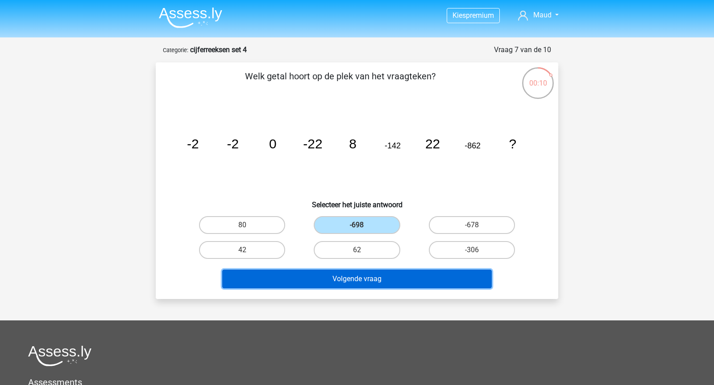
click at [440, 281] on button "Volgende vraag" at bounding box center [357, 279] width 270 height 19
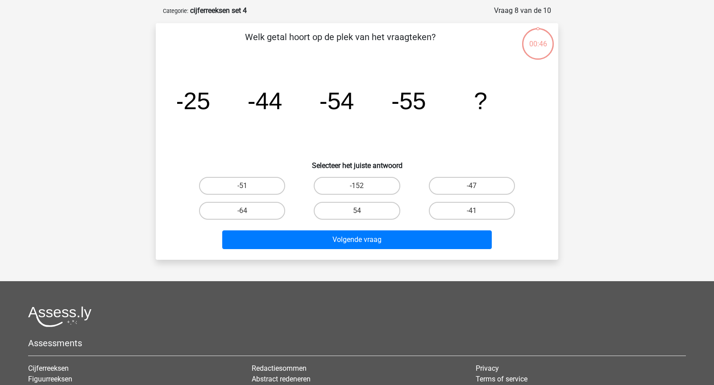
scroll to position [45, 0]
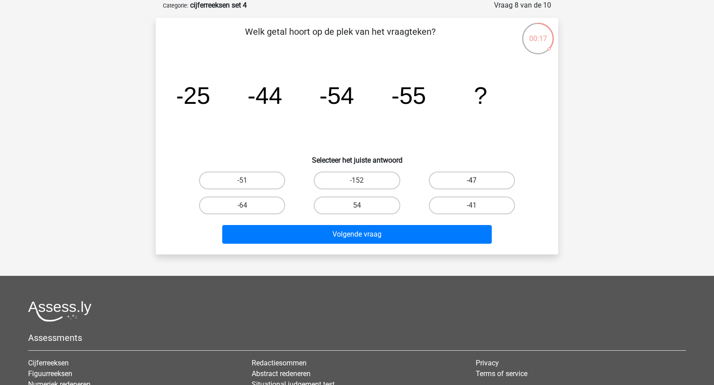
click at [455, 174] on label "-47" at bounding box center [472, 181] width 86 height 18
click at [472, 181] on input "-47" at bounding box center [475, 184] width 6 height 6
radio input "true"
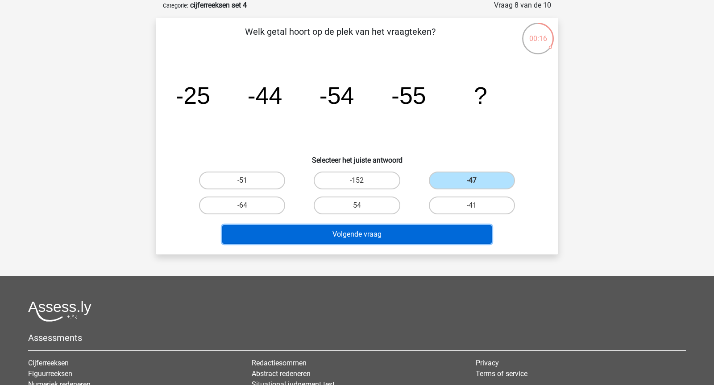
click at [434, 233] on button "Volgende vraag" at bounding box center [357, 234] width 270 height 19
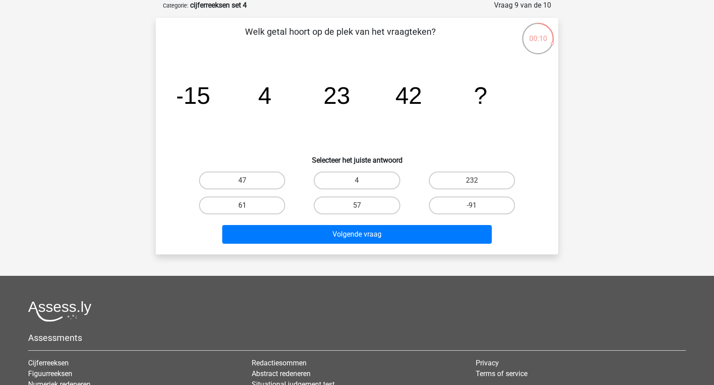
click at [255, 202] on label "61" at bounding box center [242, 206] width 86 height 18
click at [248, 206] on input "61" at bounding box center [245, 209] width 6 height 6
radio input "true"
click at [309, 245] on div "Volgende vraag" at bounding box center [357, 236] width 344 height 22
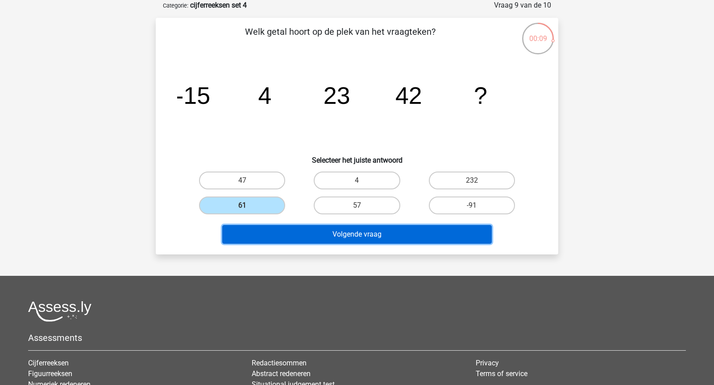
click at [309, 237] on button "Volgende vraag" at bounding box center [357, 234] width 270 height 19
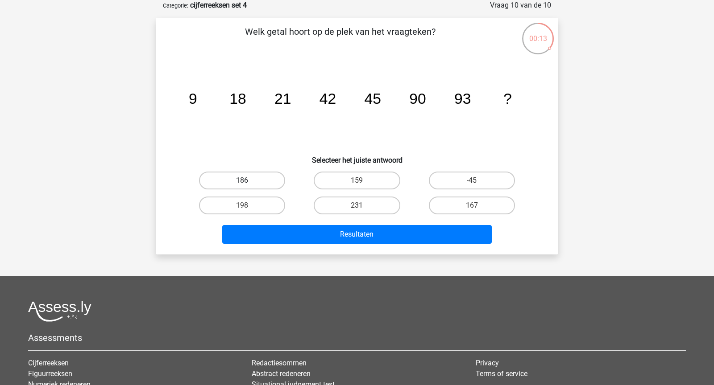
click at [246, 178] on label "186" at bounding box center [242, 181] width 86 height 18
click at [246, 181] on input "186" at bounding box center [245, 184] width 6 height 6
radio input "true"
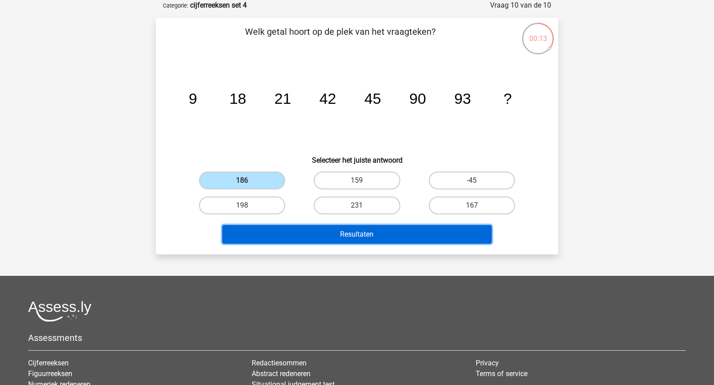
click at [321, 230] on button "Resultaten" at bounding box center [357, 234] width 270 height 19
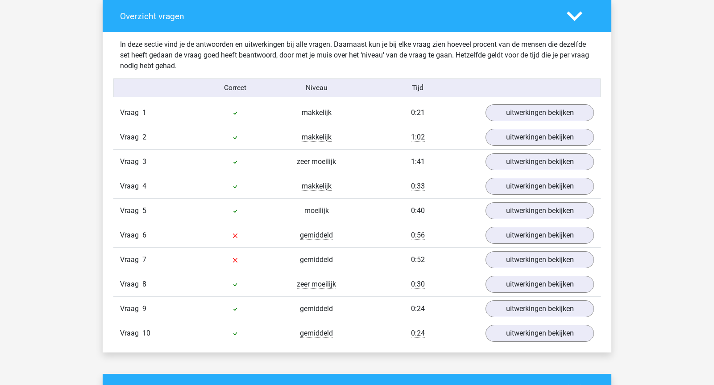
scroll to position [674, 0]
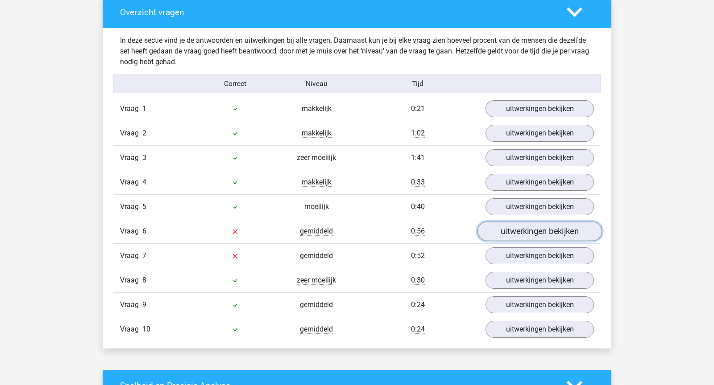
click at [547, 224] on link "uitwerkingen bekijken" at bounding box center [539, 232] width 124 height 20
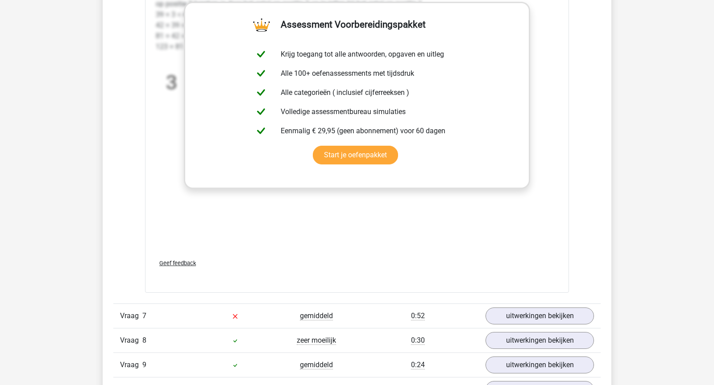
scroll to position [1175, 0]
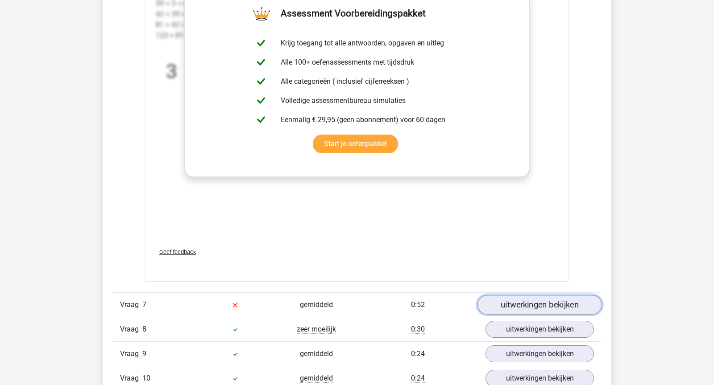
click at [529, 304] on link "uitwerkingen bekijken" at bounding box center [539, 306] width 124 height 20
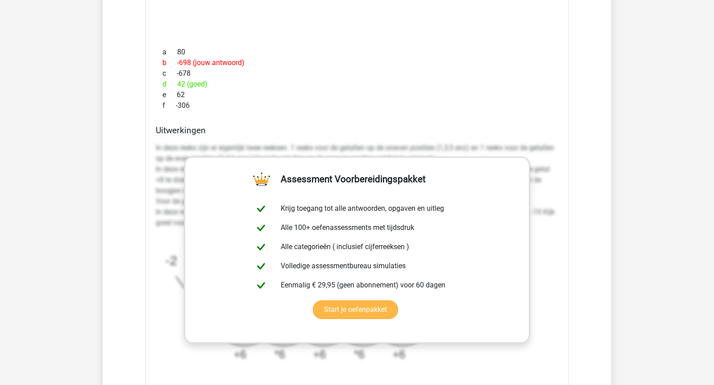
scroll to position [1584, 0]
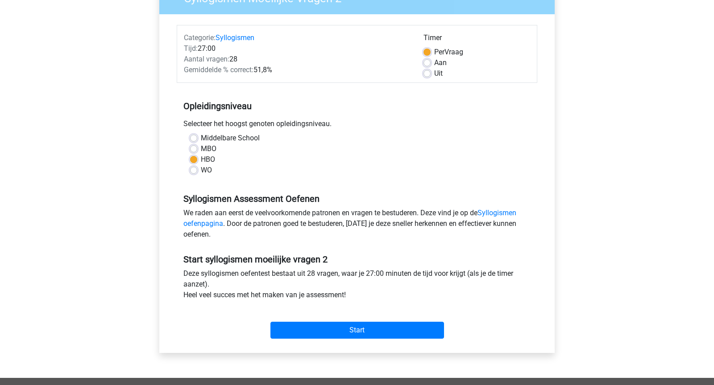
scroll to position [95, 0]
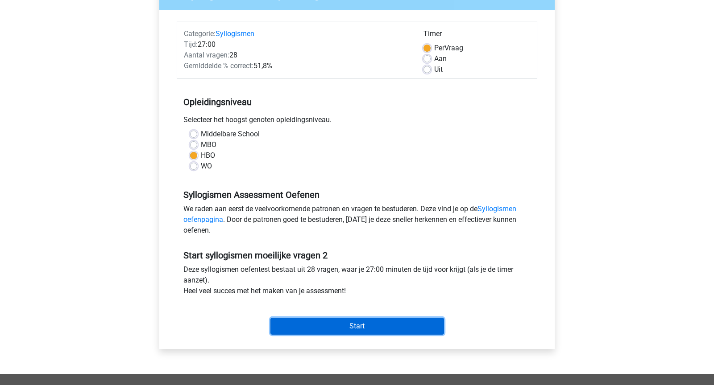
click at [322, 331] on input "Start" at bounding box center [357, 326] width 174 height 17
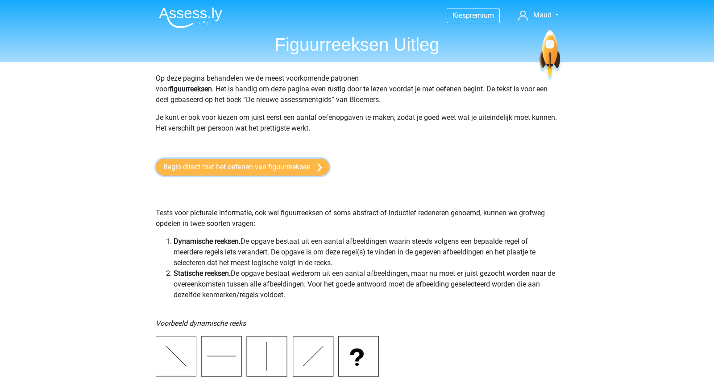
click at [272, 167] on link "Begin direct met het oefenen van figuurreeksen" at bounding box center [243, 167] width 174 height 17
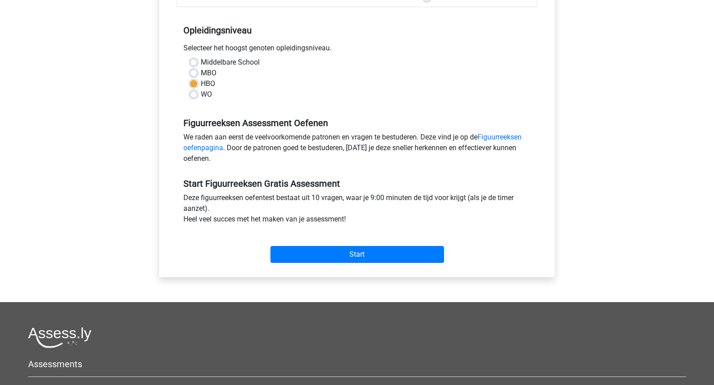
scroll to position [176, 0]
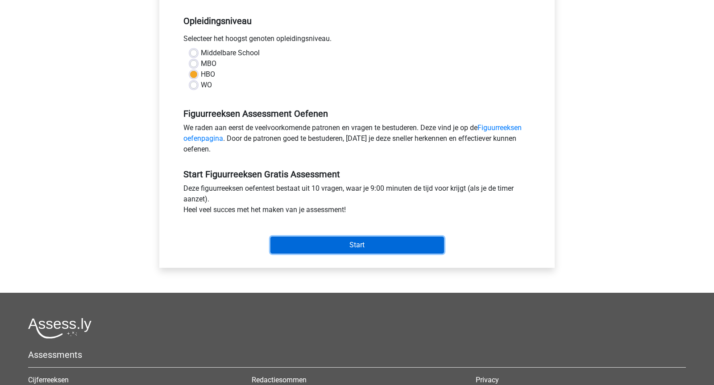
click at [330, 251] on input "Start" at bounding box center [357, 245] width 174 height 17
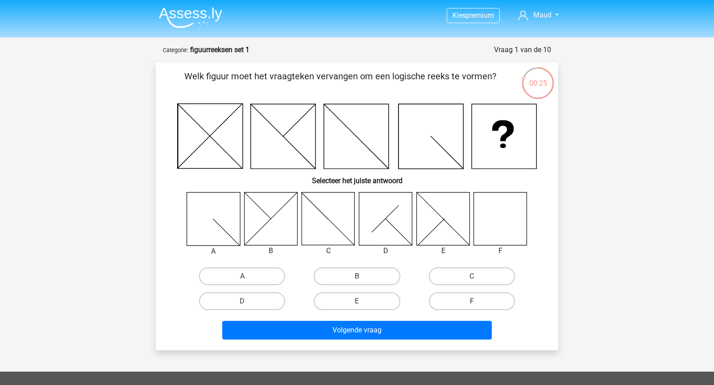
click at [442, 306] on label "F" at bounding box center [472, 302] width 86 height 18
click at [472, 306] on input "F" at bounding box center [475, 305] width 6 height 6
radio input "true"
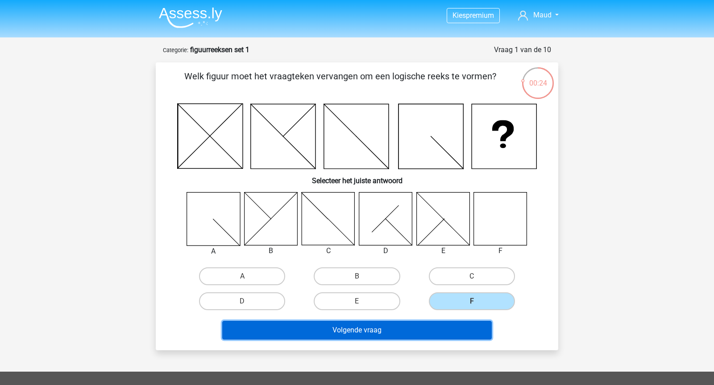
click at [442, 328] on button "Volgende vraag" at bounding box center [357, 330] width 270 height 19
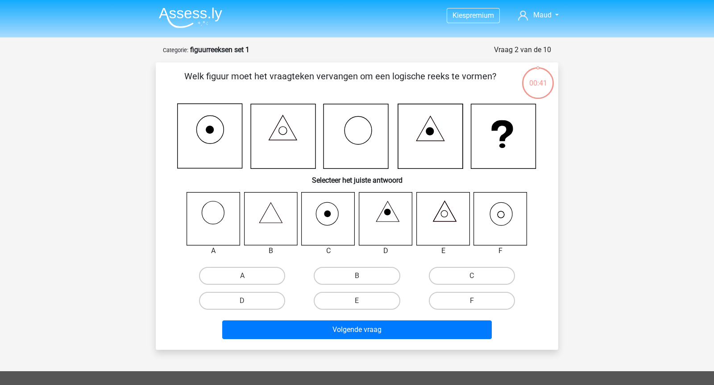
scroll to position [45, 0]
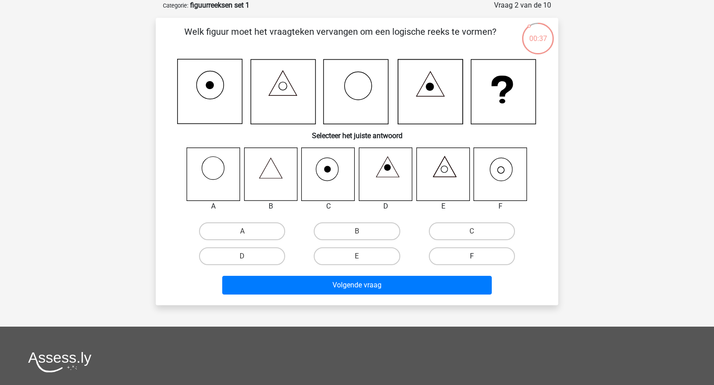
click at [444, 253] on label "F" at bounding box center [472, 257] width 86 height 18
click at [472, 257] on input "F" at bounding box center [475, 260] width 6 height 6
radio input "true"
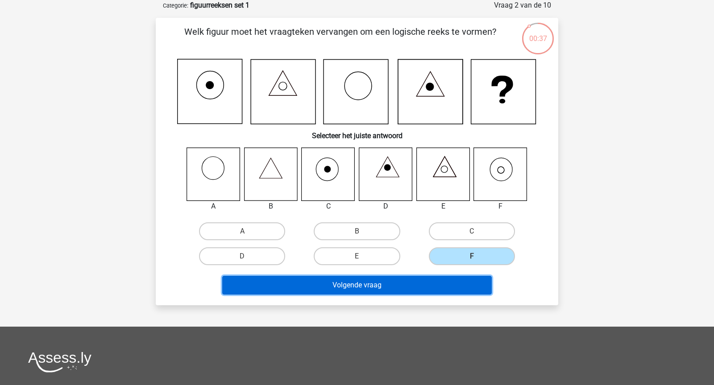
click at [444, 280] on button "Volgende vraag" at bounding box center [357, 285] width 270 height 19
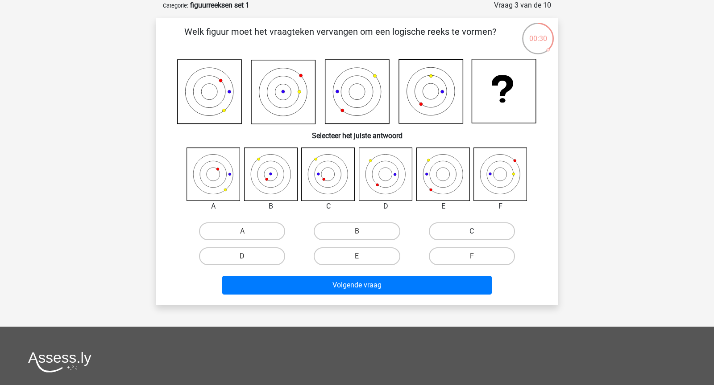
click at [496, 231] on label "C" at bounding box center [472, 232] width 86 height 18
click at [477, 232] on input "C" at bounding box center [475, 235] width 6 height 6
radio input "true"
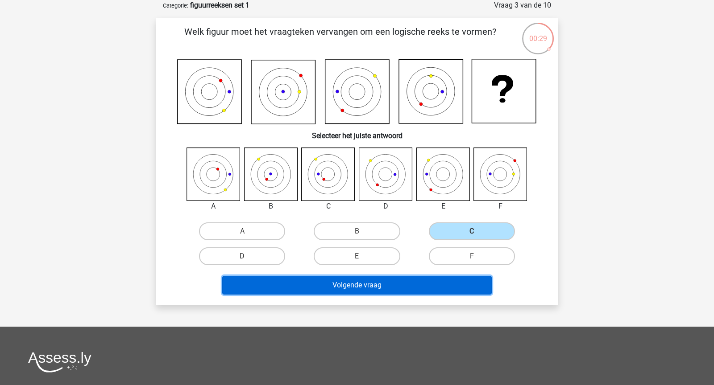
click at [420, 283] on button "Volgende vraag" at bounding box center [357, 285] width 270 height 19
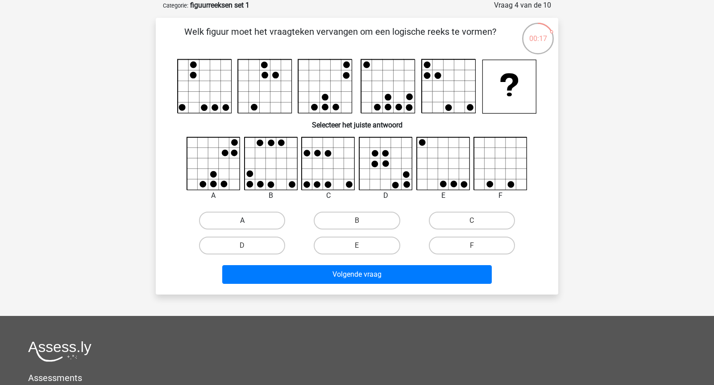
click at [269, 216] on label "A" at bounding box center [242, 221] width 86 height 18
click at [248, 221] on input "A" at bounding box center [245, 224] width 6 height 6
radio input "true"
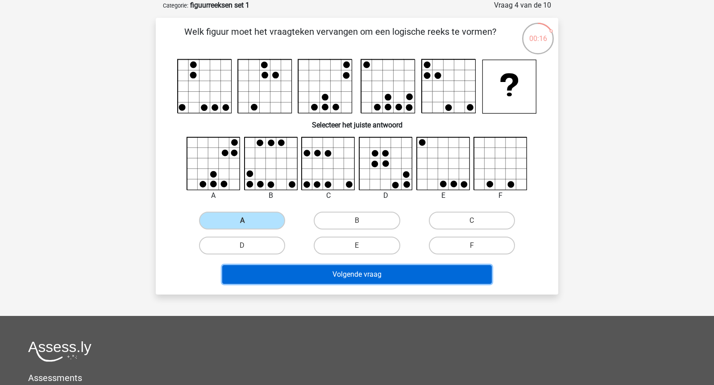
click at [335, 280] on button "Volgende vraag" at bounding box center [357, 274] width 270 height 19
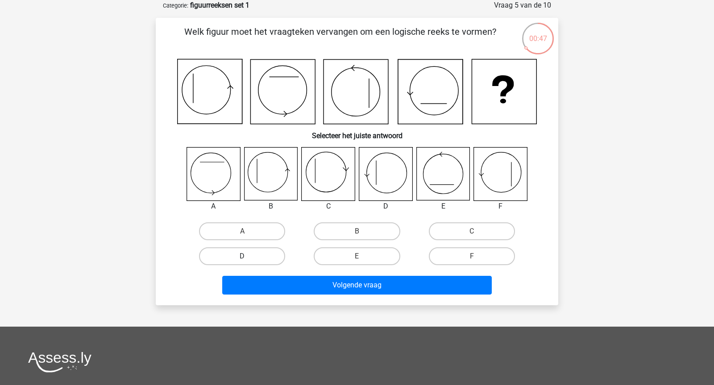
click at [257, 253] on label "D" at bounding box center [242, 257] width 86 height 18
click at [248, 257] on input "D" at bounding box center [245, 260] width 6 height 6
radio input "true"
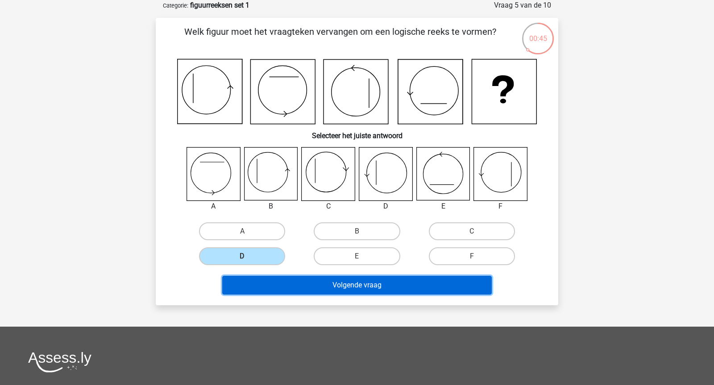
click at [335, 287] on button "Volgende vraag" at bounding box center [357, 285] width 270 height 19
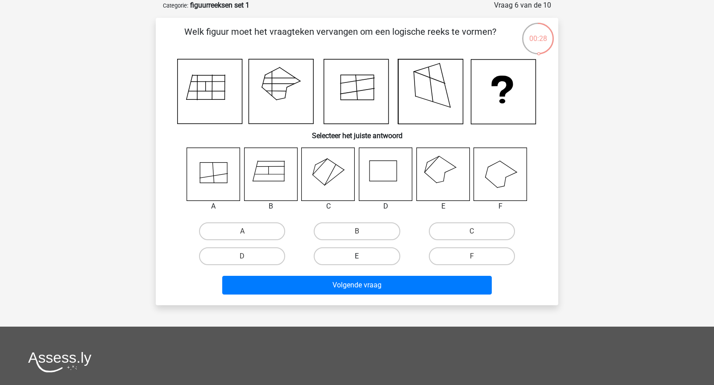
click at [373, 251] on label "E" at bounding box center [357, 257] width 86 height 18
click at [363, 257] on input "E" at bounding box center [360, 260] width 6 height 6
radio input "true"
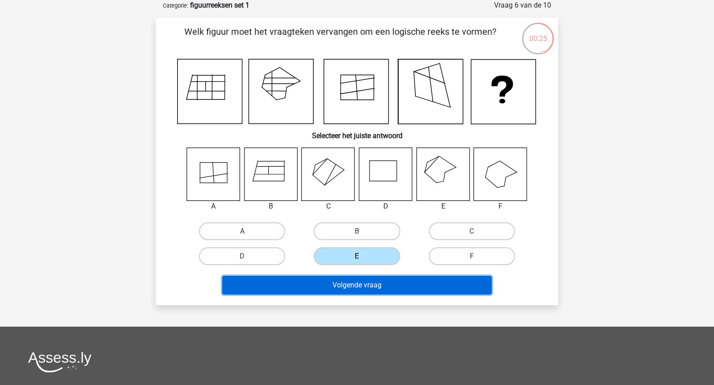
click at [373, 288] on button "Volgende vraag" at bounding box center [357, 285] width 270 height 19
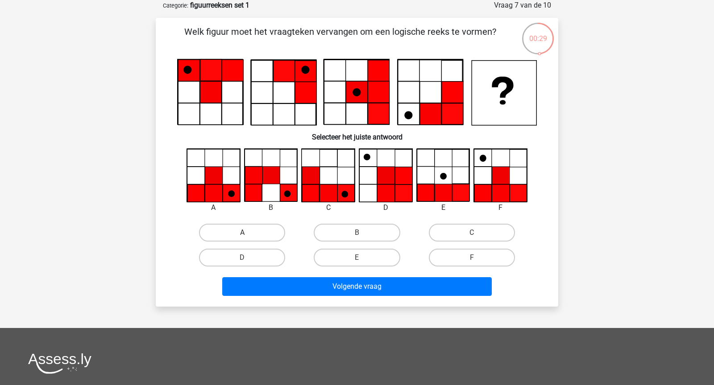
click at [244, 227] on label "A" at bounding box center [242, 233] width 86 height 18
click at [244, 233] on input "A" at bounding box center [245, 236] width 6 height 6
radio input "true"
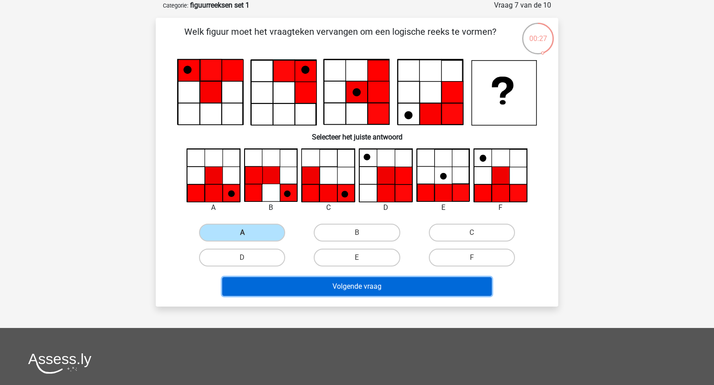
click at [316, 282] on button "Volgende vraag" at bounding box center [357, 286] width 270 height 19
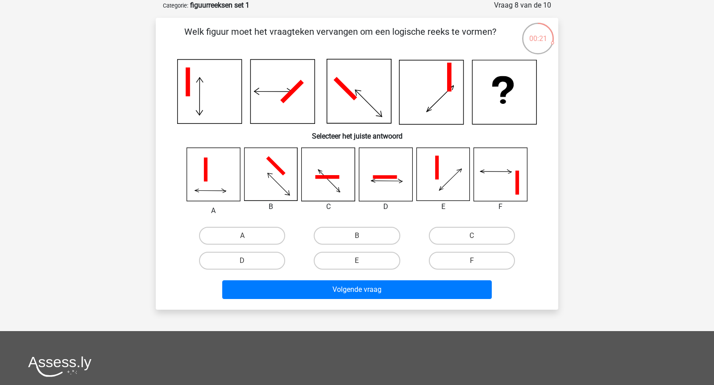
click at [242, 240] on input "A" at bounding box center [245, 239] width 6 height 6
radio input "true"
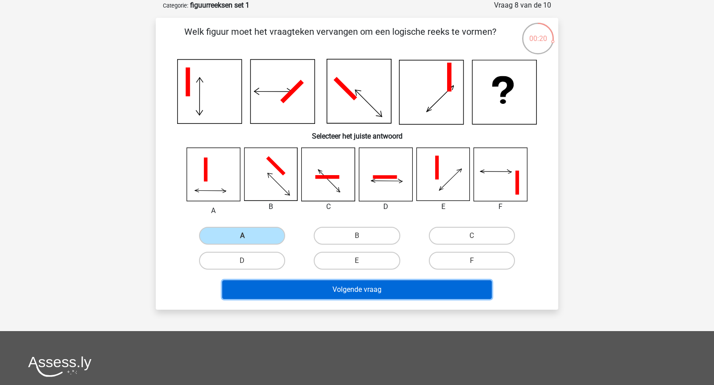
click at [328, 289] on button "Volgende vraag" at bounding box center [357, 290] width 270 height 19
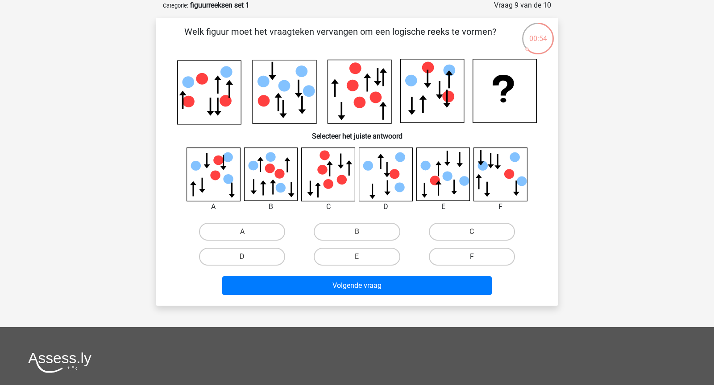
click at [479, 261] on label "F" at bounding box center [472, 257] width 86 height 18
click at [477, 261] on input "F" at bounding box center [475, 260] width 6 height 6
radio input "true"
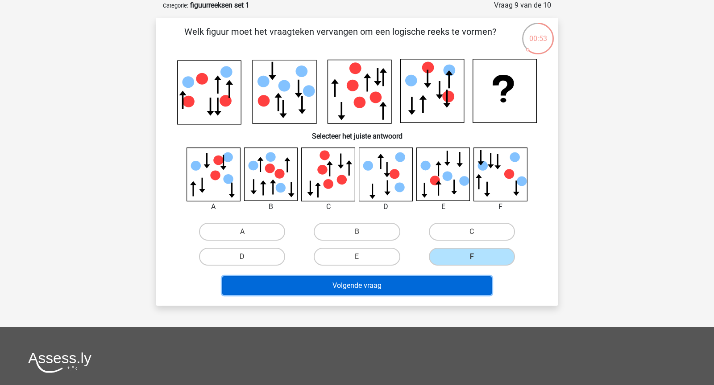
click at [452, 291] on button "Volgende vraag" at bounding box center [357, 286] width 270 height 19
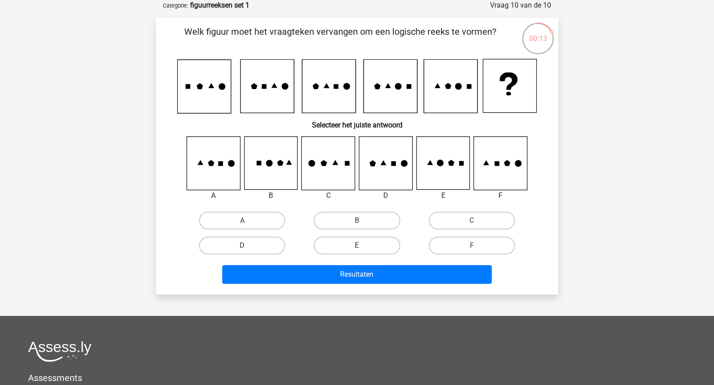
click at [366, 245] on label "E" at bounding box center [357, 246] width 86 height 18
click at [363, 246] on input "E" at bounding box center [360, 249] width 6 height 6
radio input "true"
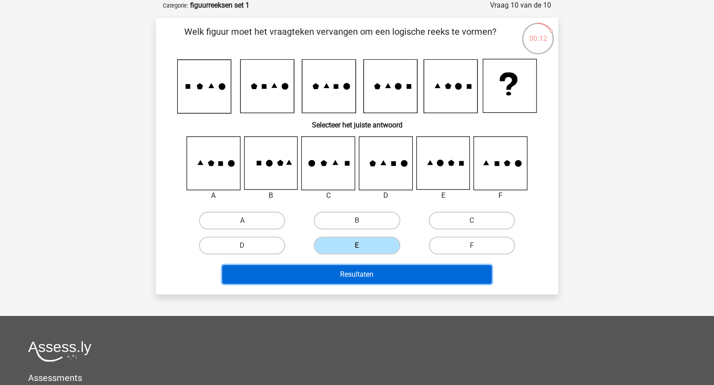
click at [377, 270] on button "Resultaten" at bounding box center [357, 274] width 270 height 19
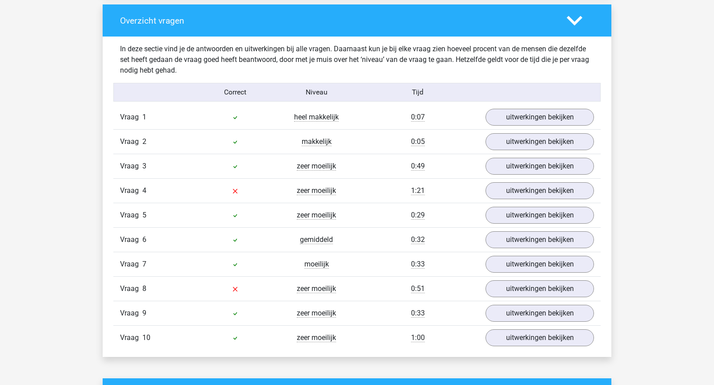
scroll to position [666, 0]
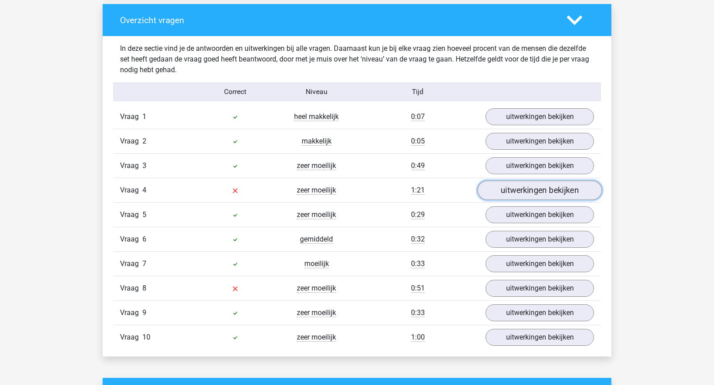
click at [560, 185] on link "uitwerkingen bekijken" at bounding box center [539, 191] width 124 height 20
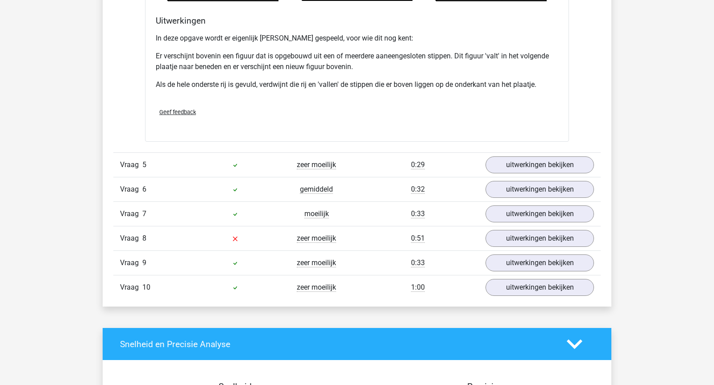
scroll to position [1248, 0]
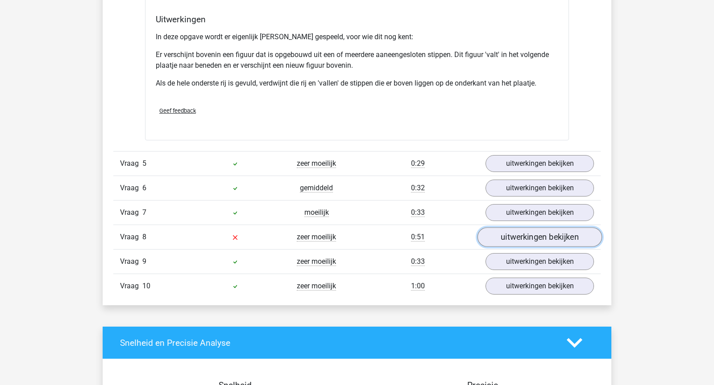
click at [518, 228] on link "uitwerkingen bekijken" at bounding box center [539, 238] width 124 height 20
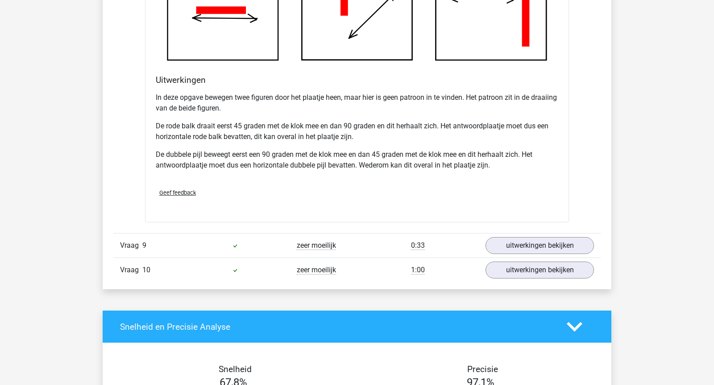
scroll to position [1830, 0]
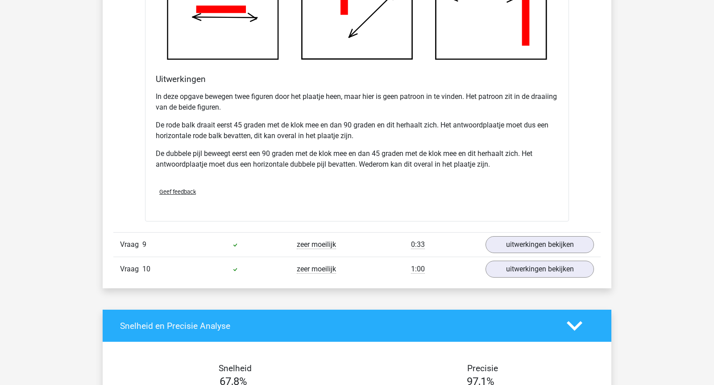
click at [546, 271] on div "Vraag 10 zeer moeilijk 1:00 uitwerkingen bekijken" at bounding box center [356, 269] width 487 height 25
click at [546, 268] on link "uitwerkingen bekijken" at bounding box center [539, 270] width 124 height 20
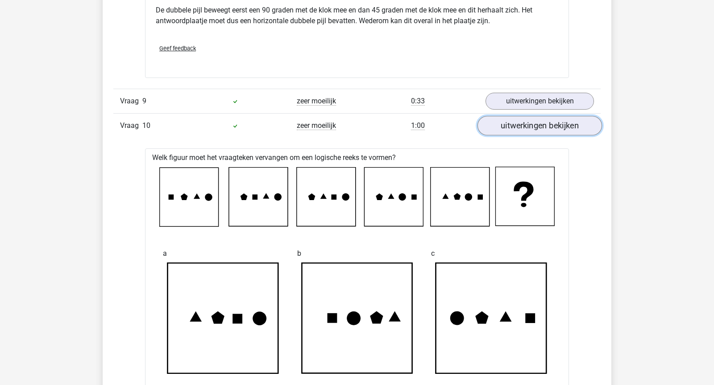
scroll to position [1975, 0]
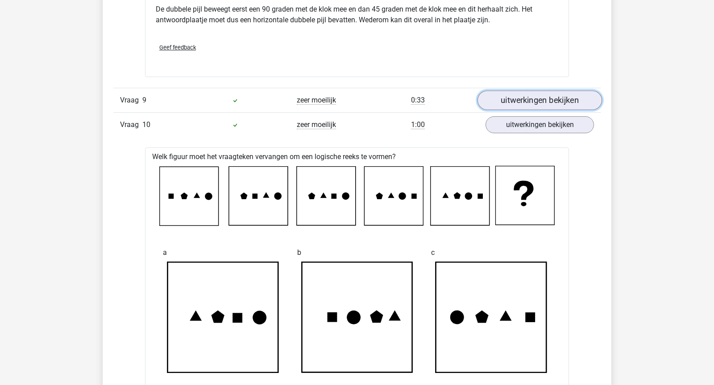
click at [570, 97] on link "uitwerkingen bekijken" at bounding box center [539, 101] width 124 height 20
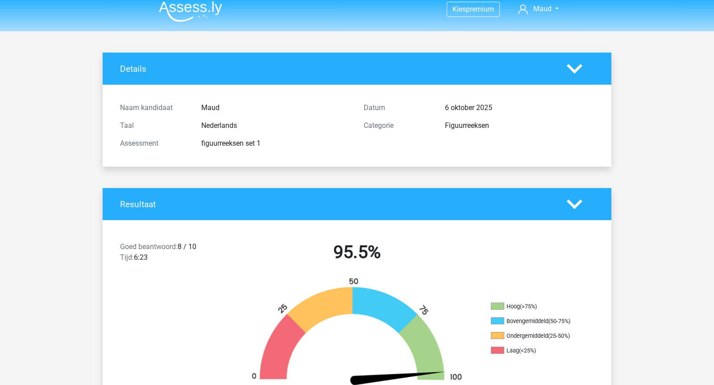
scroll to position [0, 0]
